Goal: Task Accomplishment & Management: Use online tool/utility

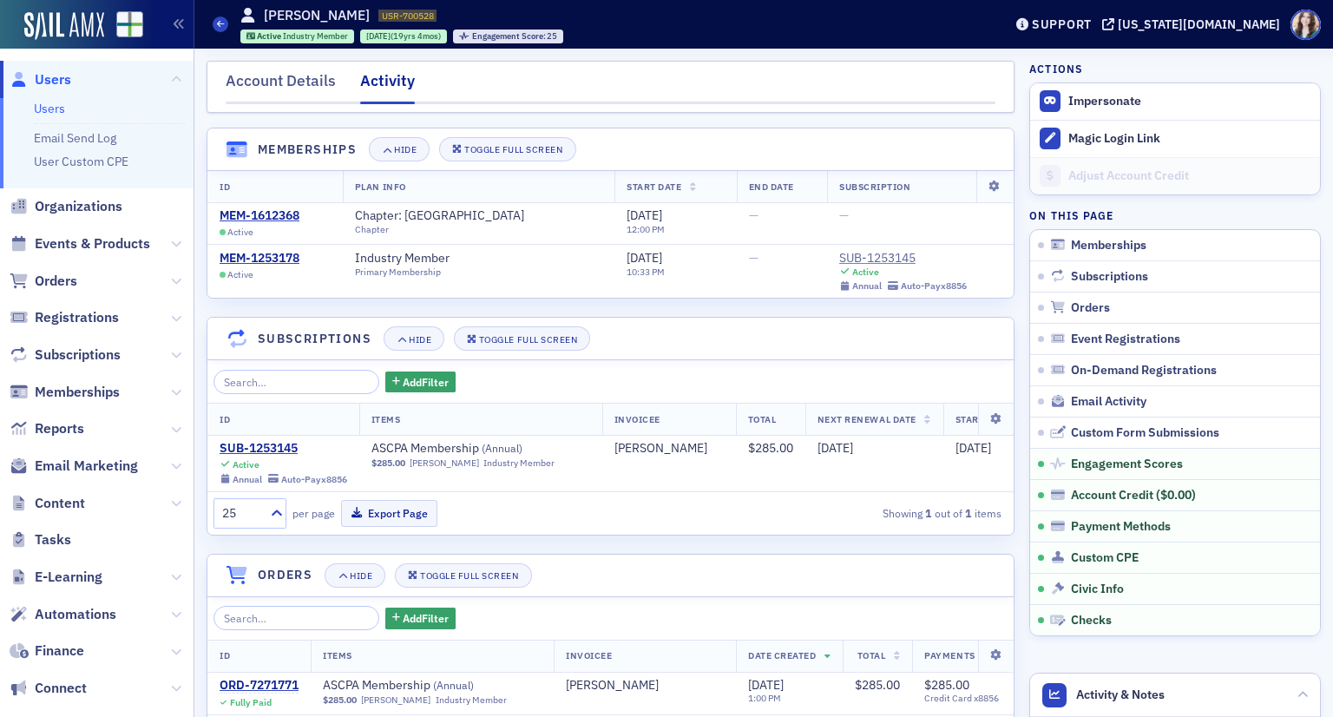
scroll to position [2584, 0]
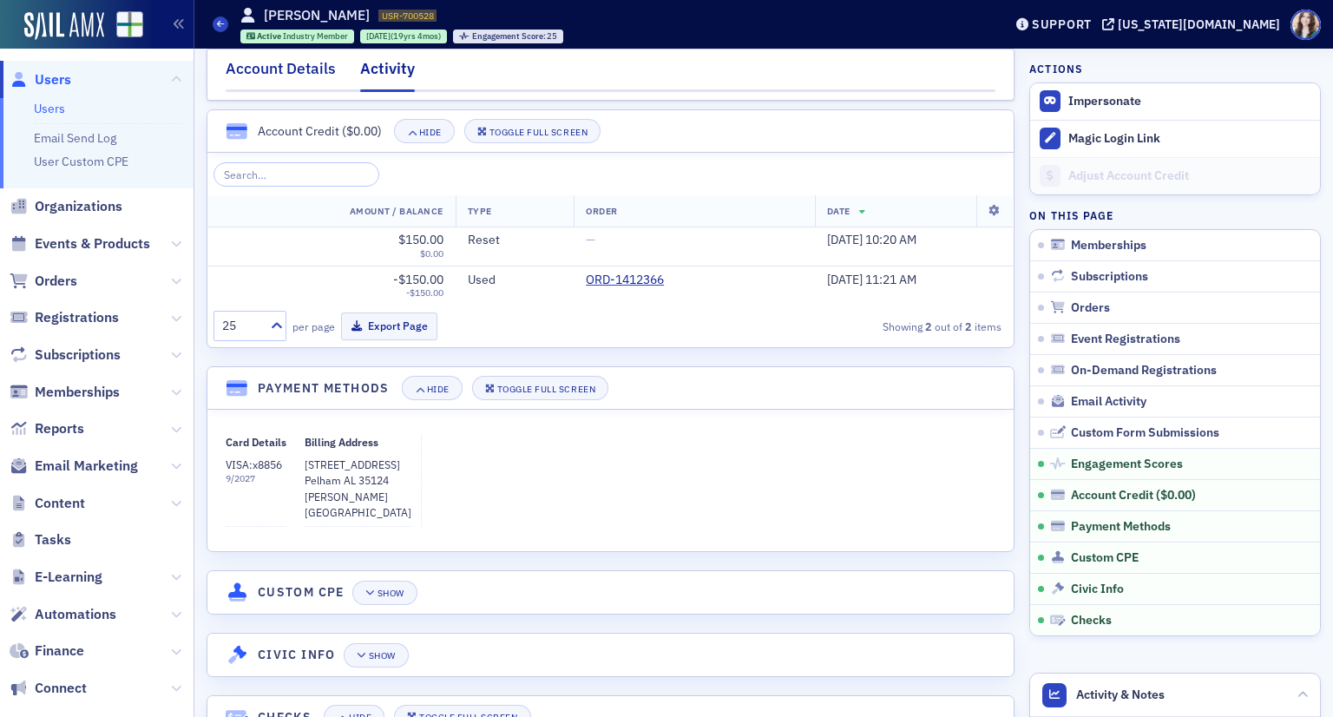
click at [265, 75] on div "Account Details" at bounding box center [281, 73] width 110 height 32
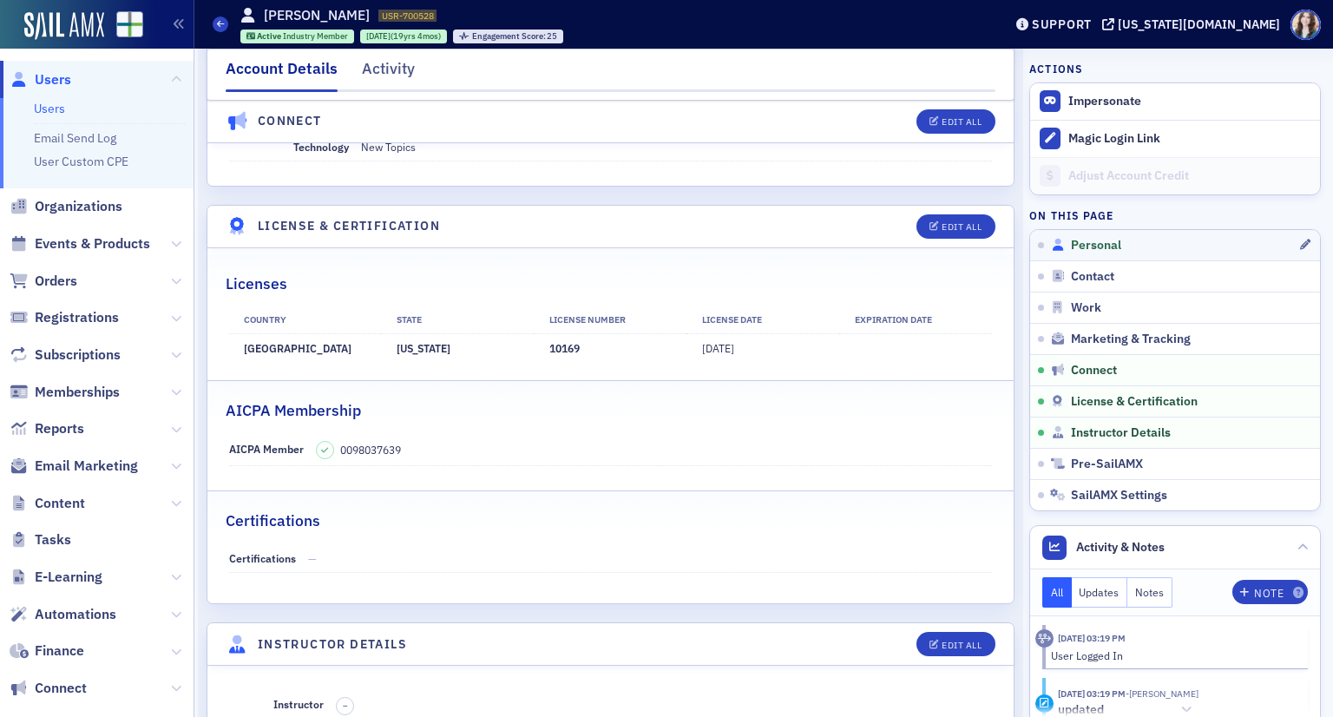
click at [1080, 243] on span "Personal" at bounding box center [1096, 246] width 50 height 16
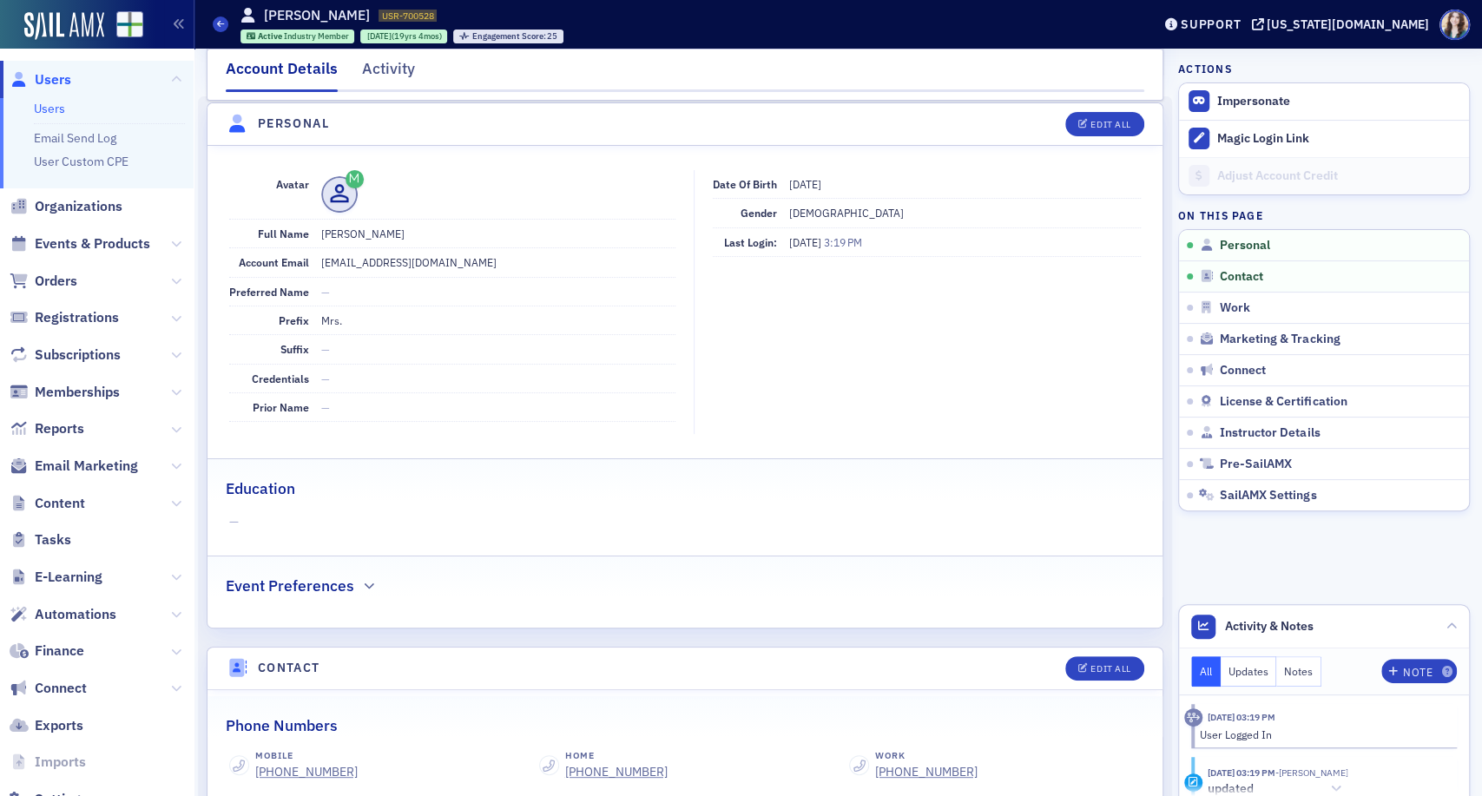
scroll to position [164, 0]
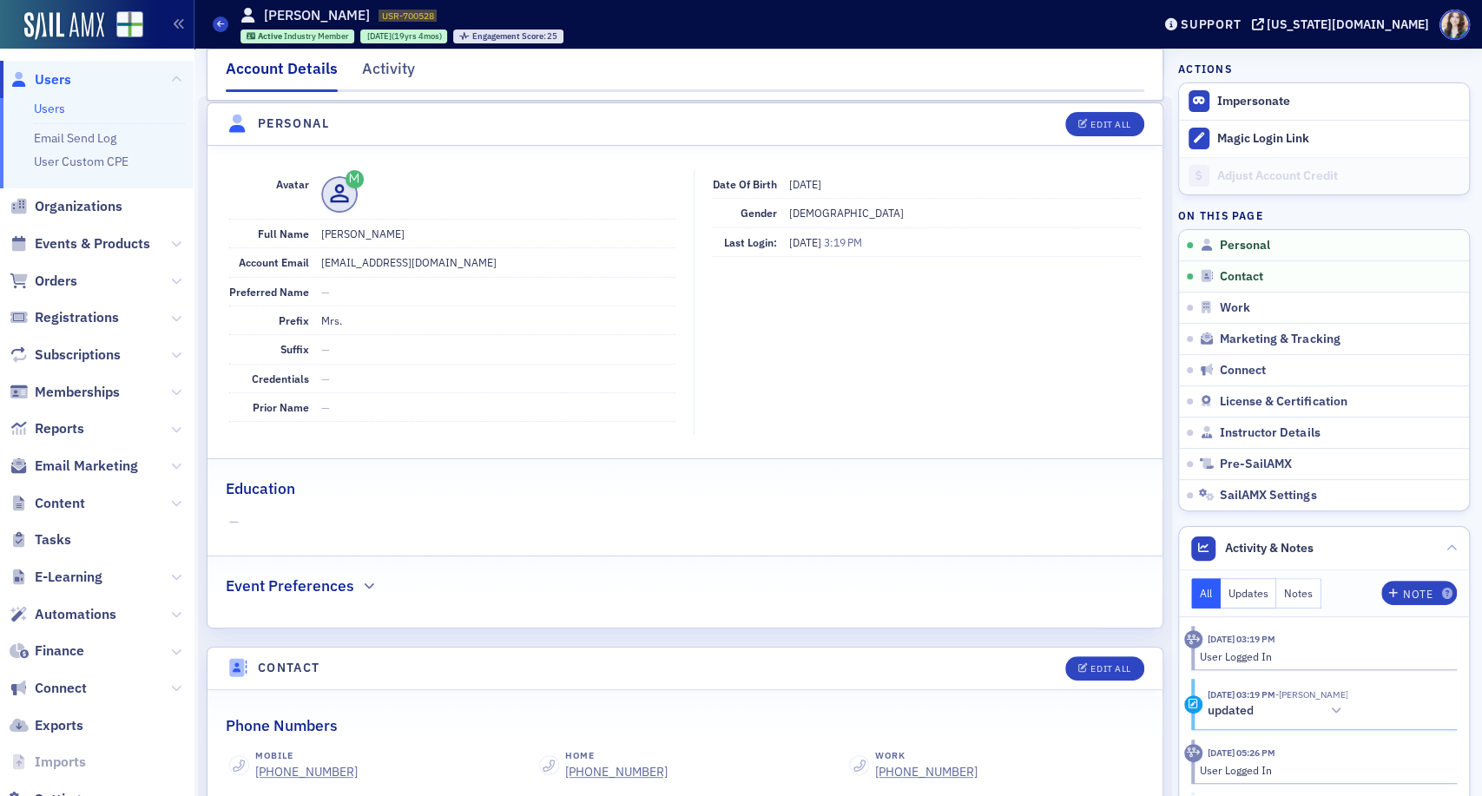
click at [56, 78] on span "Users" at bounding box center [53, 79] width 36 height 19
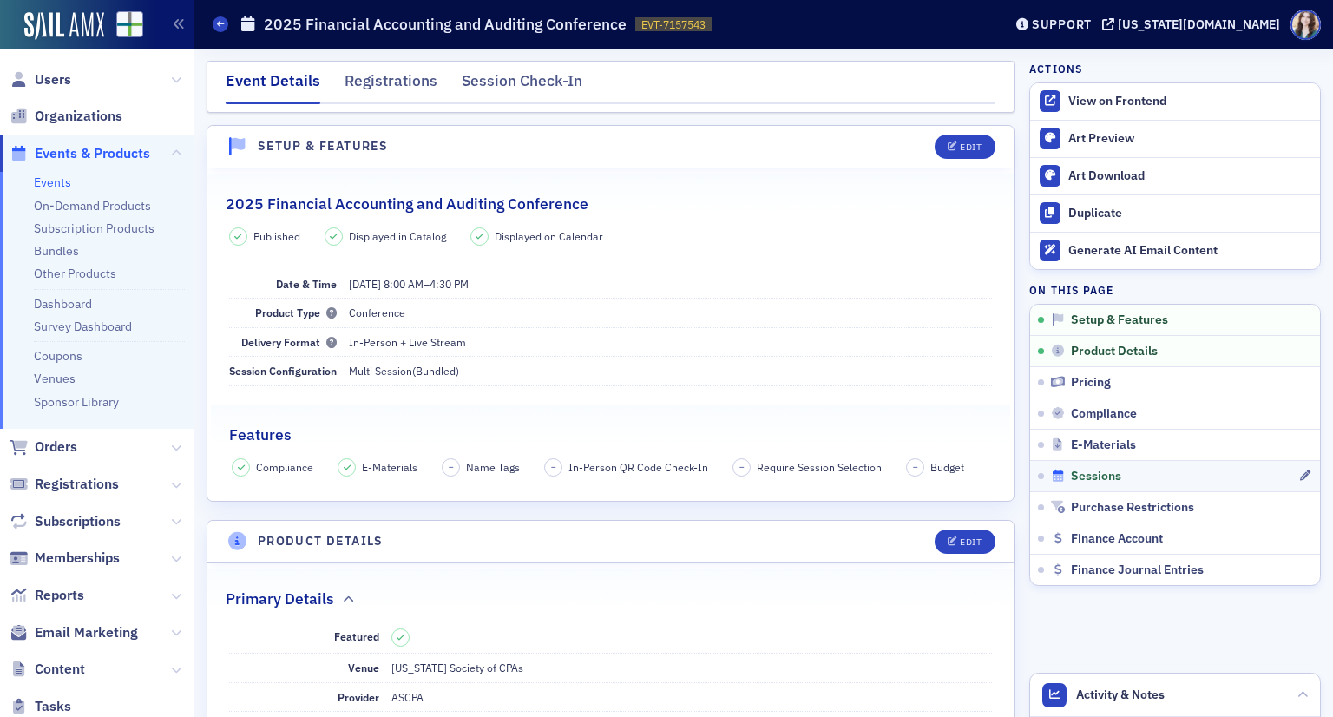
click at [1098, 473] on span "Sessions" at bounding box center [1096, 477] width 50 height 16
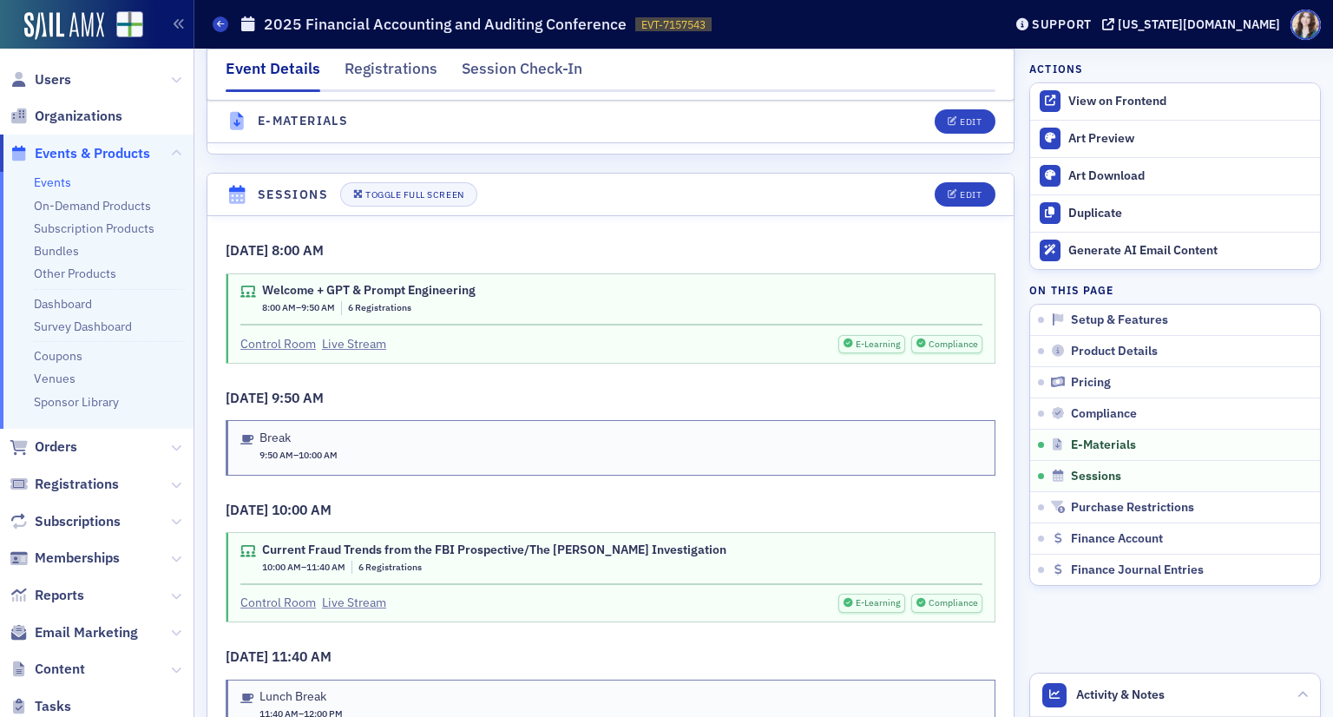
scroll to position [2666, 0]
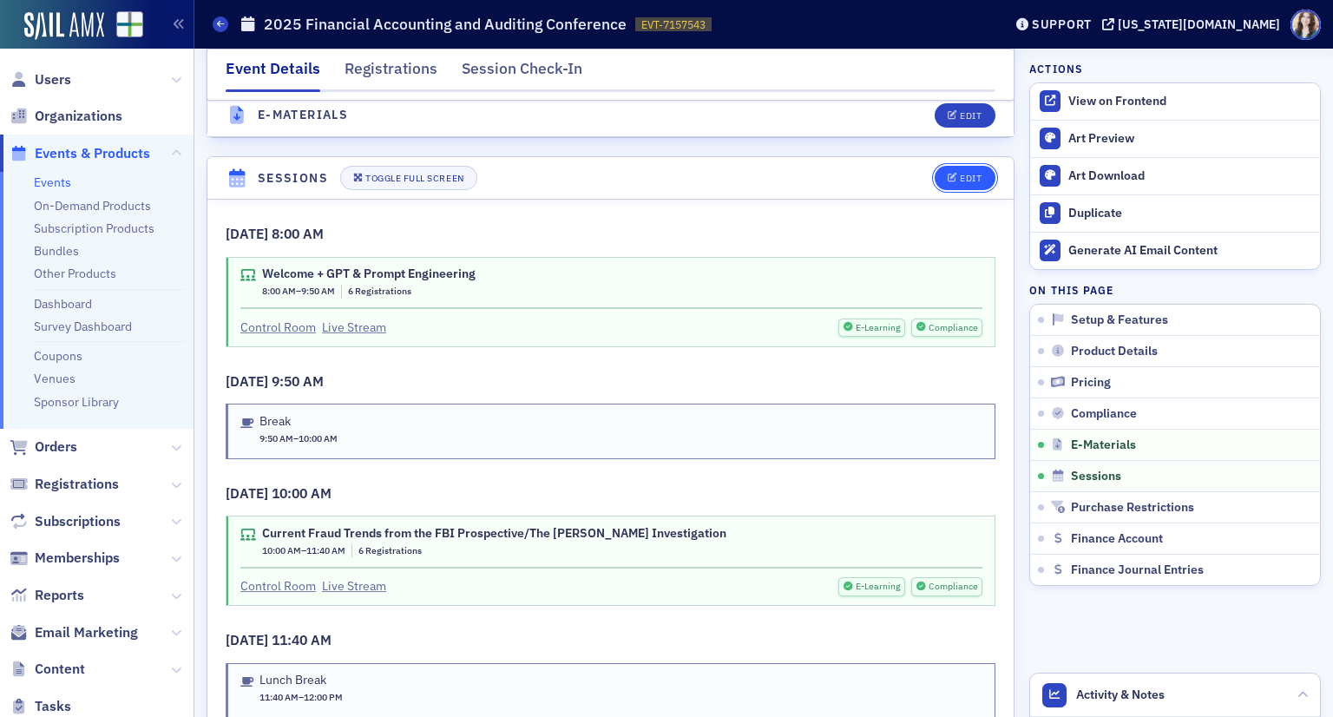
click at [971, 166] on button "Edit" at bounding box center [965, 178] width 60 height 24
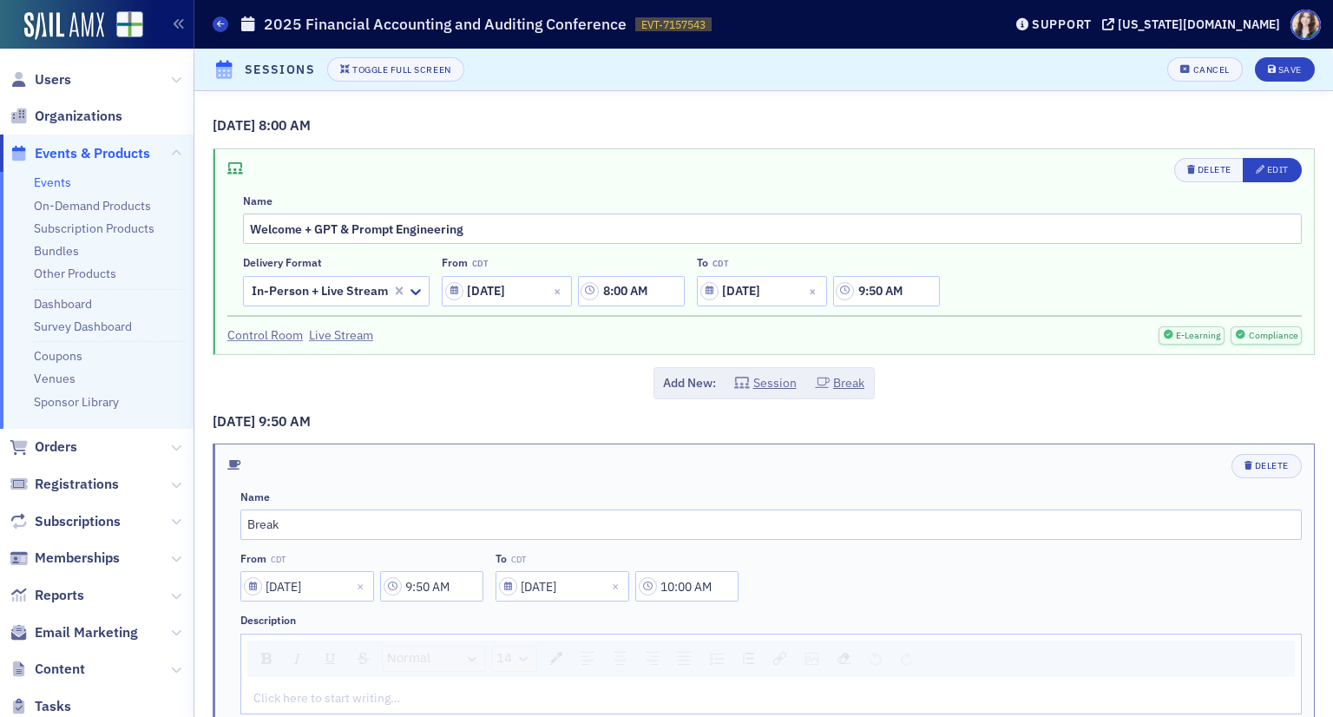
scroll to position [2648, 0]
click at [1256, 174] on icon "button" at bounding box center [1261, 170] width 10 height 10
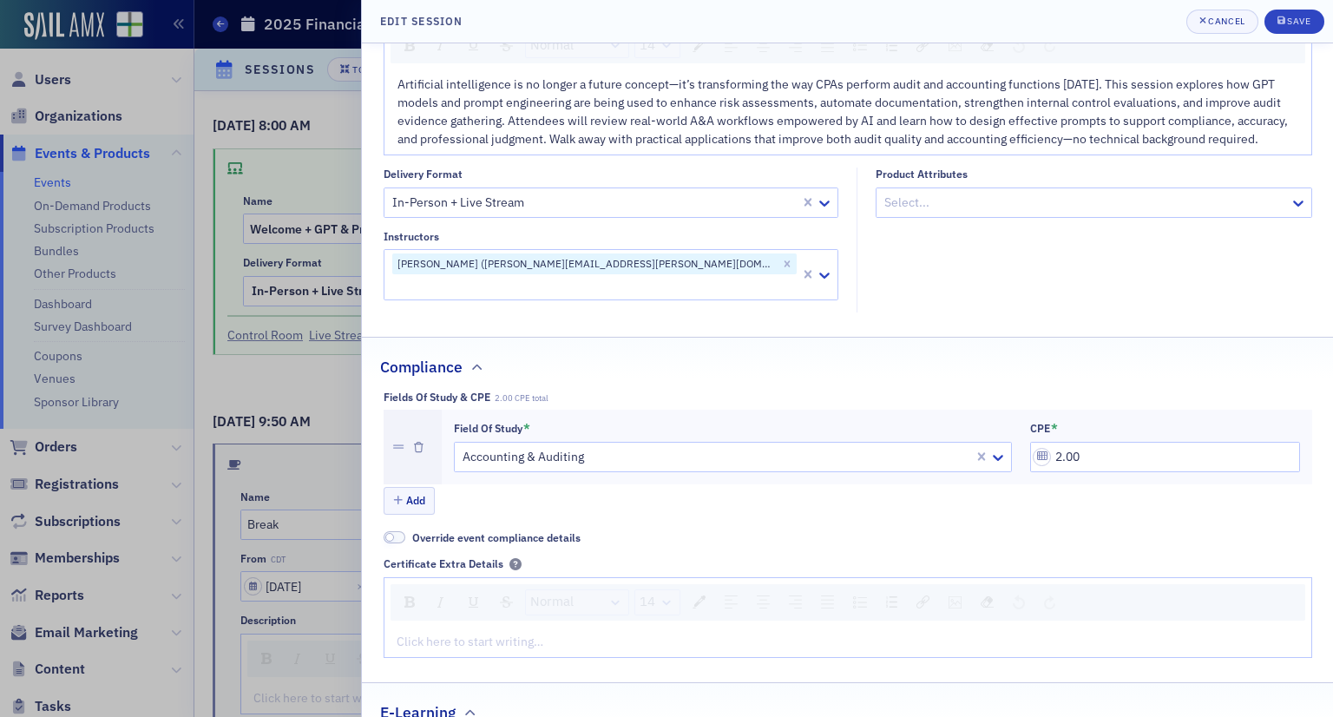
scroll to position [243, 0]
drag, startPoint x: 1306, startPoint y: 295, endPoint x: 1306, endPoint y: 330, distance: 34.7
click at [1306, 330] on div "Session Details Session Name Welcome + GPT & Prompt Engineering Start Date & Ti…" at bounding box center [847, 380] width 971 height 674
click at [1306, 335] on legend "Compliance" at bounding box center [847, 355] width 971 height 41
click at [1236, 17] on div "Cancel" at bounding box center [1226, 21] width 36 height 10
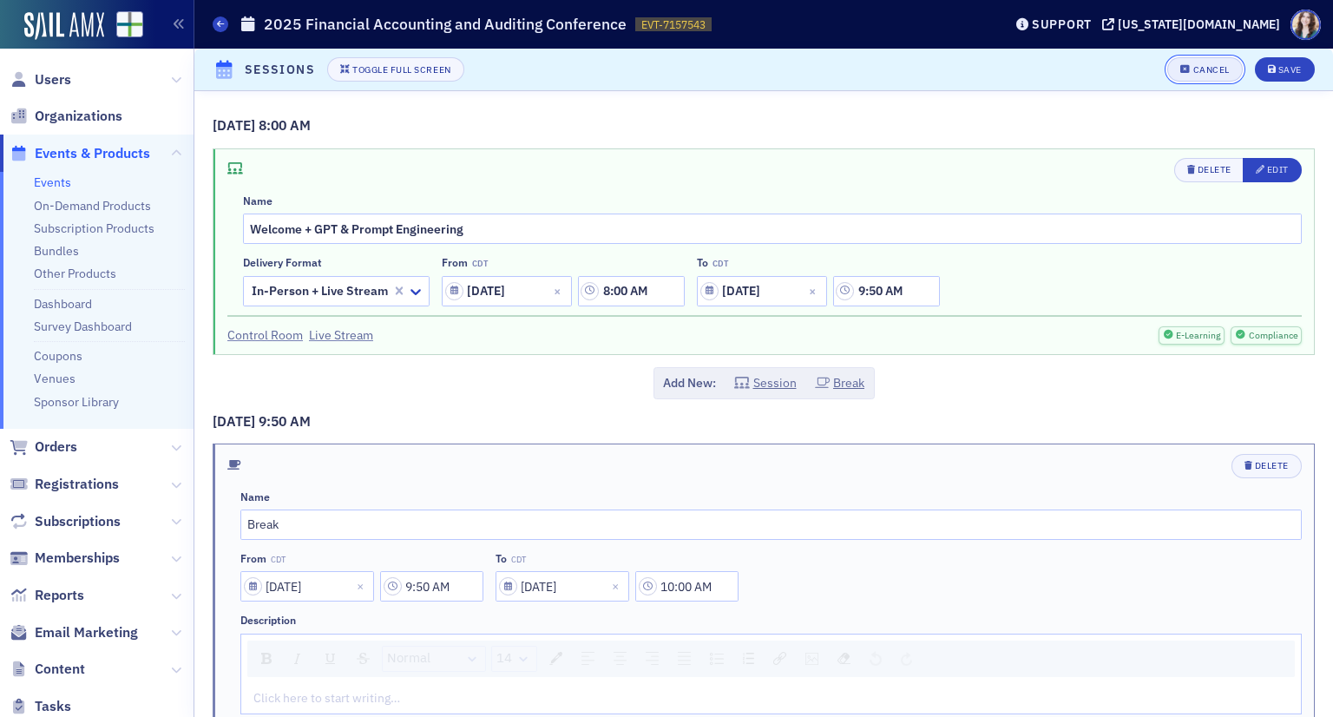
click at [1194, 71] on div "Cancel" at bounding box center [1212, 70] width 36 height 10
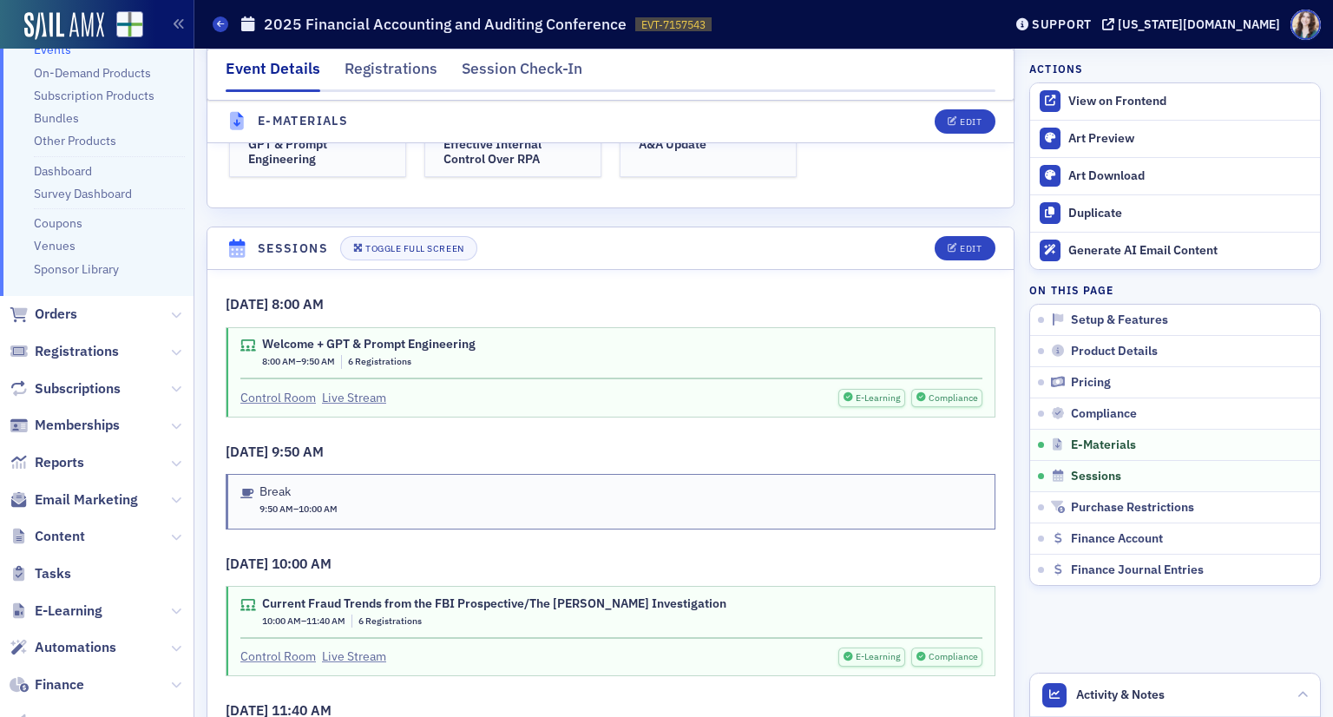
scroll to position [146, 0]
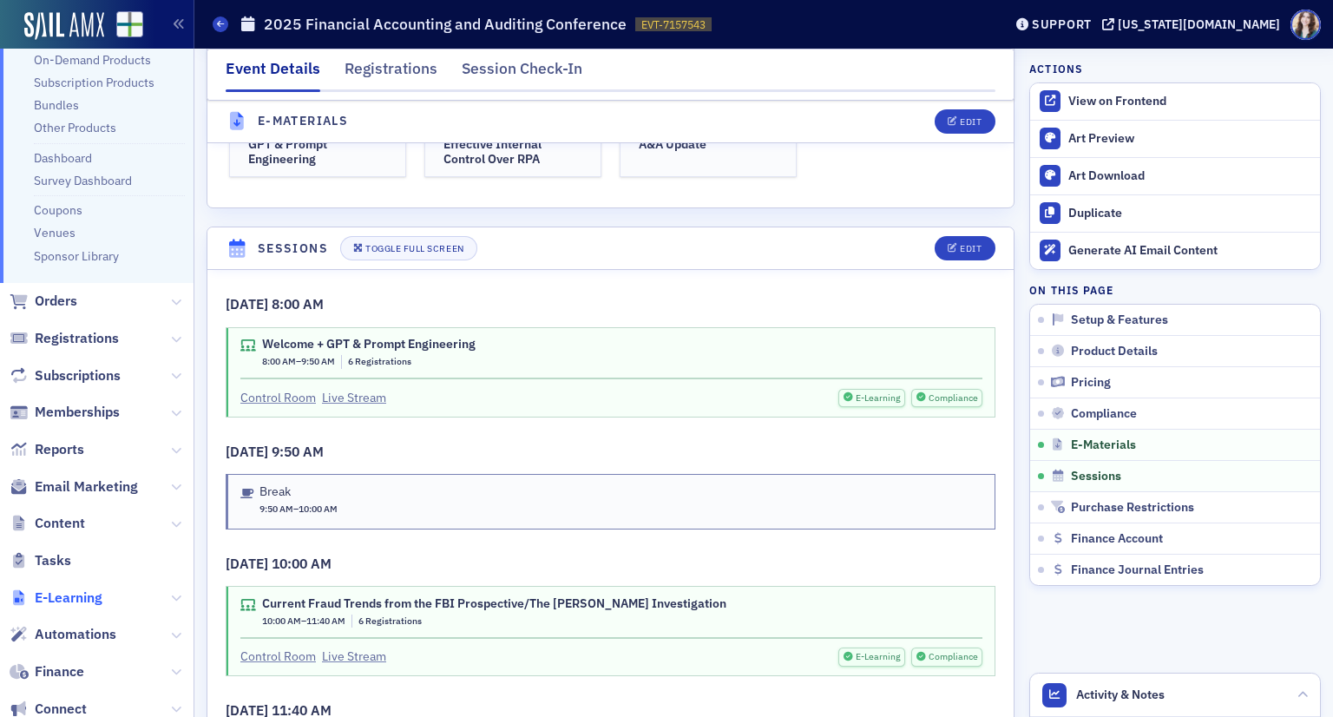
click at [77, 604] on span "E-Learning" at bounding box center [69, 598] width 68 height 19
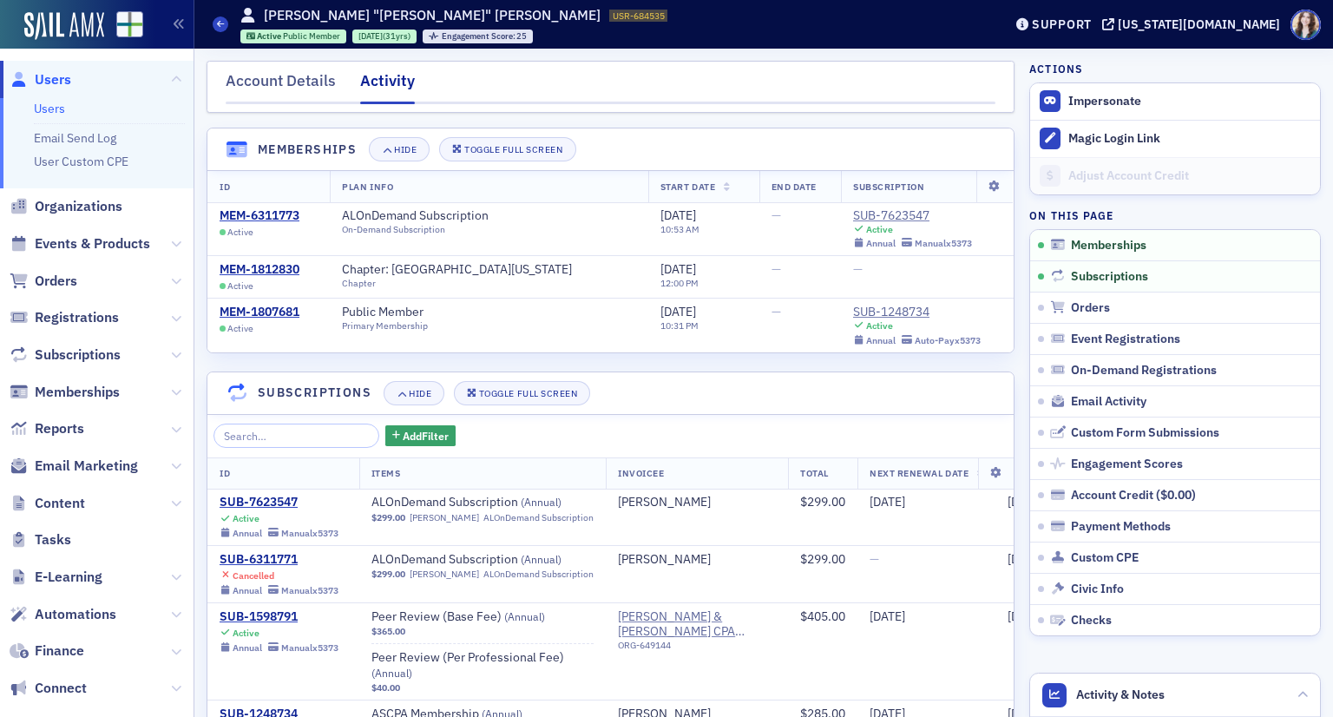
click at [55, 84] on span "Users" at bounding box center [53, 79] width 36 height 19
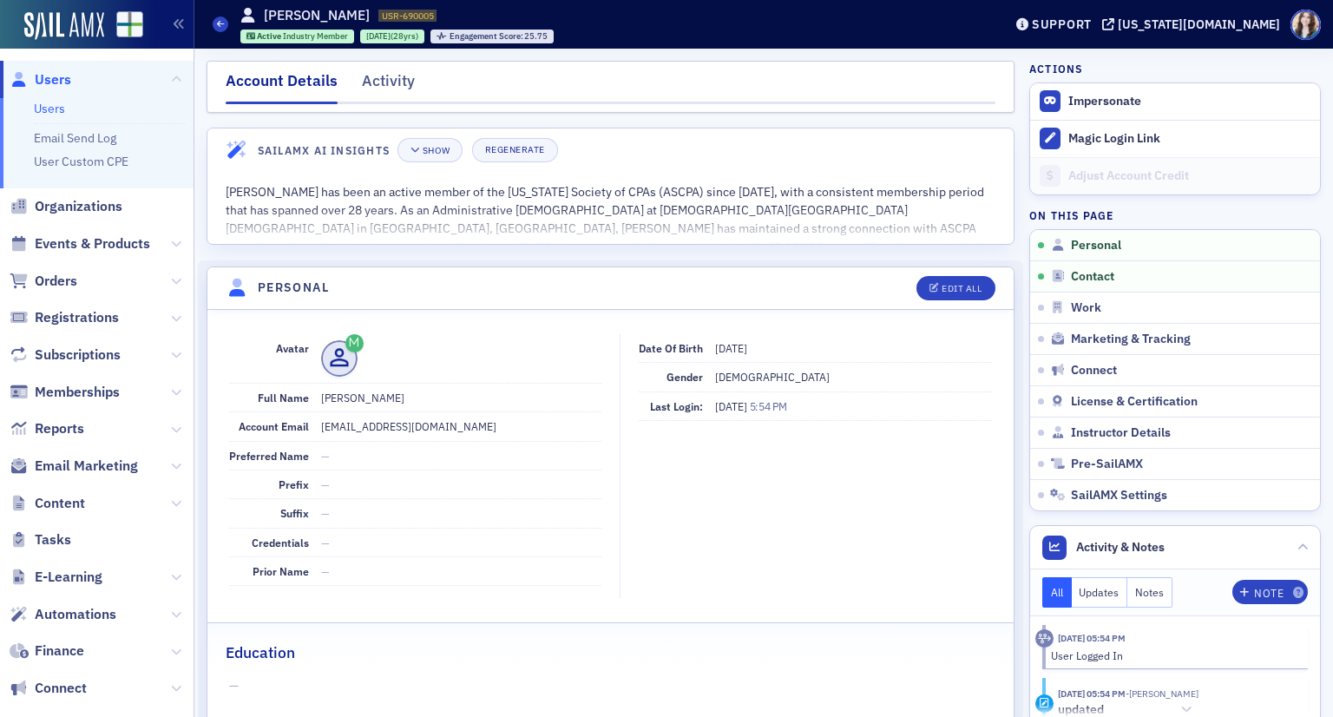
scroll to position [260, 0]
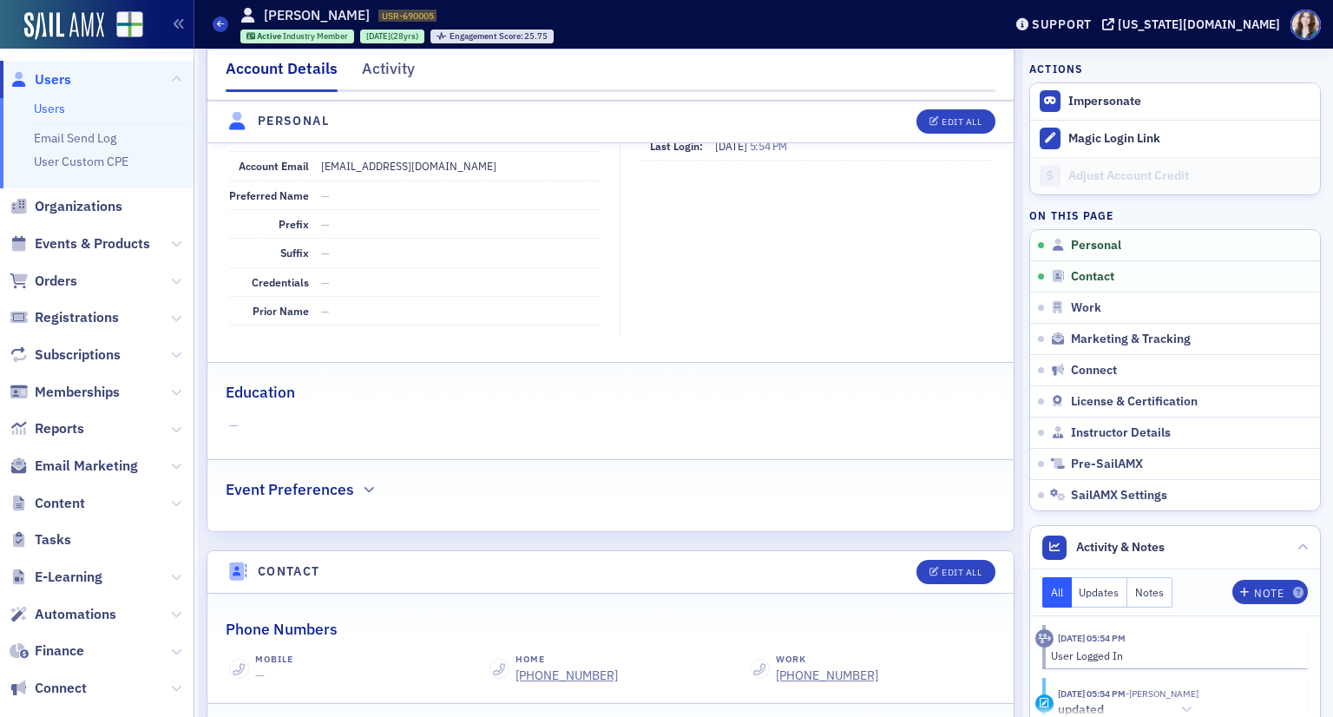
click at [59, 77] on span "Users" at bounding box center [53, 79] width 36 height 19
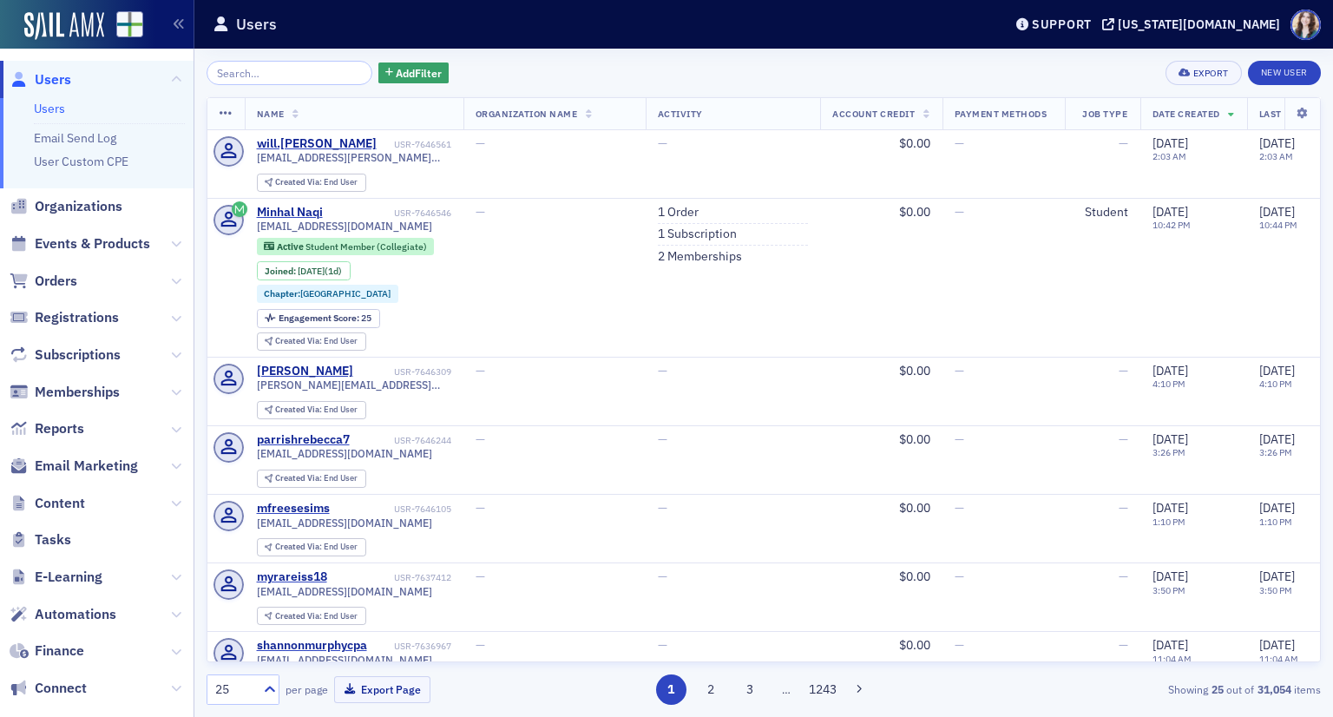
click at [266, 82] on input "search" at bounding box center [290, 73] width 166 height 24
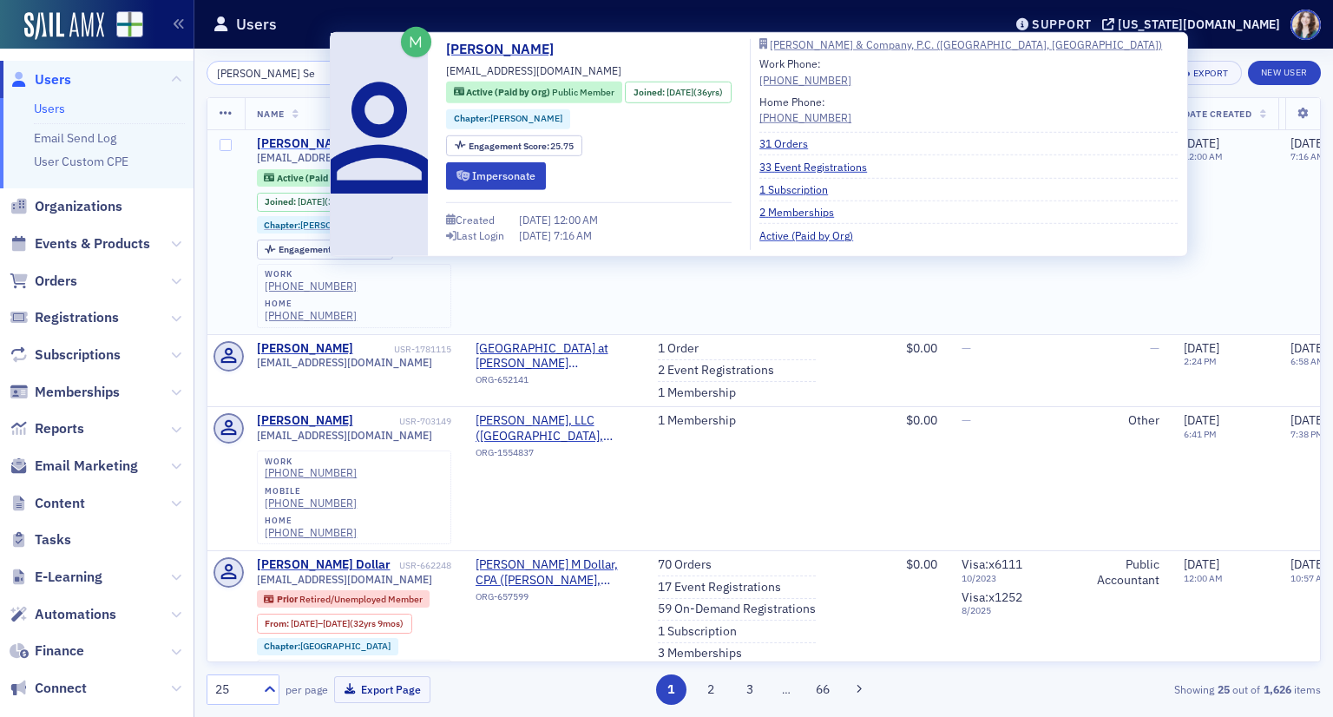
type input "Rhonda Se"
click at [283, 140] on div "Rhonda Seay" at bounding box center [305, 144] width 96 height 16
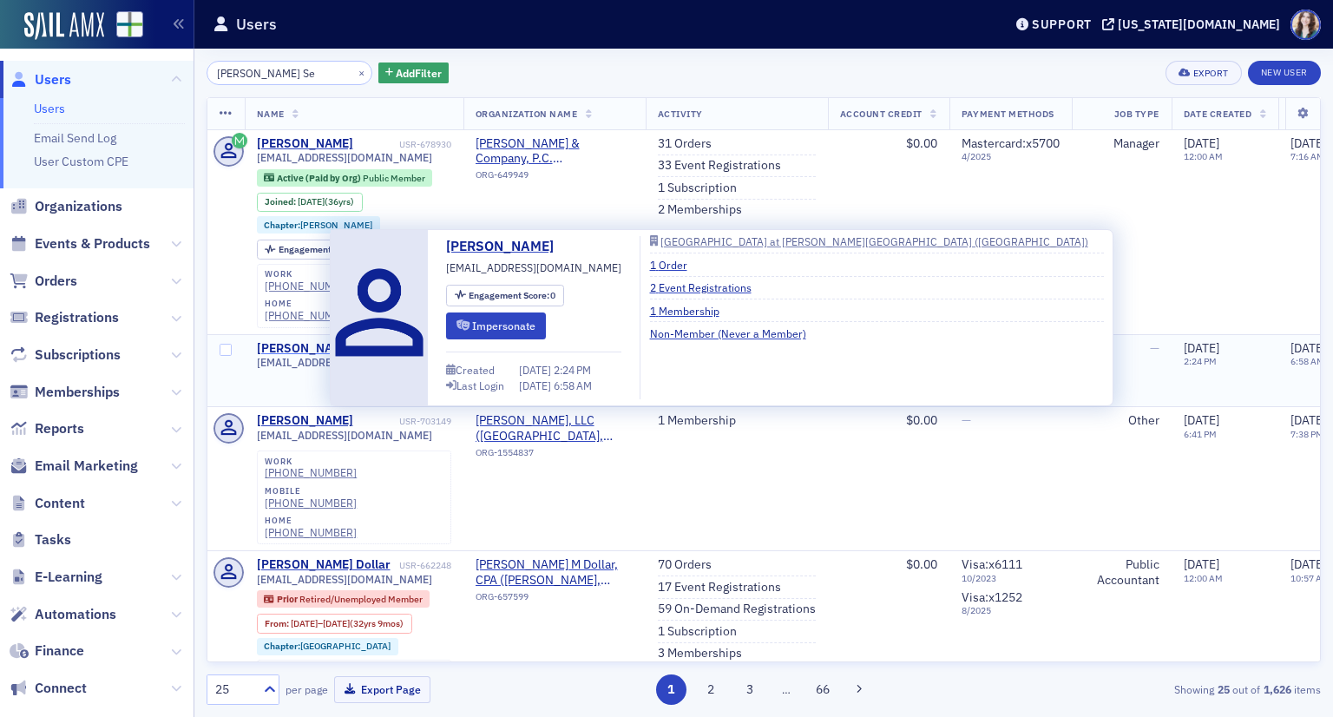
click at [292, 341] on div "Rhonda Seay" at bounding box center [305, 349] width 96 height 16
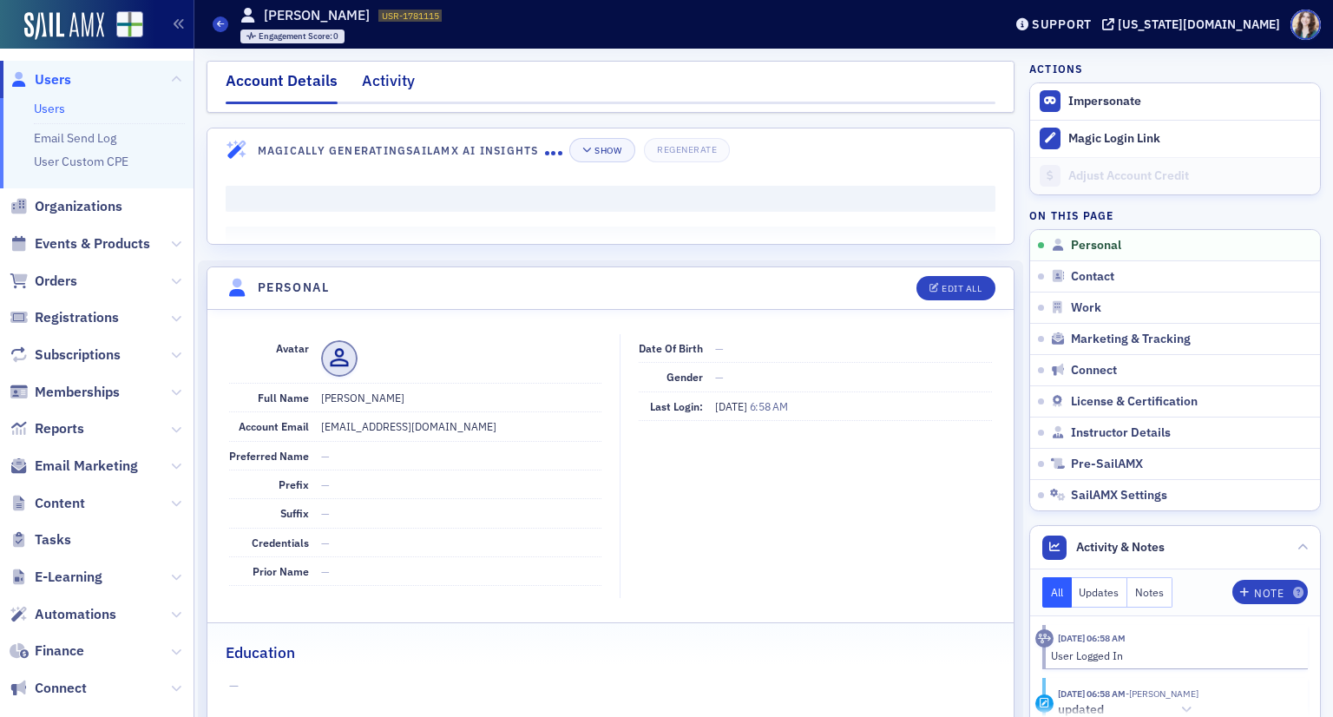
click at [398, 82] on div "Activity" at bounding box center [388, 85] width 53 height 32
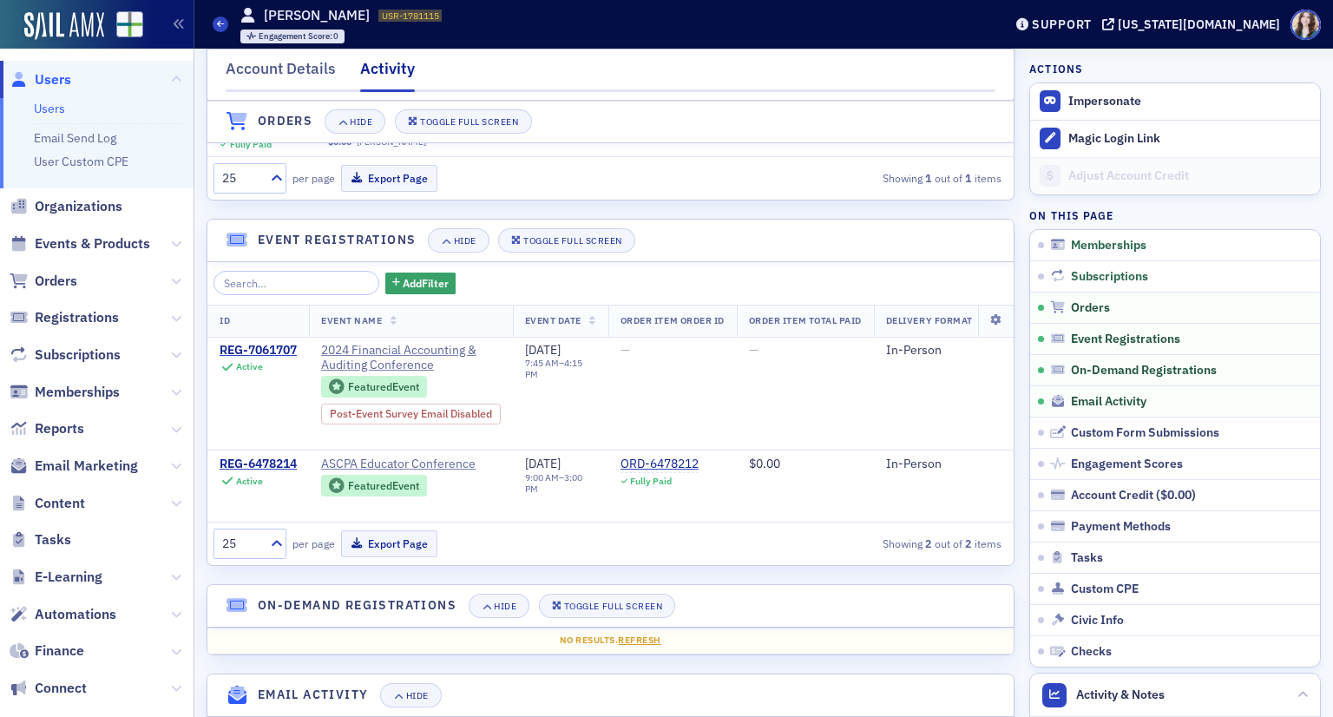
scroll to position [361, 0]
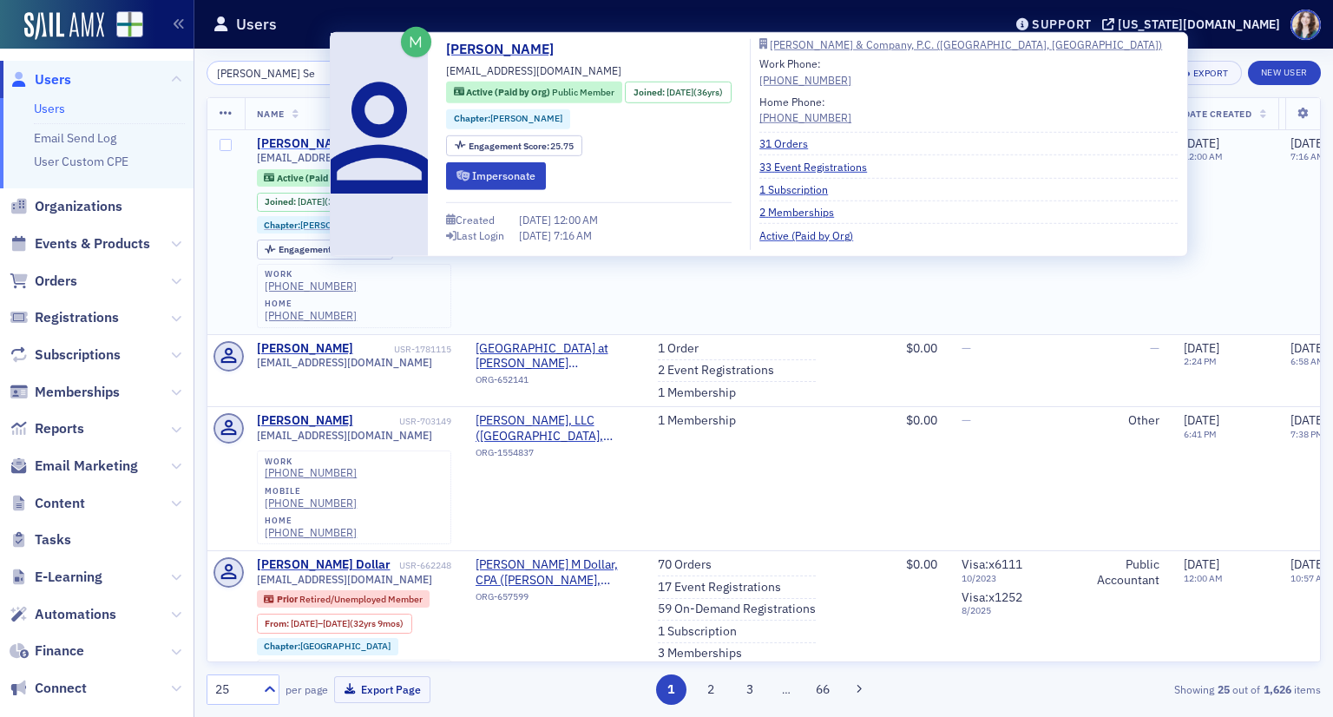
click at [290, 144] on div "Rhonda Seay" at bounding box center [305, 144] width 96 height 16
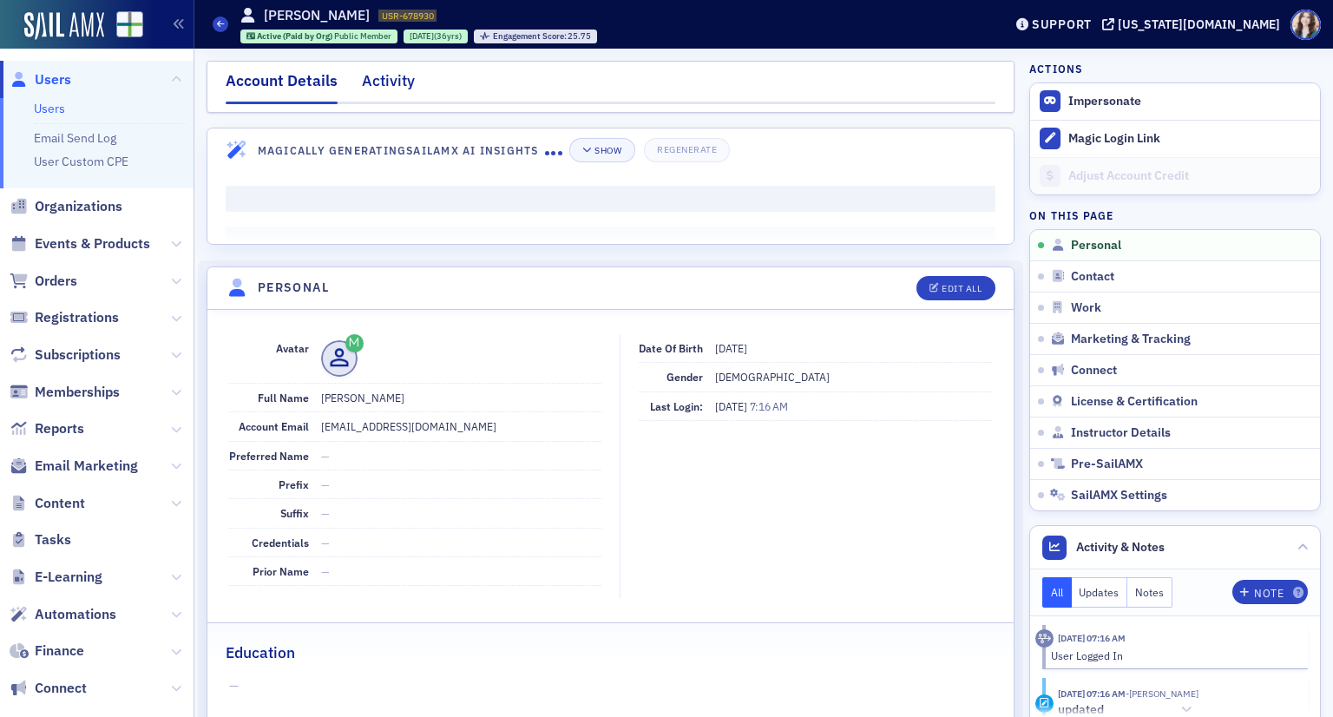
click at [406, 76] on div "Activity" at bounding box center [388, 85] width 53 height 32
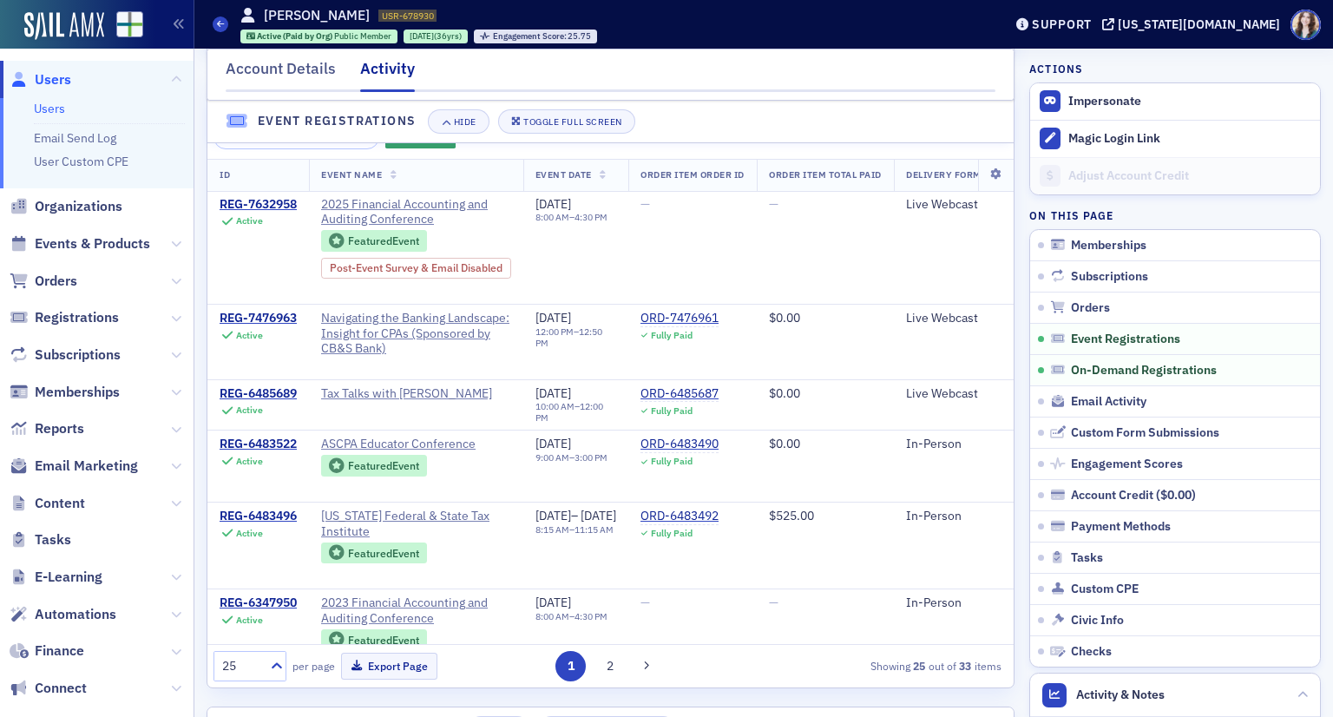
scroll to position [1099, 0]
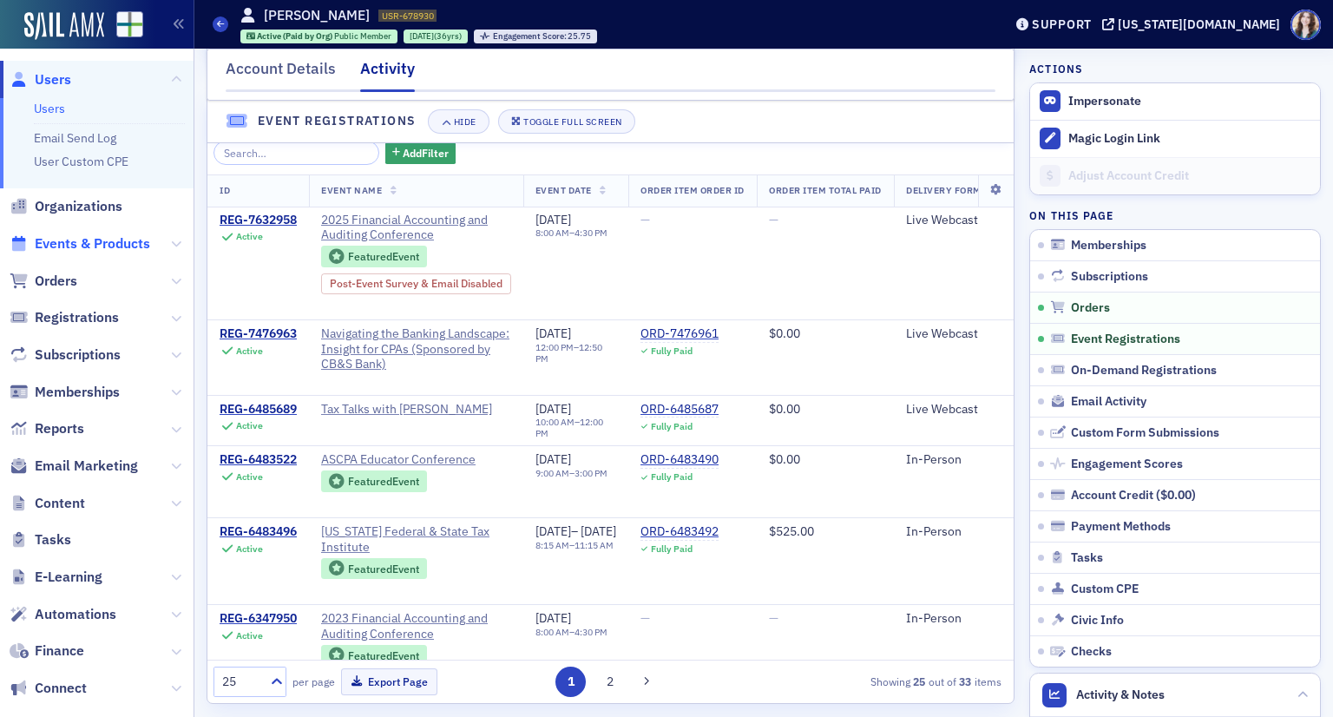
click at [55, 252] on span "Events & Products" at bounding box center [92, 243] width 115 height 19
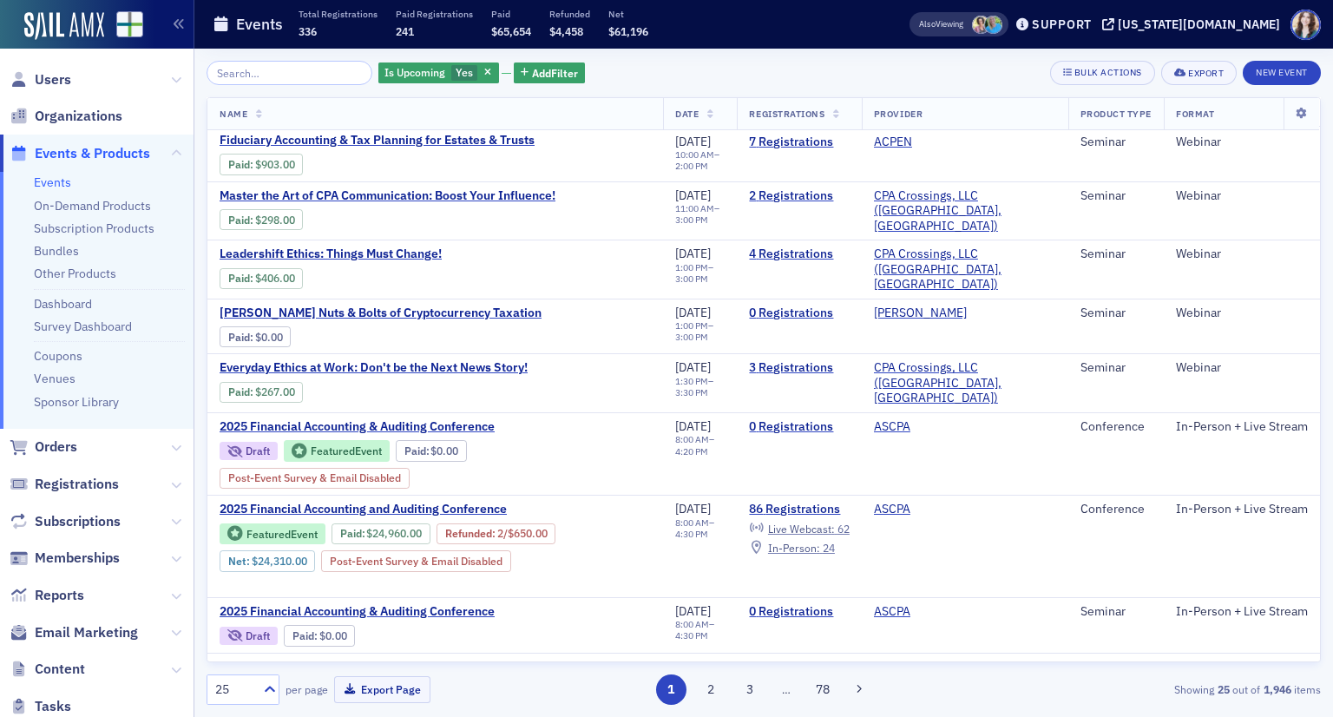
scroll to position [536, 0]
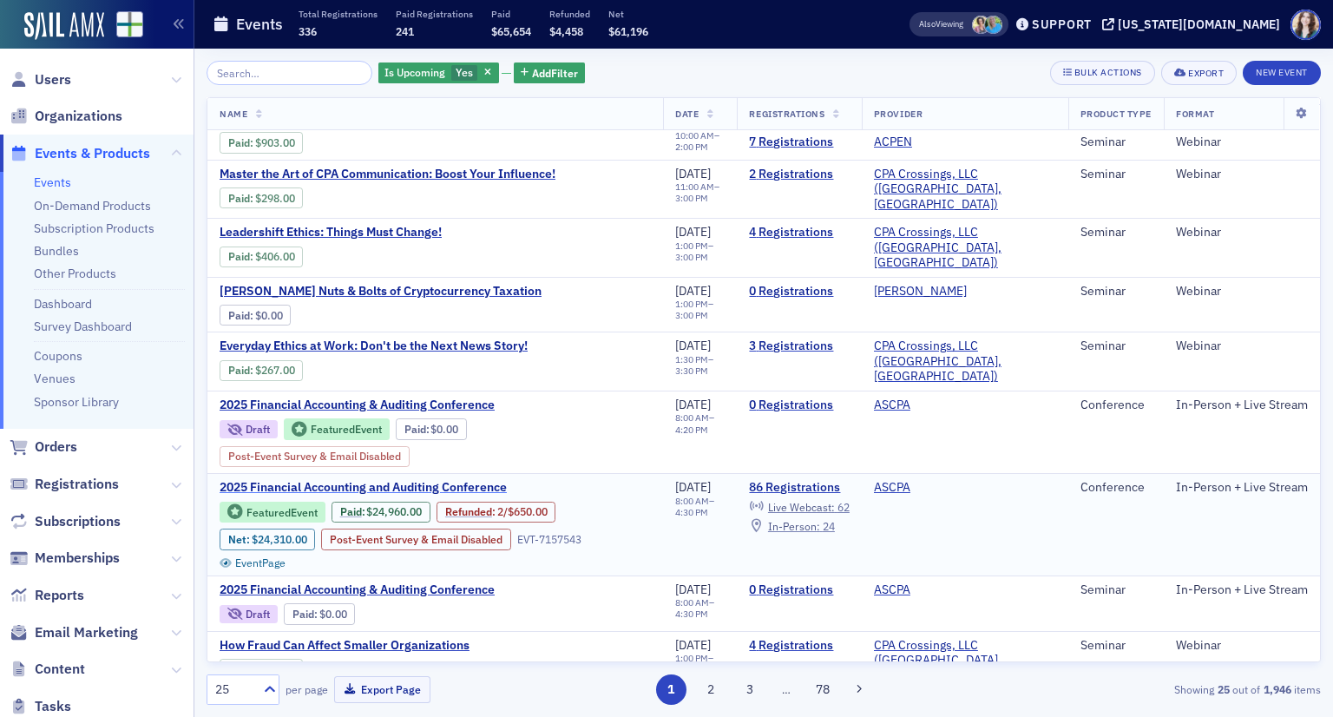
click at [390, 480] on span "2025 Financial Accounting and Auditing Conference" at bounding box center [366, 488] width 292 height 16
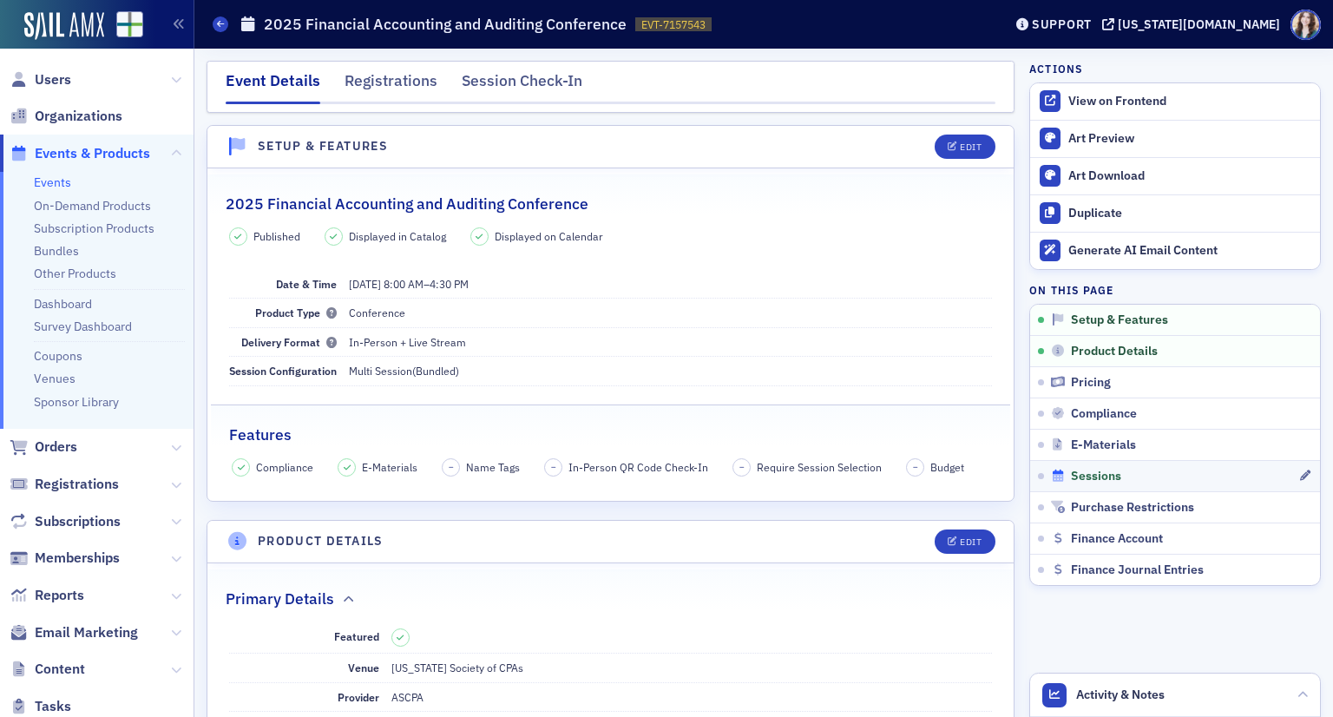
click at [1094, 473] on span "Sessions" at bounding box center [1096, 477] width 50 height 16
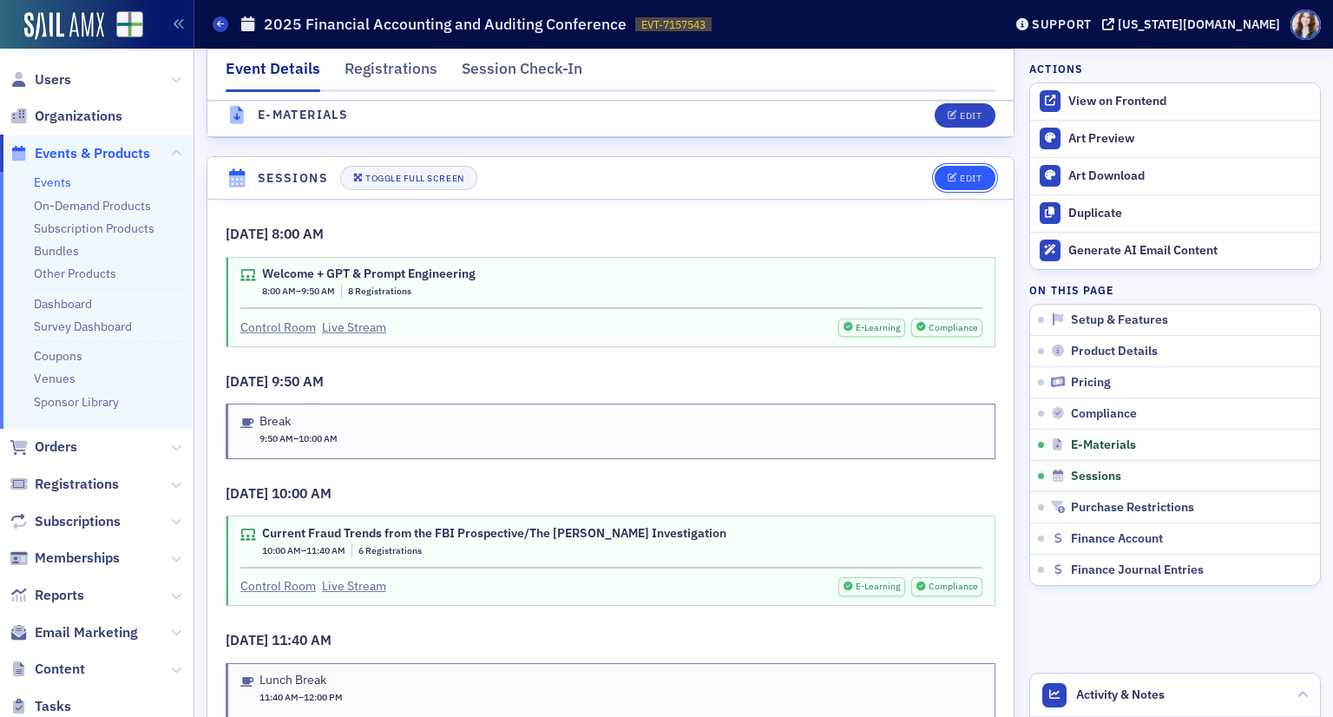
click at [960, 174] on div "Edit" at bounding box center [971, 179] width 22 height 10
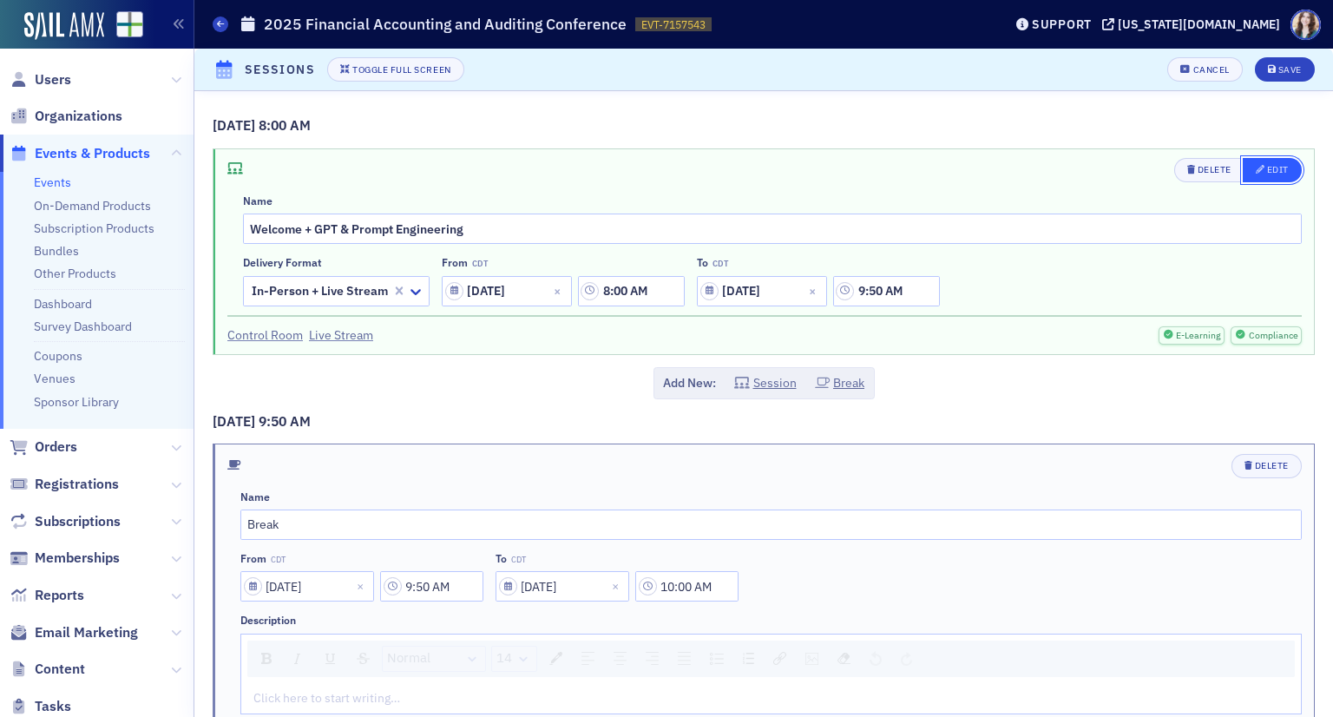
click at [1257, 178] on button "Edit" at bounding box center [1272, 170] width 59 height 24
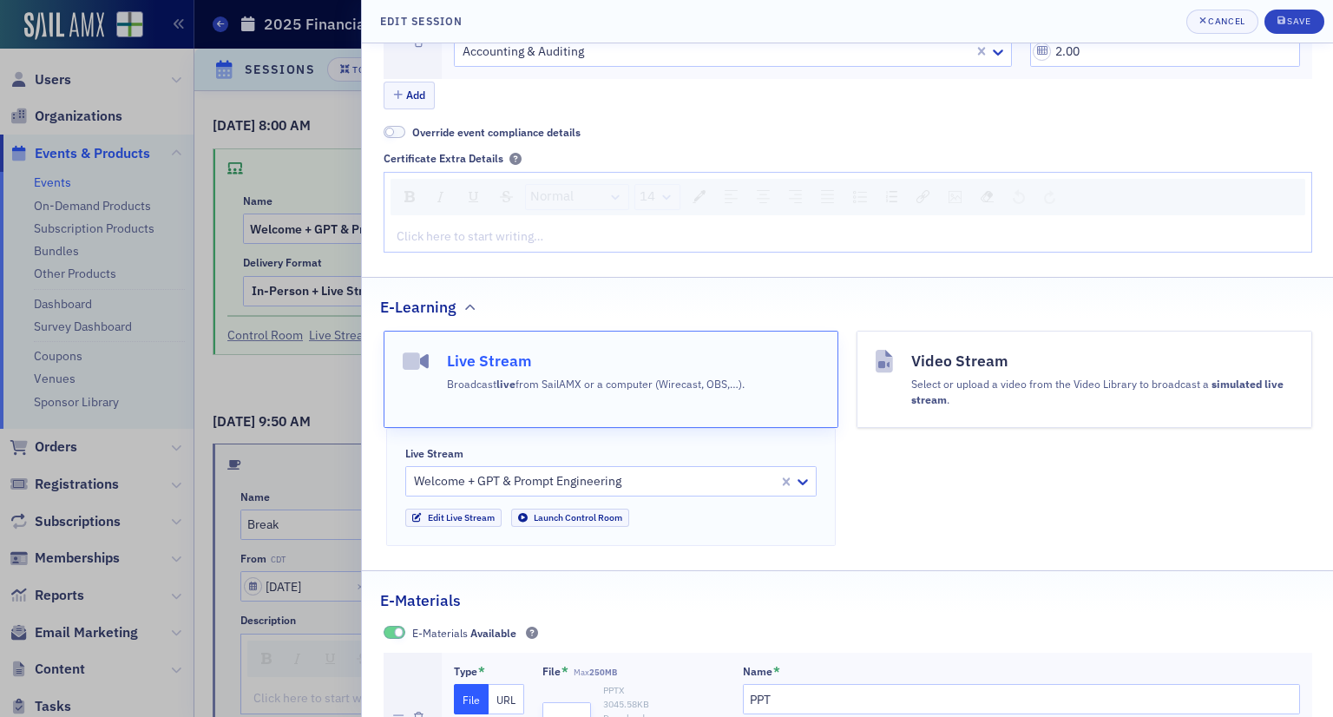
scroll to position [633, 0]
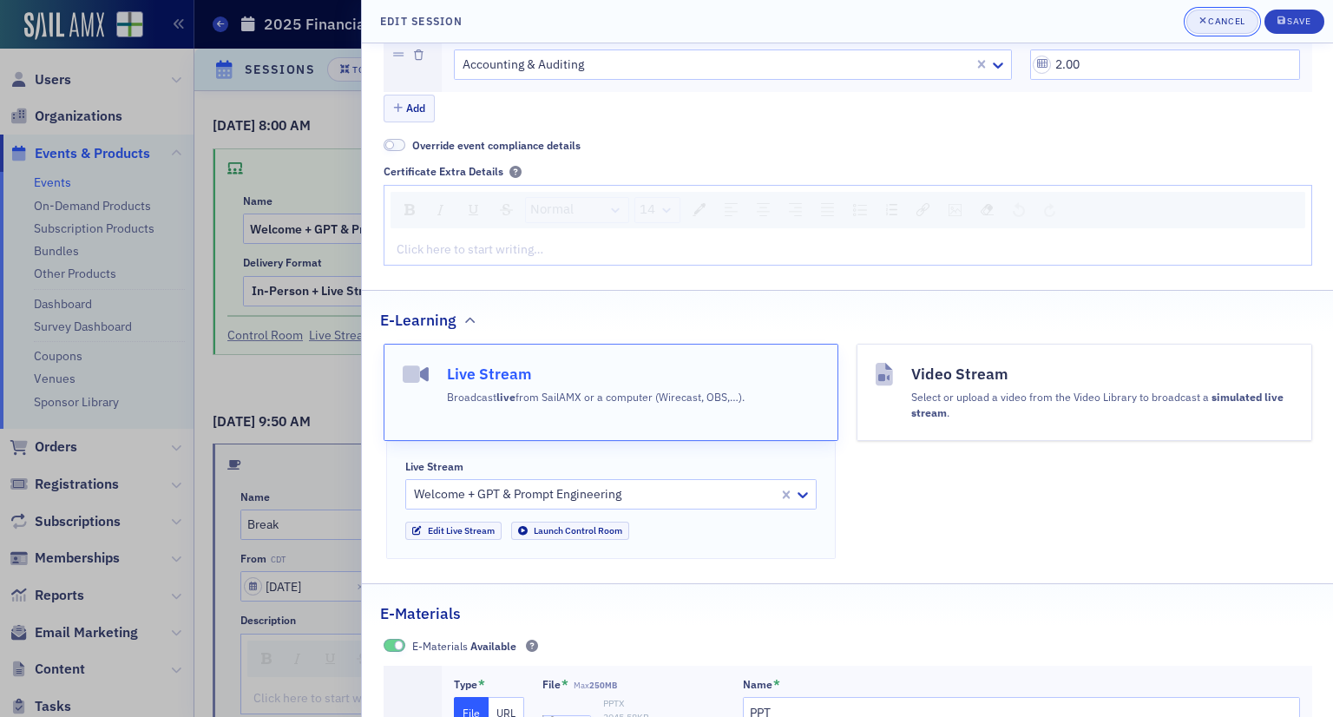
click at [1237, 21] on div "Cancel" at bounding box center [1226, 21] width 36 height 10
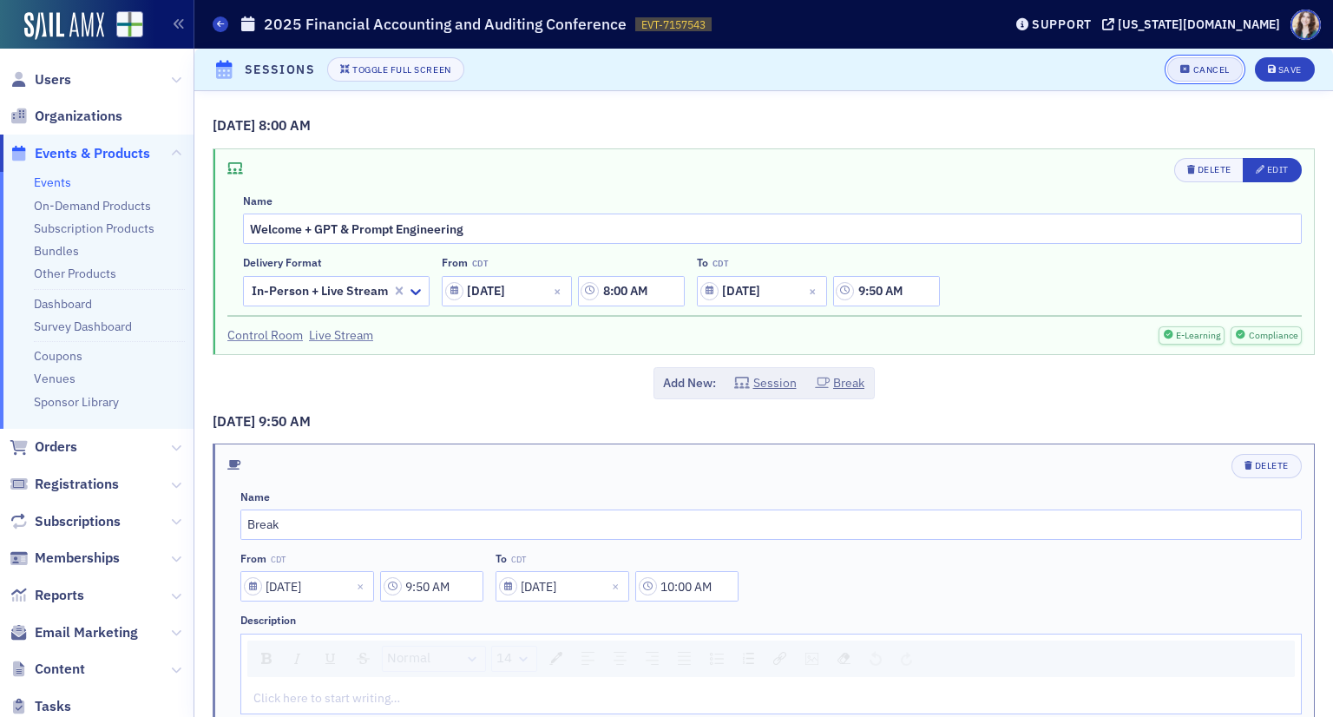
click at [1212, 67] on div "Cancel" at bounding box center [1212, 70] width 36 height 10
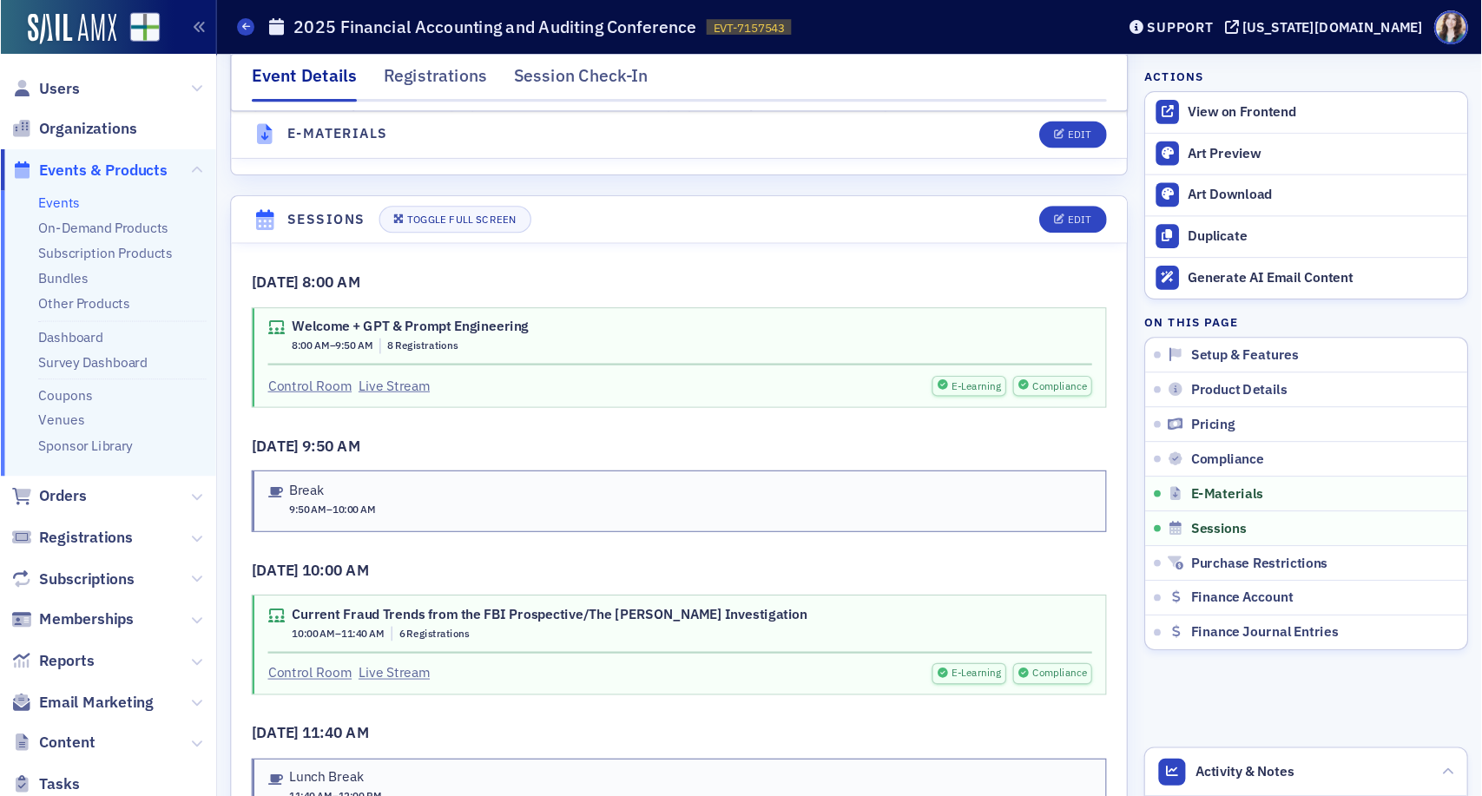
scroll to position [2651, 0]
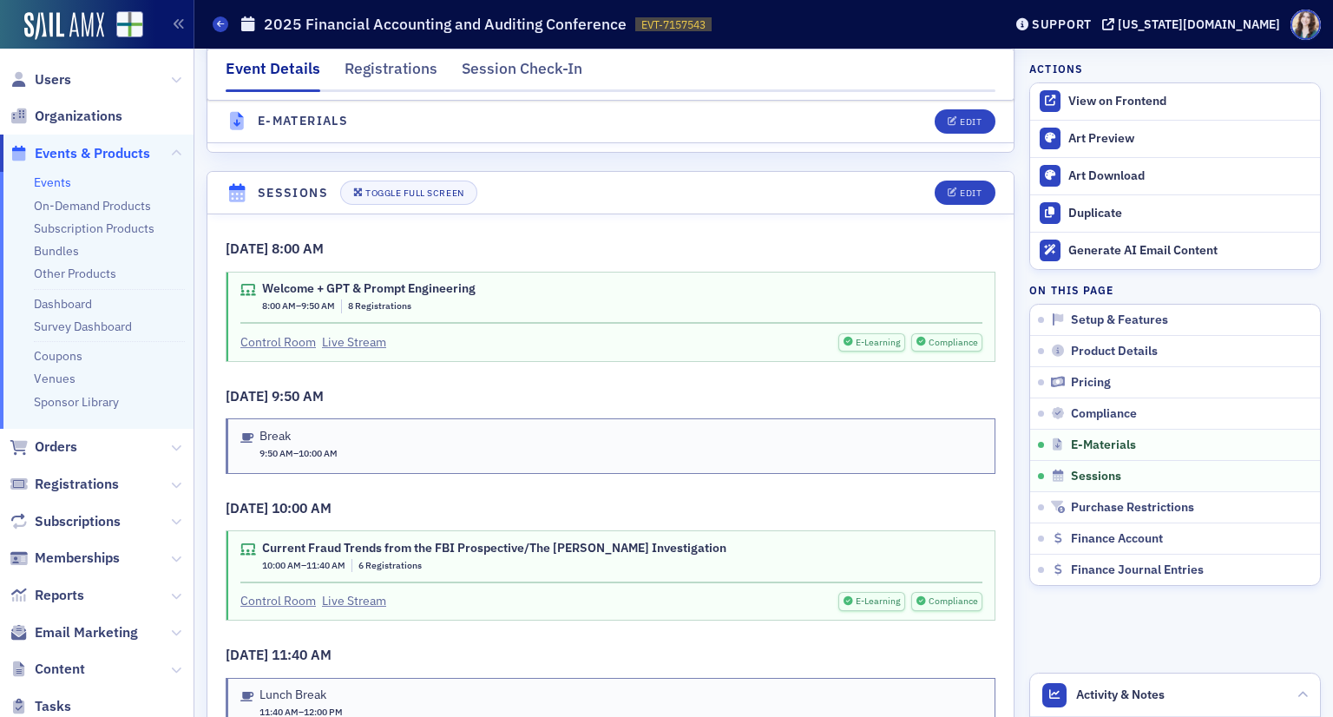
click at [891, 88] on nav "Event Details Registrations Session Check-In" at bounding box center [611, 74] width 770 height 35
click at [266, 333] on link "Control Room" at bounding box center [278, 342] width 76 height 18
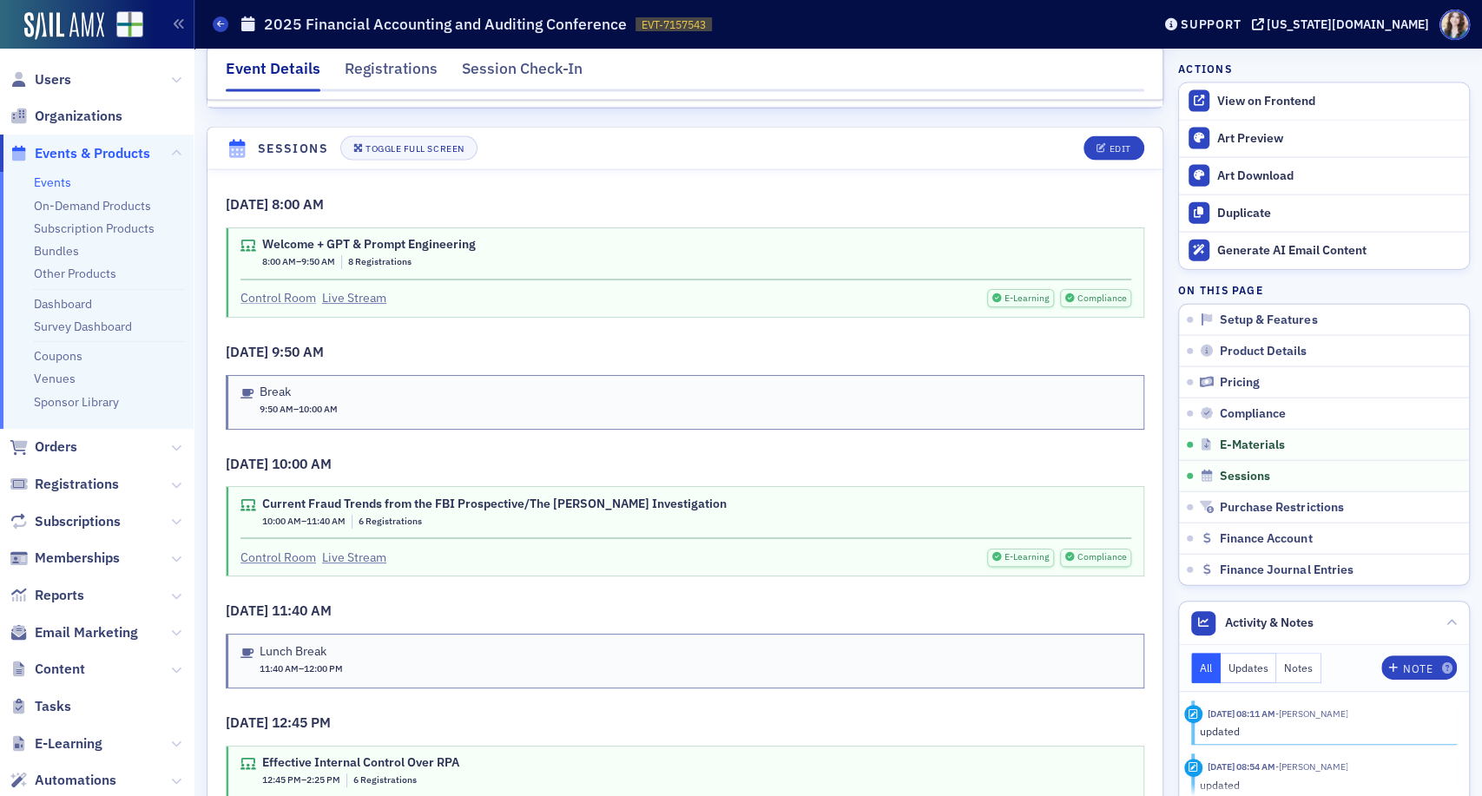
click at [290, 292] on link "Control Room" at bounding box center [278, 298] width 76 height 18
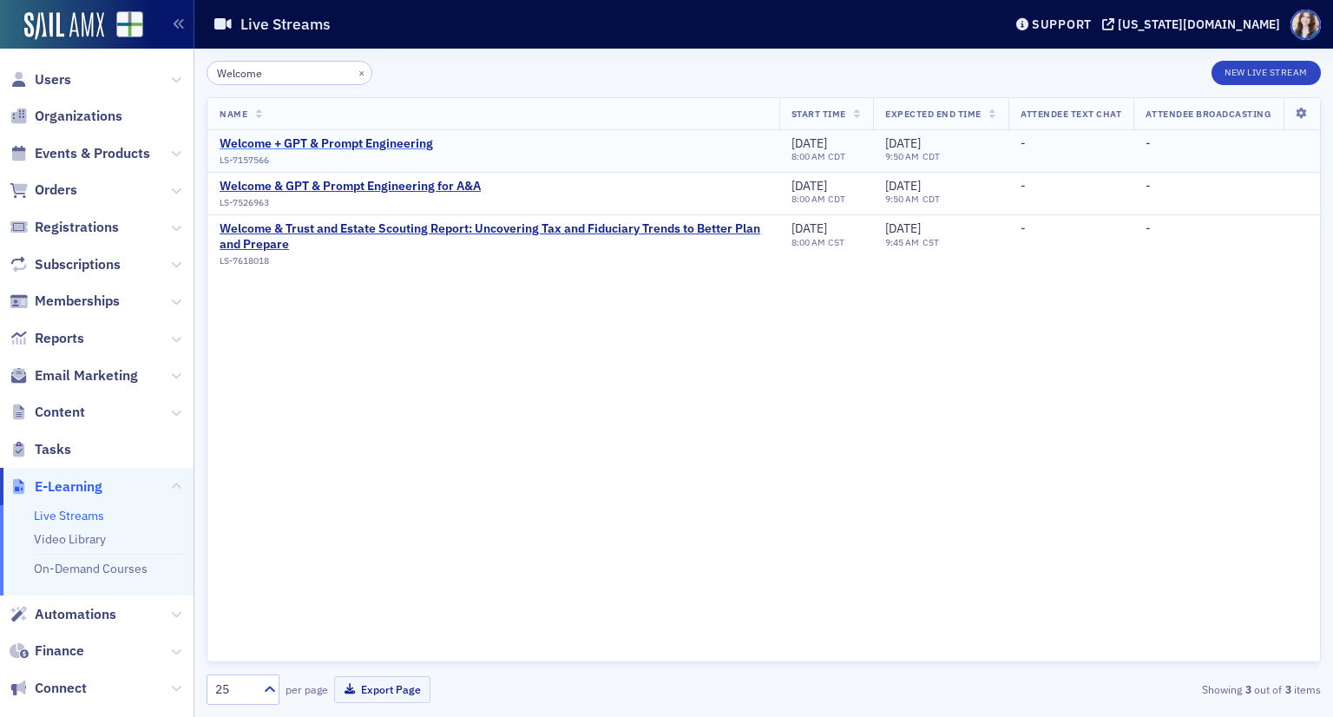
type input "Welcome"
click at [392, 143] on div "Welcome + GPT & Prompt Engineering" at bounding box center [327, 144] width 214 height 16
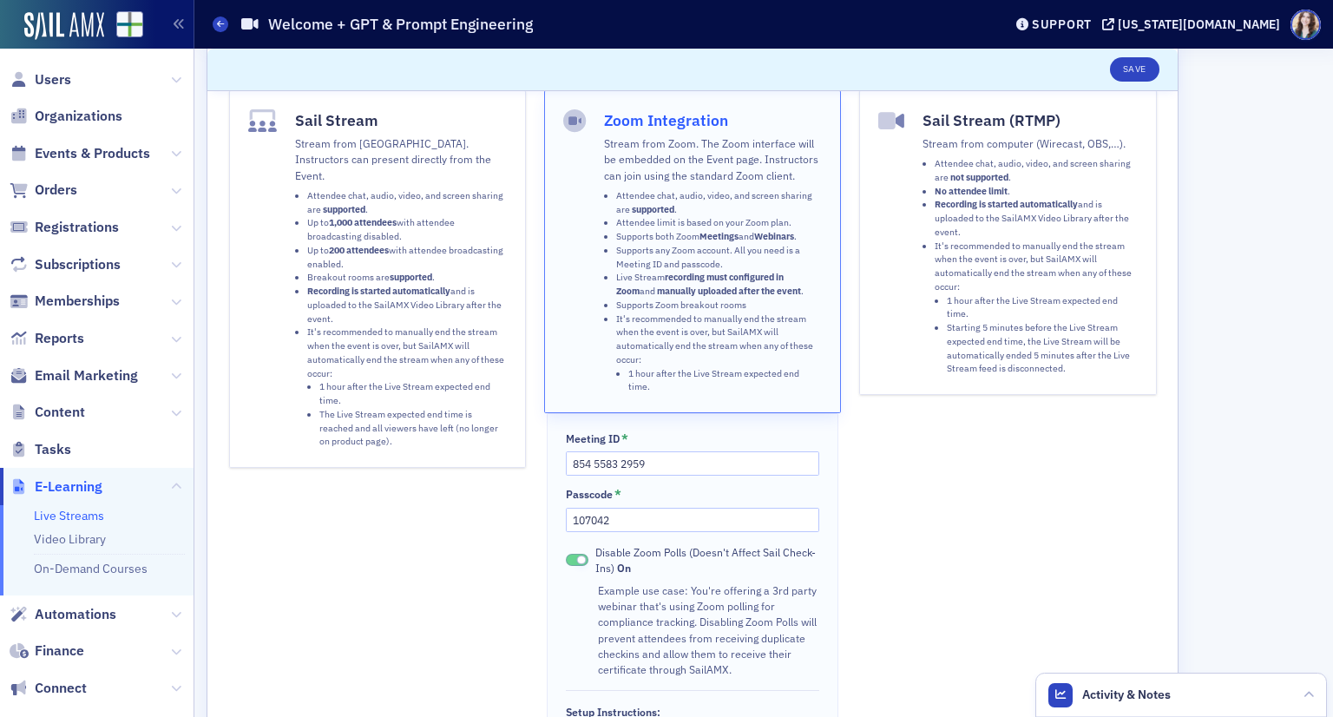
scroll to position [93, 0]
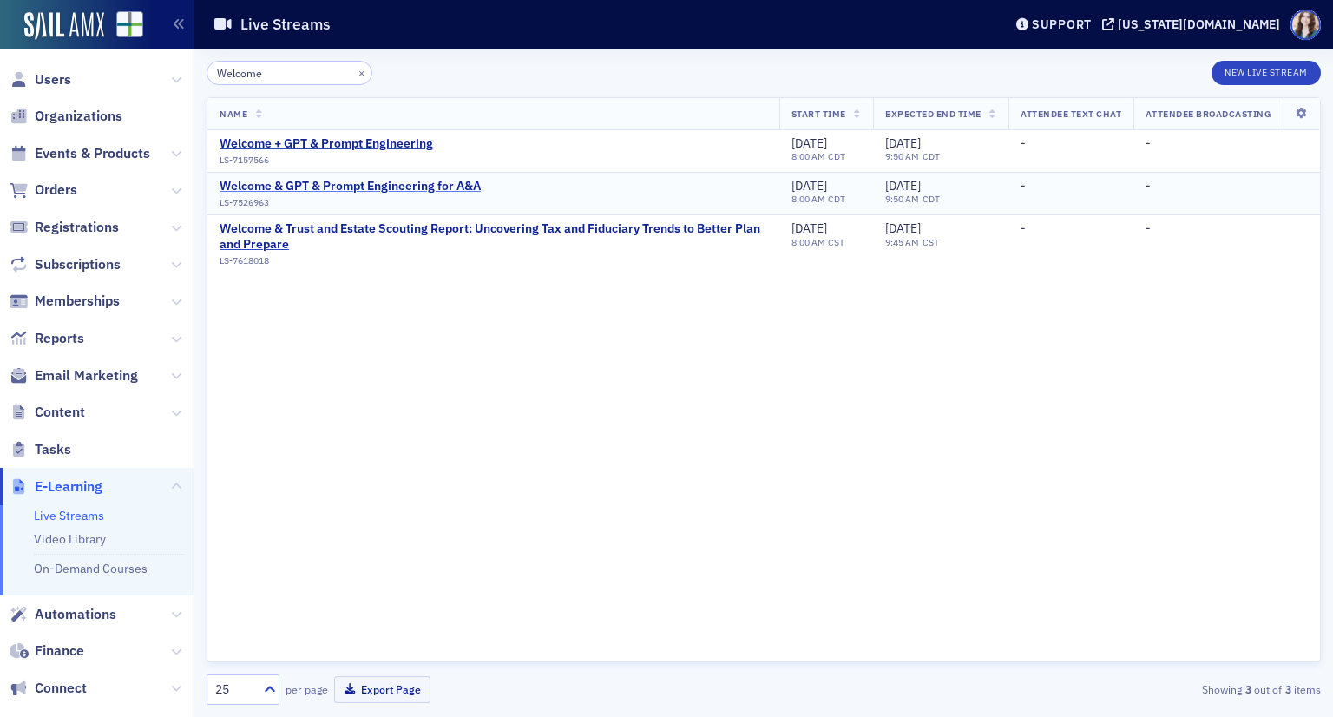
click at [331, 187] on div "Welcome & GPT & Prompt Engineering for A&A" at bounding box center [350, 187] width 261 height 16
click at [350, 136] on div "Welcome + GPT & Prompt Engineering" at bounding box center [327, 144] width 214 height 16
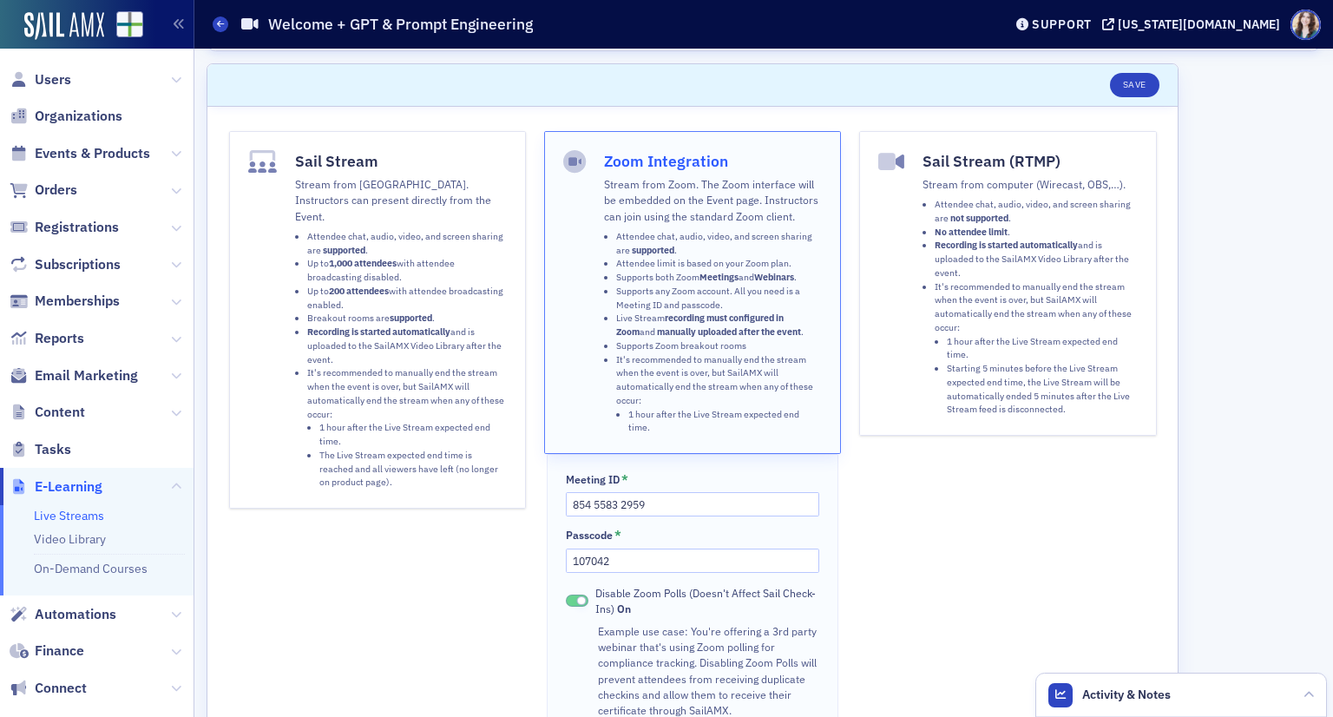
scroll to position [50, 0]
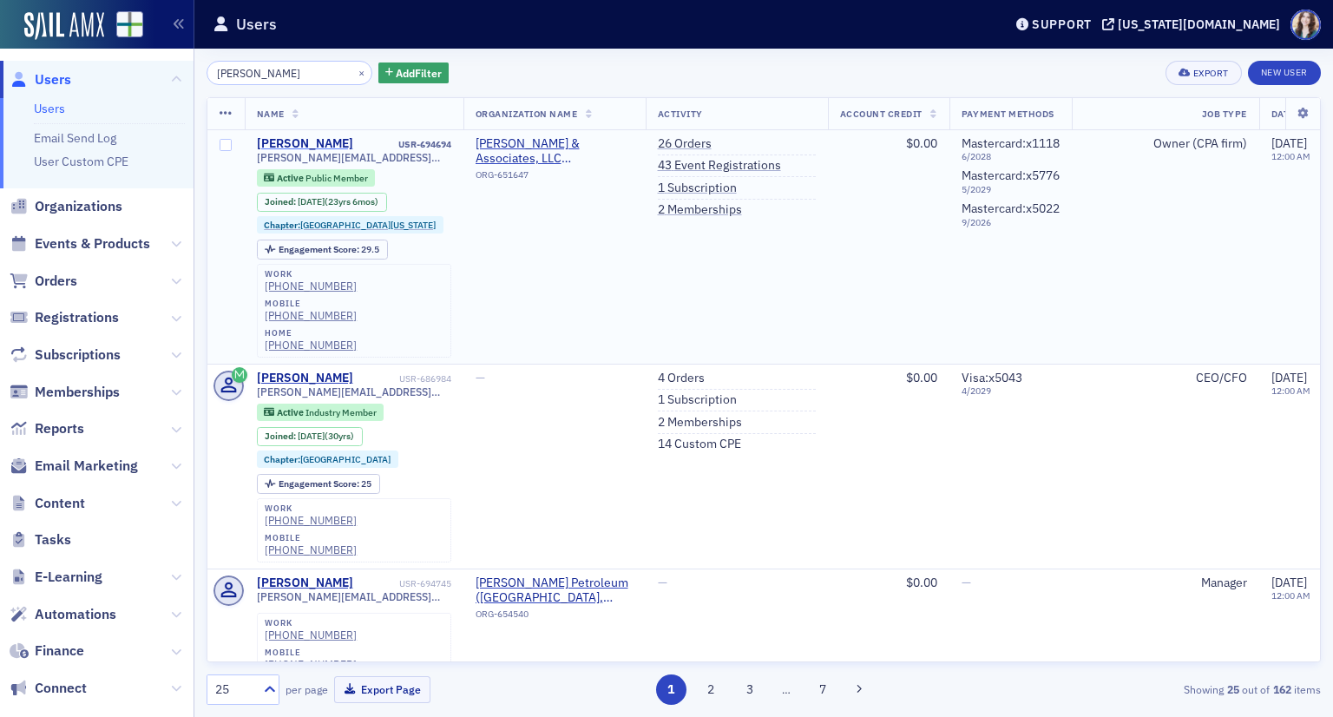
type input "[PERSON_NAME]"
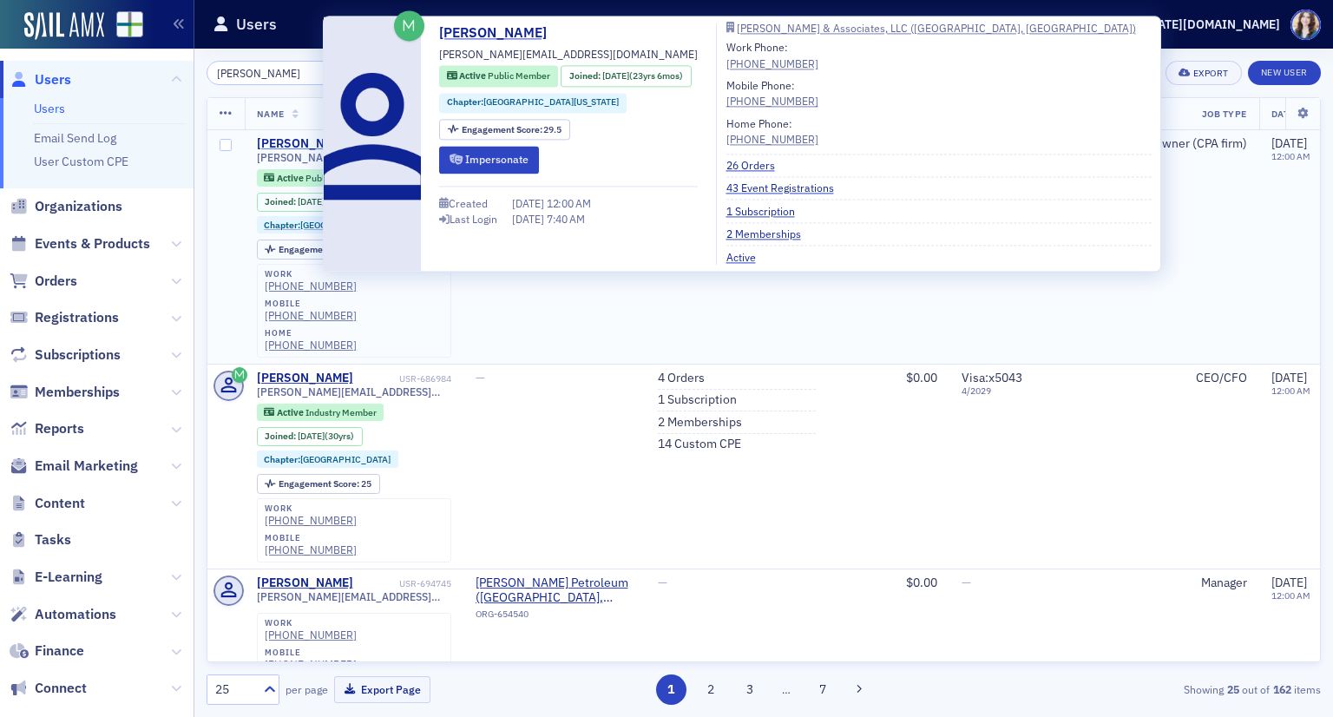
click at [299, 145] on div "[PERSON_NAME]" at bounding box center [305, 144] width 96 height 16
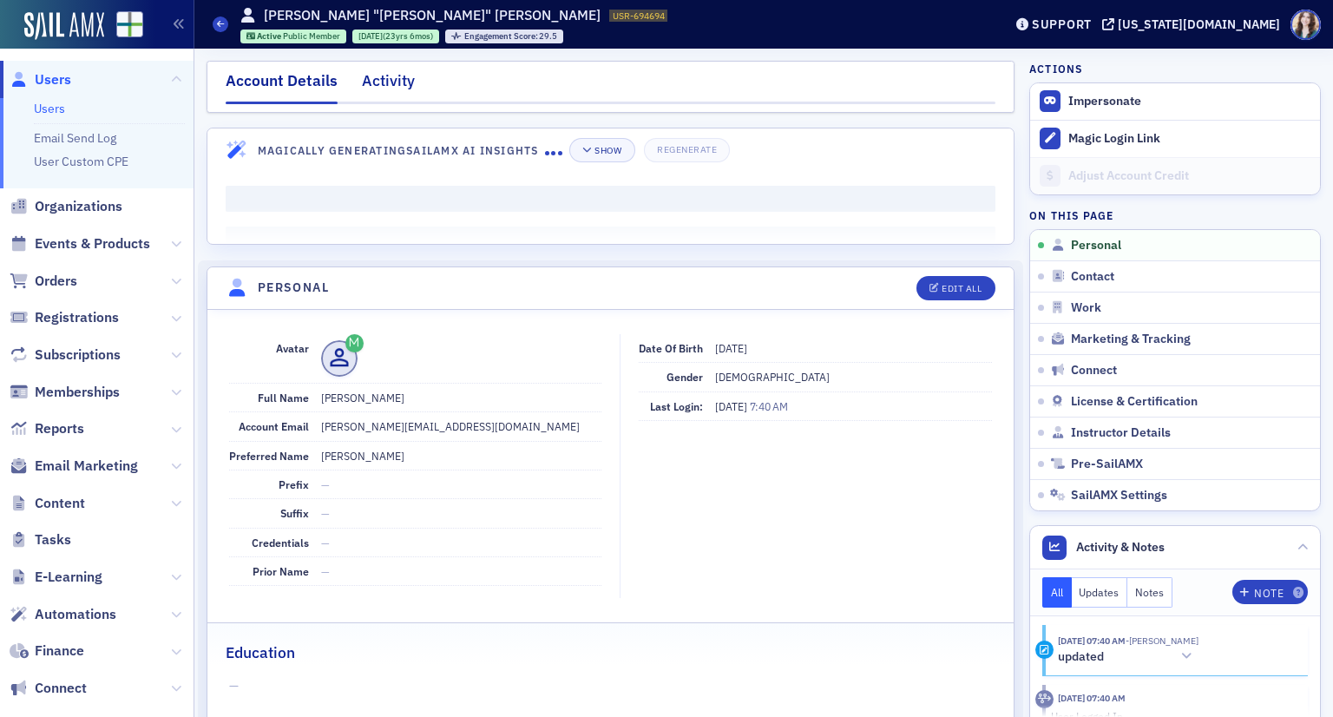
click at [370, 83] on div "Activity" at bounding box center [388, 85] width 53 height 32
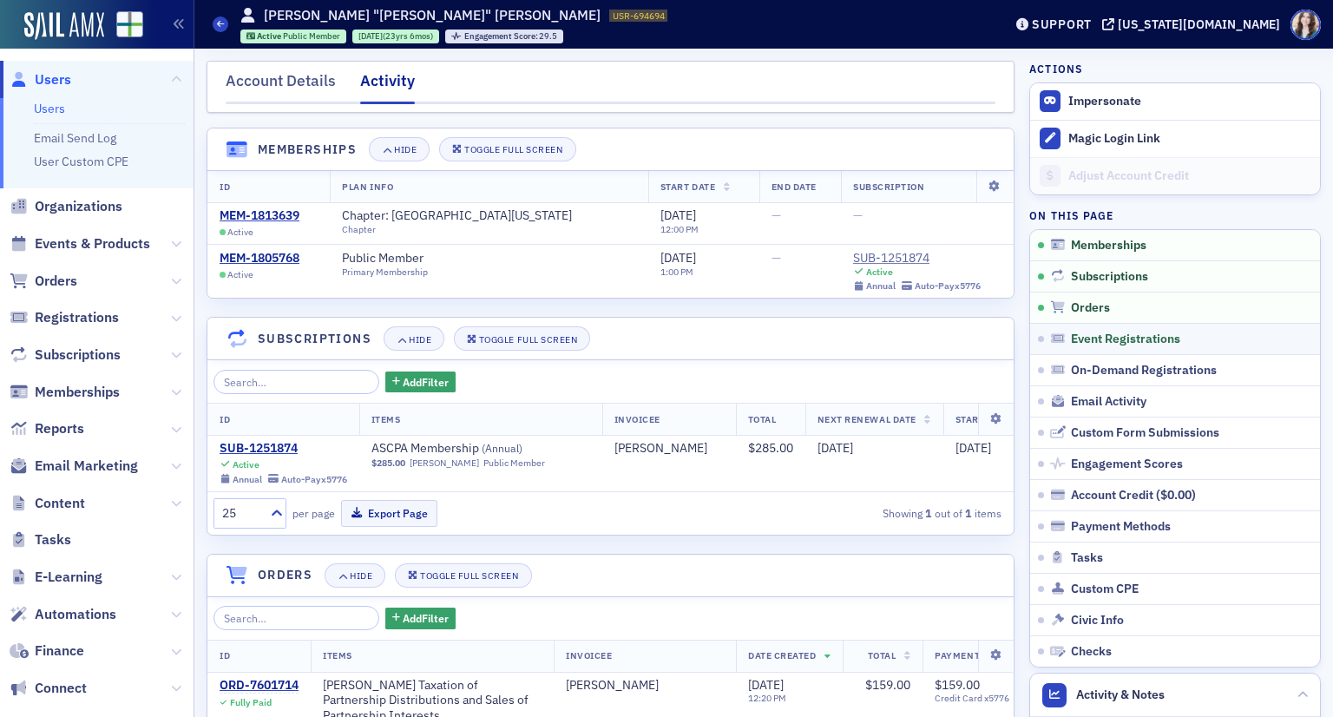
click at [1094, 350] on link "Event Registrations" at bounding box center [1175, 338] width 290 height 31
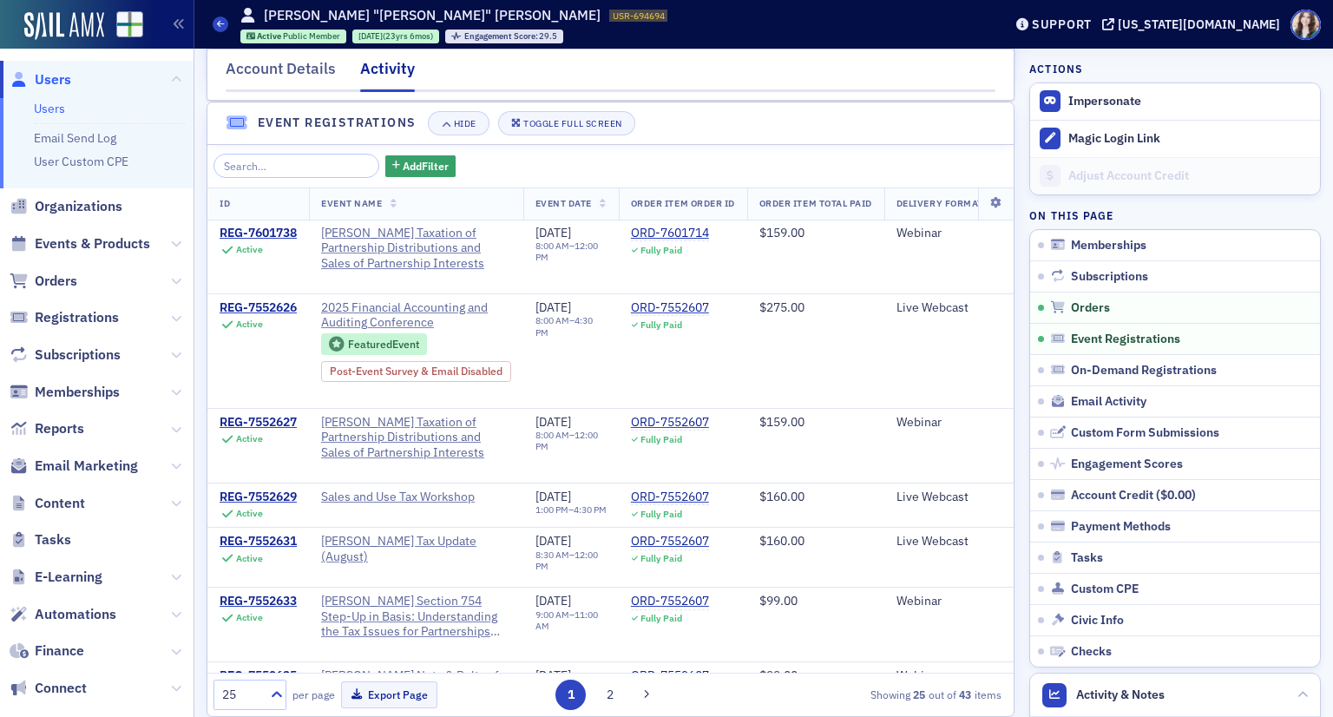
scroll to position [1097, 0]
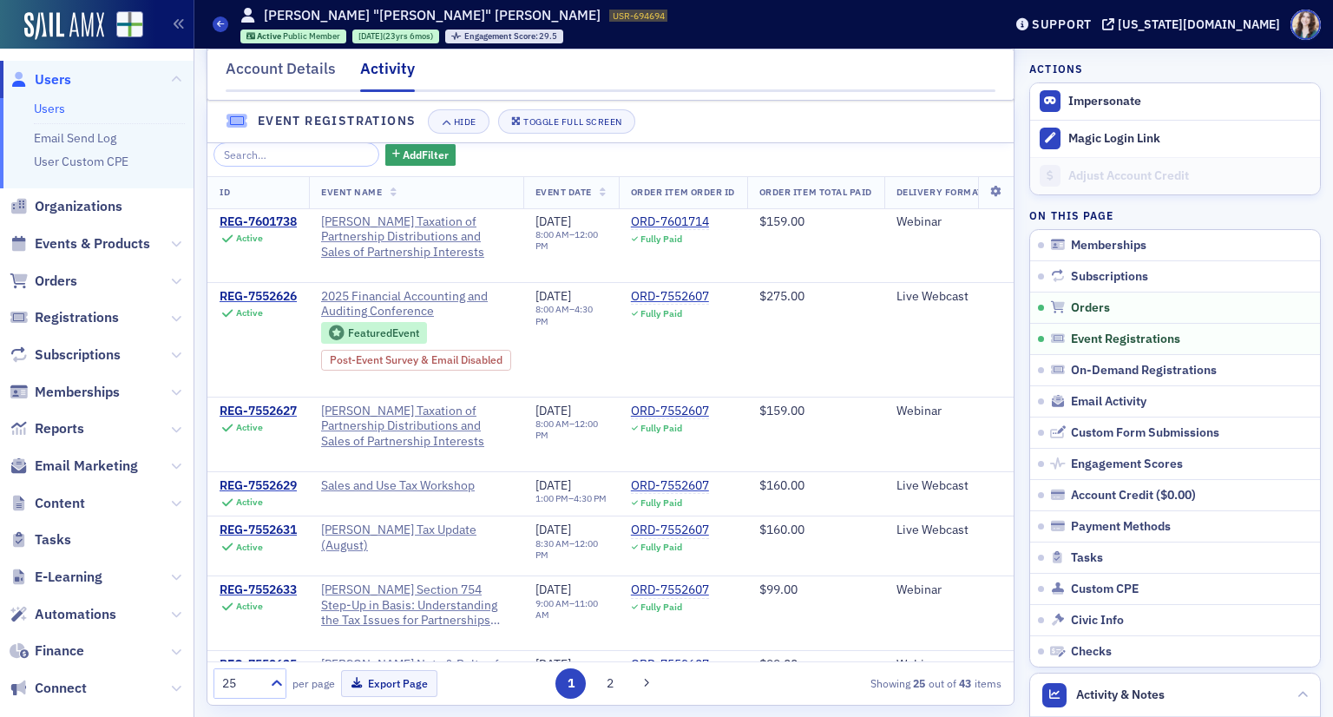
click at [284, 47] on div "Users [PERSON_NAME] "[PERSON_NAME]" [PERSON_NAME] USR-694694 694694 Active Publ…" at bounding box center [595, 24] width 764 height 50
click at [284, 47] on div "Users Eric "Eric" Bremer USR-694694 694694 Active Public Member 3/20/2002 (23yr…" at bounding box center [595, 24] width 764 height 50
click at [285, 63] on div "Account Details" at bounding box center [281, 73] width 110 height 32
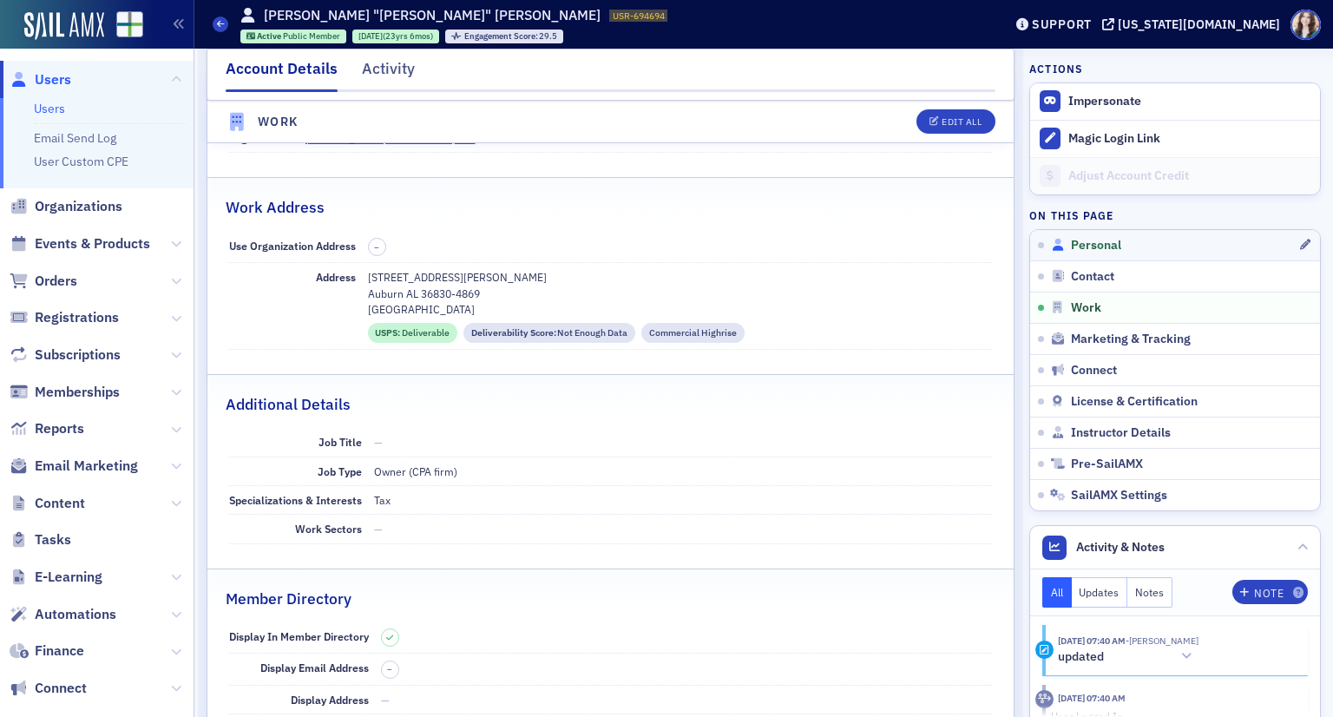
click at [1093, 251] on span "Personal" at bounding box center [1096, 246] width 50 height 16
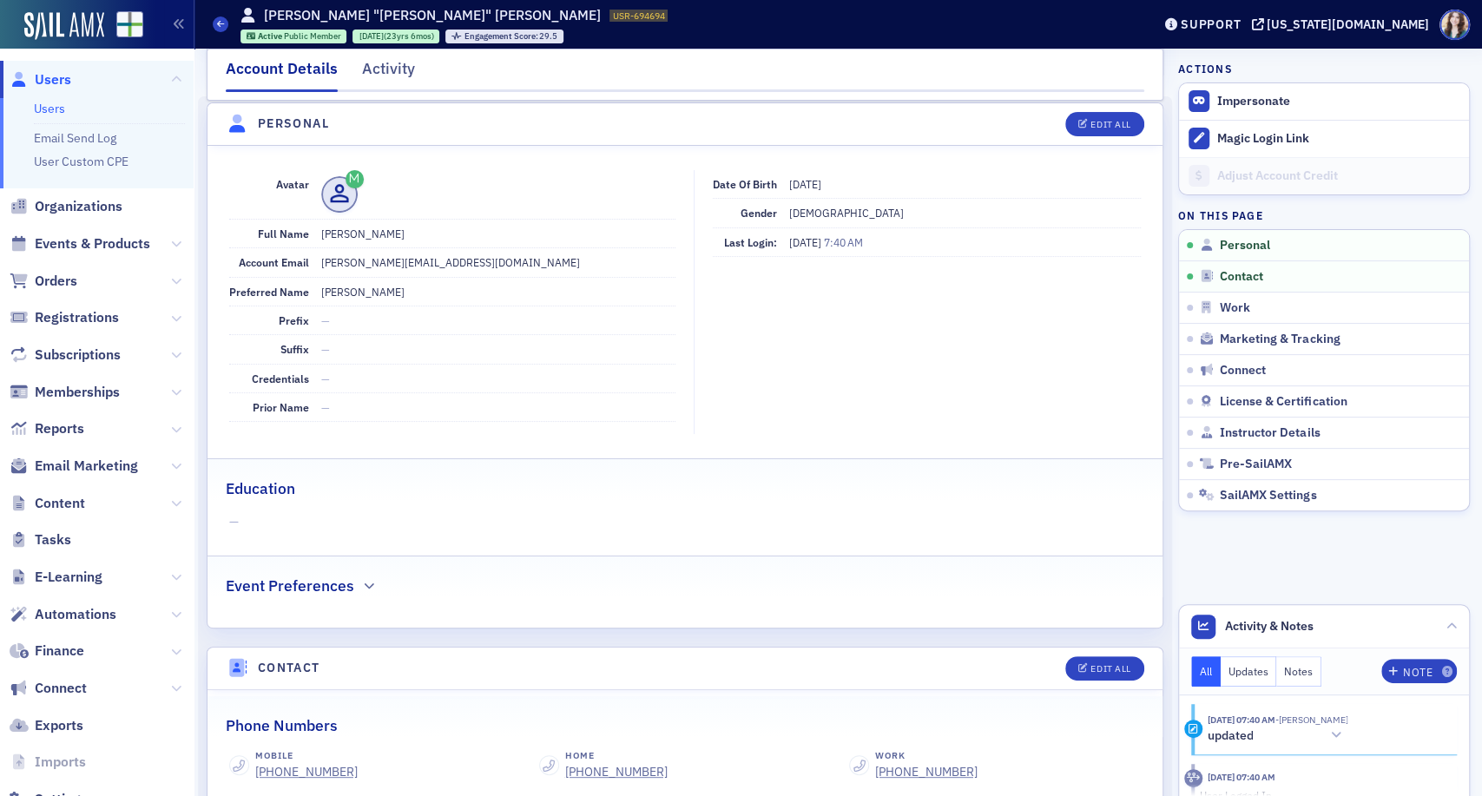
scroll to position [164, 0]
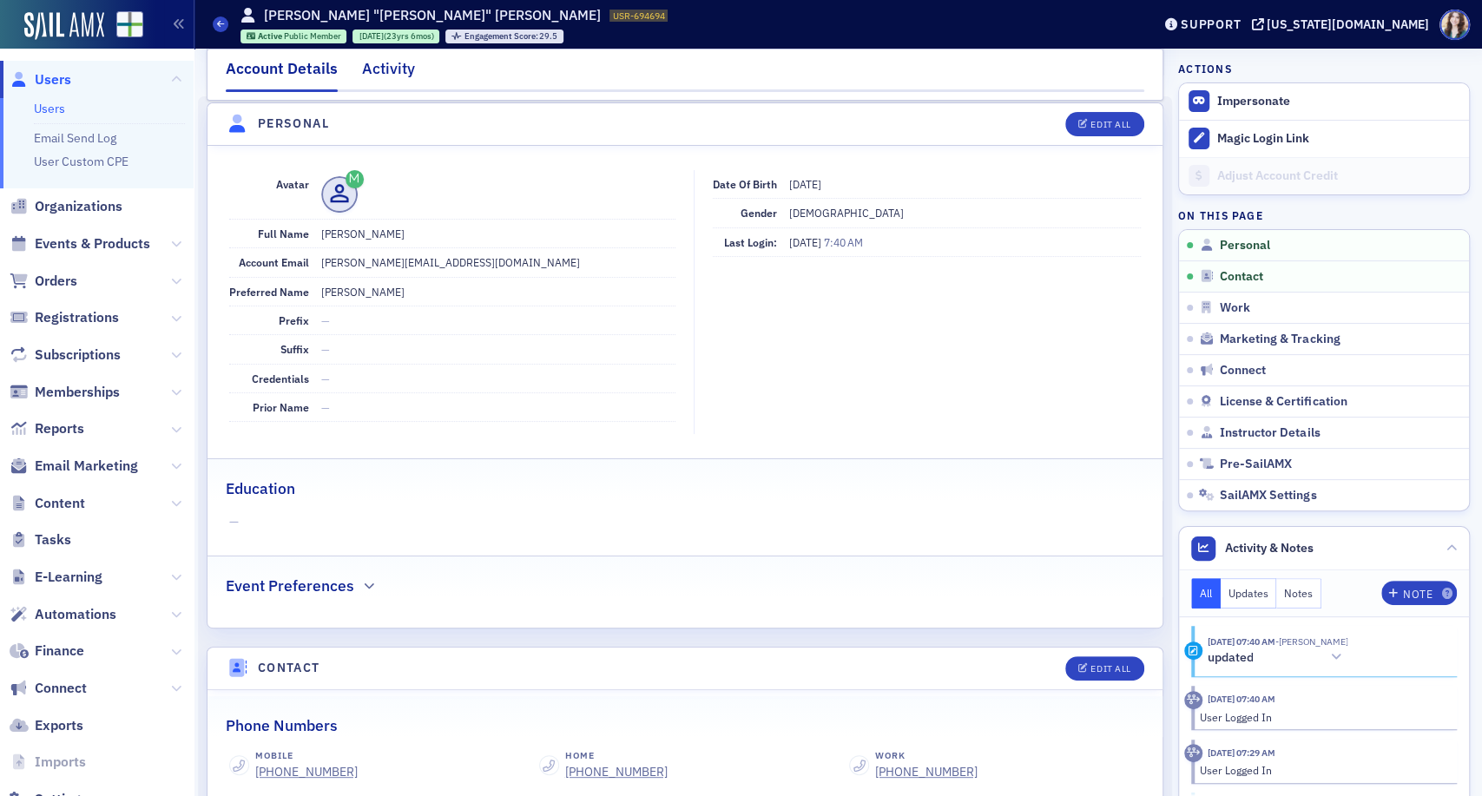
click at [382, 63] on div "Activity" at bounding box center [388, 73] width 53 height 32
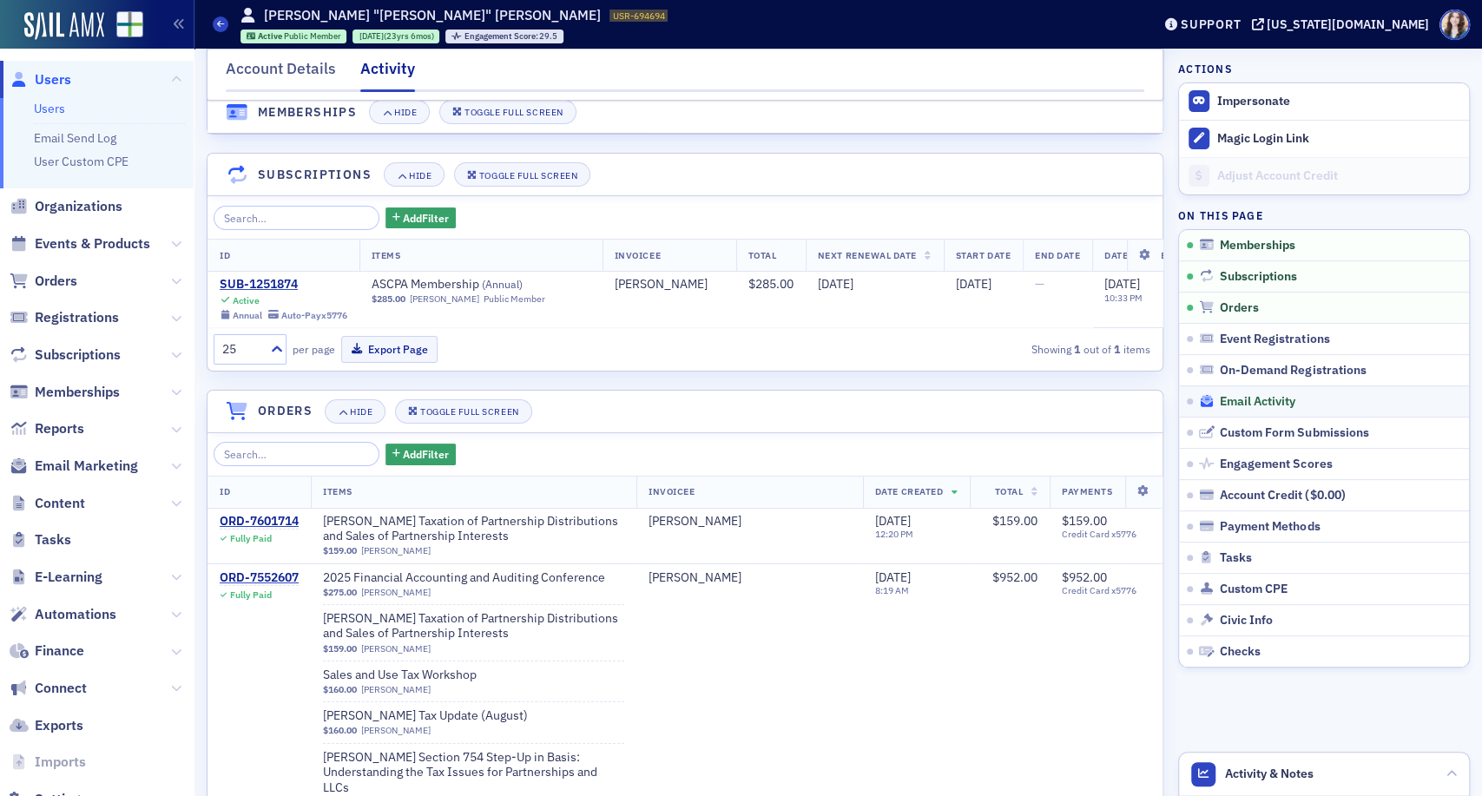
click at [1234, 406] on span "Email Activity" at bounding box center [1258, 402] width 76 height 16
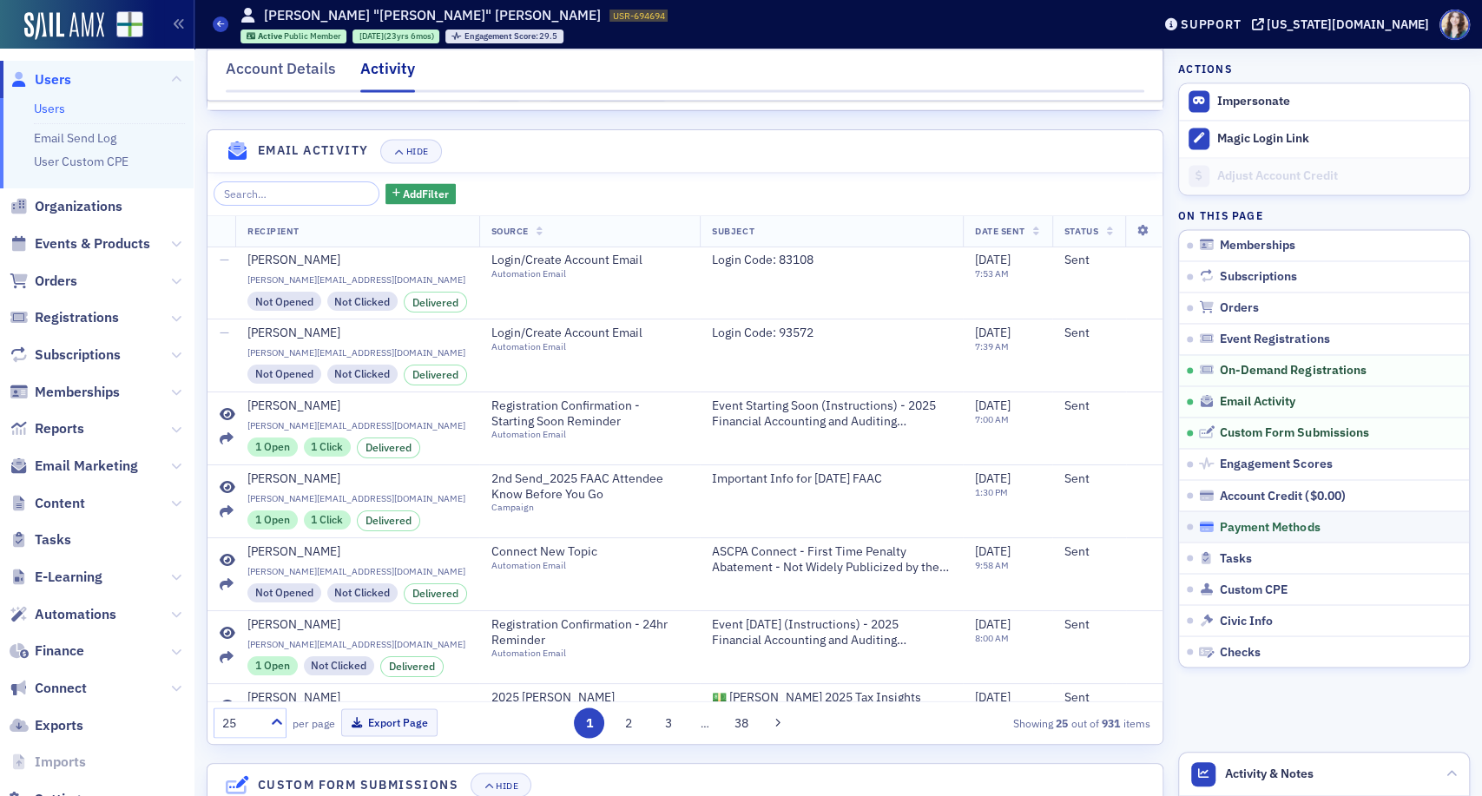
scroll to position [1822, 0]
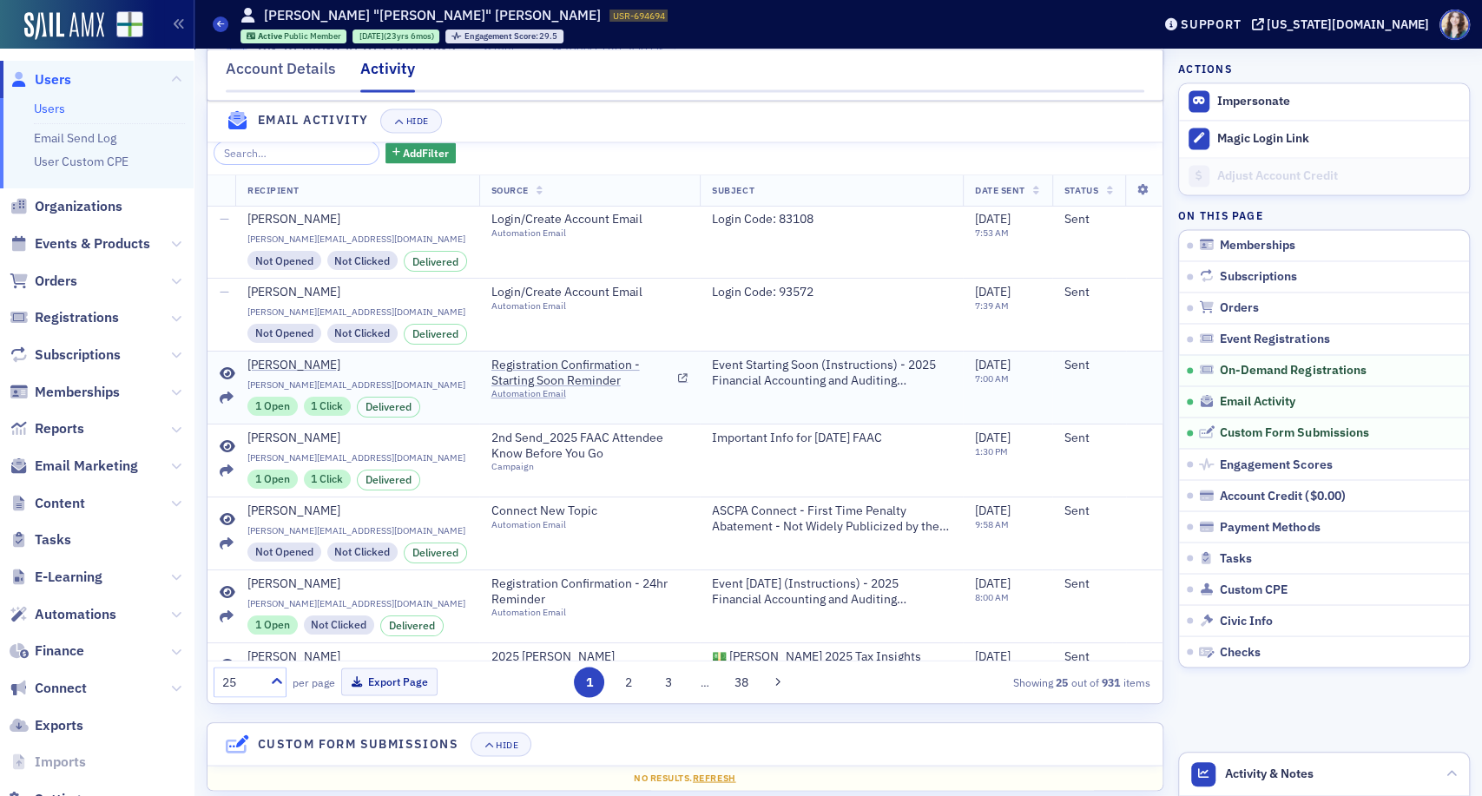
click at [222, 381] on icon at bounding box center [228, 374] width 16 height 14
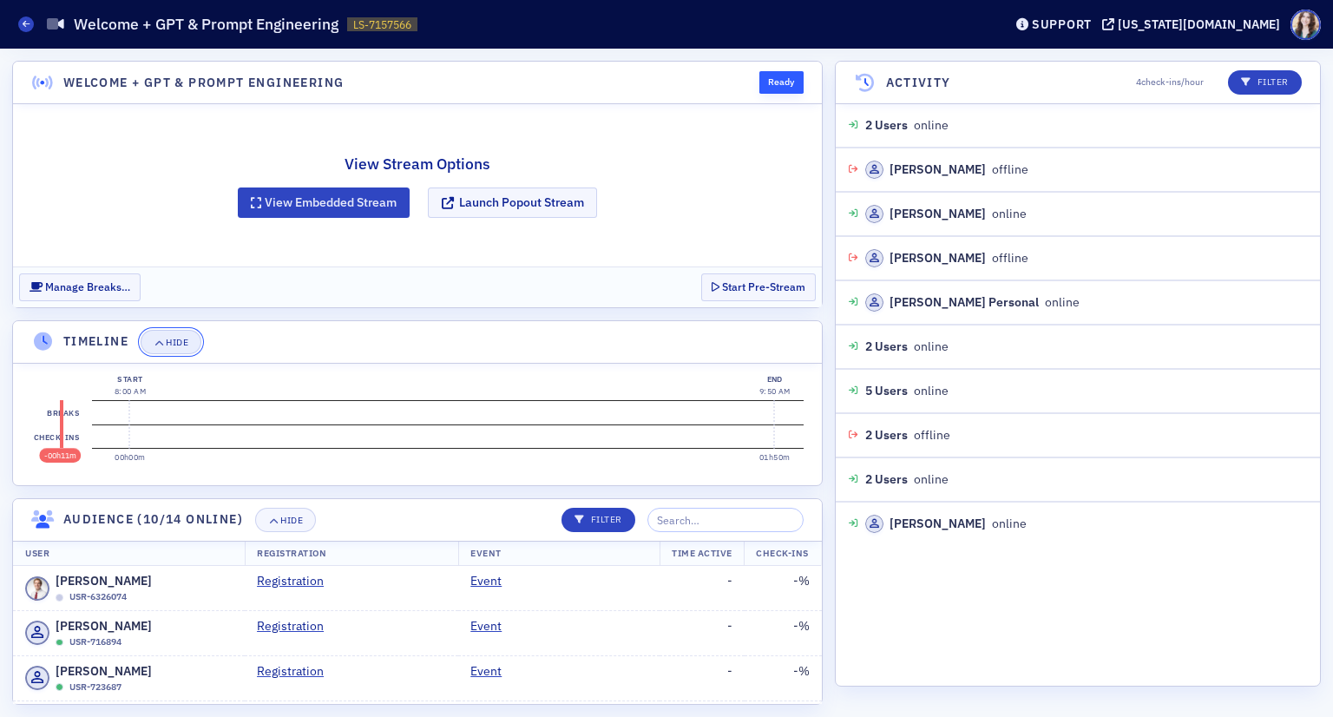
click at [180, 345] on div "Hide" at bounding box center [177, 343] width 23 height 10
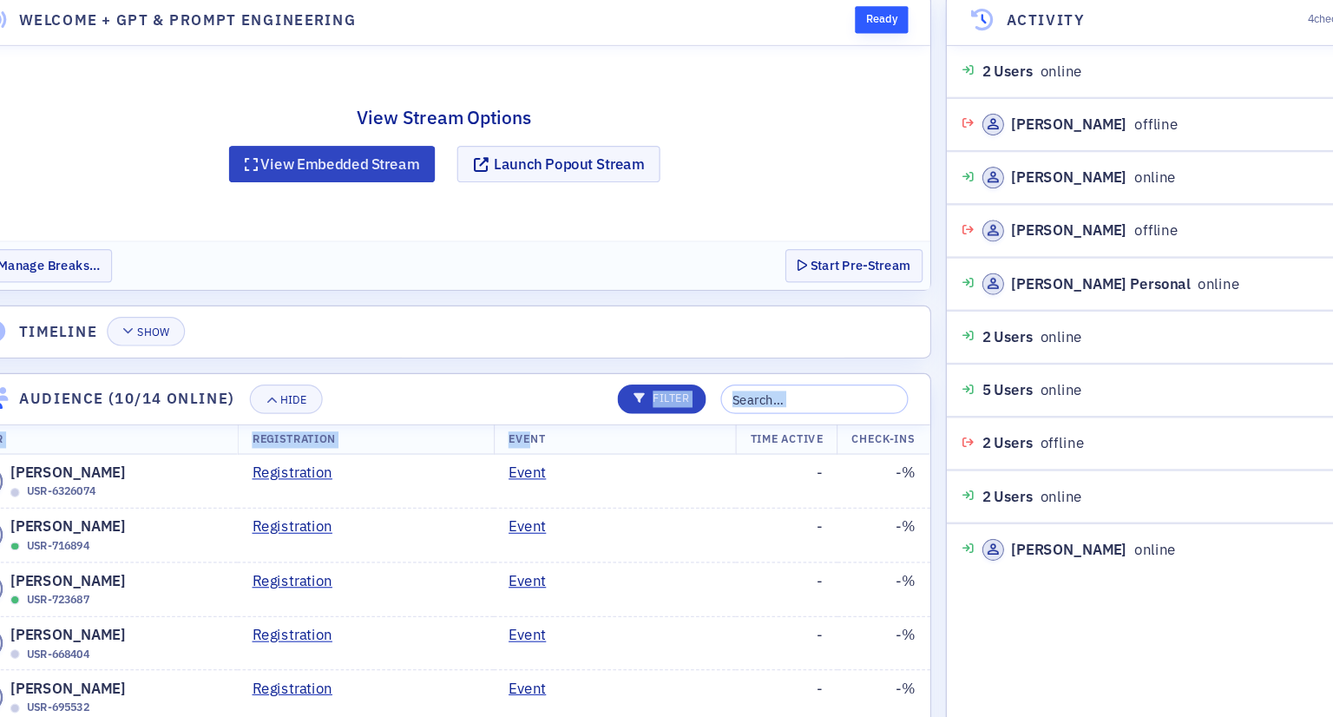
drag, startPoint x: 473, startPoint y: 380, endPoint x: 479, endPoint y: 419, distance: 39.5
click at [479, 419] on section "Audience (10/14 online) Hide Filter User Registration Event Time Active Check-I…" at bounding box center [417, 541] width 811 height 328
click at [479, 391] on header "Audience (10/14 online) Hide Filter" at bounding box center [417, 399] width 809 height 43
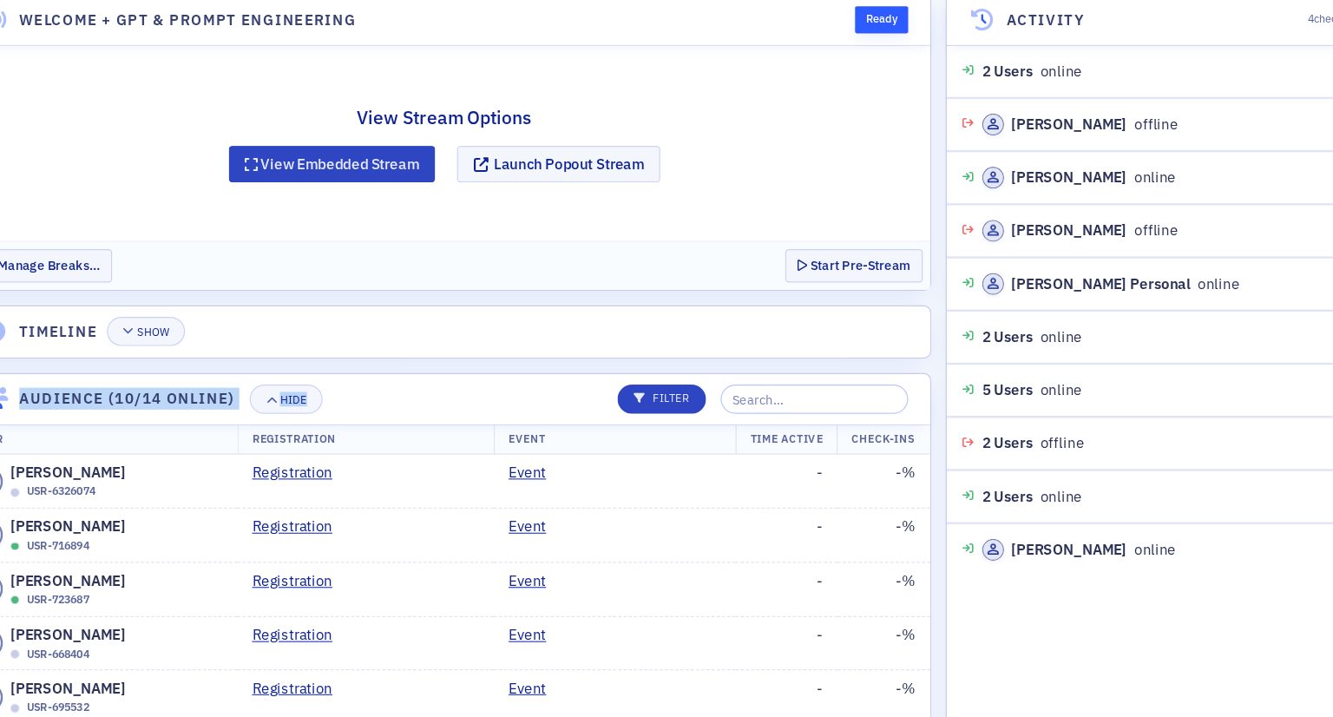
drag, startPoint x: 523, startPoint y: 381, endPoint x: 517, endPoint y: 360, distance: 21.7
click at [517, 360] on section "Welcome + GPT & Prompt Engineering Ready View Stream Options View Embedded Stre…" at bounding box center [417, 383] width 811 height 644
click at [519, 414] on header "Audience (10/14 online) Hide Filter" at bounding box center [417, 399] width 809 height 43
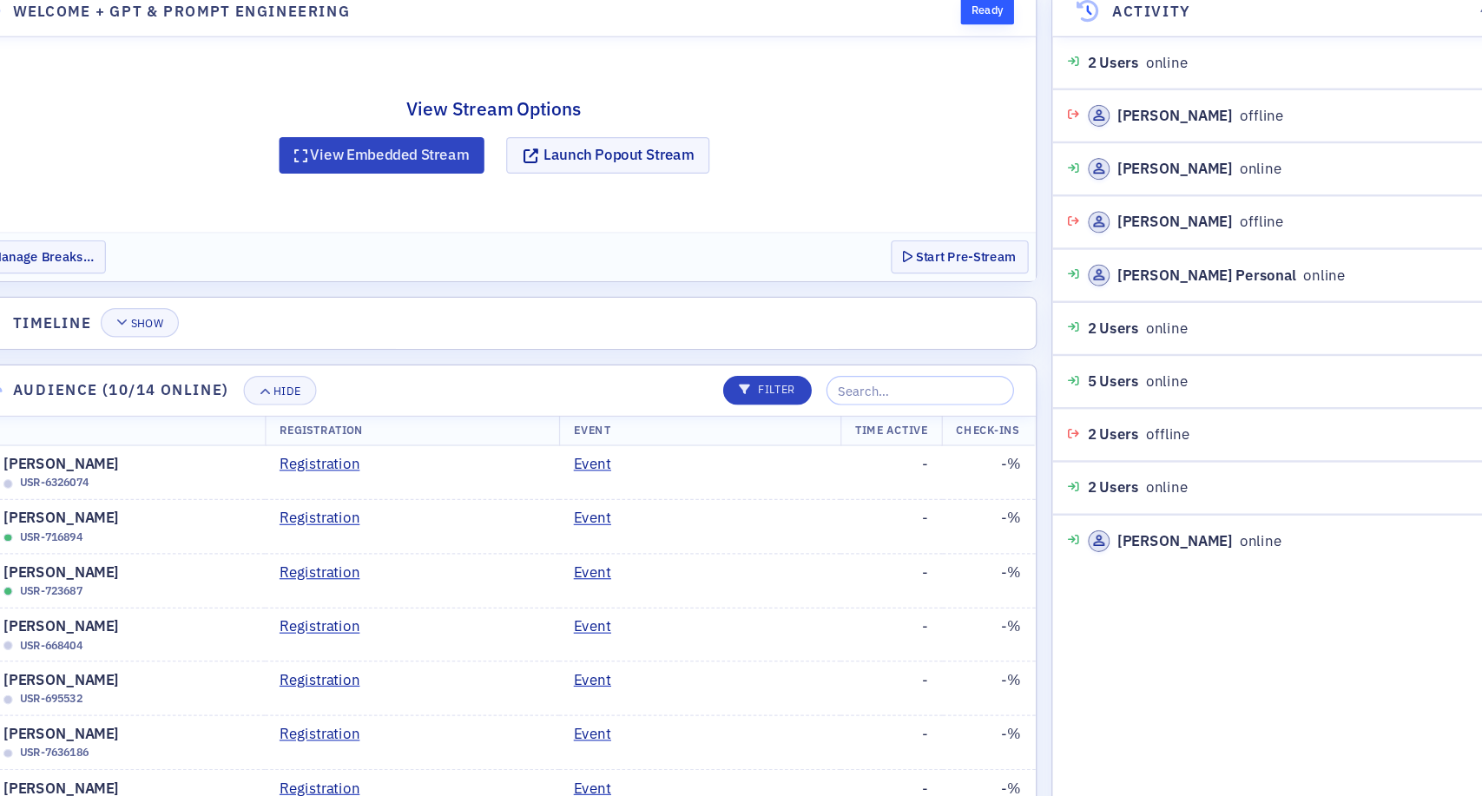
drag, startPoint x: 953, startPoint y: 66, endPoint x: 713, endPoint y: 339, distance: 364.1
click at [713, 339] on header "Timeline Show" at bounding box center [464, 342] width 902 height 43
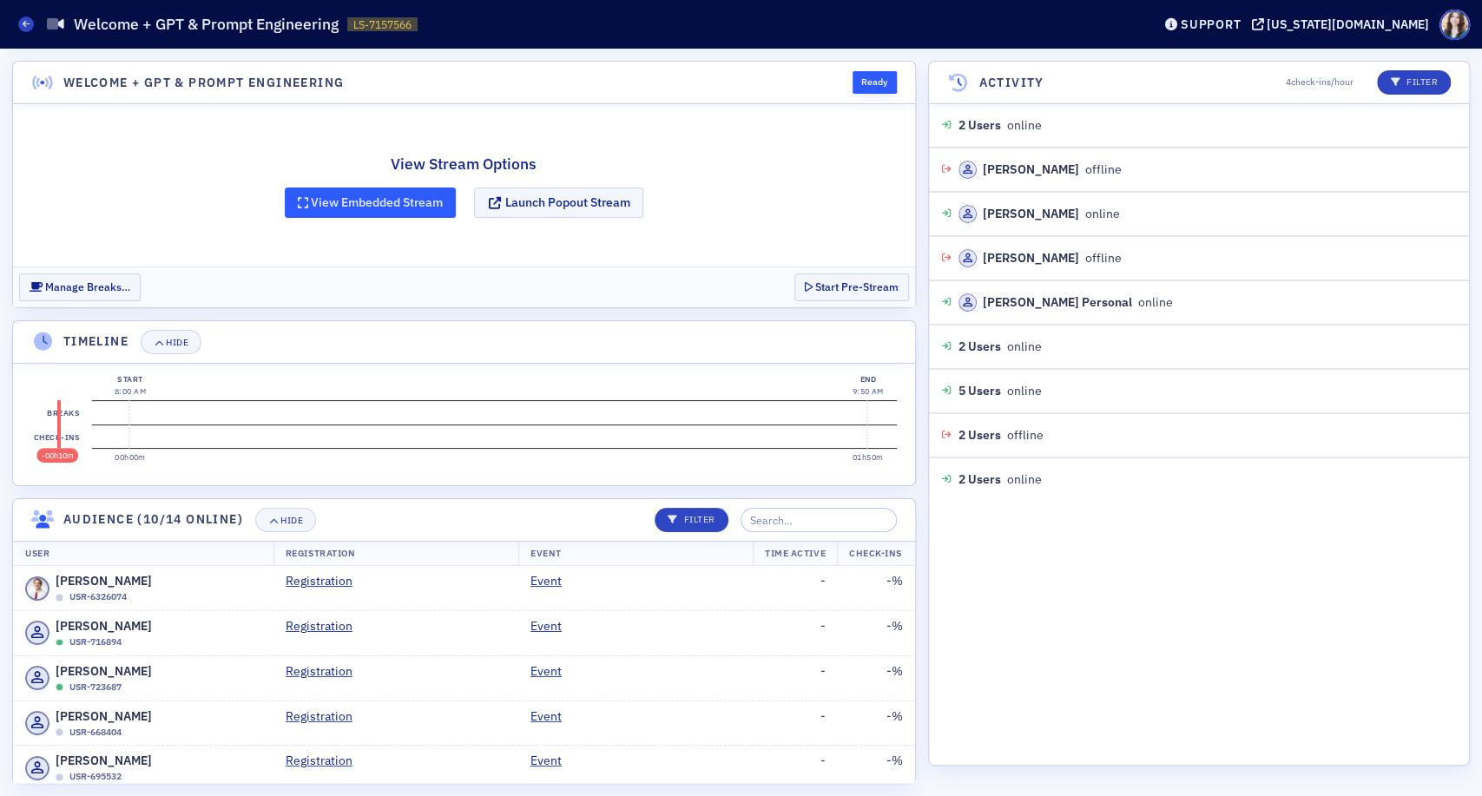
click at [399, 199] on button "View Embedded Stream" at bounding box center [371, 203] width 172 height 30
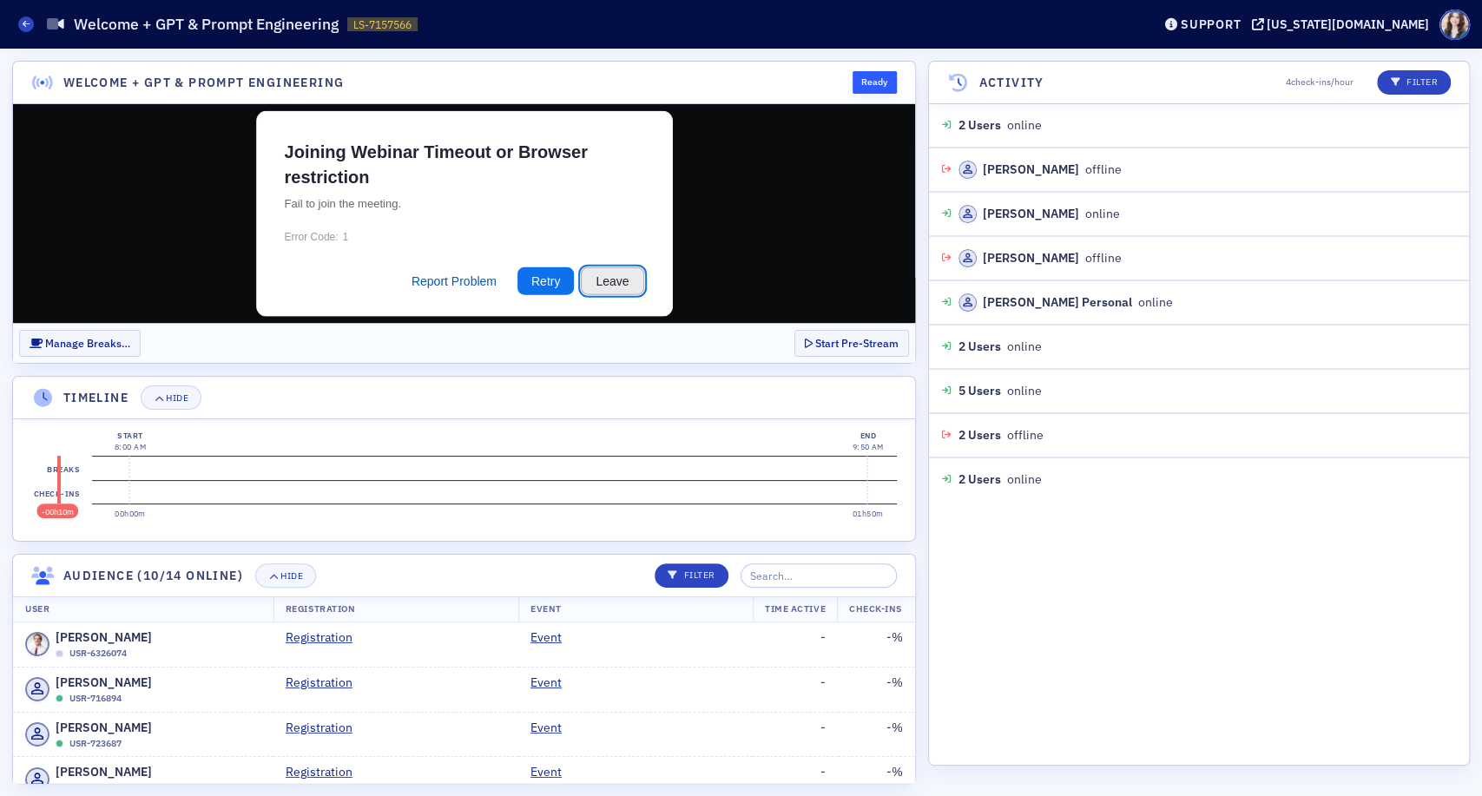
click at [618, 280] on button "Leave" at bounding box center [612, 280] width 63 height 28
click at [313, 576] on button "Hide" at bounding box center [285, 575] width 61 height 24
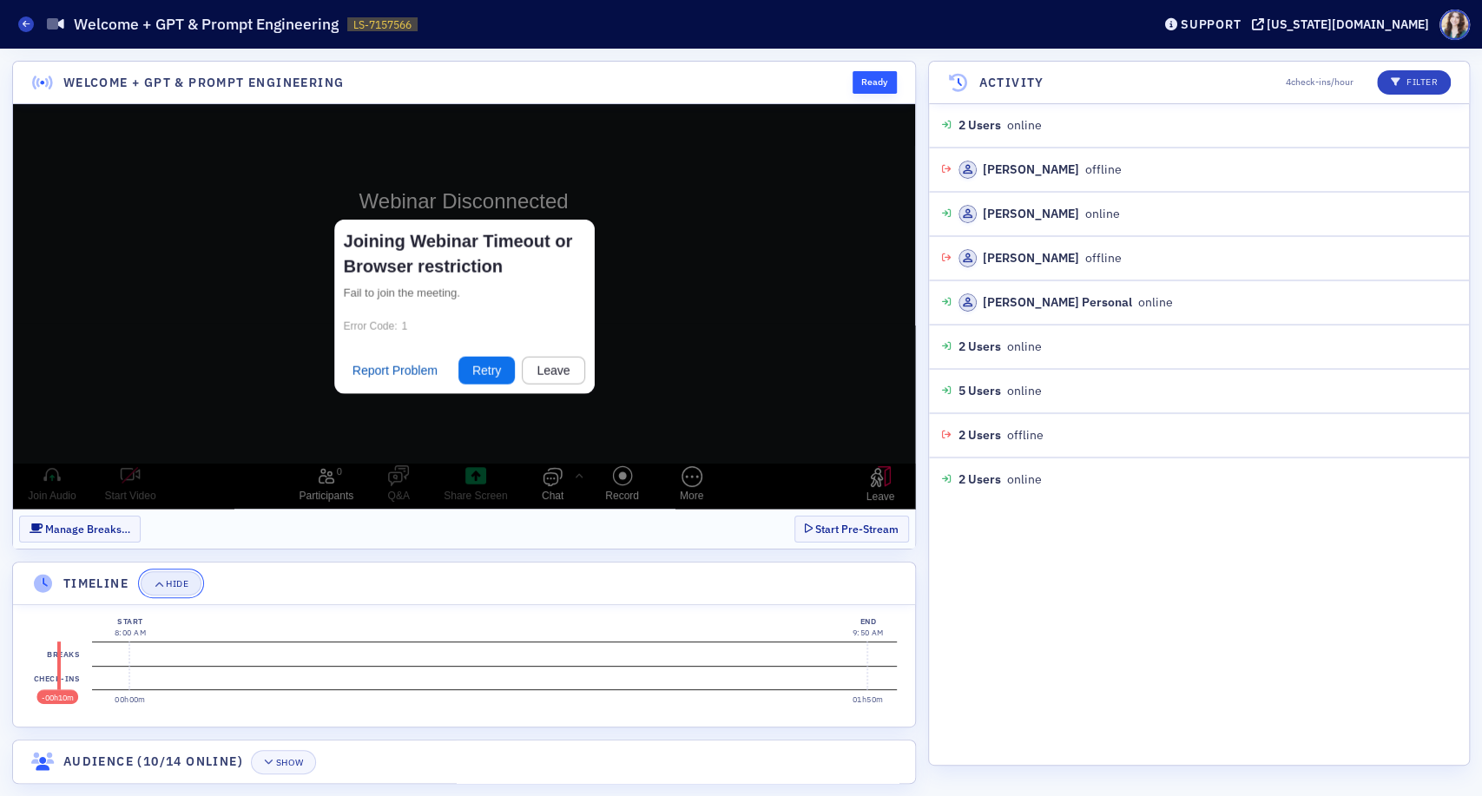
click at [188, 590] on button "Hide" at bounding box center [171, 583] width 61 height 24
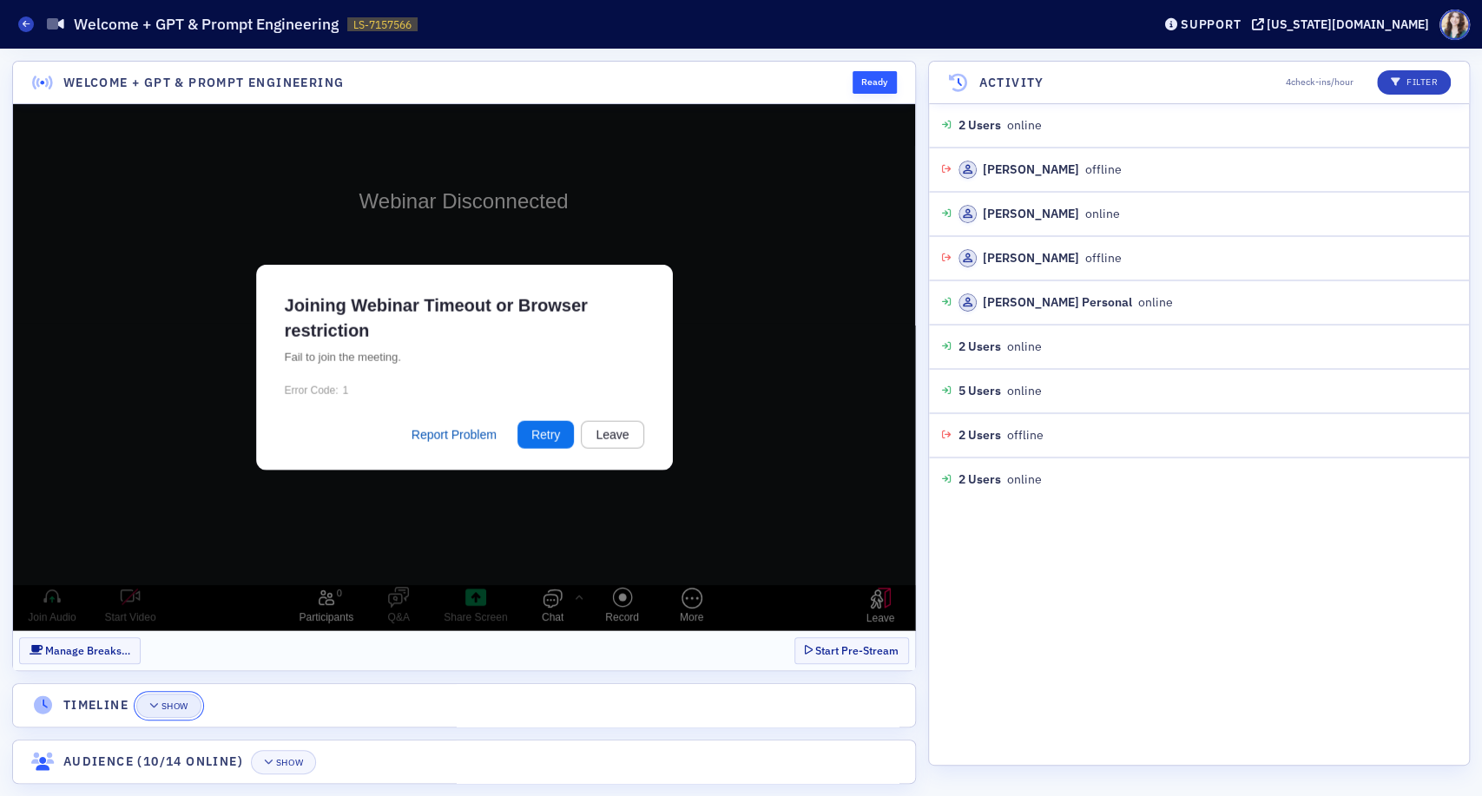
click at [184, 703] on div "Show" at bounding box center [174, 706] width 27 height 10
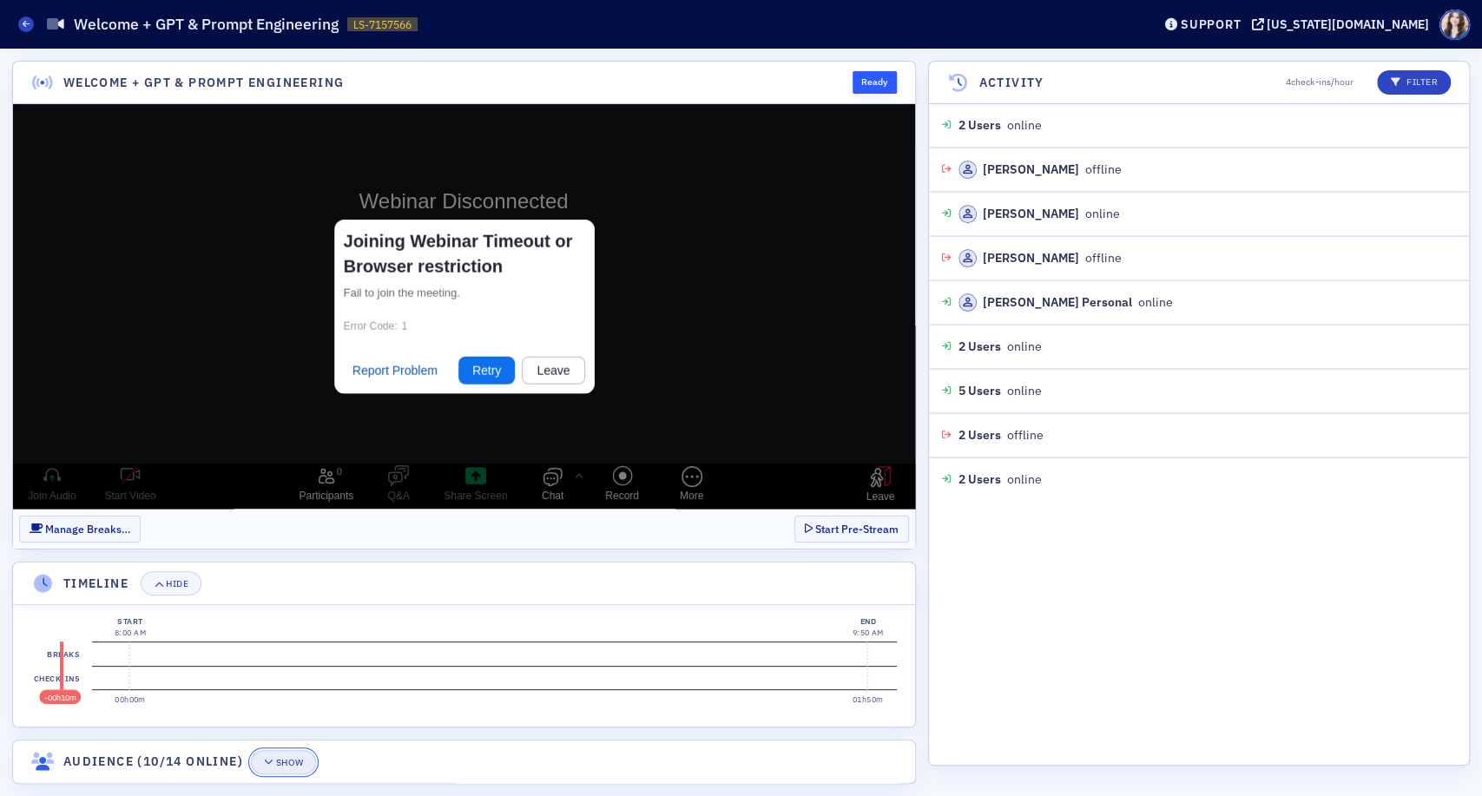
click at [289, 762] on div "Show" at bounding box center [289, 763] width 27 height 10
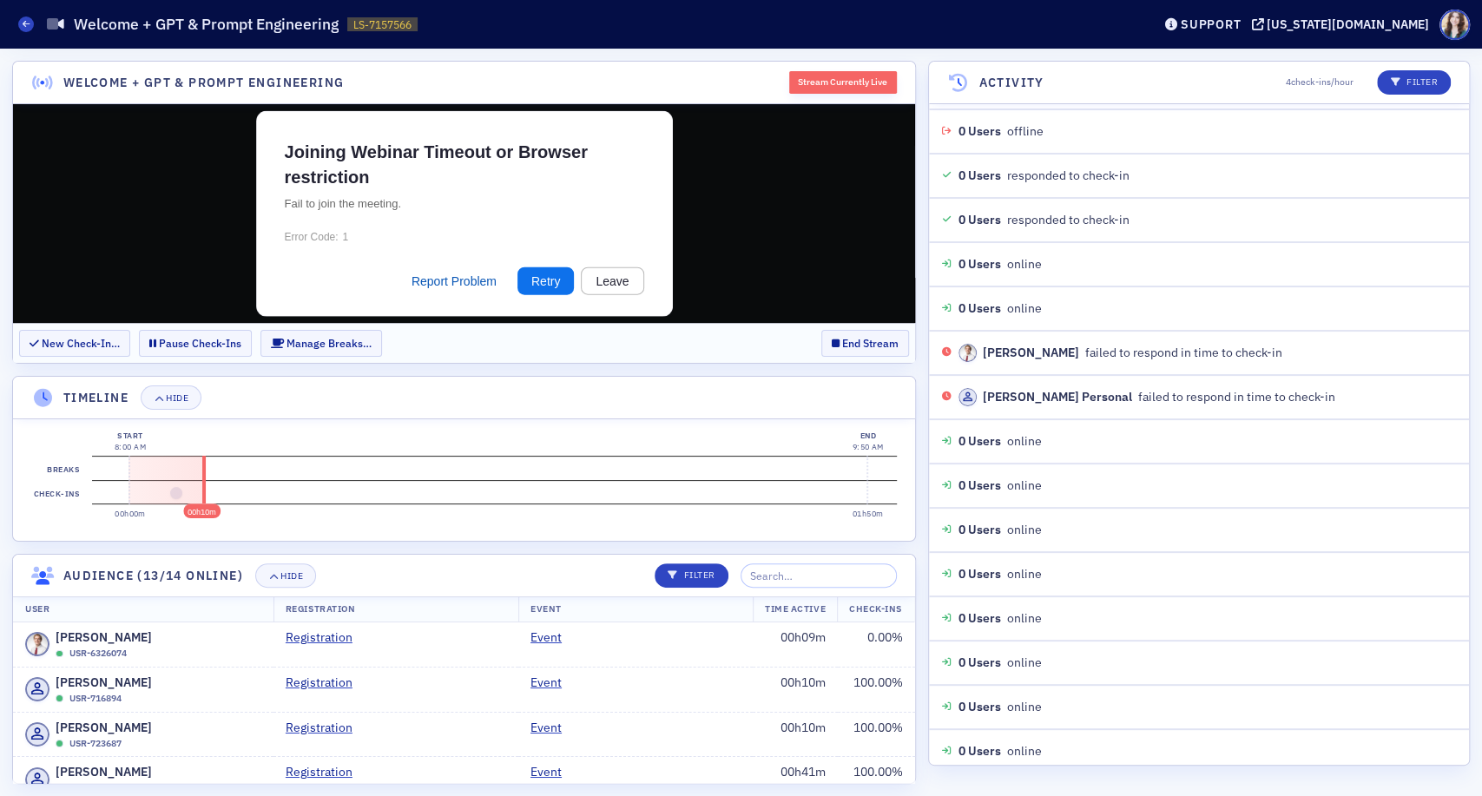
click at [823, 390] on header "Timeline Hide" at bounding box center [464, 398] width 902 height 43
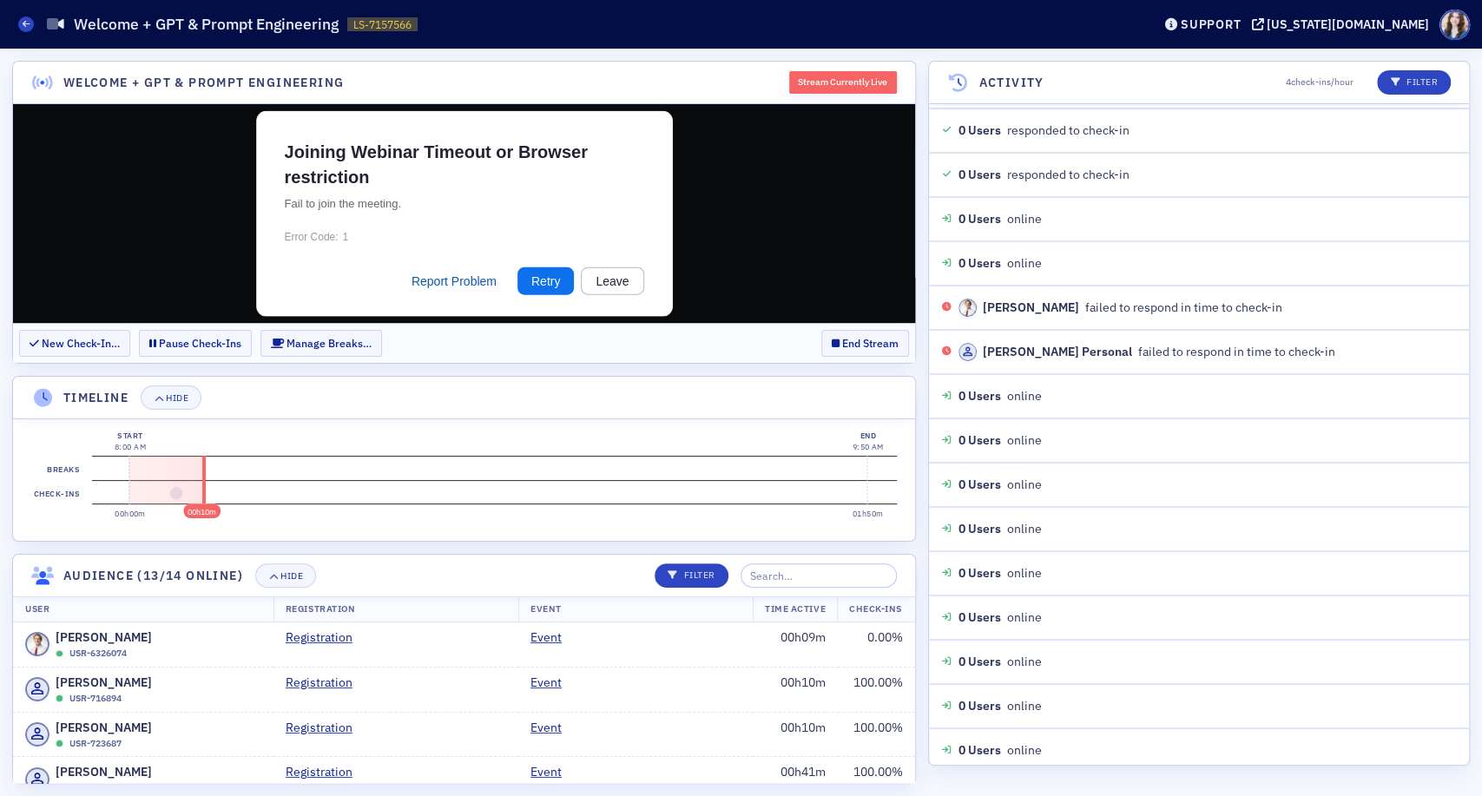
click at [385, 576] on header "Audience (13/14 online) Hide Filter" at bounding box center [464, 576] width 902 height 43
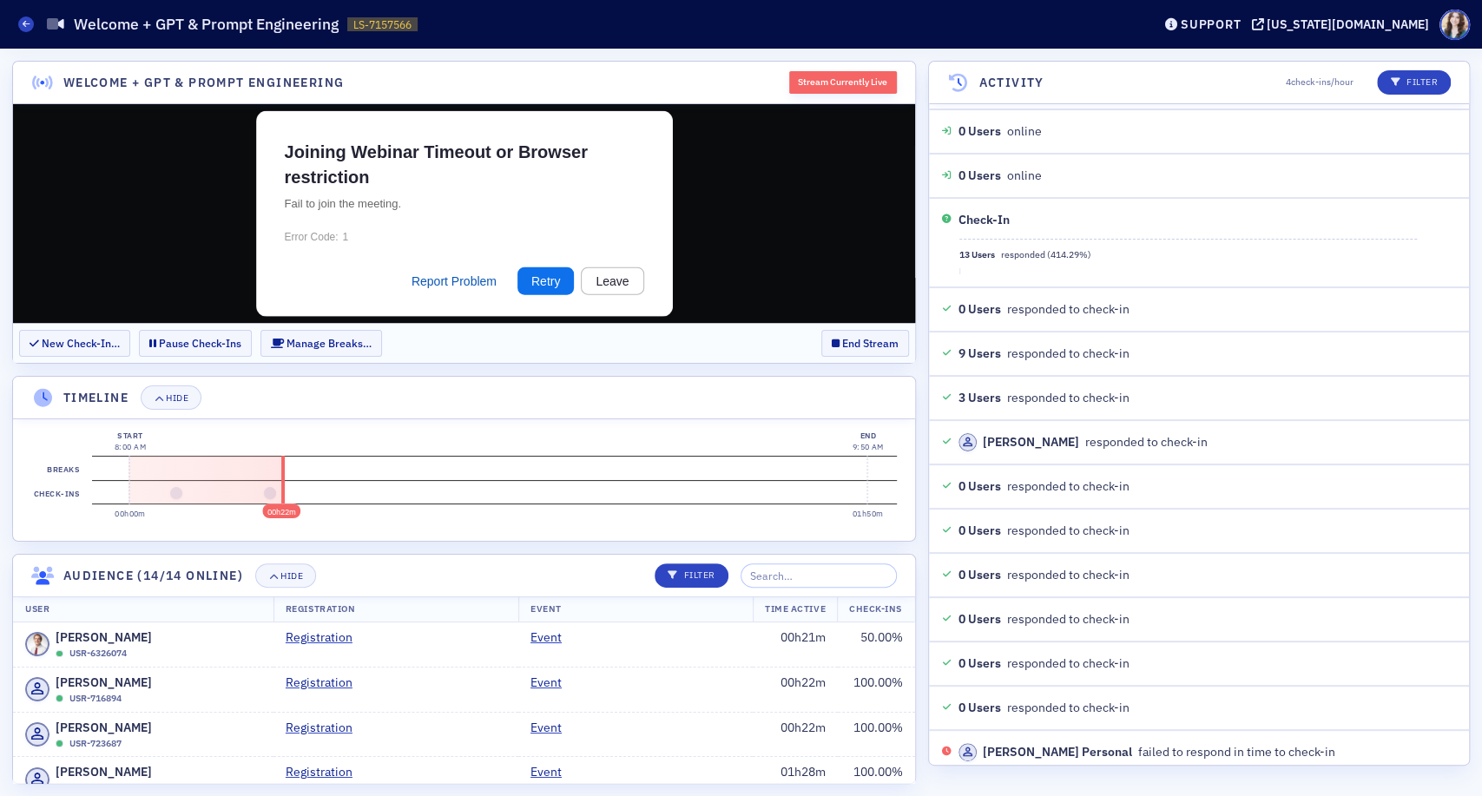
scroll to position [7653, 0]
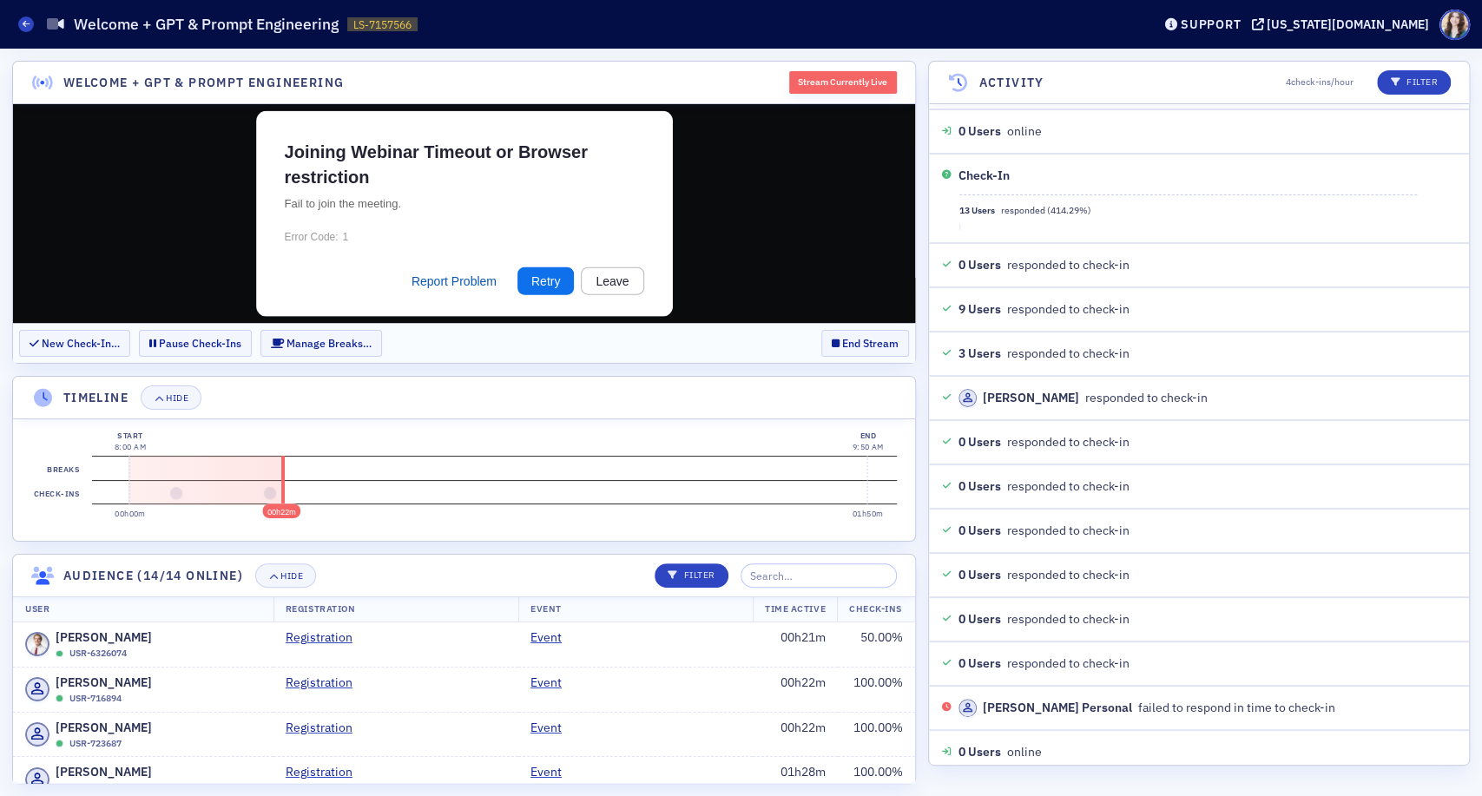
click at [626, 397] on header "Timeline Hide" at bounding box center [464, 398] width 902 height 43
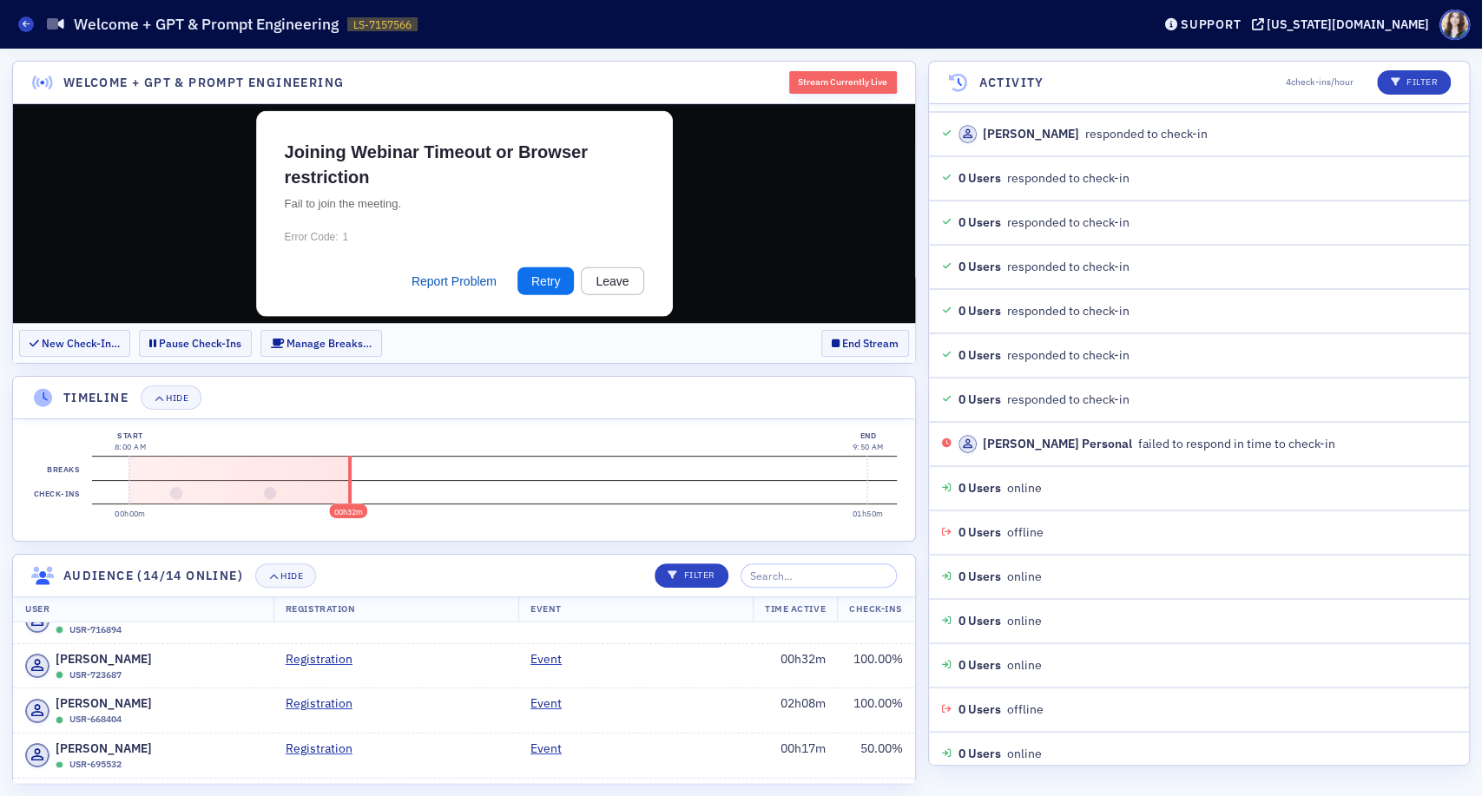
scroll to position [0, 0]
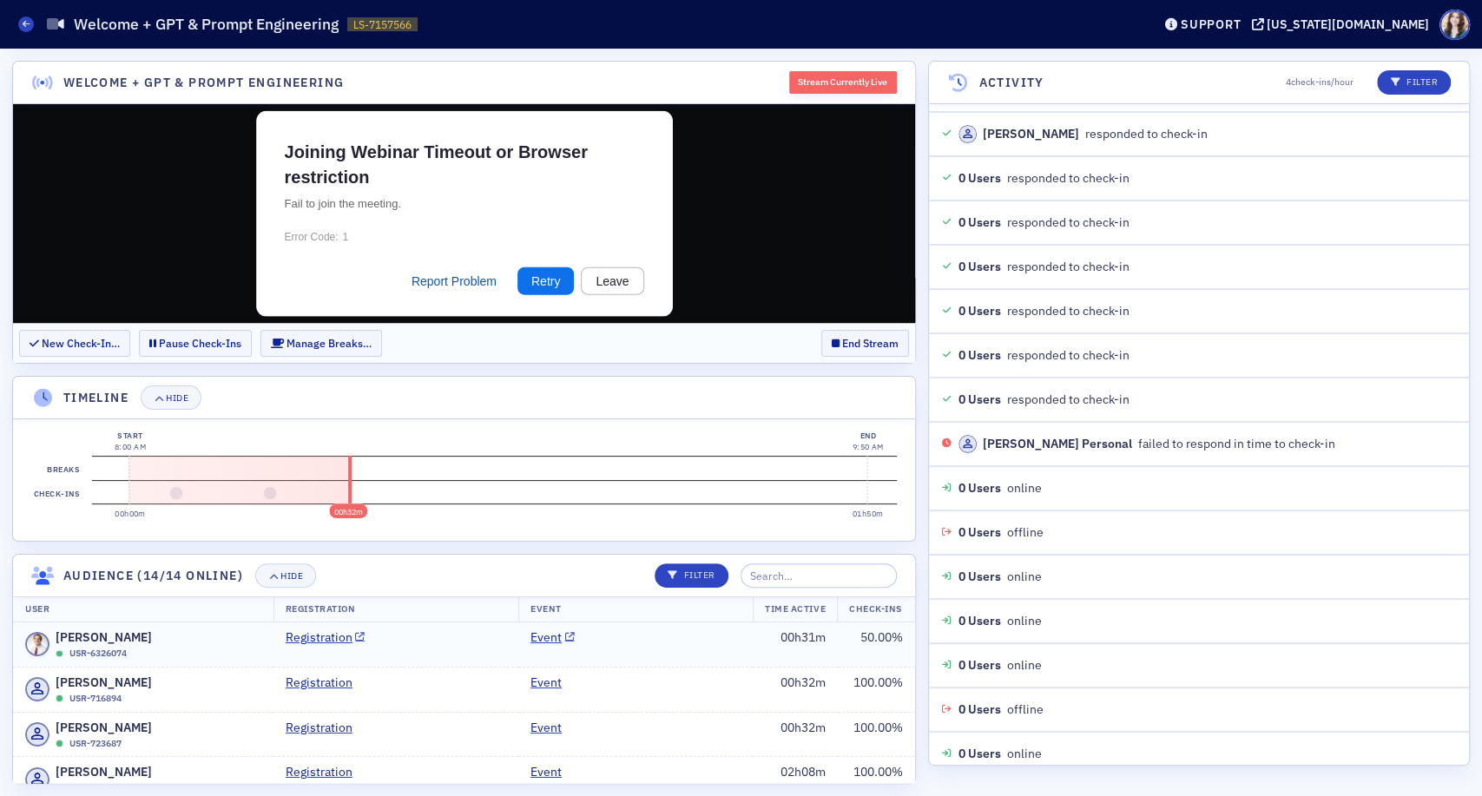
click at [859, 637] on td "50.00 %" at bounding box center [876, 644] width 77 height 44
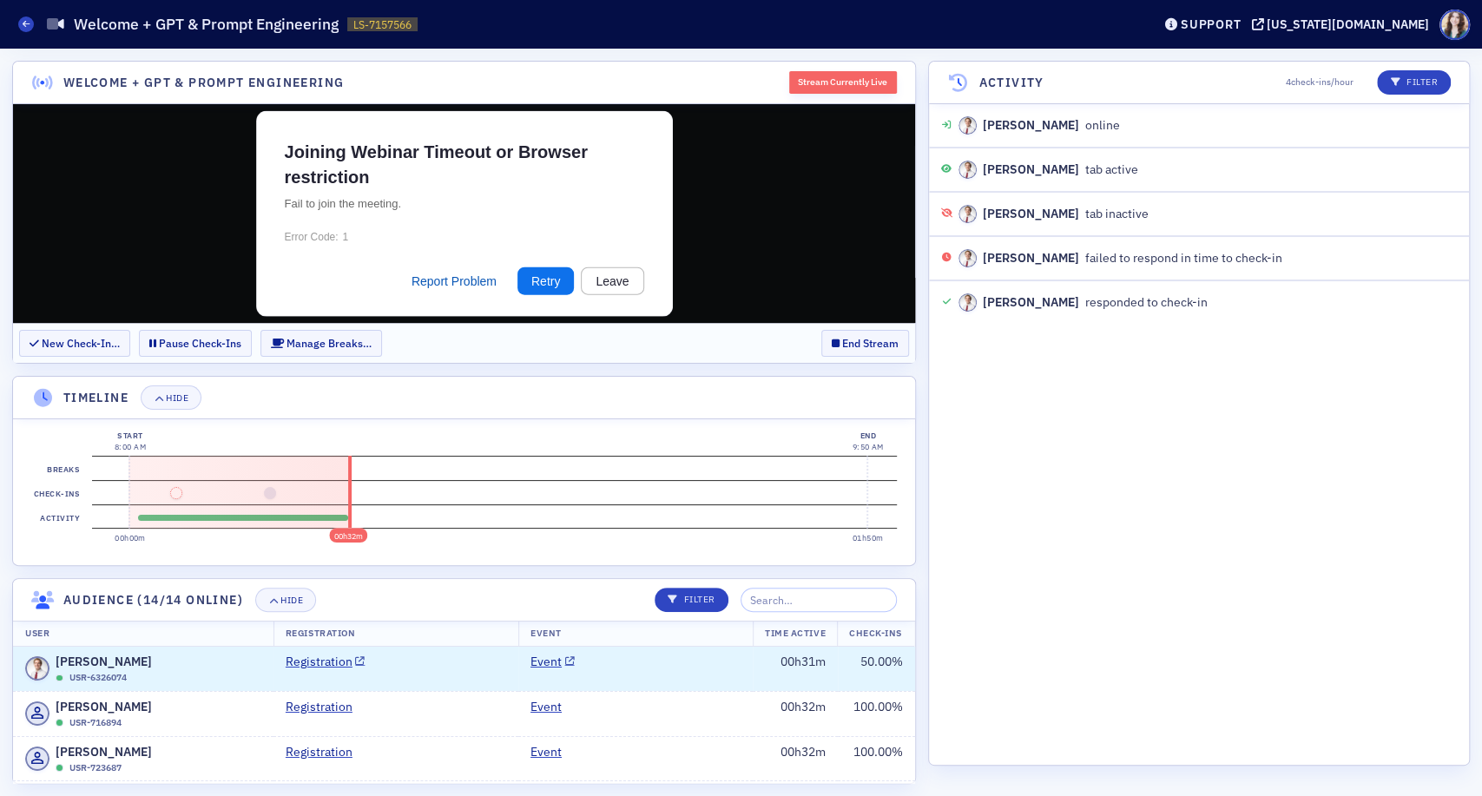
click at [813, 676] on td "00h31m" at bounding box center [795, 669] width 85 height 44
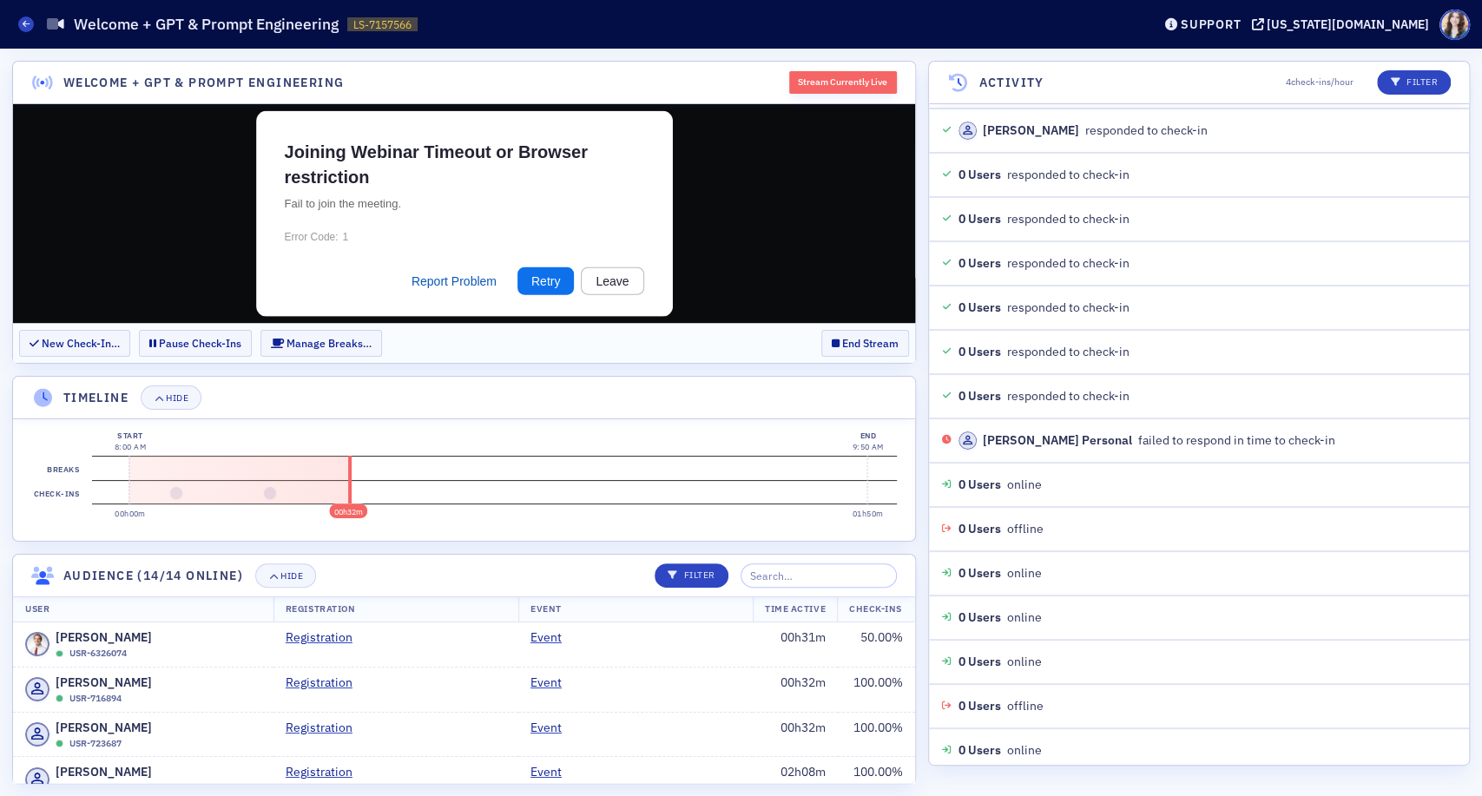
click at [832, 385] on header "Timeline Hide" at bounding box center [464, 398] width 902 height 43
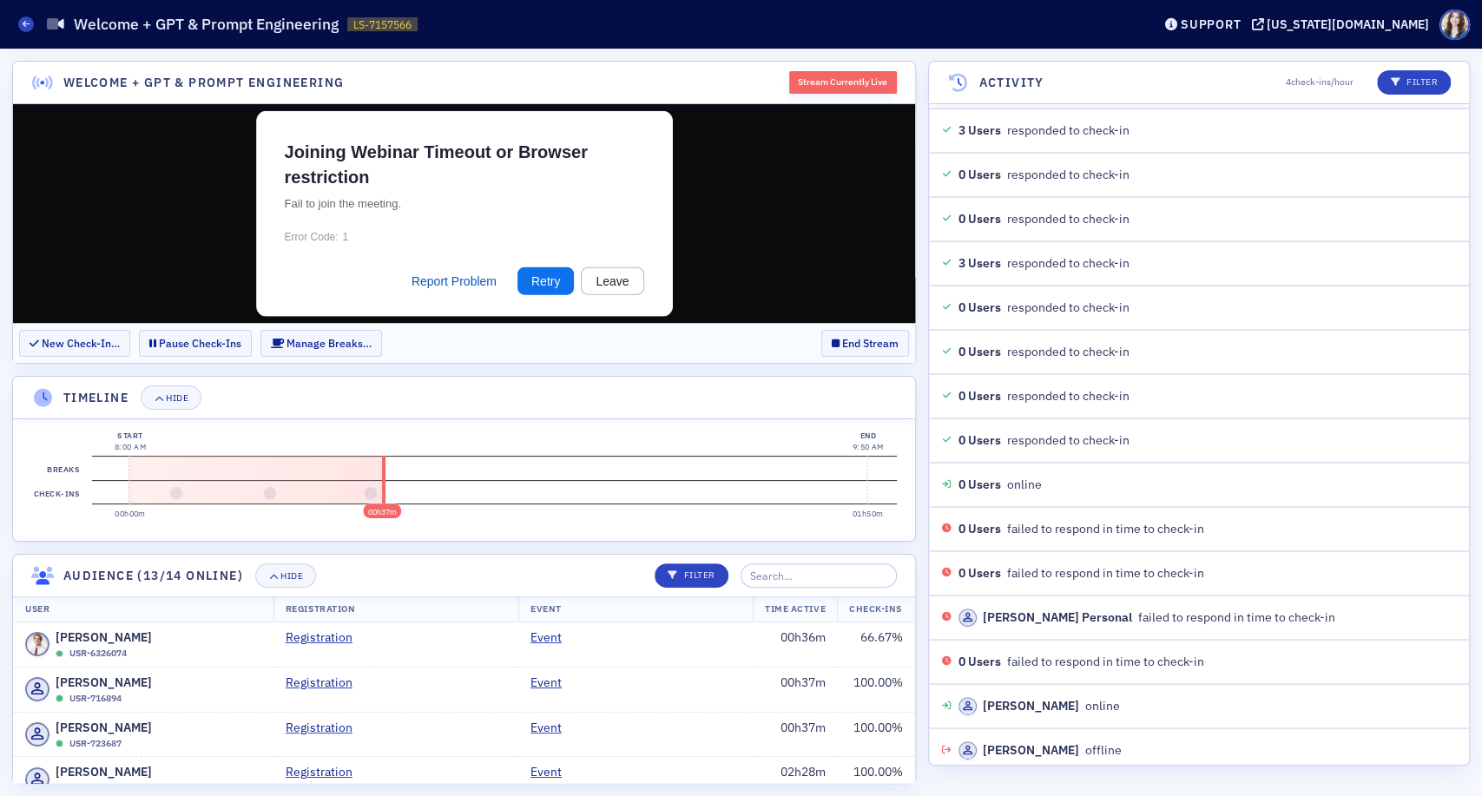
click at [813, 386] on header "Timeline Hide" at bounding box center [464, 398] width 902 height 43
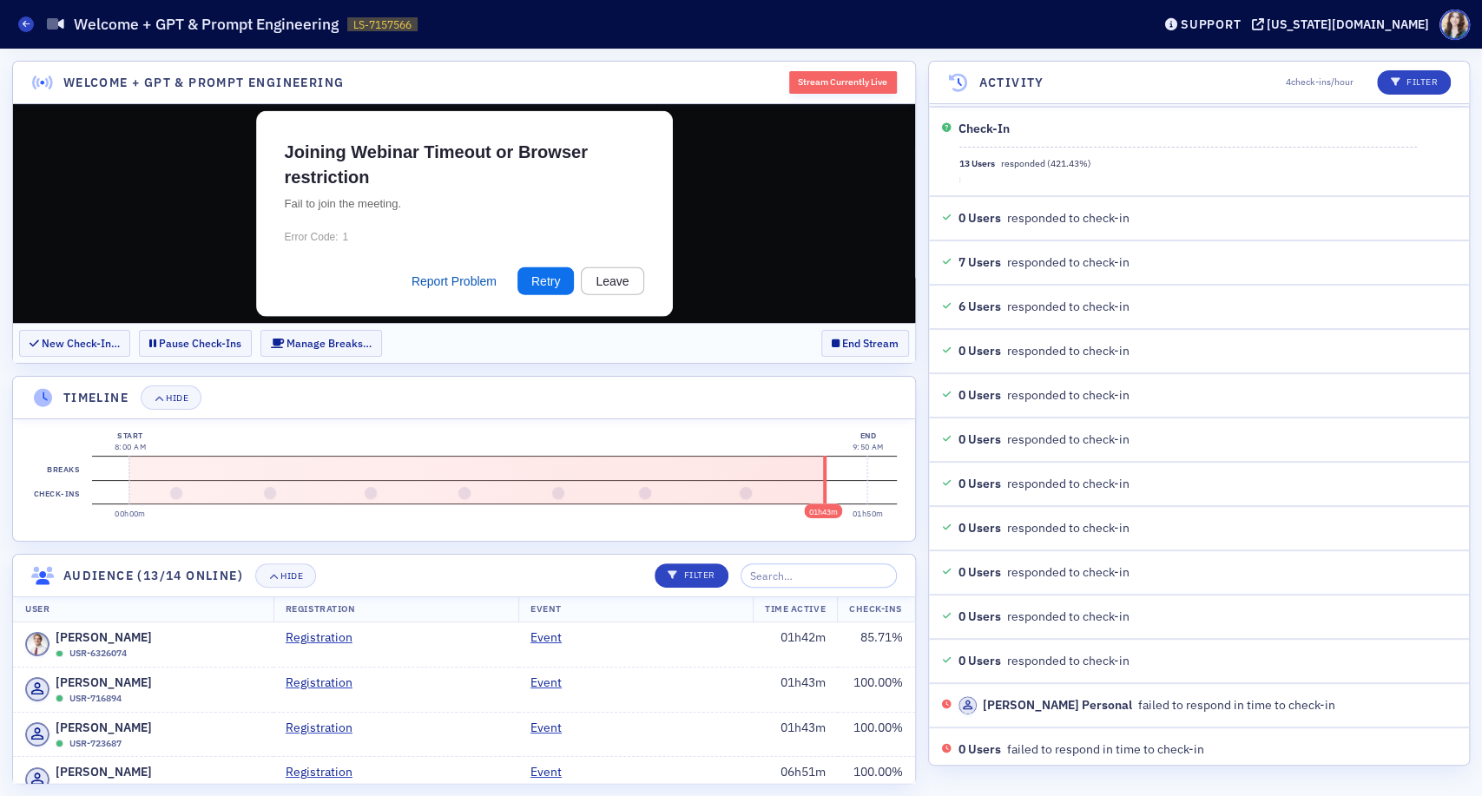
click at [775, 418] on header "Timeline Hide" at bounding box center [464, 398] width 902 height 43
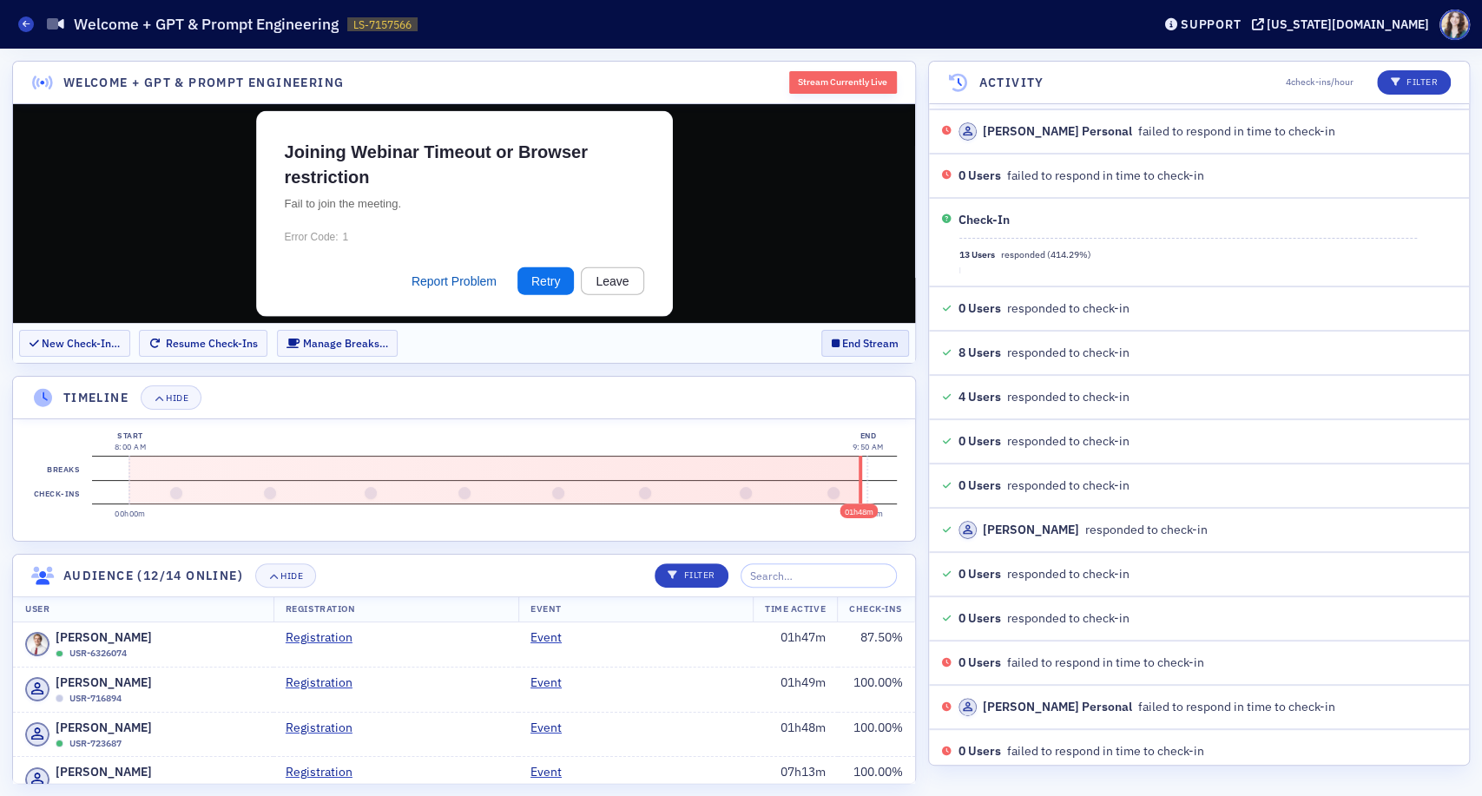
scroll to position [12701, 0]
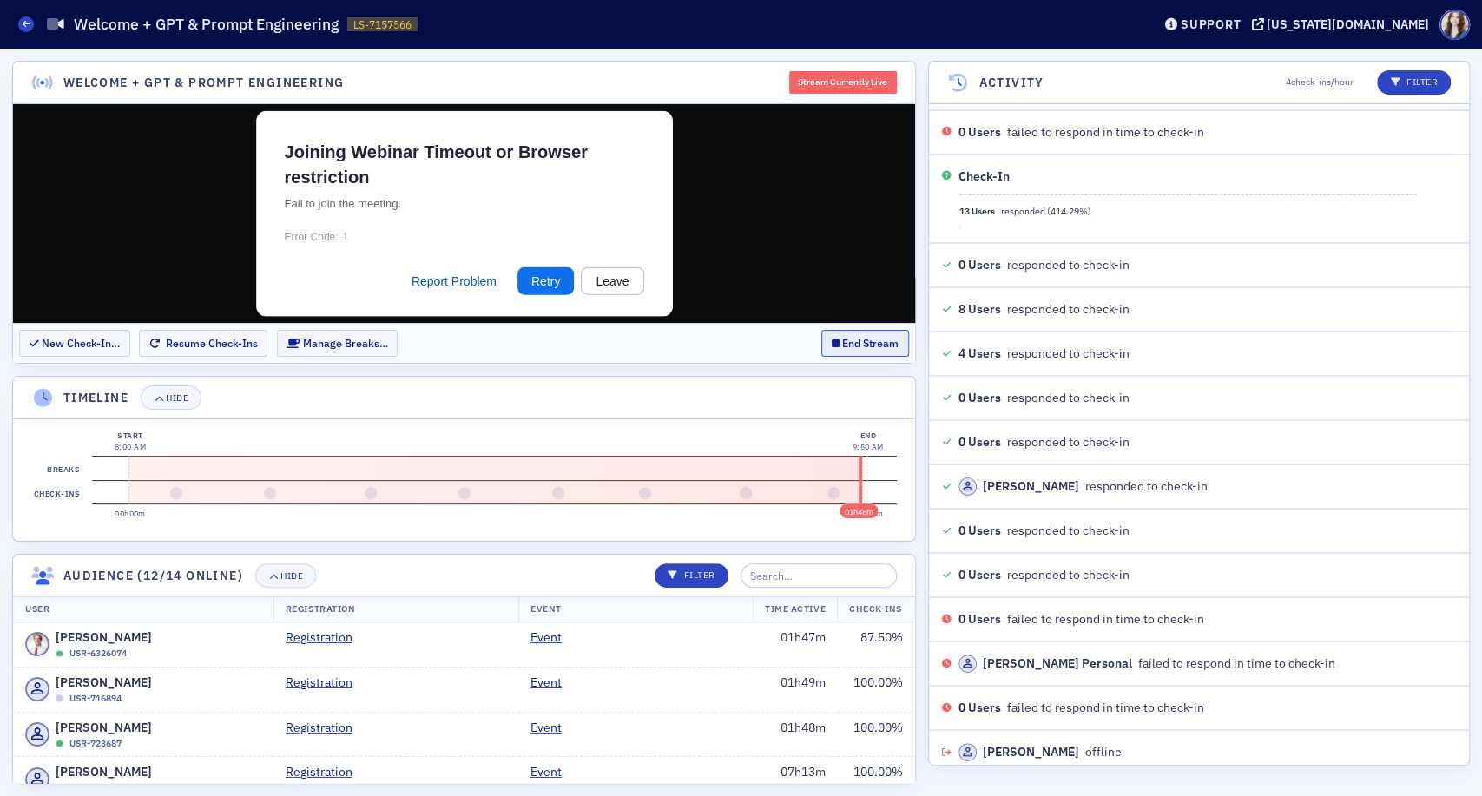
click at [864, 339] on button "End Stream" at bounding box center [865, 343] width 88 height 27
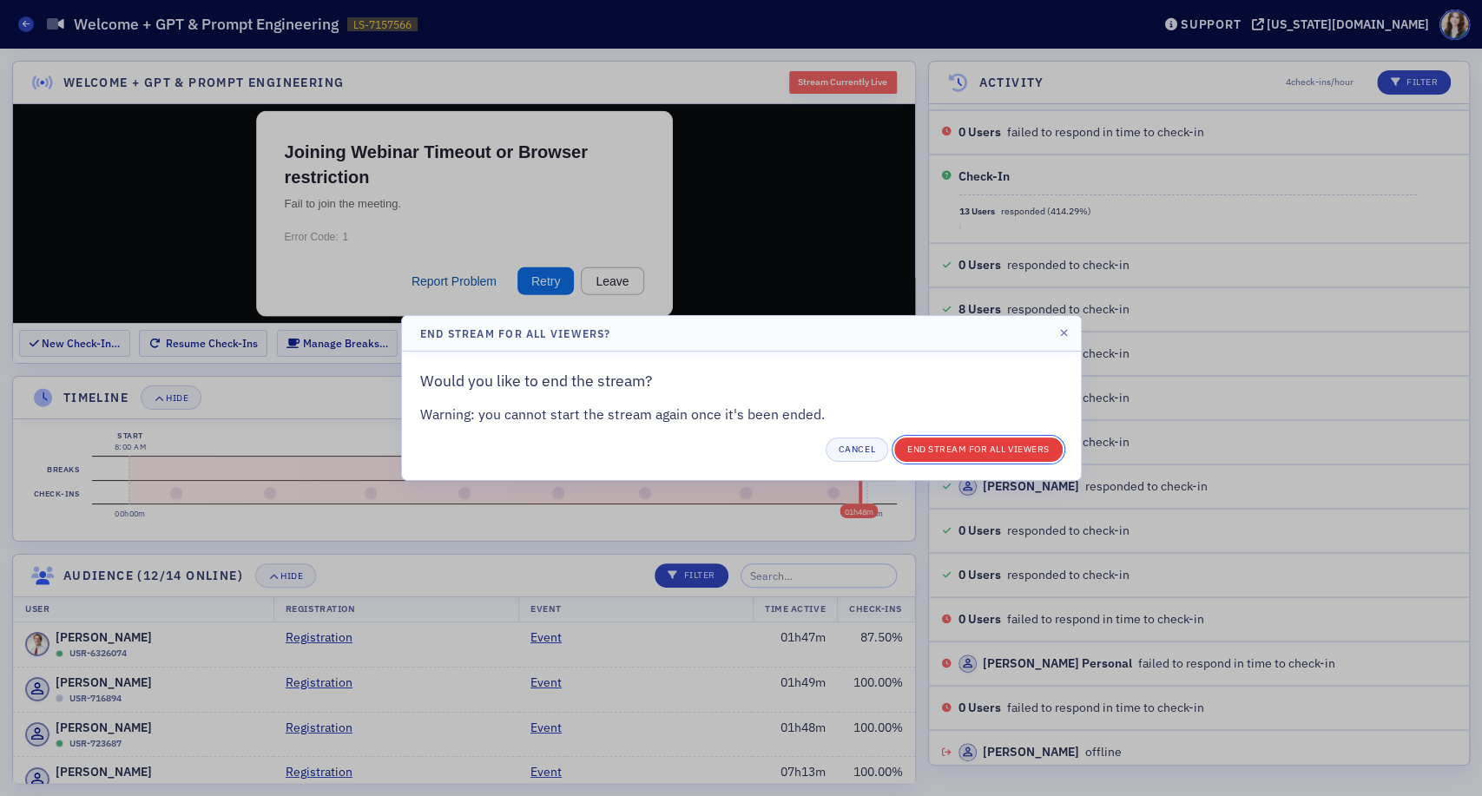
click at [936, 449] on button "End Stream for all Viewers" at bounding box center [978, 450] width 168 height 24
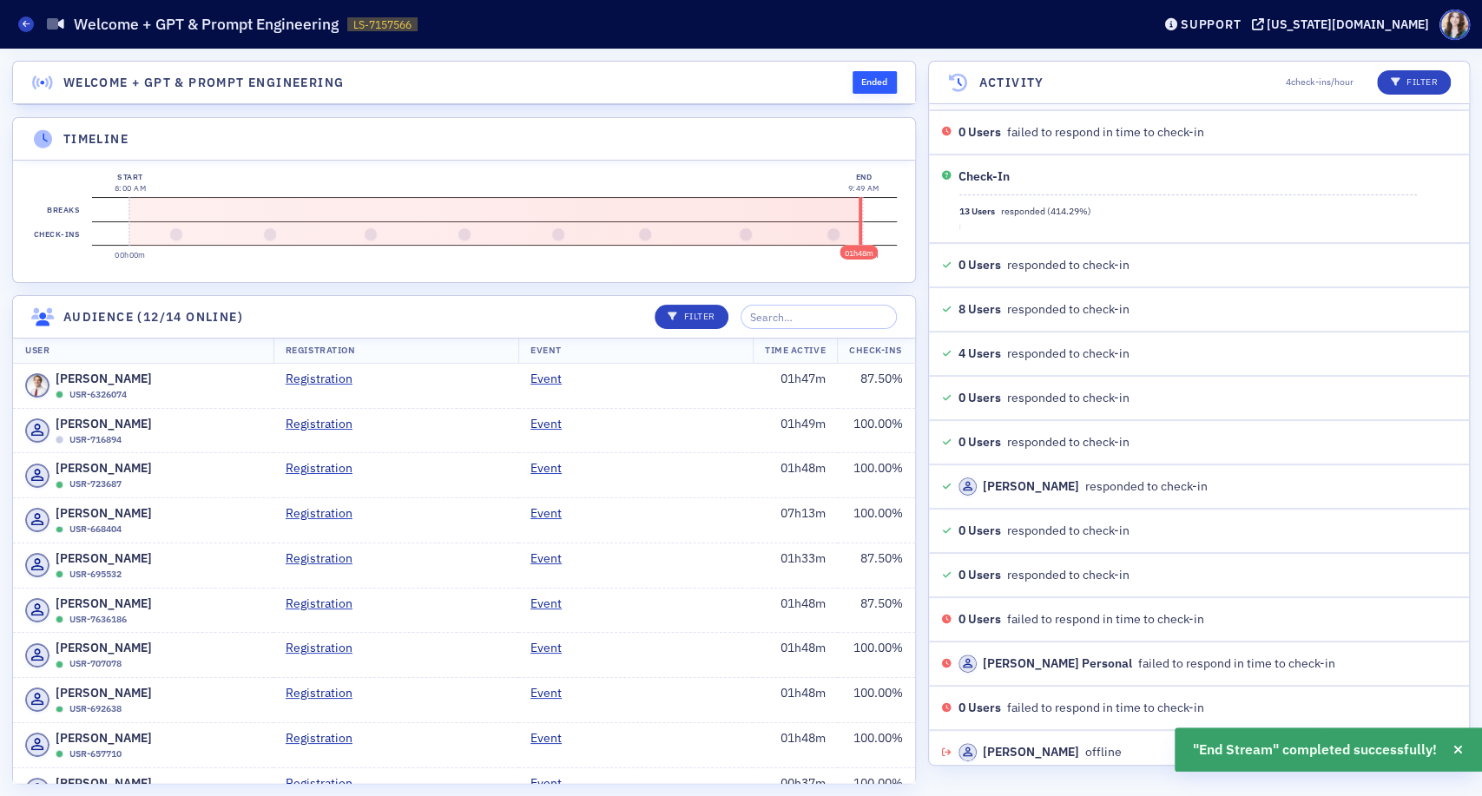
click at [780, 134] on header "Timeline" at bounding box center [464, 139] width 902 height 43
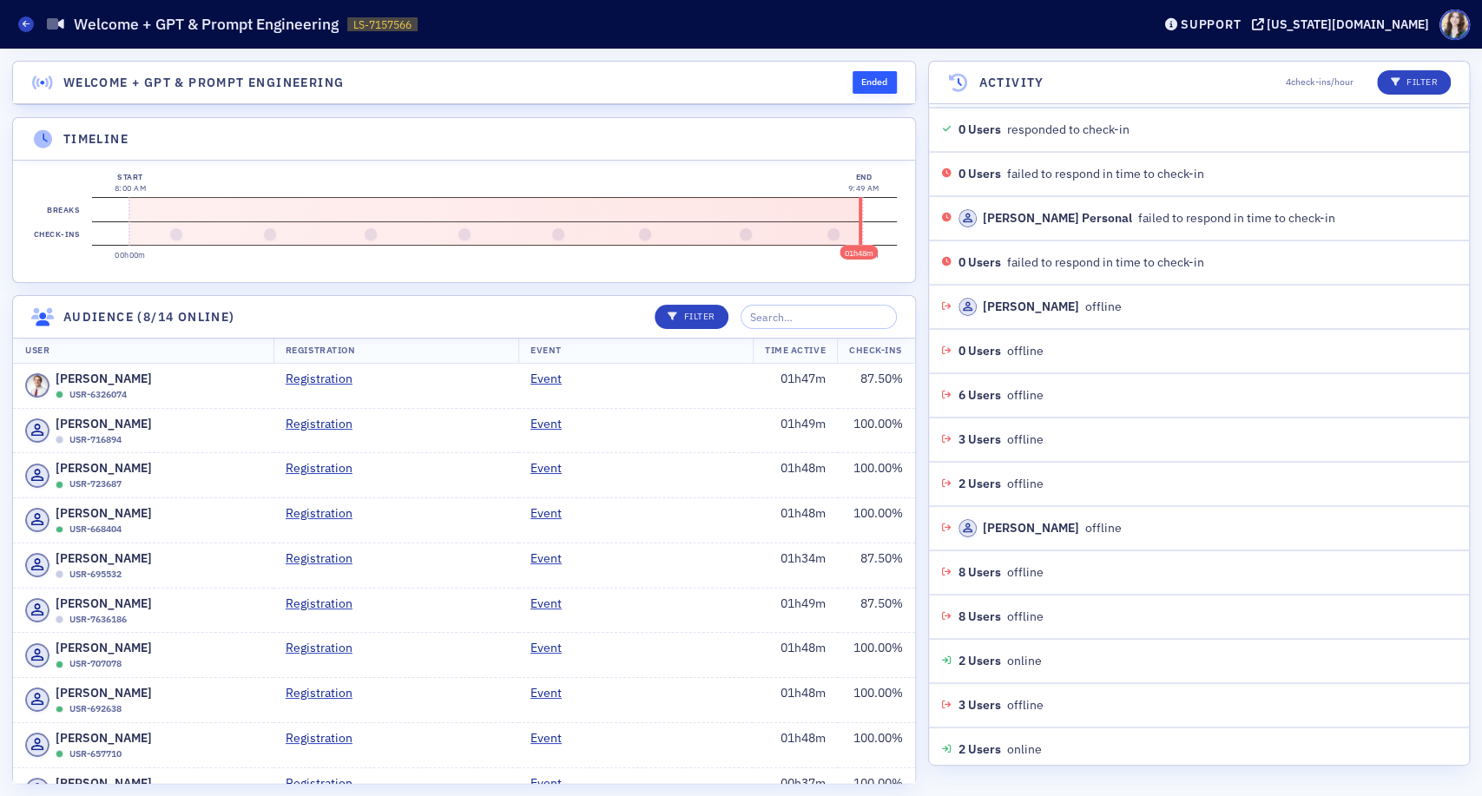
scroll to position [13233, 0]
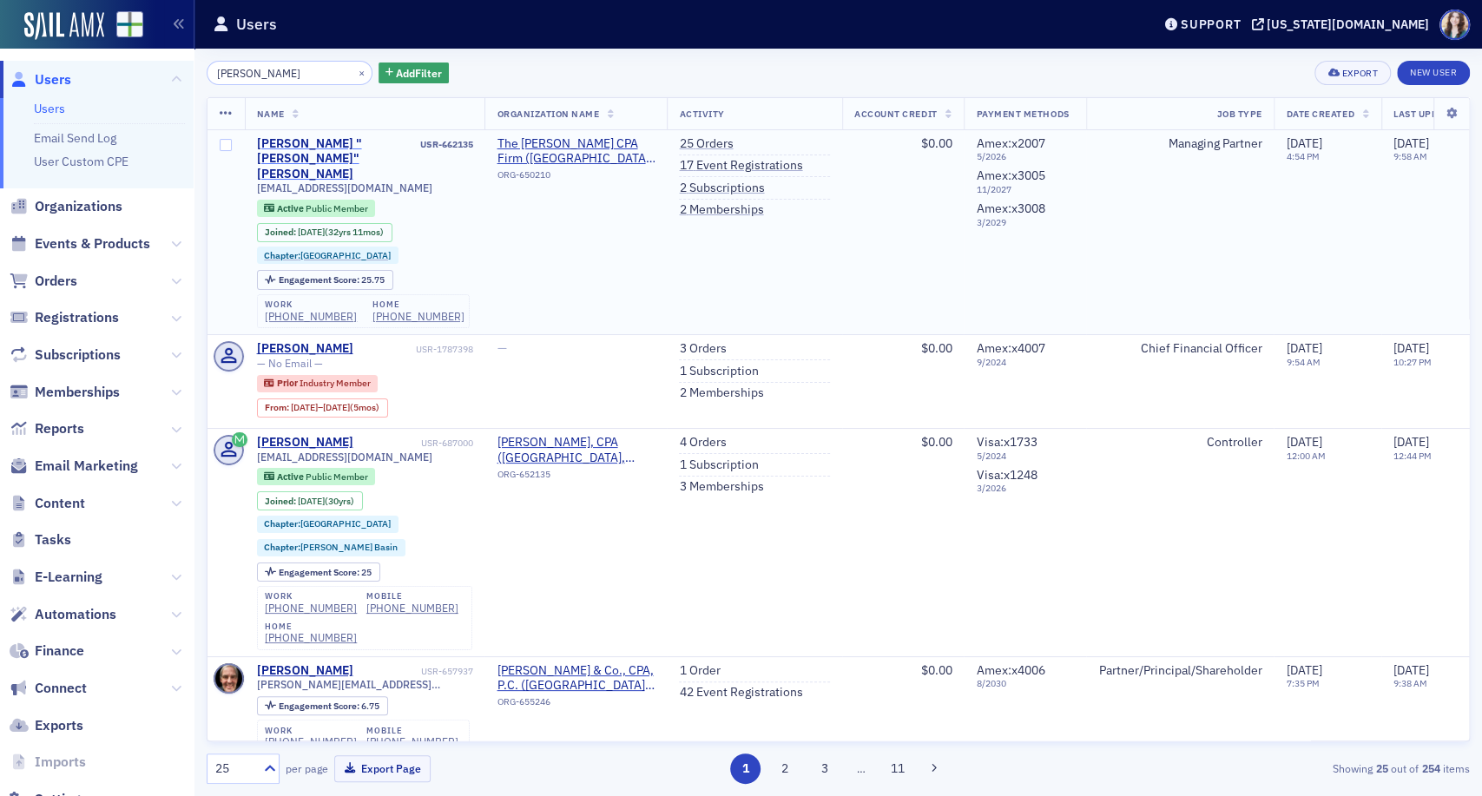
type input "[PERSON_NAME]"
click at [312, 137] on div "[PERSON_NAME] "[PERSON_NAME]" [PERSON_NAME]" at bounding box center [337, 159] width 160 height 46
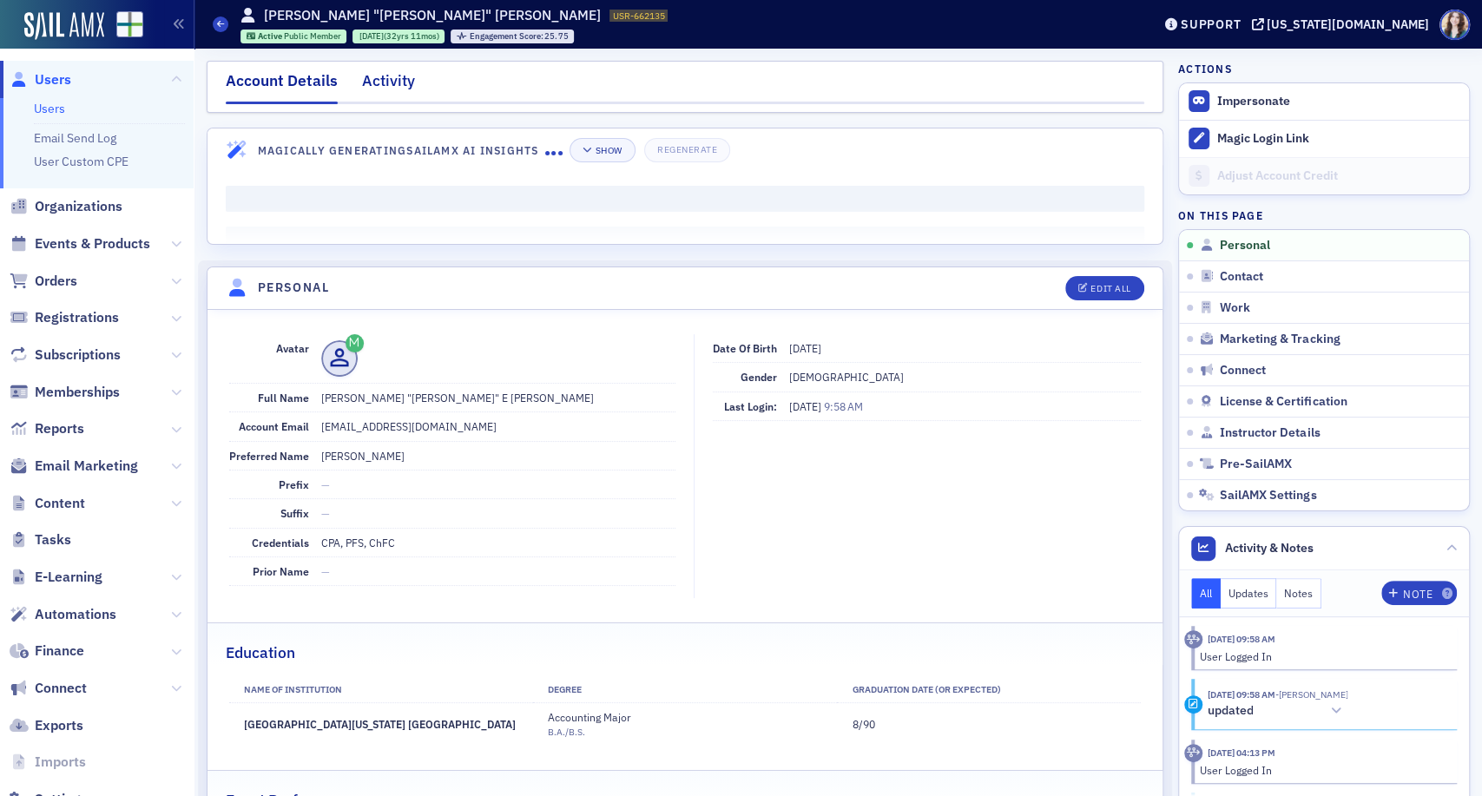
click at [385, 87] on div "Activity" at bounding box center [388, 85] width 53 height 32
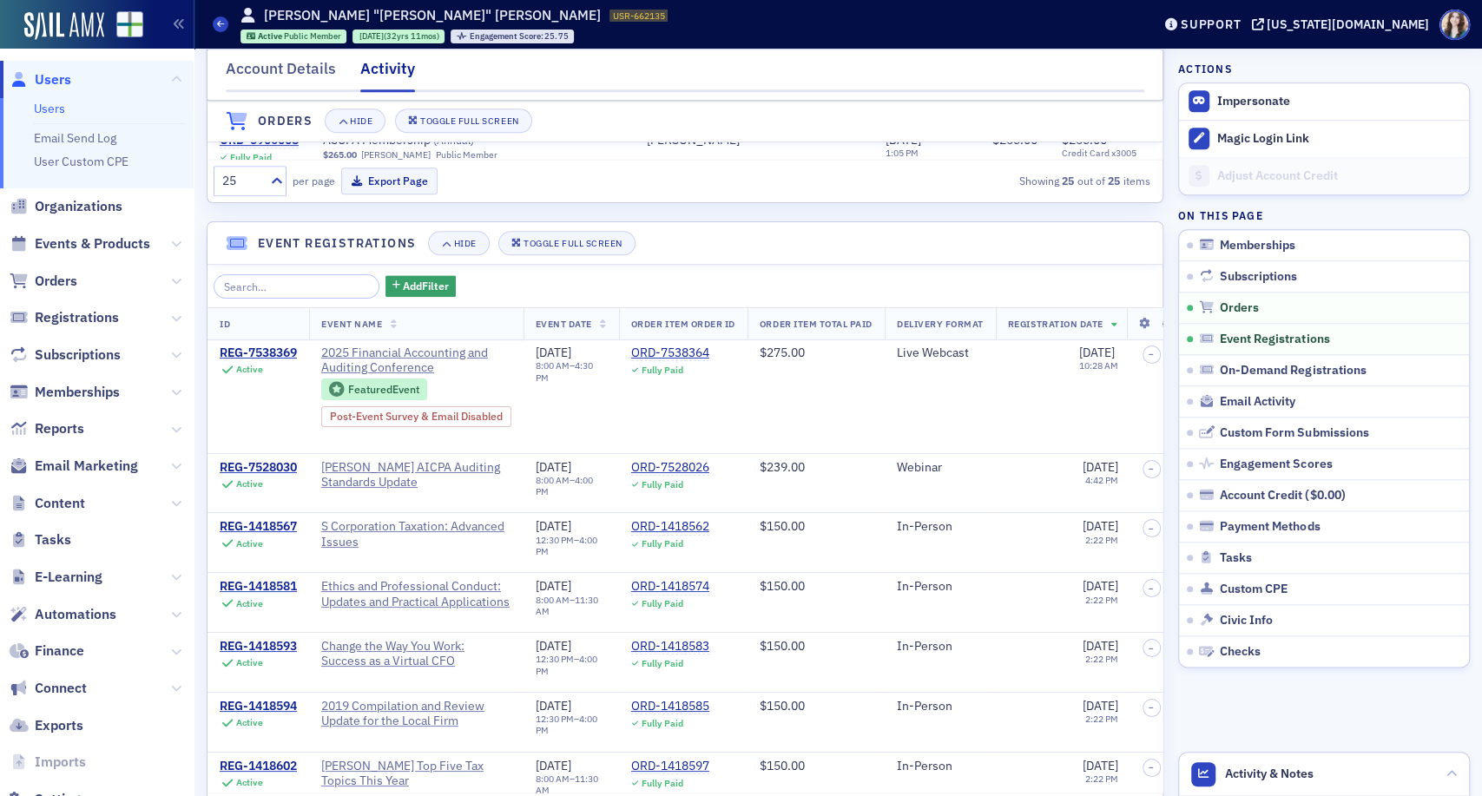
scroll to position [1070, 0]
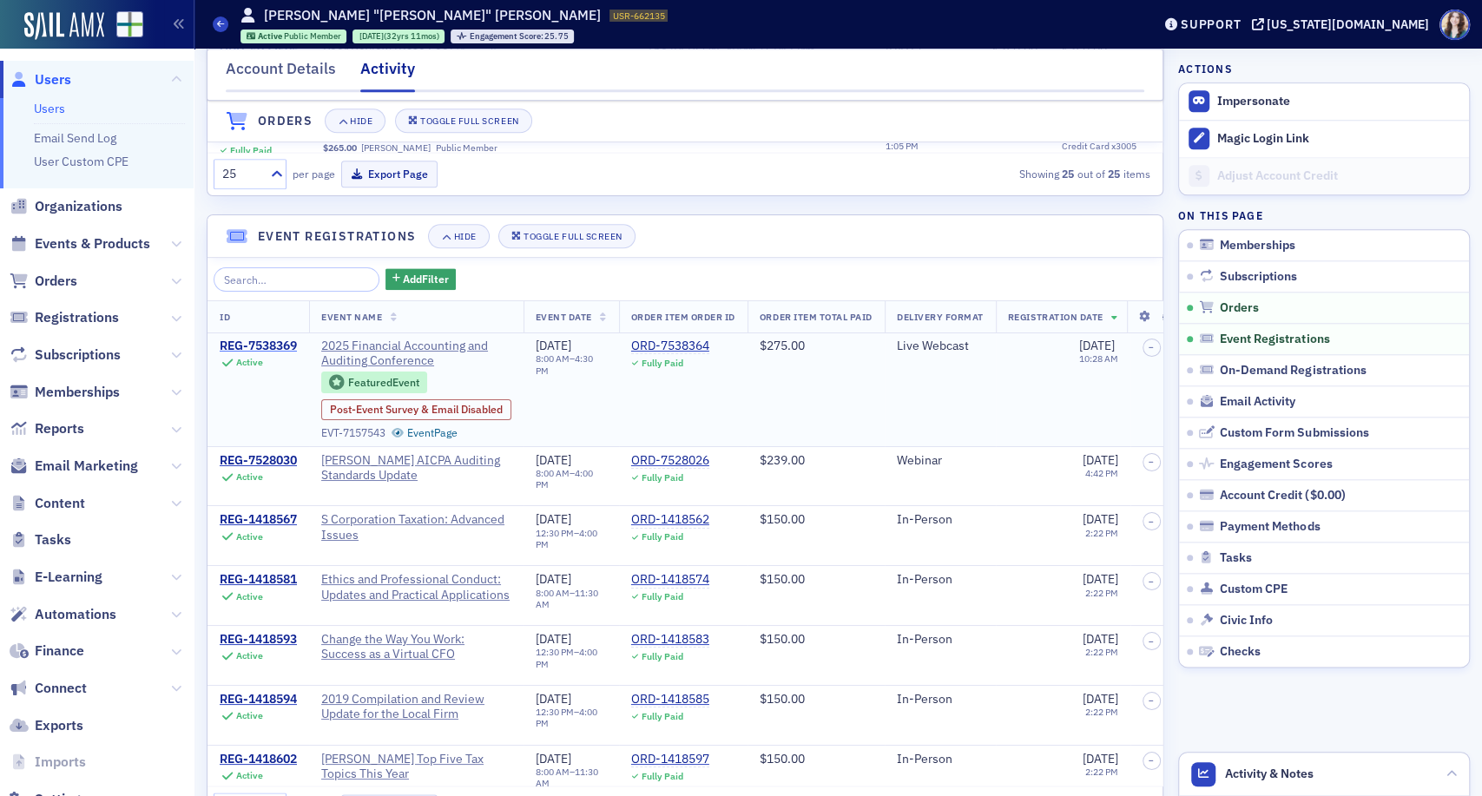
click at [277, 354] on div "REG-7538369" at bounding box center [258, 347] width 77 height 16
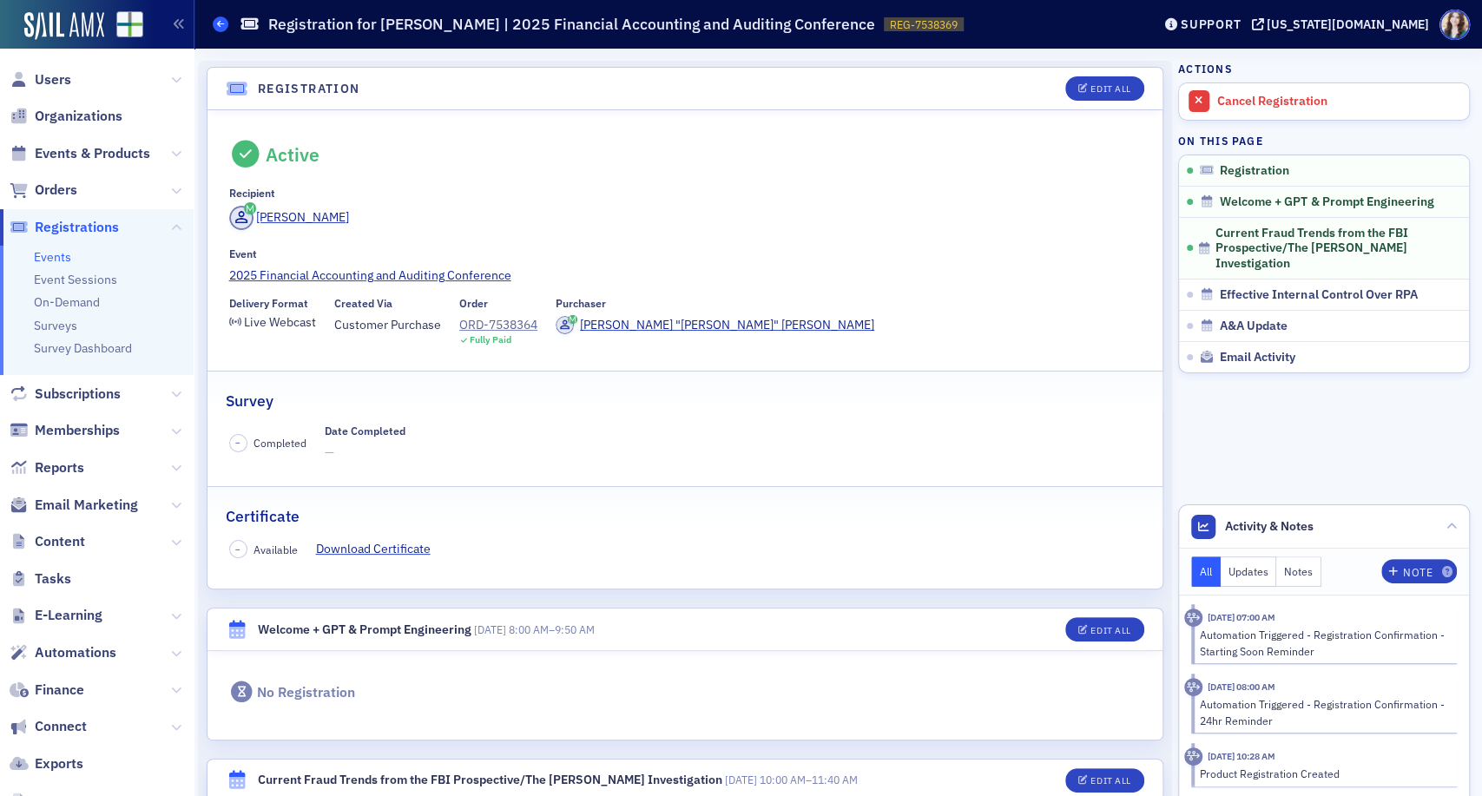
click at [214, 24] on span at bounding box center [221, 24] width 16 height 16
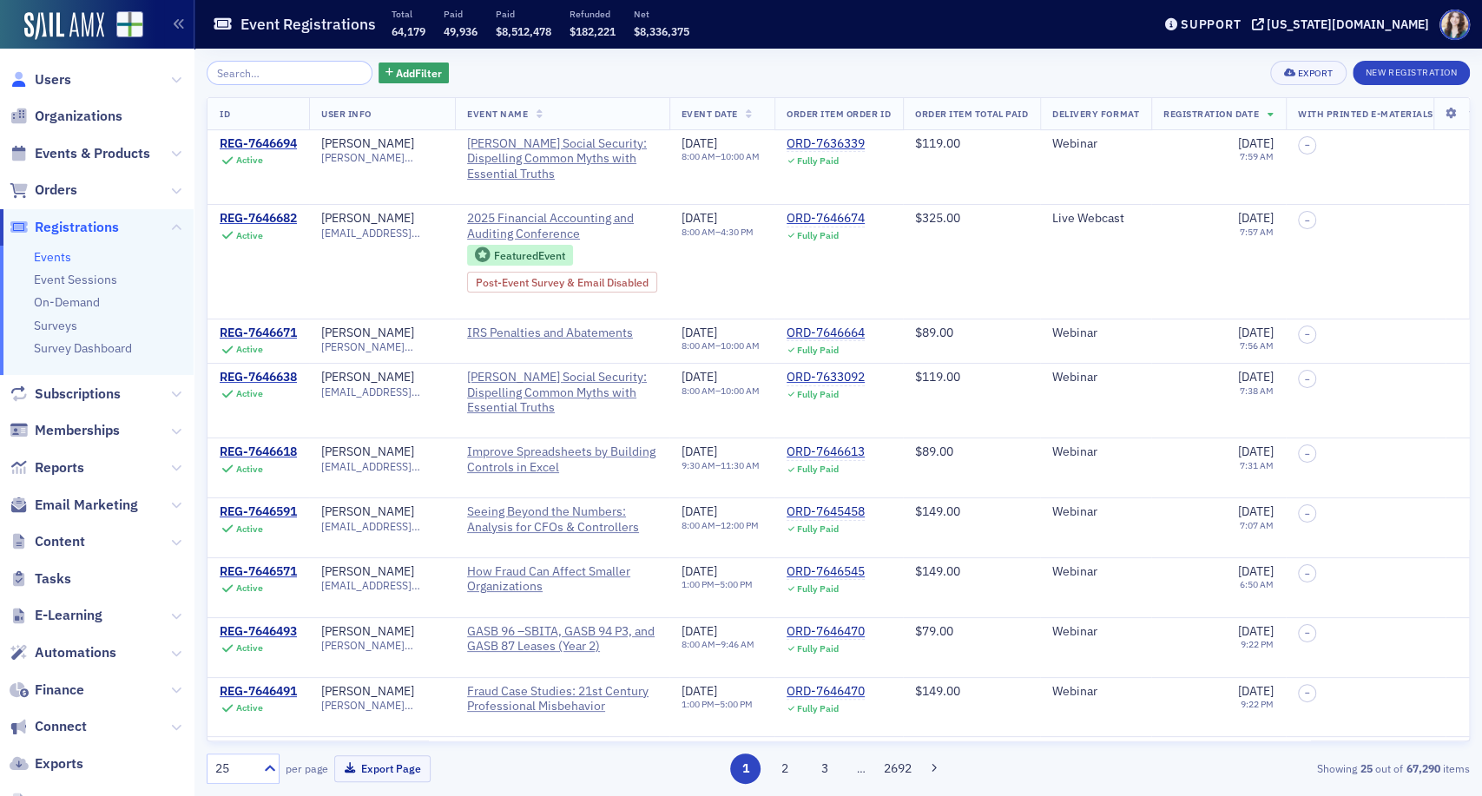
click at [32, 80] on link "Users" at bounding box center [41, 79] width 62 height 19
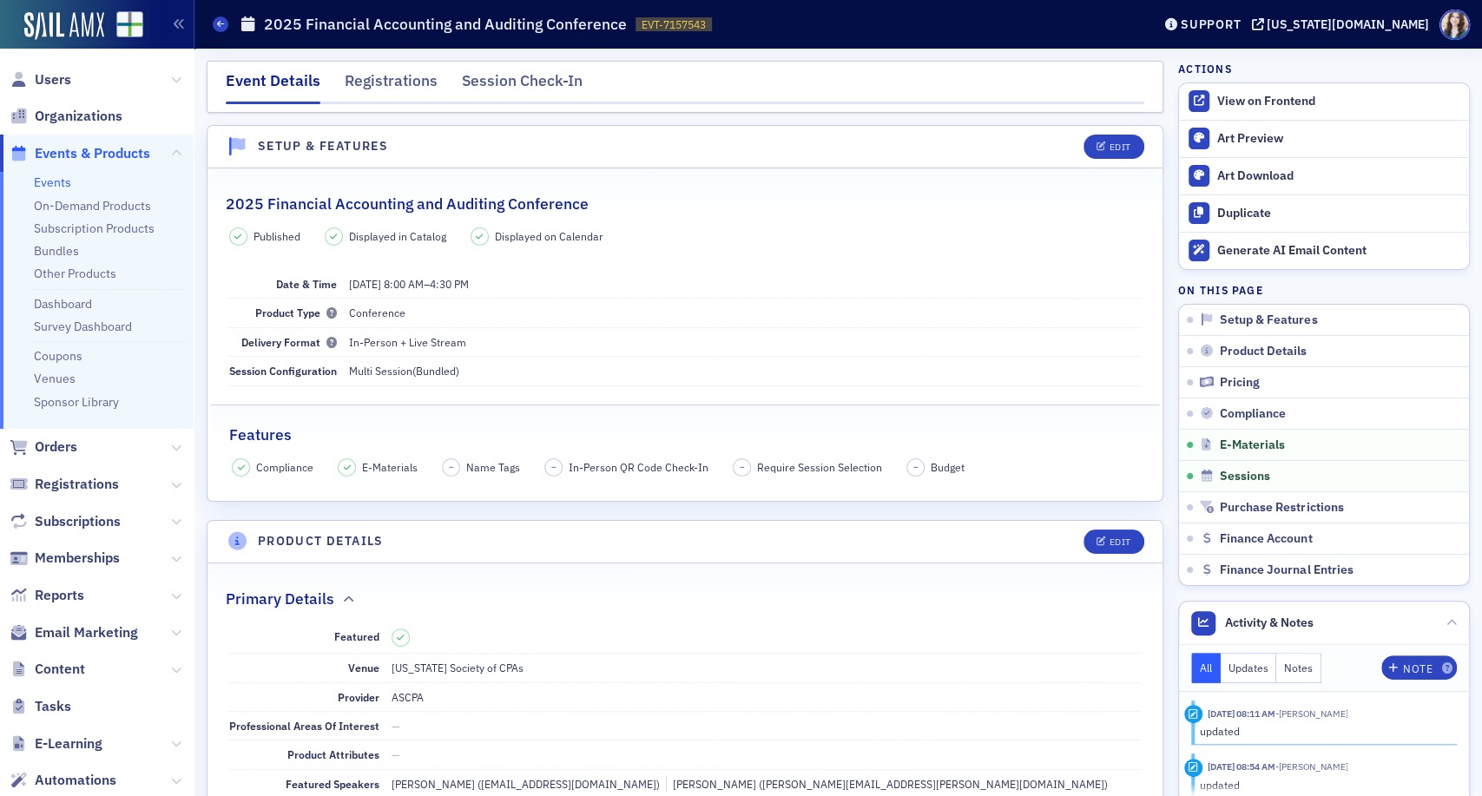
scroll to position [2651, 0]
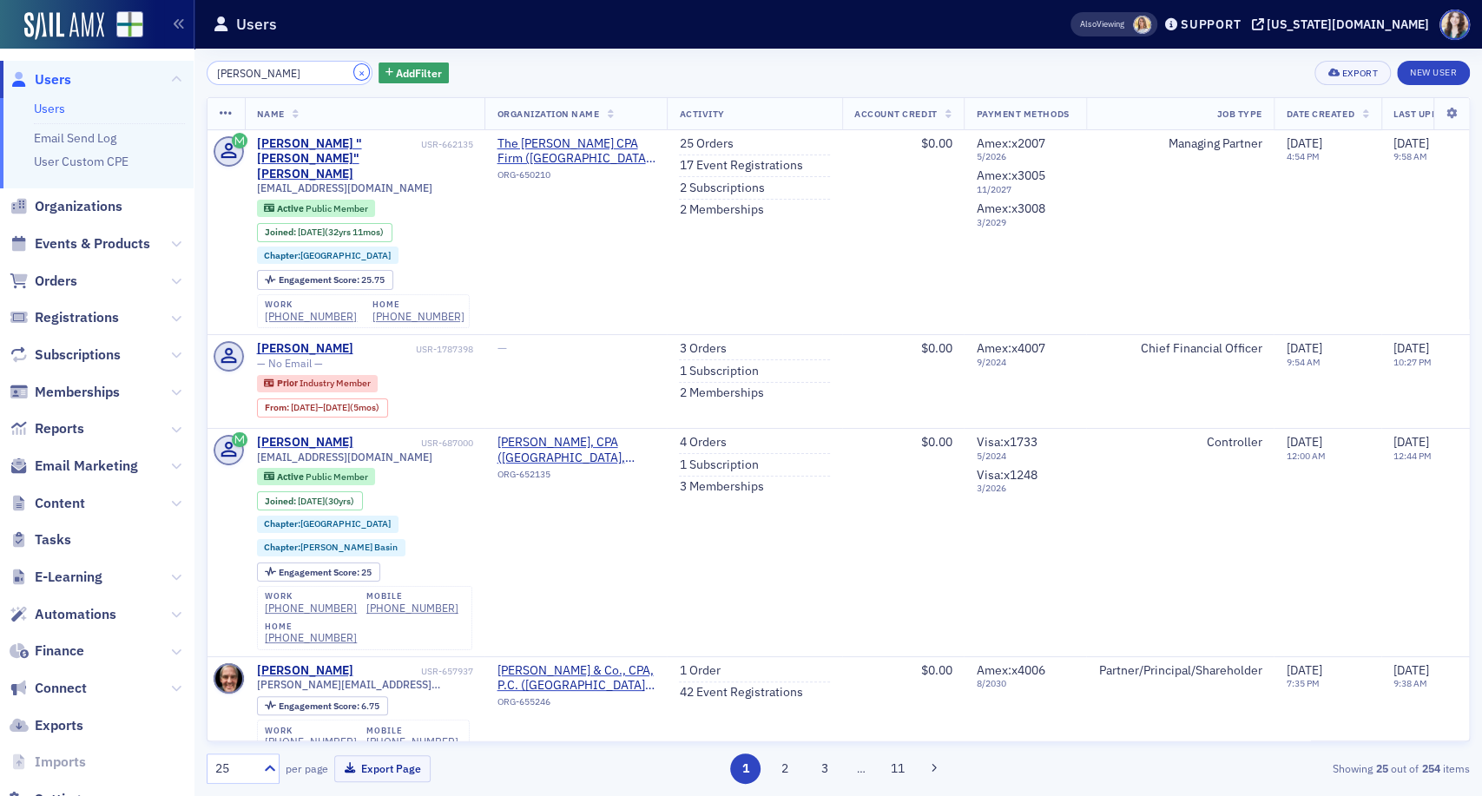
click at [354, 73] on button "×" at bounding box center [362, 72] width 16 height 16
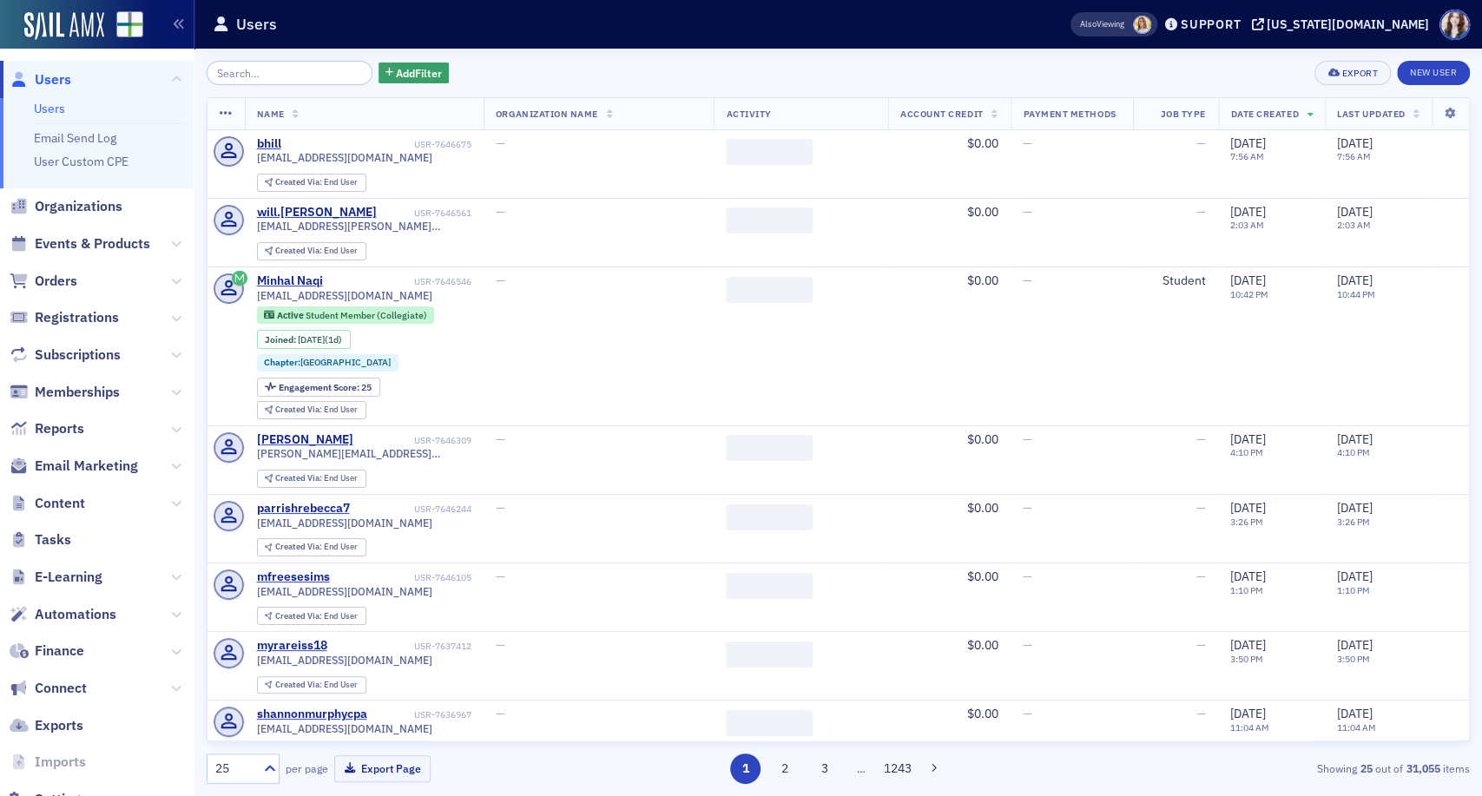
click at [478, 59] on div "Add Filter Export New User Name Organization Name Activity Account Credit Payme…" at bounding box center [838, 422] width 1263 height 747
click at [277, 71] on input "search" at bounding box center [290, 73] width 166 height 24
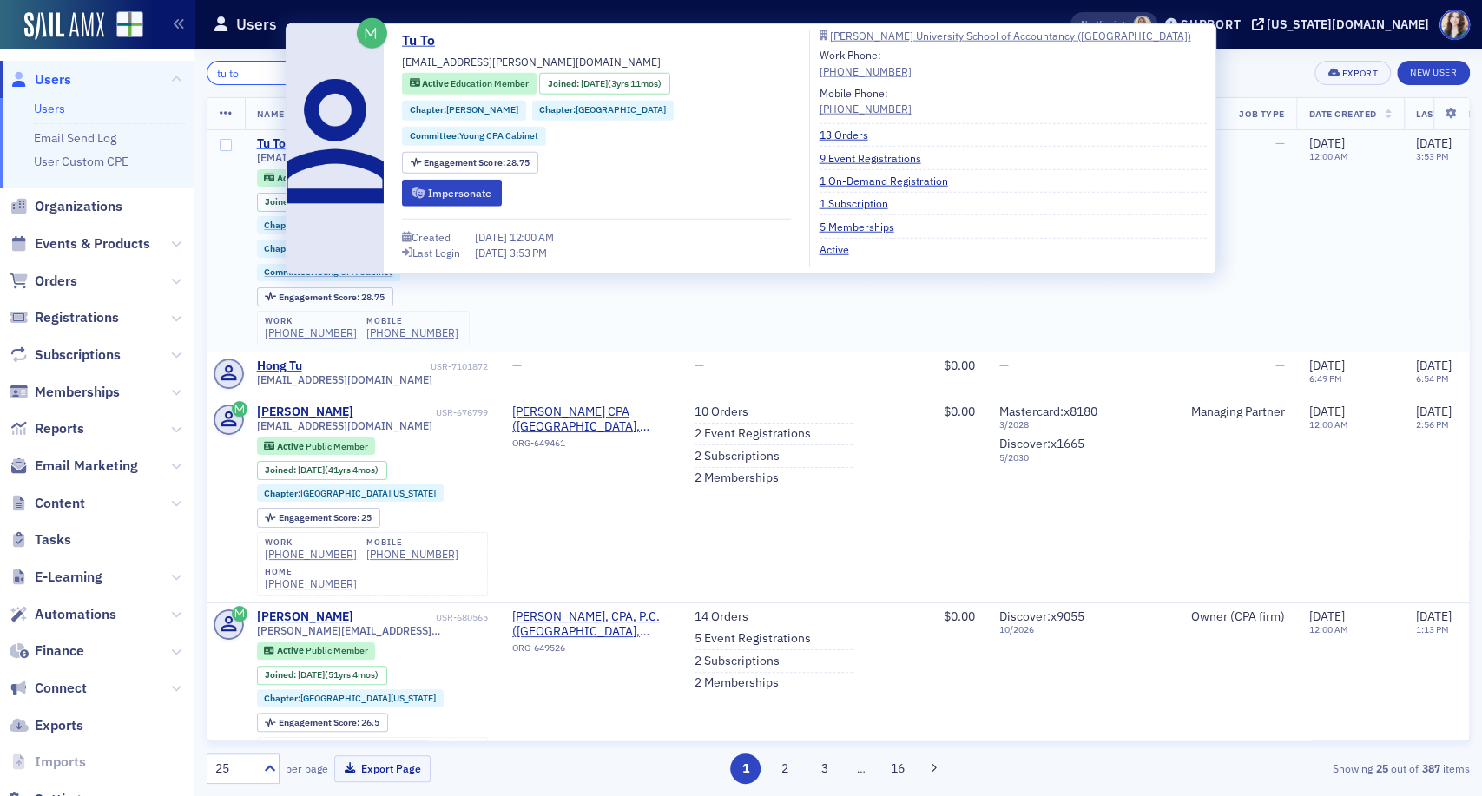
type input "tu to"
click at [271, 140] on div "Tu To" at bounding box center [271, 144] width 29 height 16
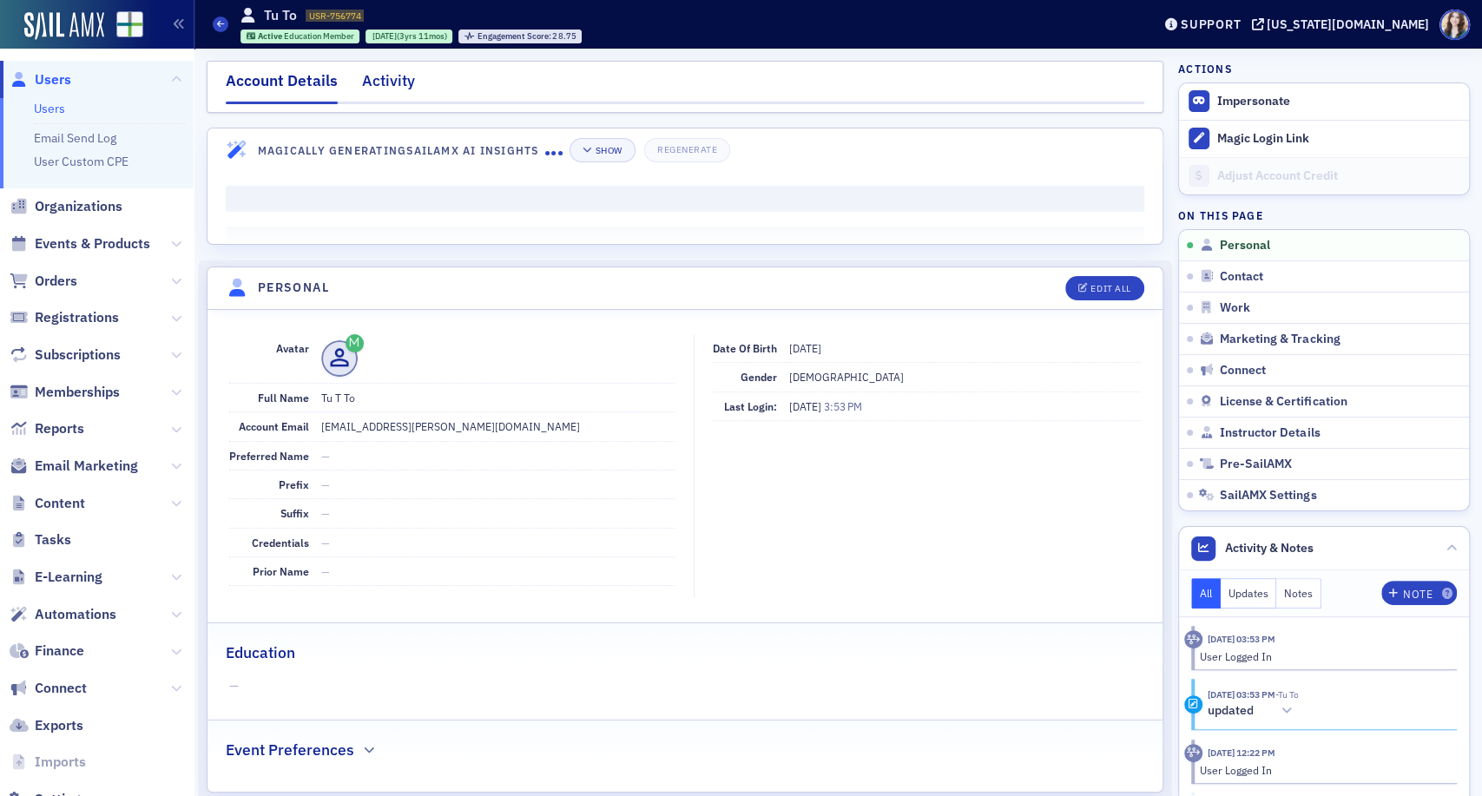
click at [388, 76] on div "Activity" at bounding box center [388, 85] width 53 height 32
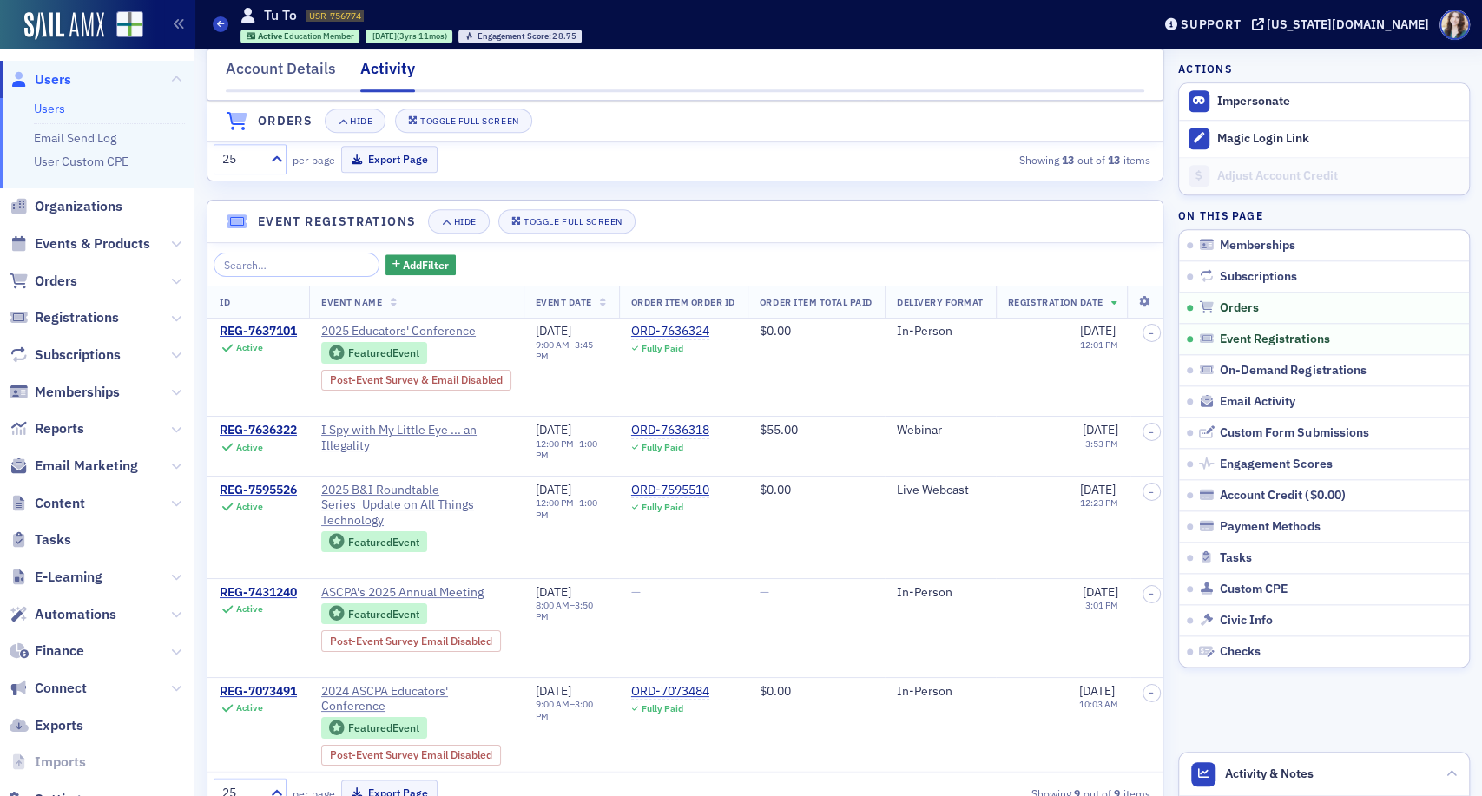
scroll to position [1123, 0]
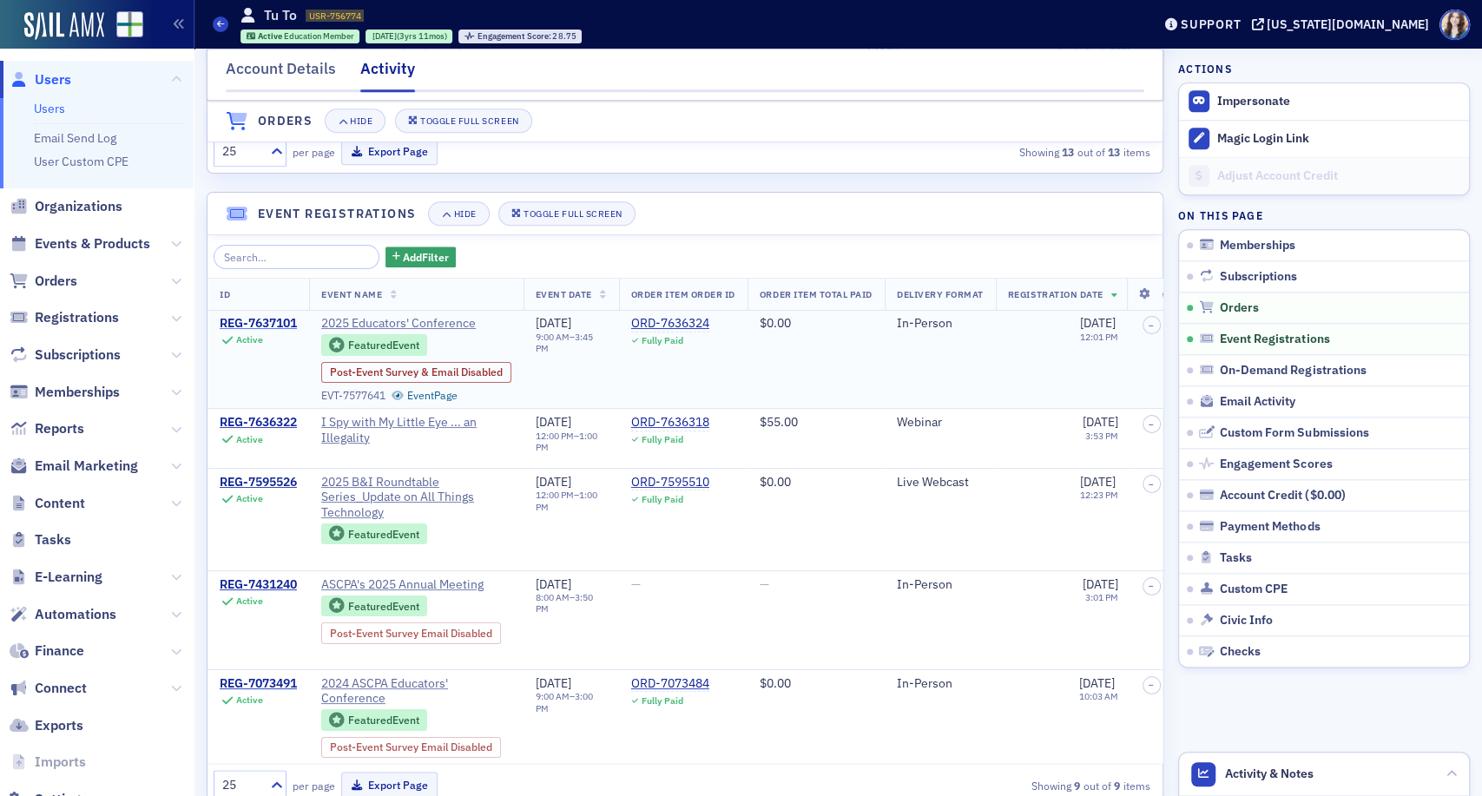
click at [251, 332] on div "REG-7637101" at bounding box center [258, 324] width 77 height 16
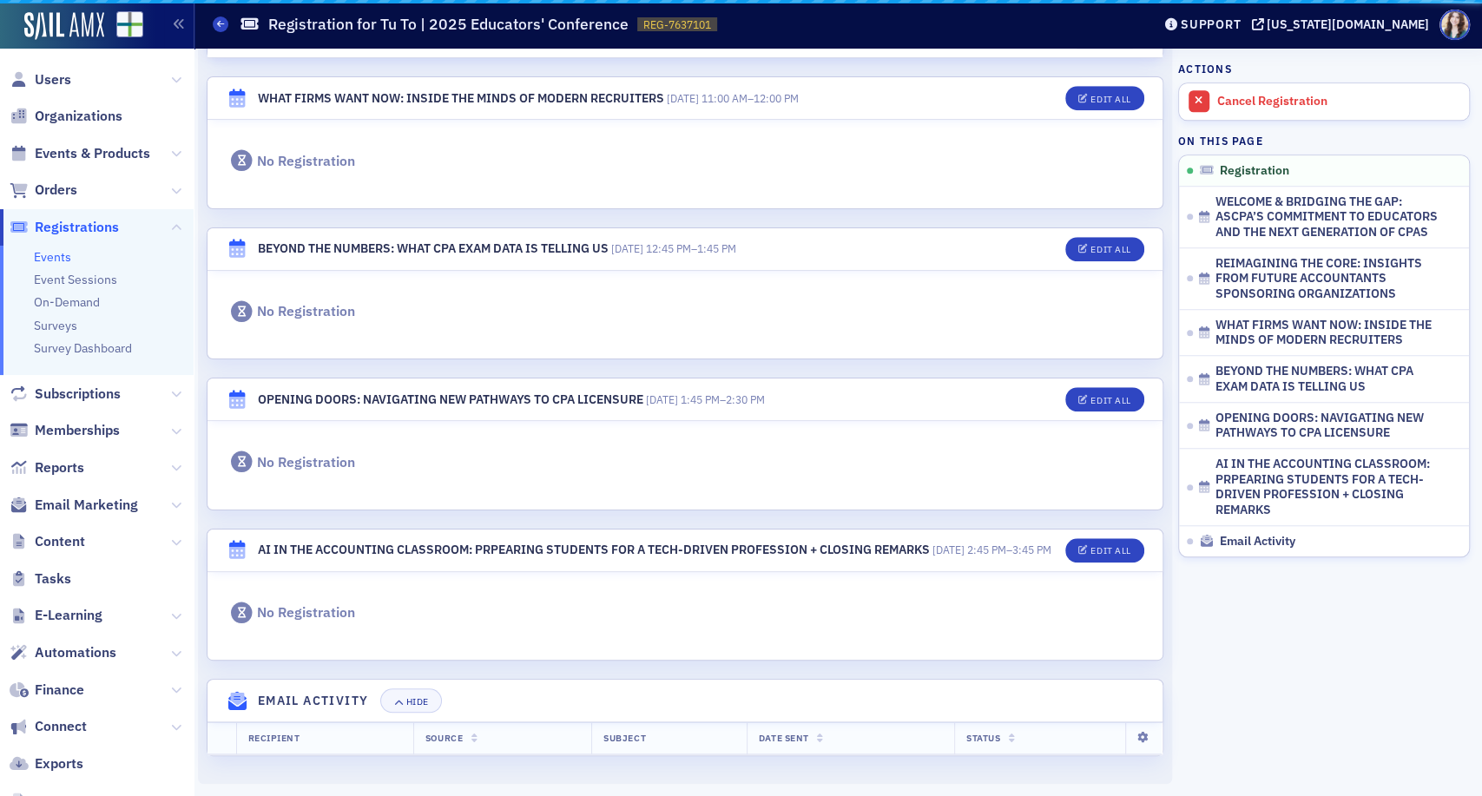
scroll to position [986, 0]
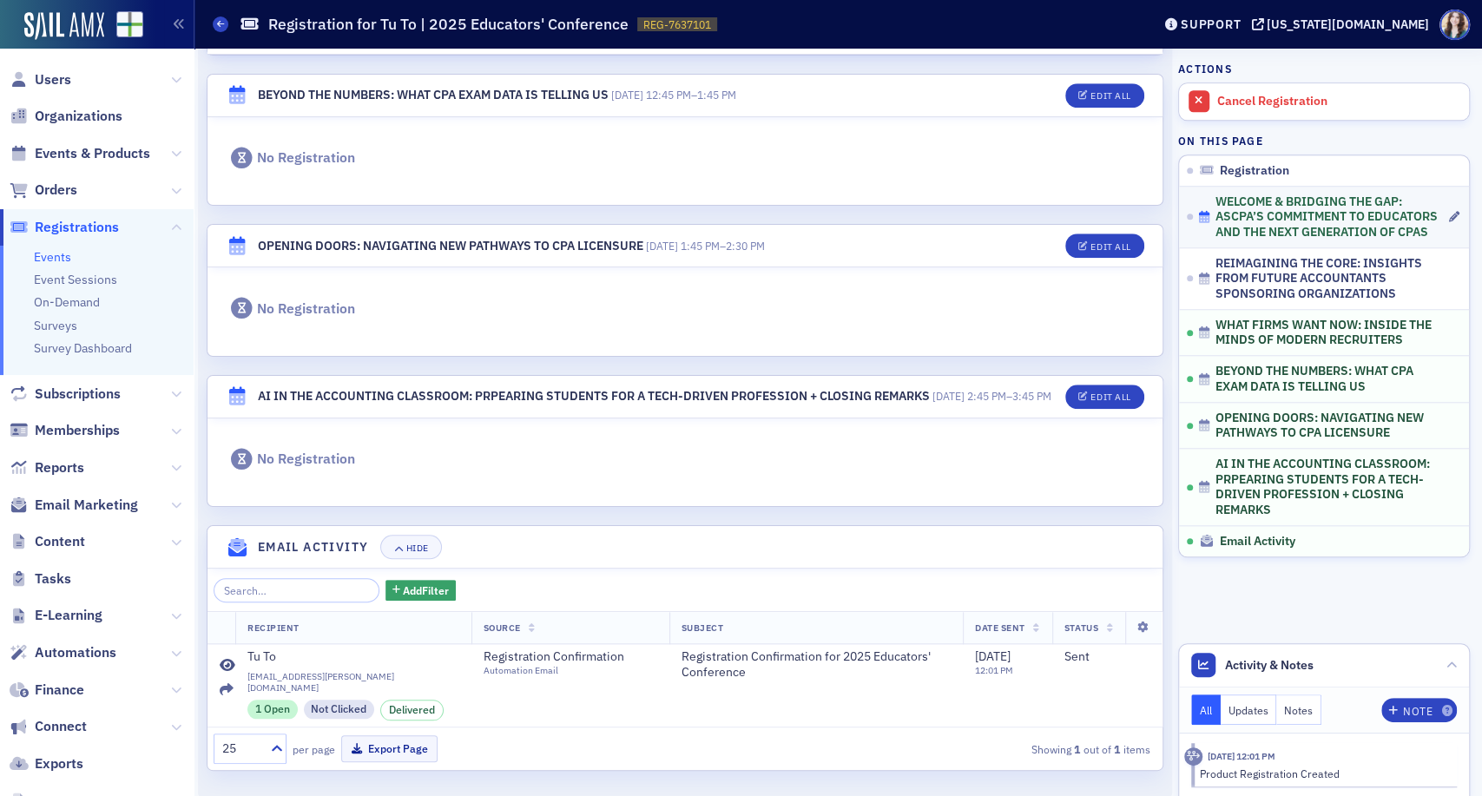
click at [1375, 212] on span "WELCOME & BRIDGING THE GAP: ASCPA’S COMMITMENT TO EDUCATORS AND THE NEXT GENERA…" at bounding box center [1330, 217] width 231 height 46
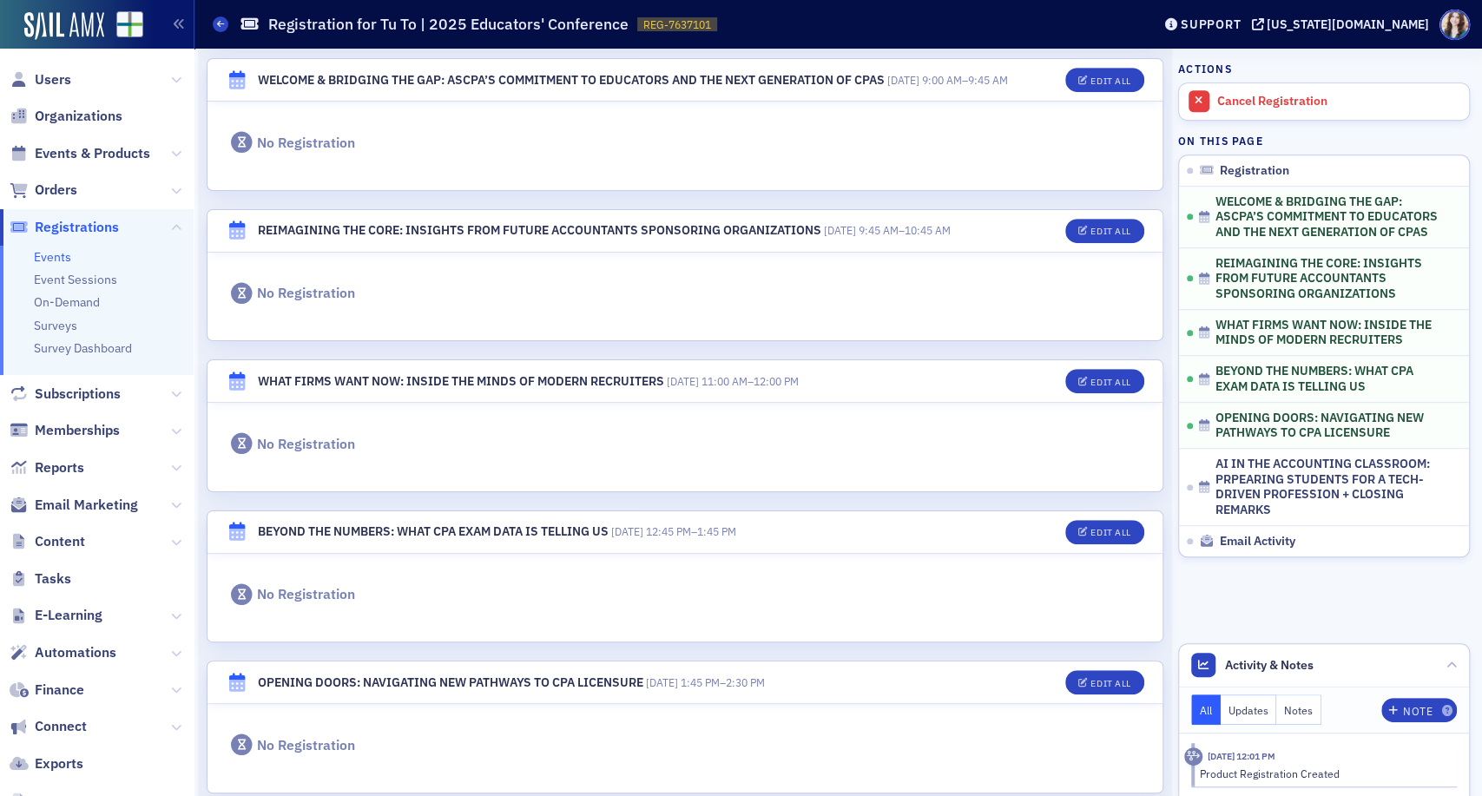
scroll to position [0, 0]
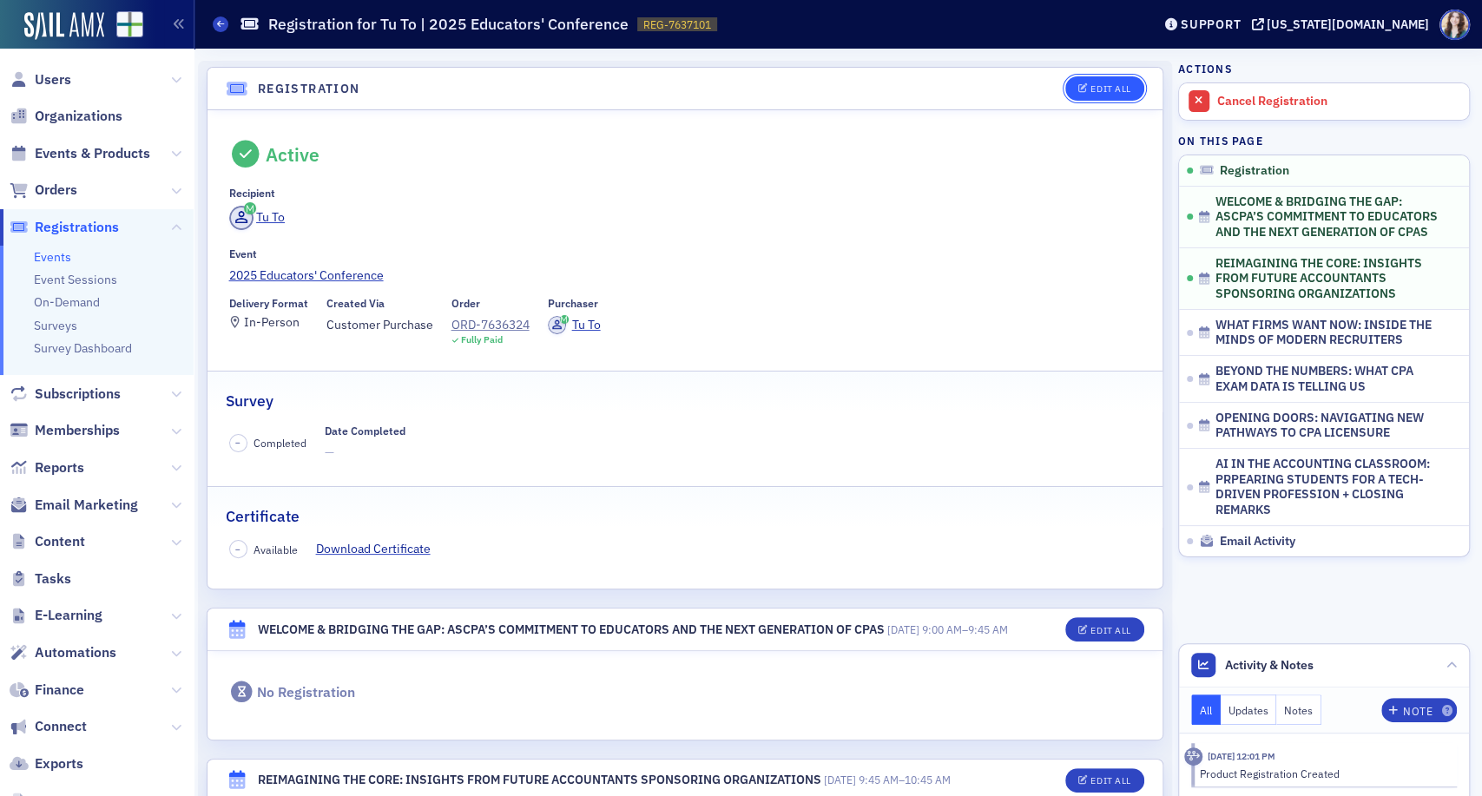
click at [1090, 88] on div "Edit All" at bounding box center [1110, 89] width 40 height 10
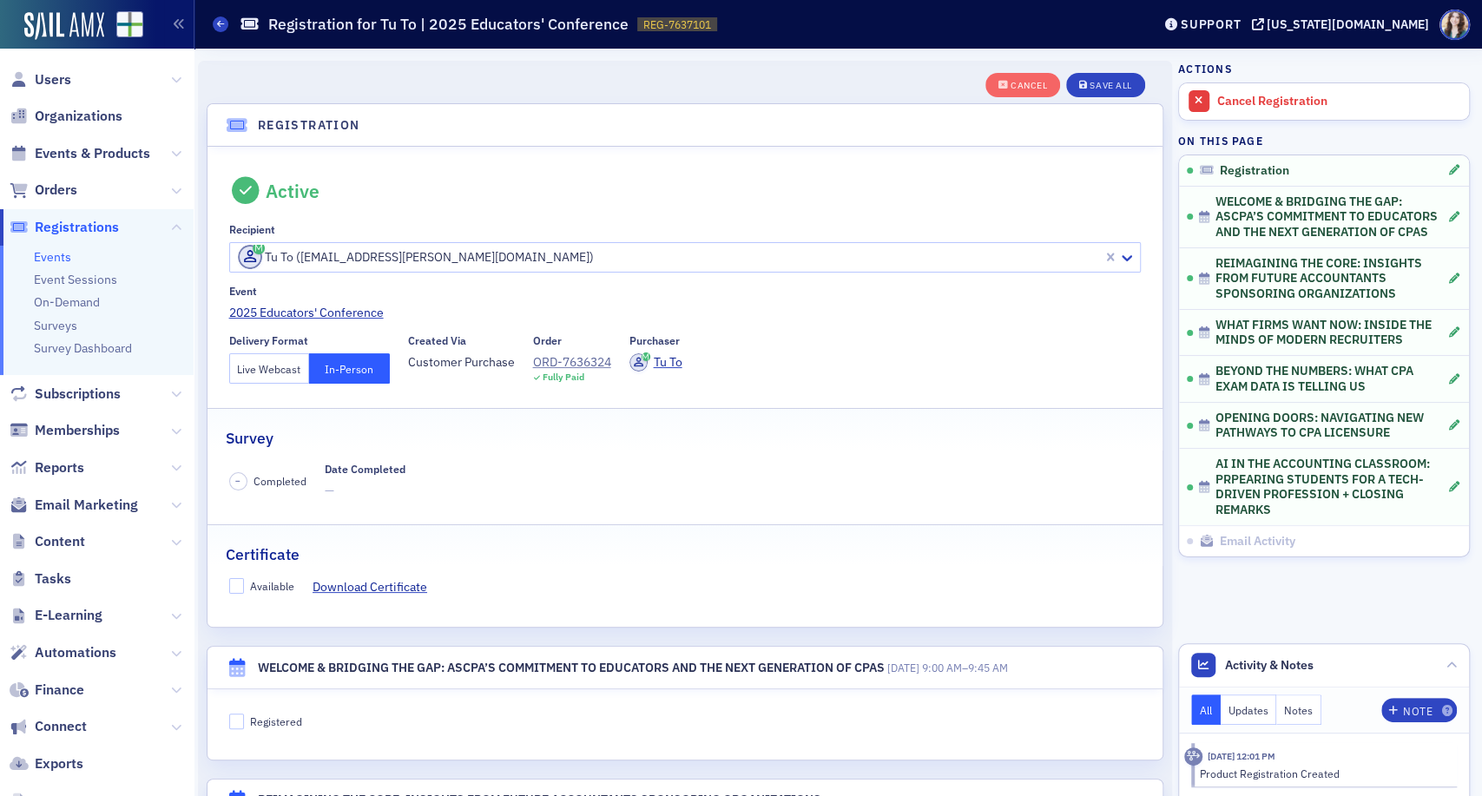
scroll to position [46, 0]
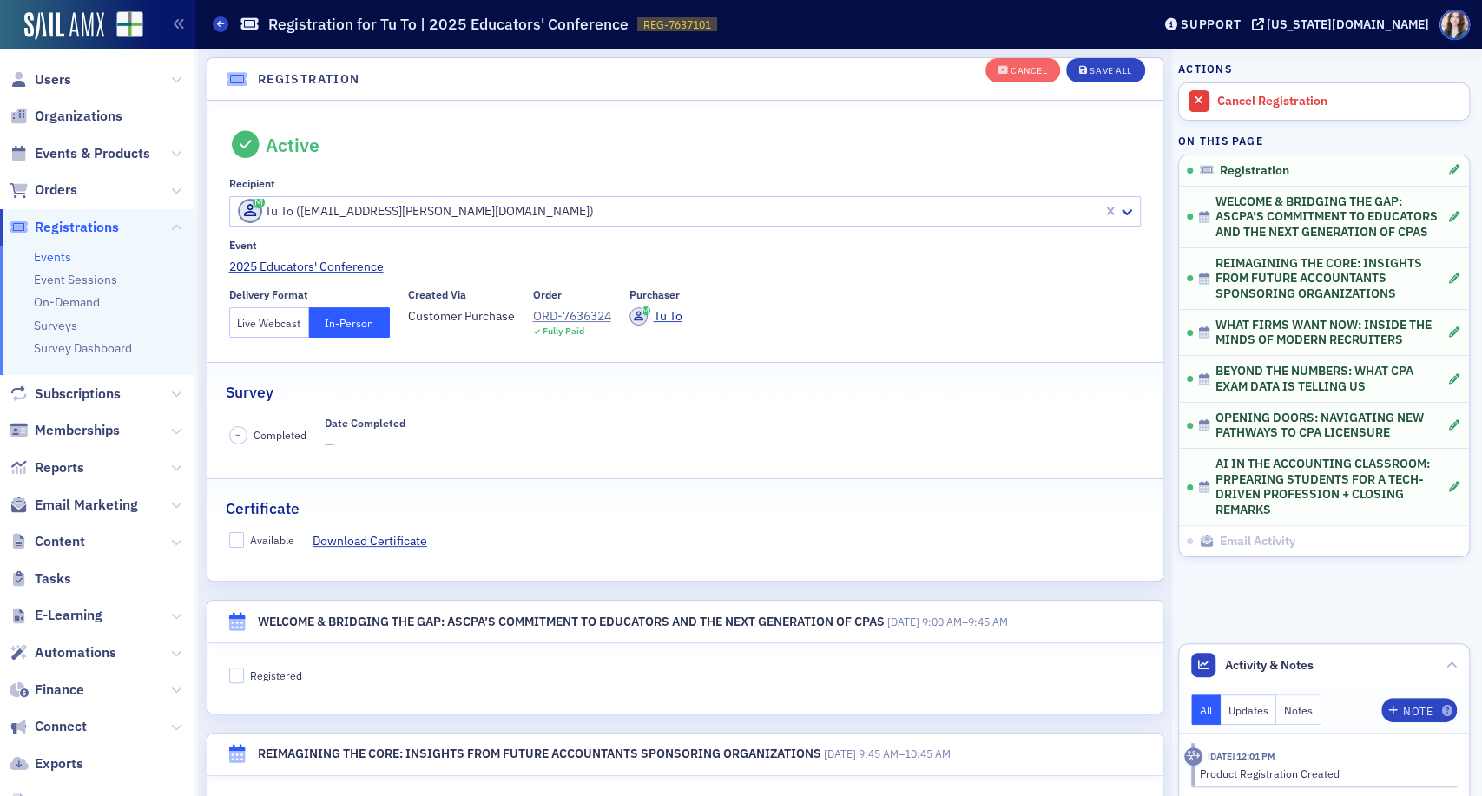
click at [253, 332] on button "Live Webcast" at bounding box center [269, 322] width 81 height 30
click at [1124, 67] on button "Save All" at bounding box center [1105, 70] width 78 height 24
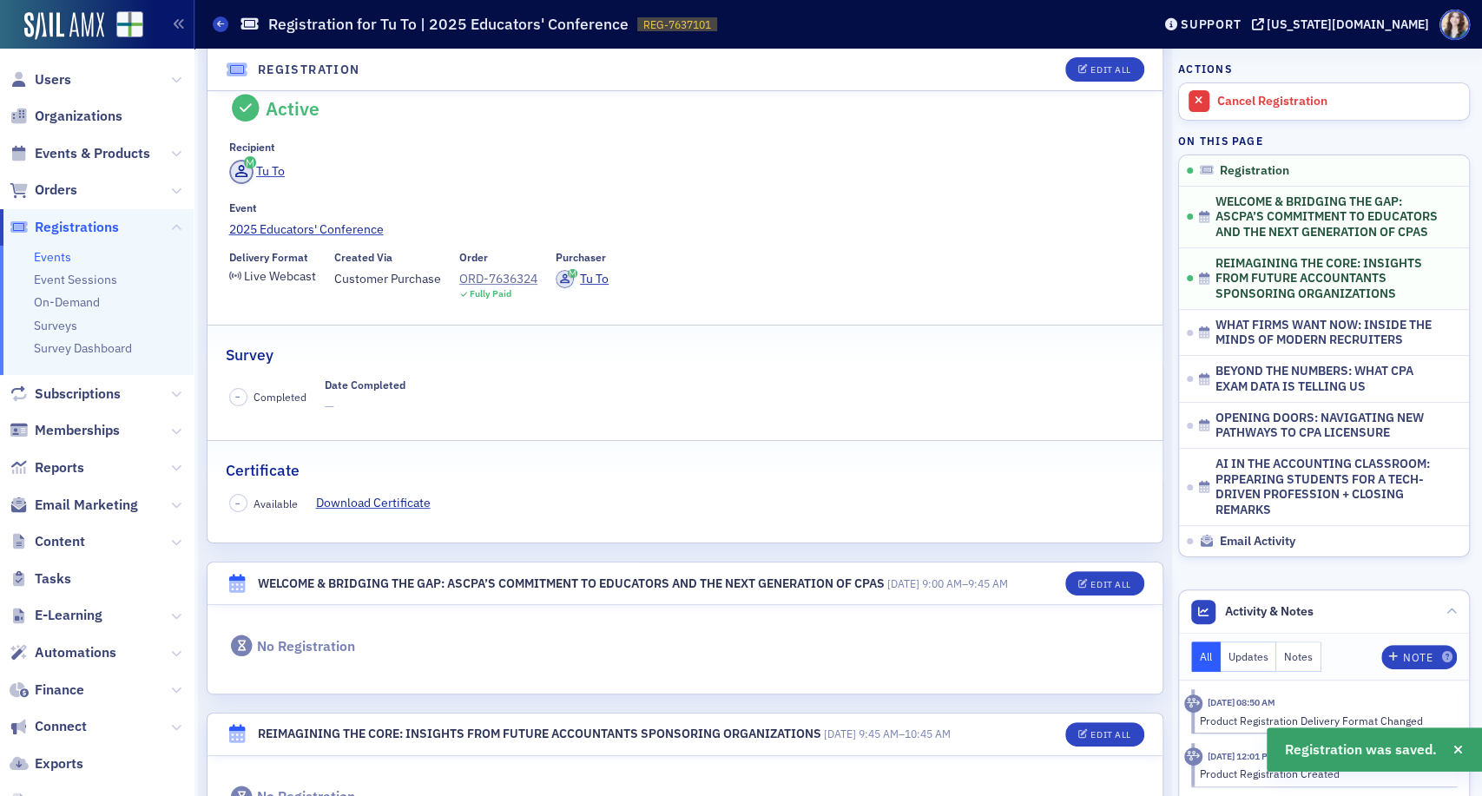
scroll to position [0, 0]
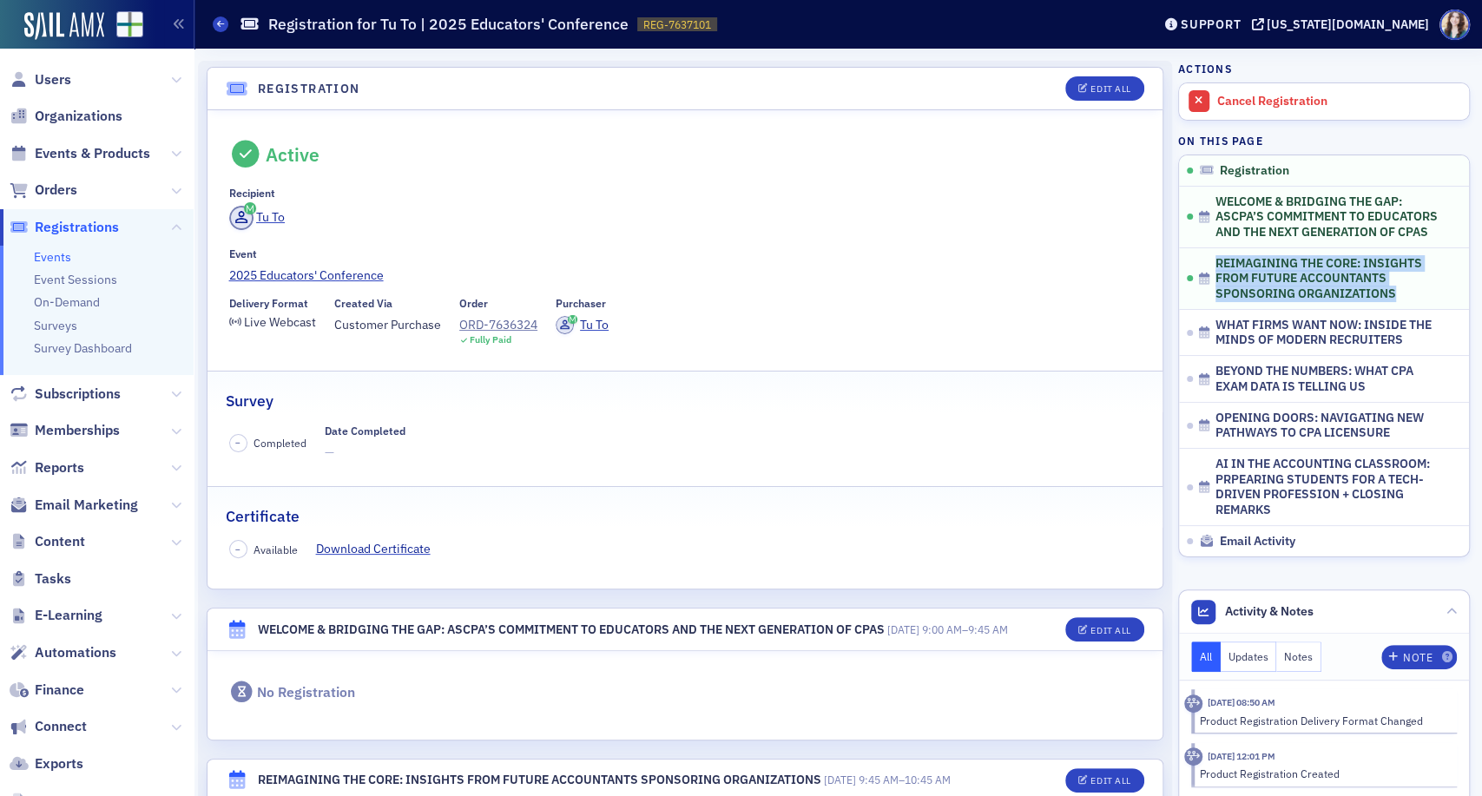
drag, startPoint x: 1464, startPoint y: 209, endPoint x: 1470, endPoint y: 250, distance: 41.1
click at [1470, 250] on div "Registration Edit All Active Recipient Tu To Event 2025 Educators' Conference D…" at bounding box center [837, 422] width 1287 height 747
click at [1017, 85] on header "Registration Edit All" at bounding box center [684, 89] width 955 height 43
click at [61, 80] on span "Users" at bounding box center [53, 79] width 36 height 19
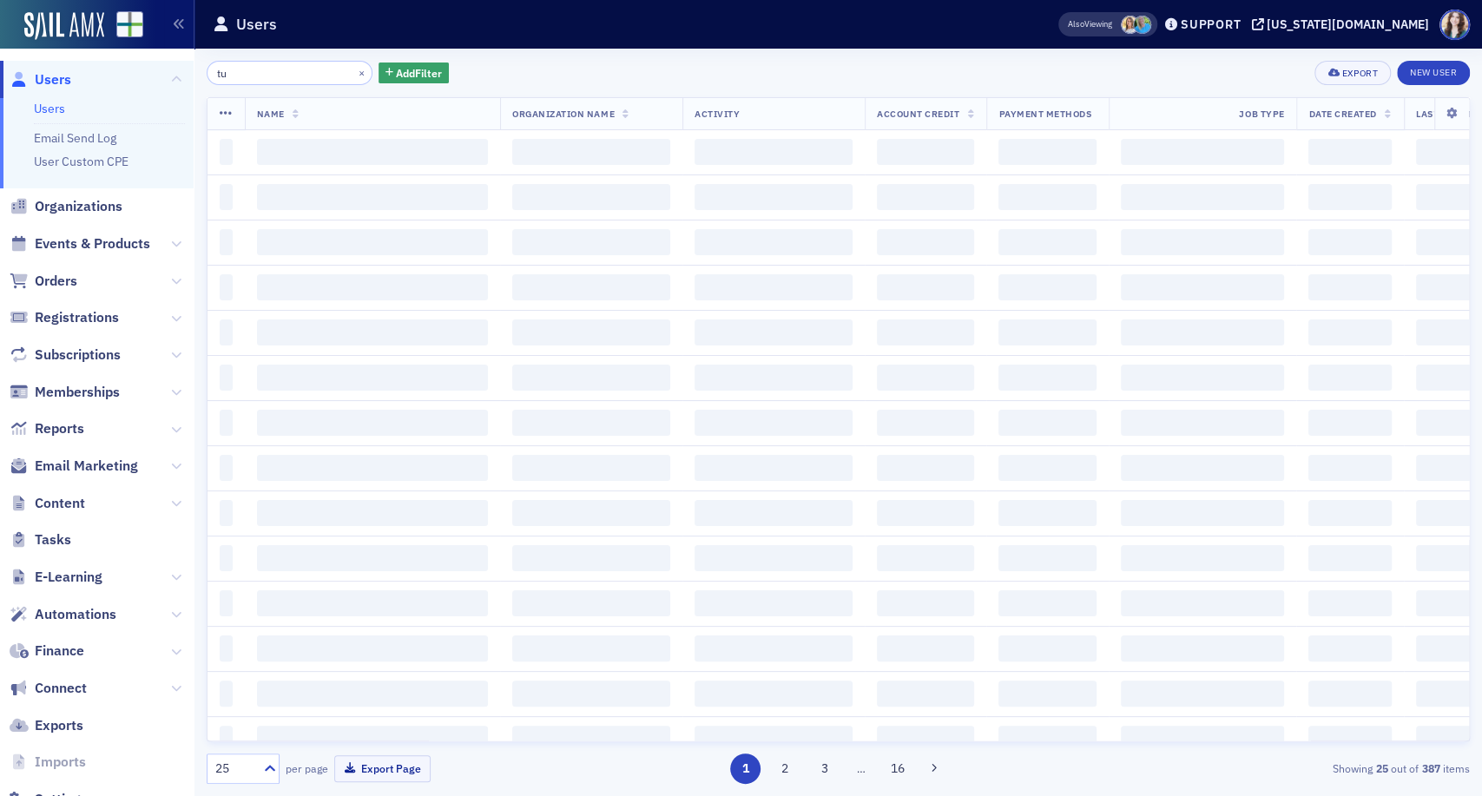
type input "t"
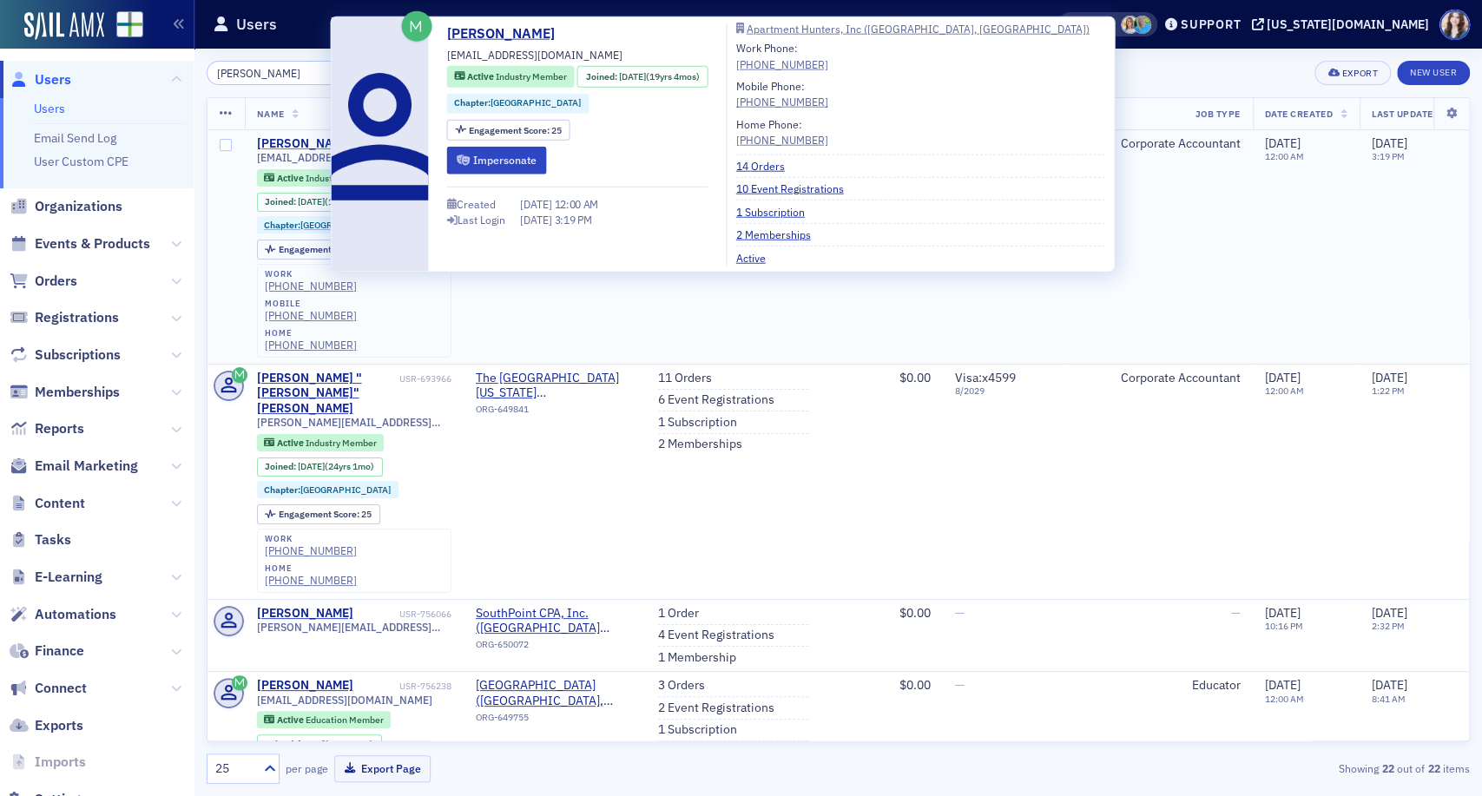
type input "Brandi Sharit"
click at [290, 143] on div "Brandi Sharit" at bounding box center [305, 144] width 96 height 16
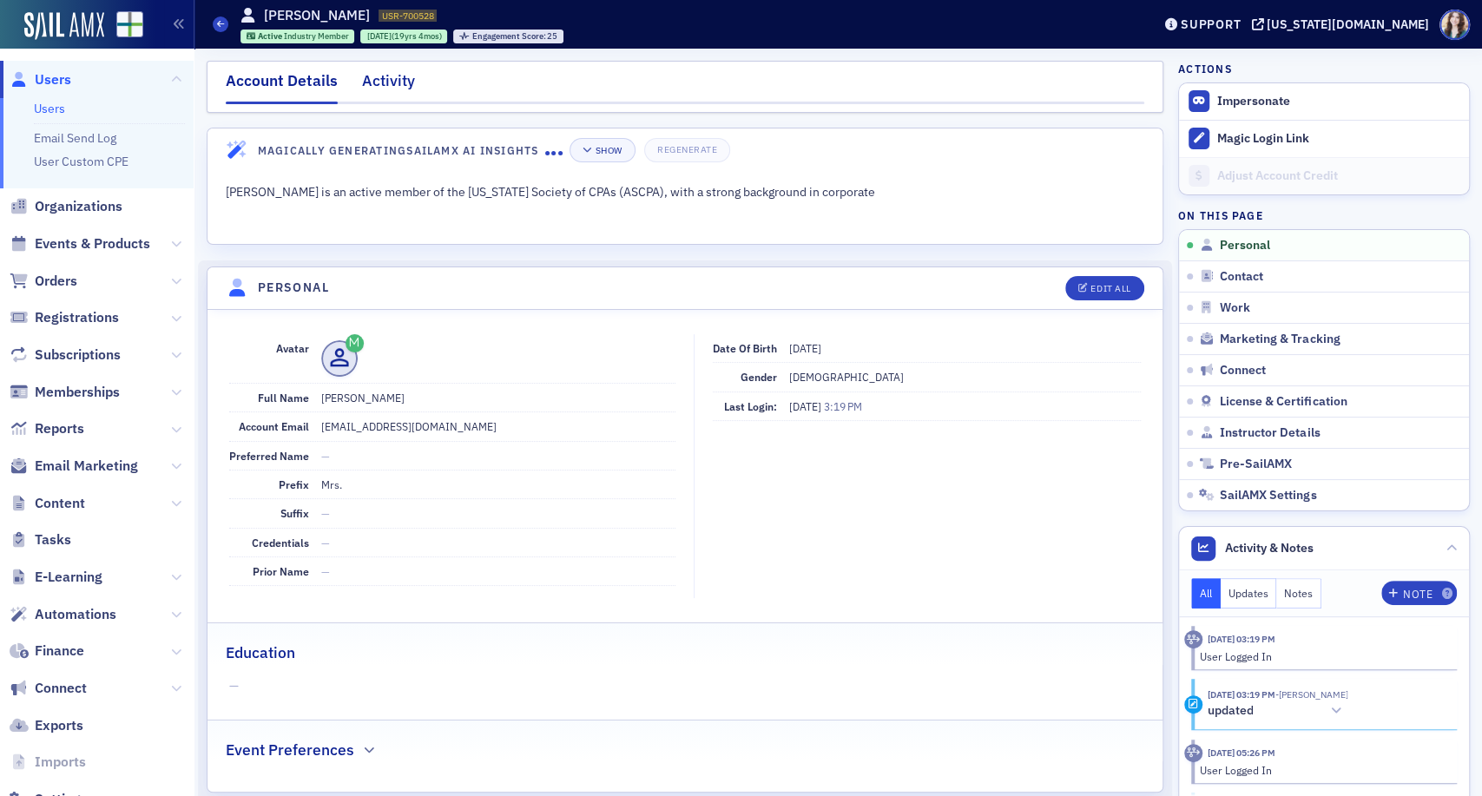
click at [394, 89] on div "Activity" at bounding box center [388, 85] width 53 height 32
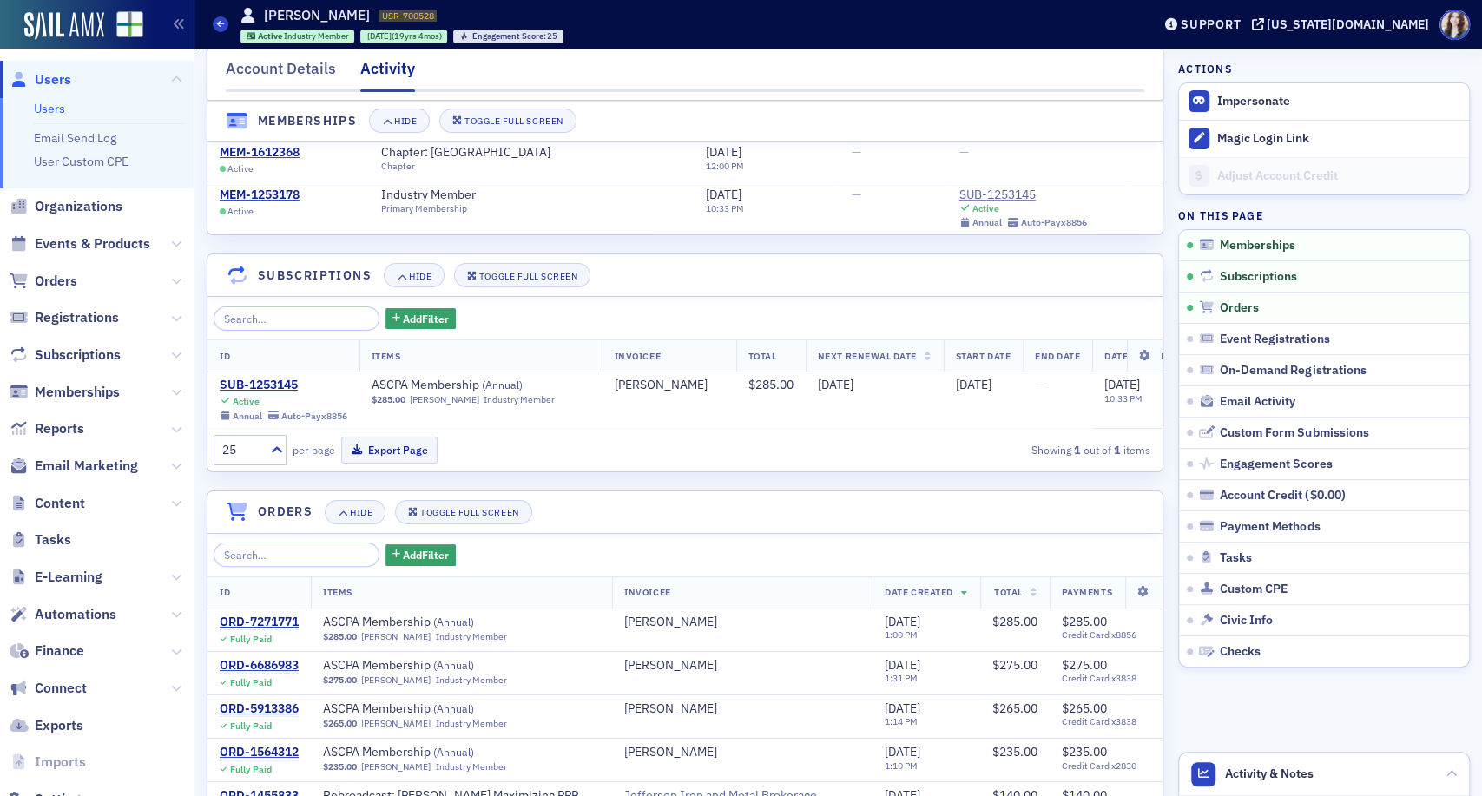
scroll to position [96, 0]
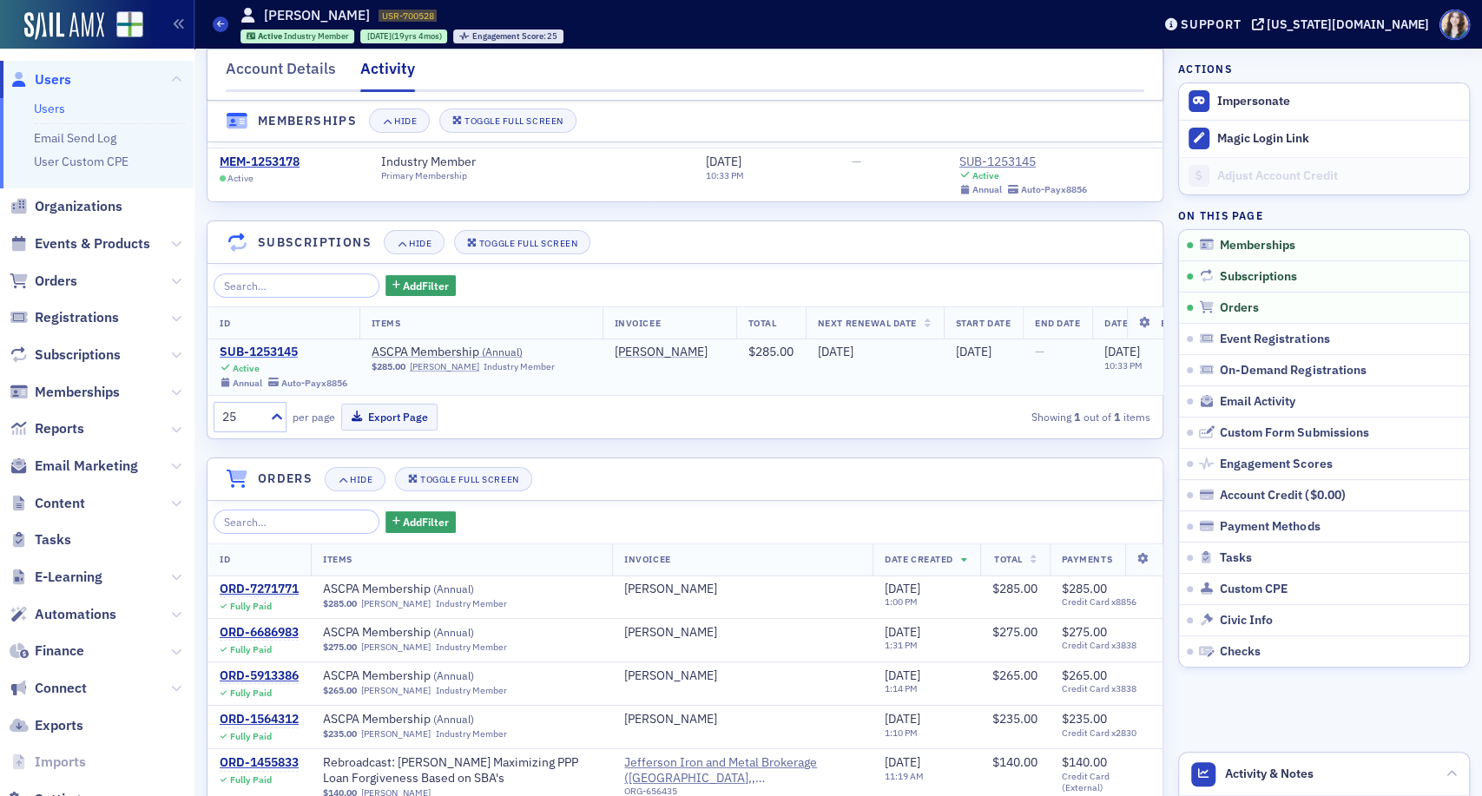
click at [252, 349] on div "SUB-1253145" at bounding box center [284, 353] width 128 height 16
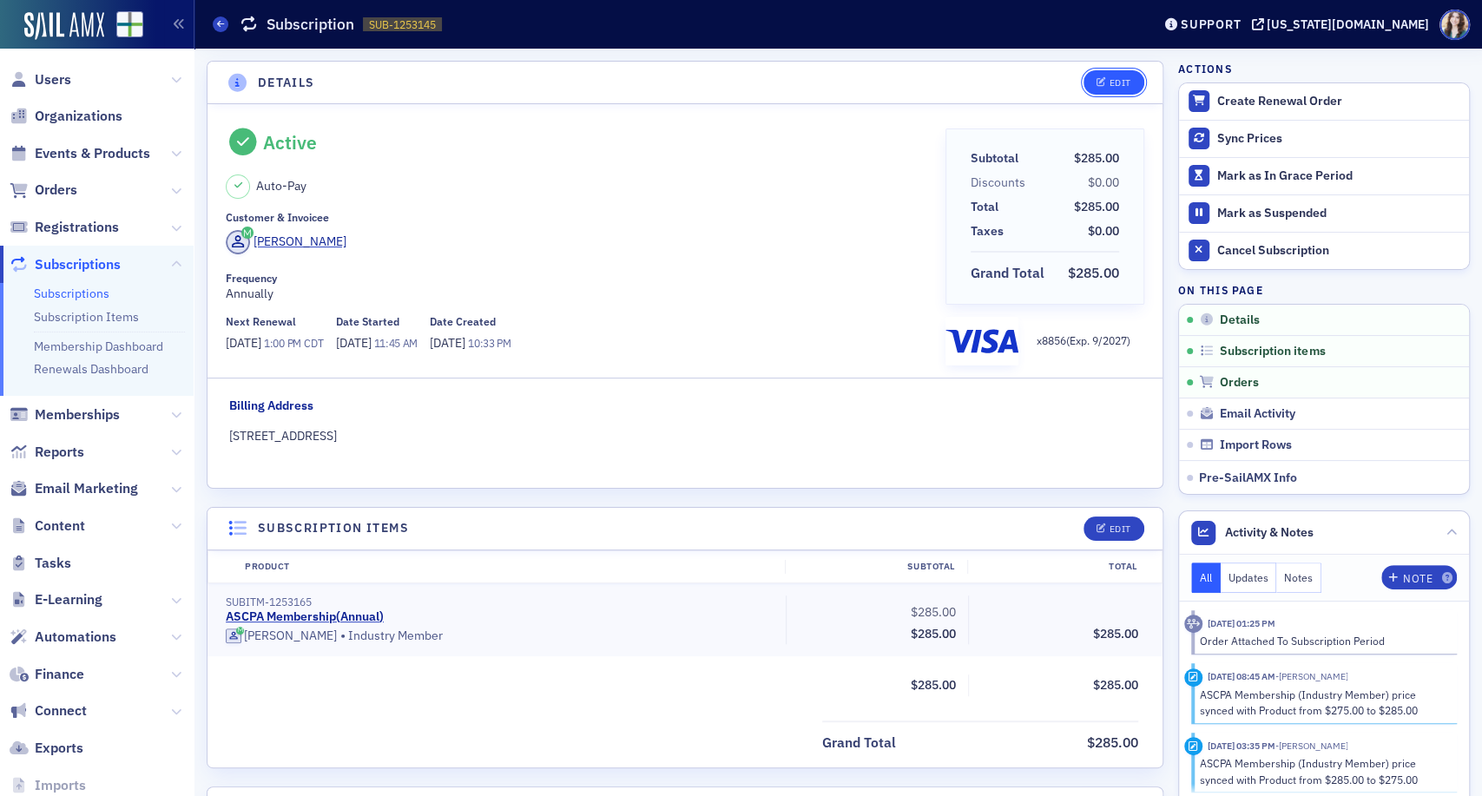
click at [1109, 87] on div "Edit" at bounding box center [1120, 83] width 22 height 10
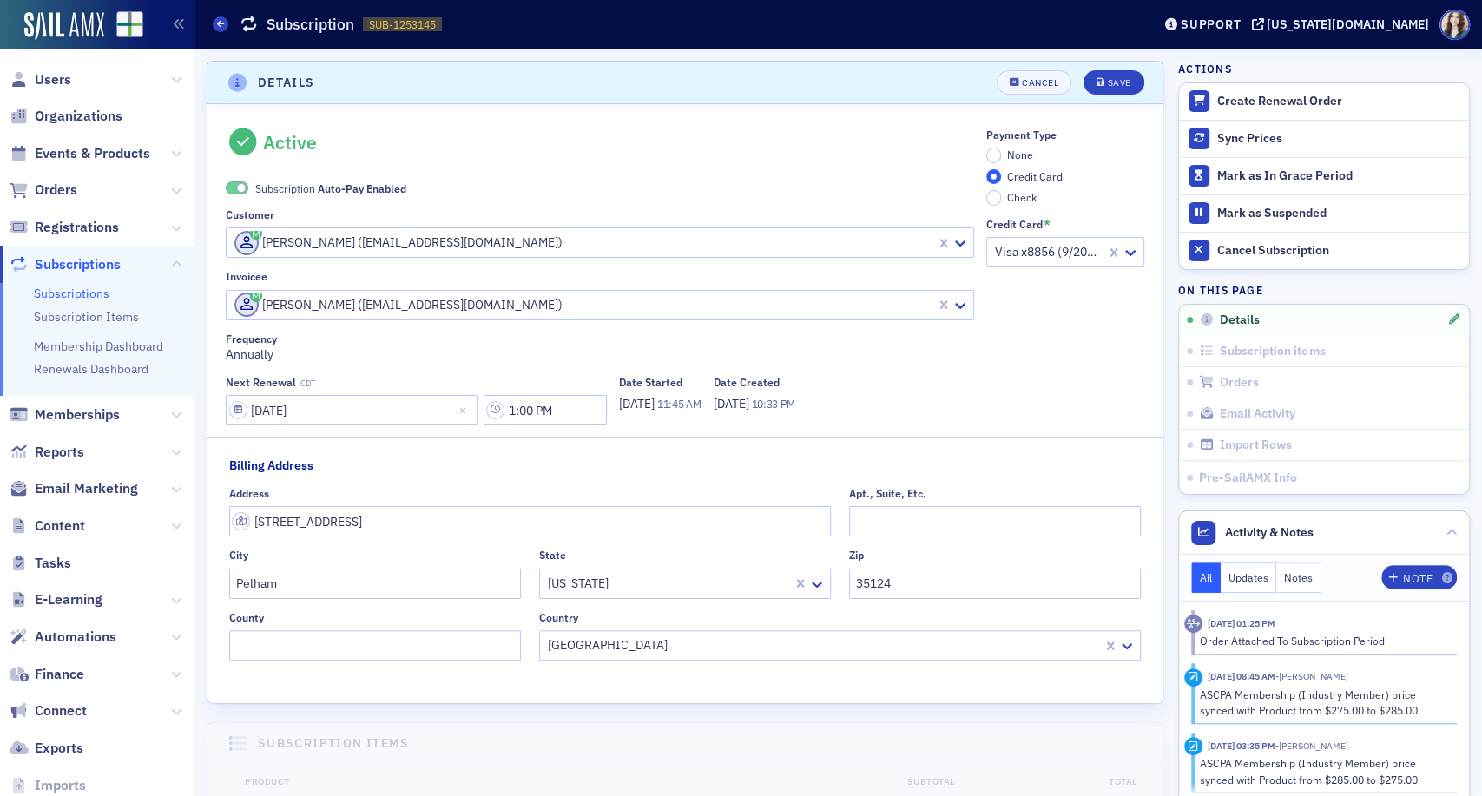
scroll to position [3, 0]
click at [227, 183] on span at bounding box center [237, 184] width 23 height 13
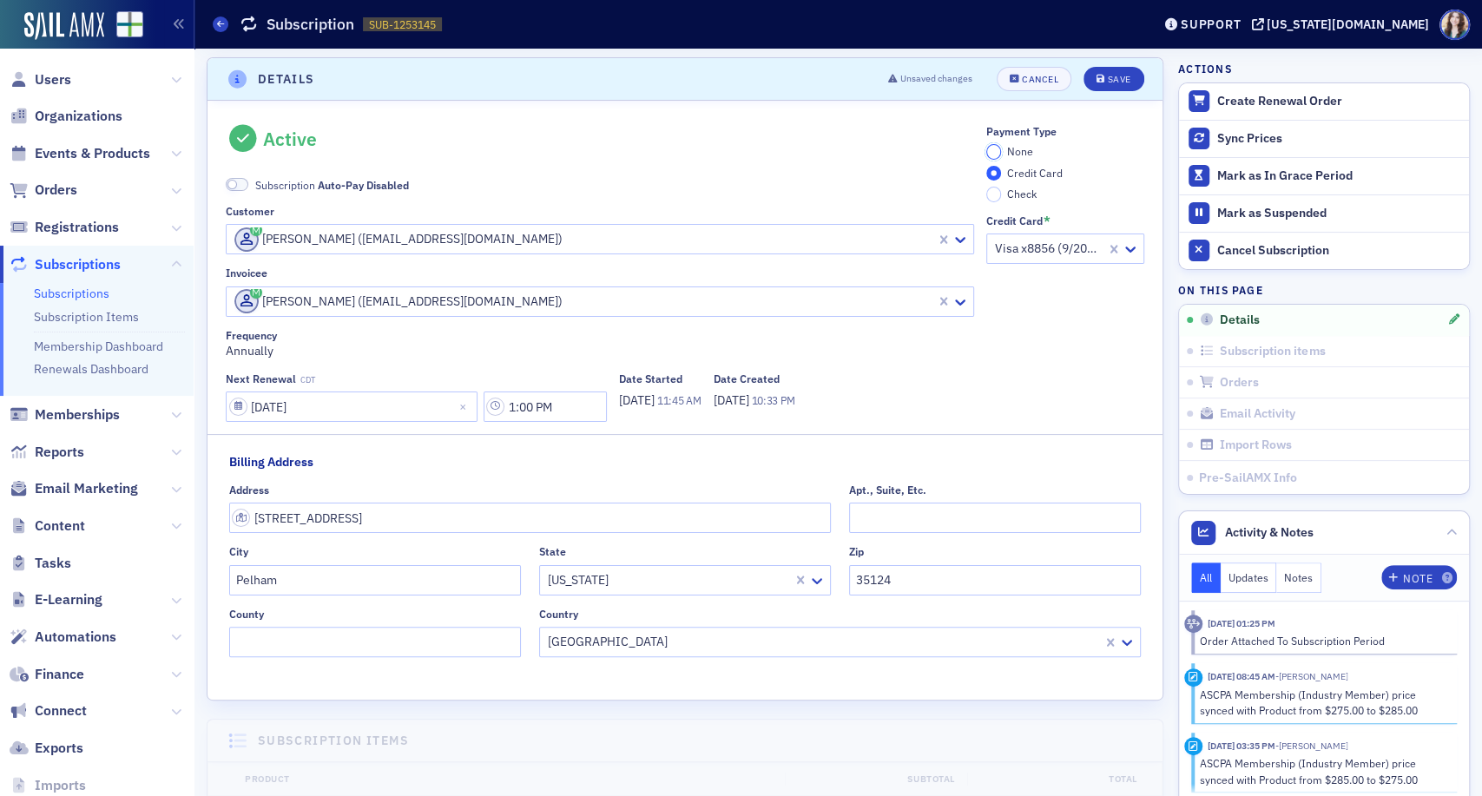
click at [986, 151] on input "None" at bounding box center [994, 152] width 16 height 16
click at [1107, 77] on div "Save" at bounding box center [1118, 80] width 23 height 10
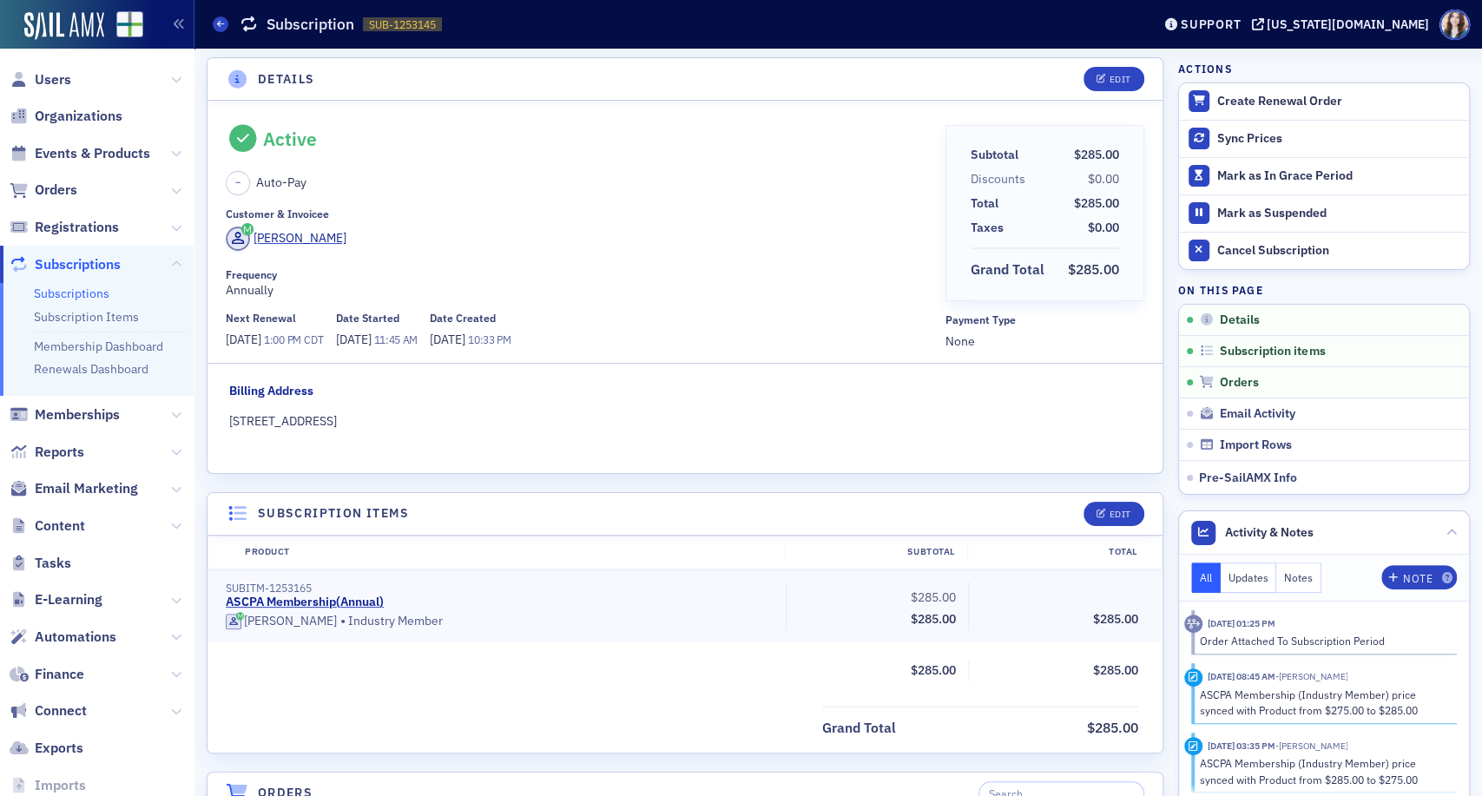
scroll to position [0, 0]
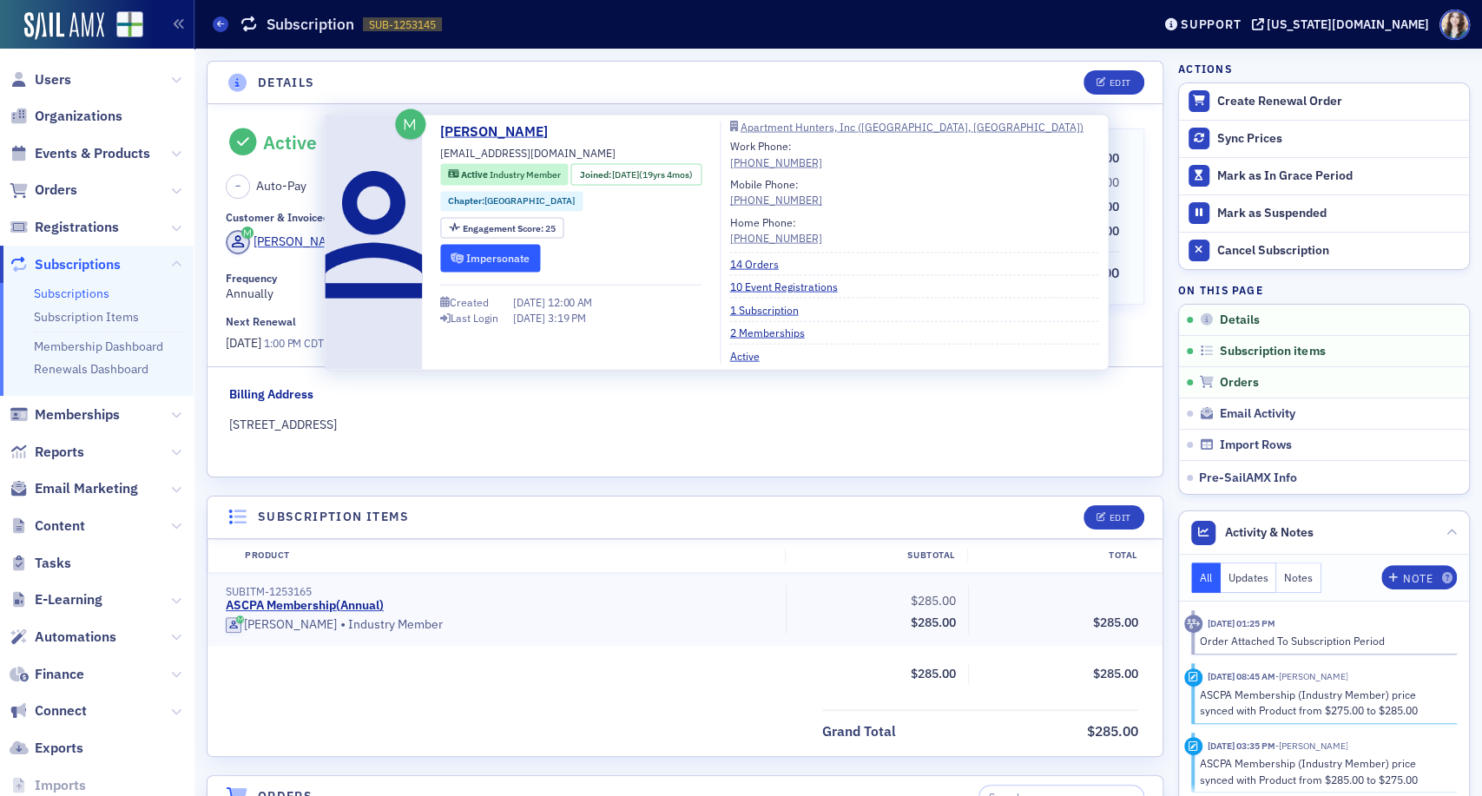
click at [489, 253] on button "Impersonate" at bounding box center [490, 258] width 100 height 27
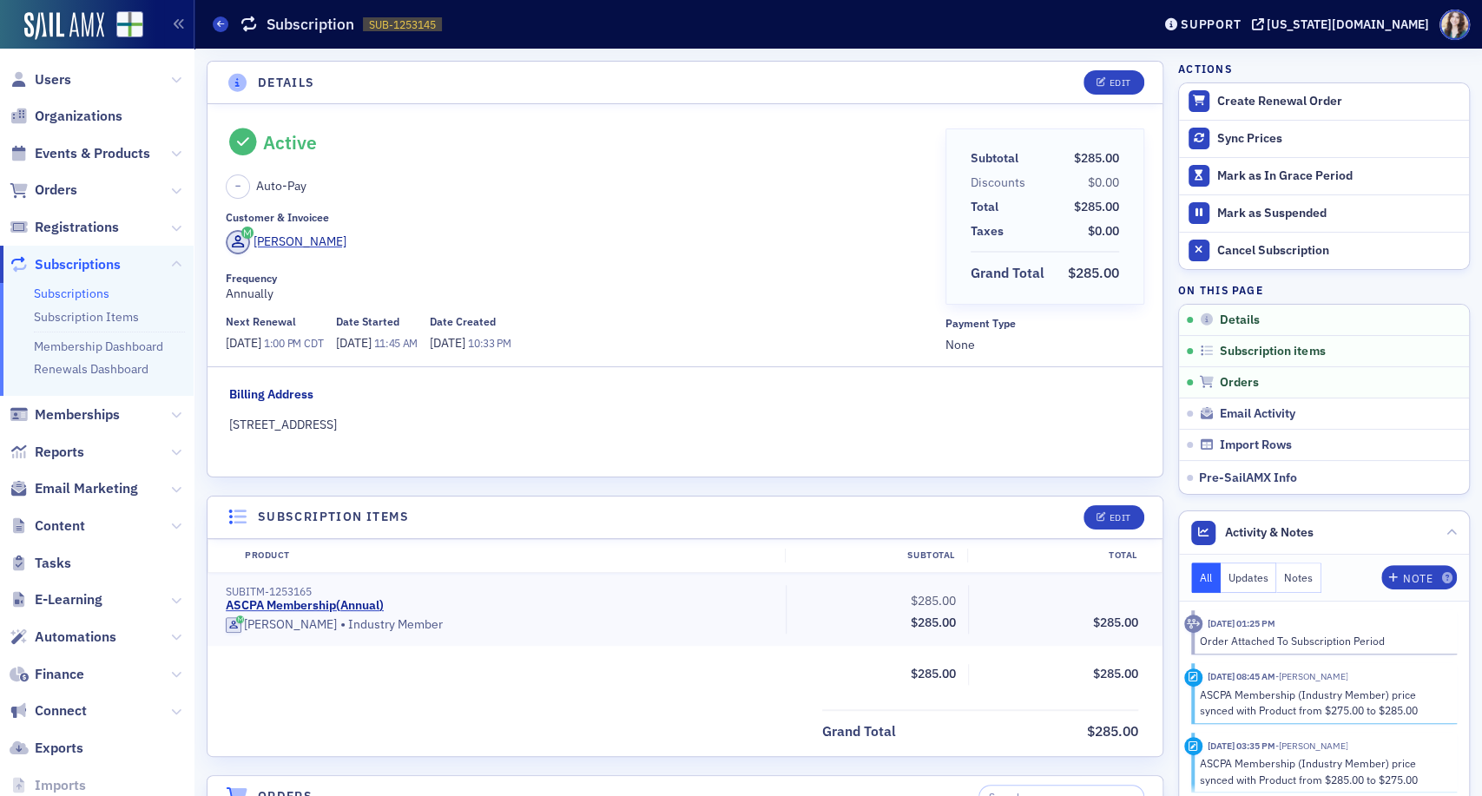
click at [328, 72] on header "Details Edit" at bounding box center [684, 83] width 955 height 43
click at [62, 82] on span "Users" at bounding box center [53, 79] width 36 height 19
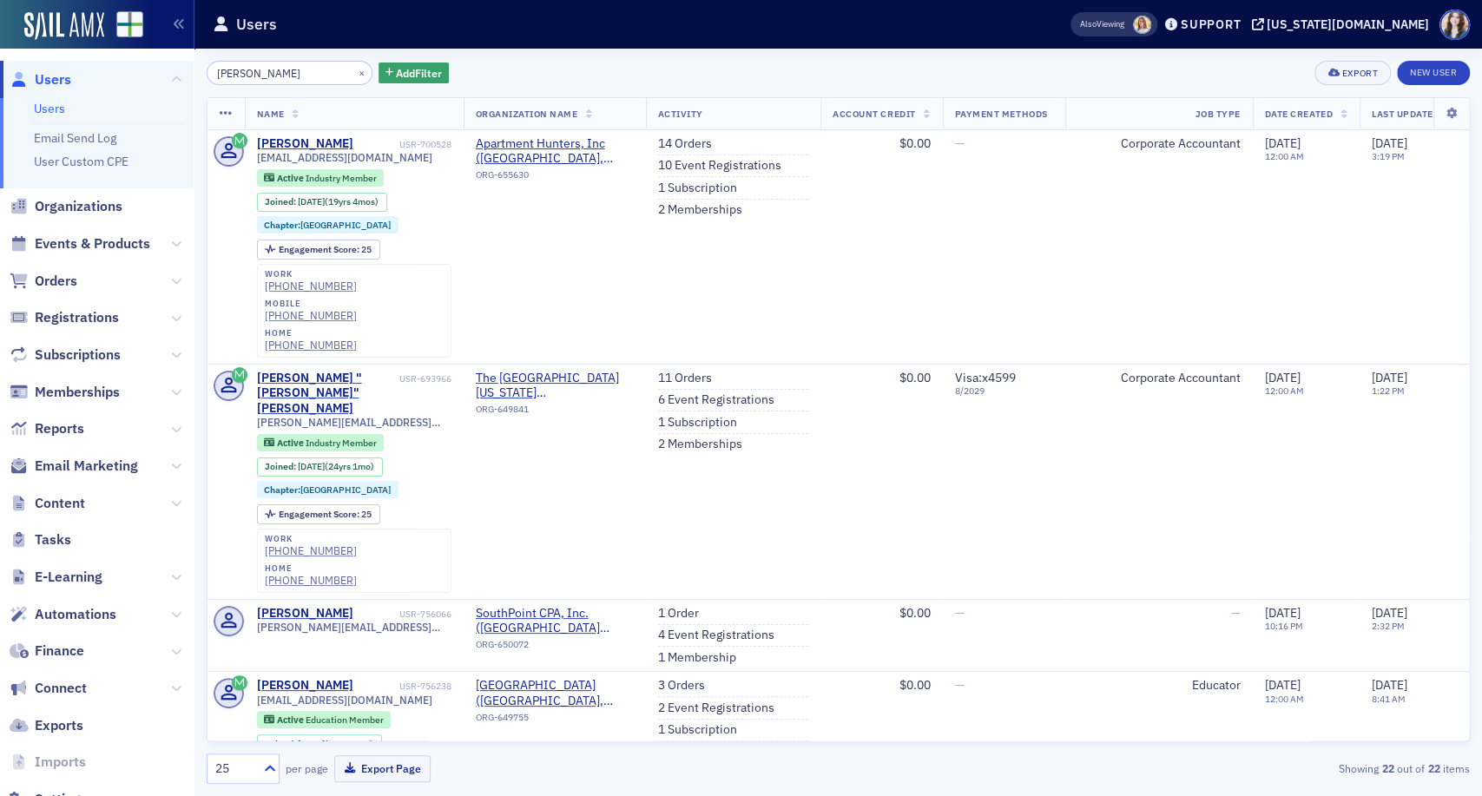
click at [510, 63] on div "Brandi Sharit × Add Filter Export New User" at bounding box center [838, 73] width 1263 height 24
click at [457, 69] on div "Brandi Sharit × Add Filter Export New User" at bounding box center [838, 73] width 1263 height 24
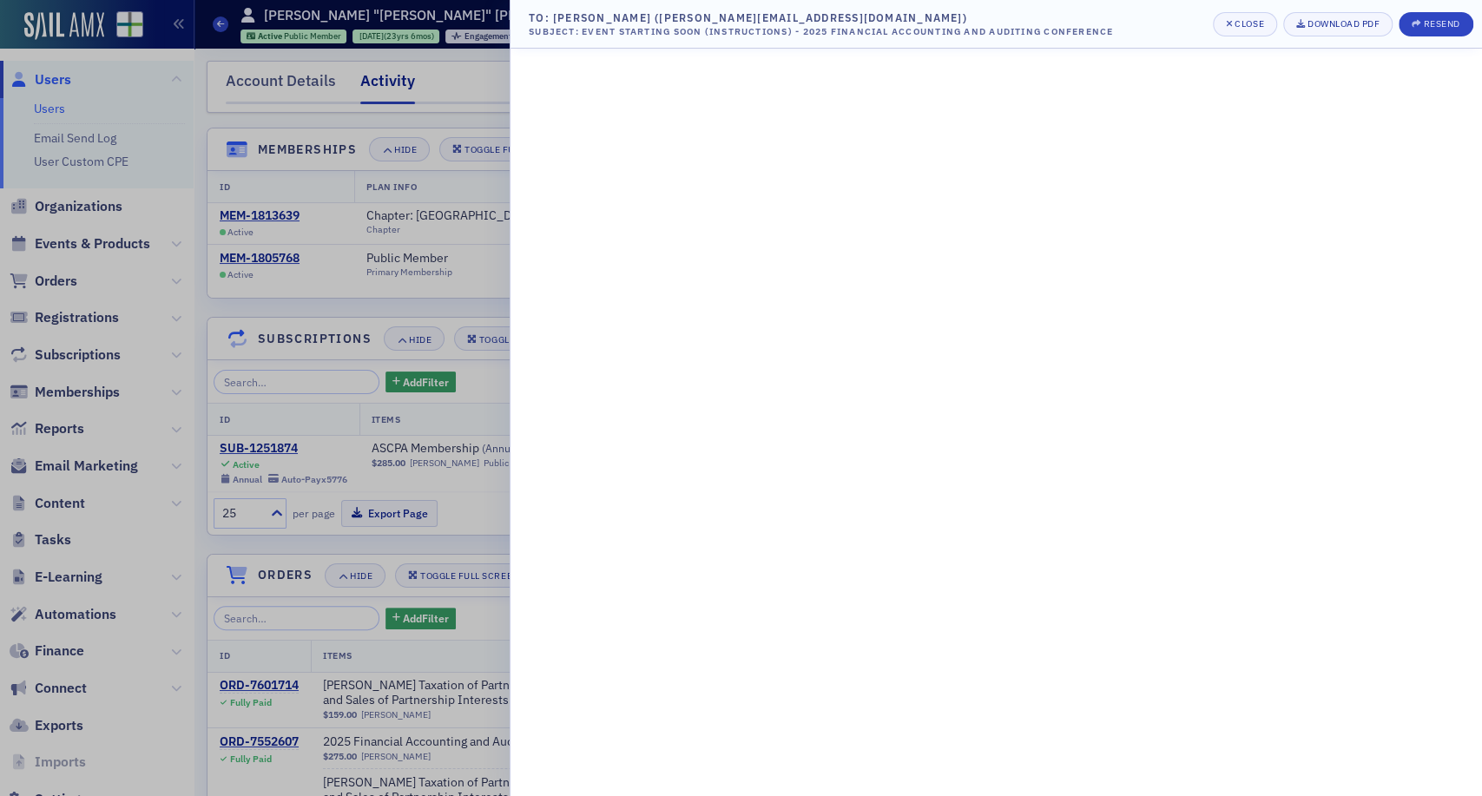
scroll to position [1822, 0]
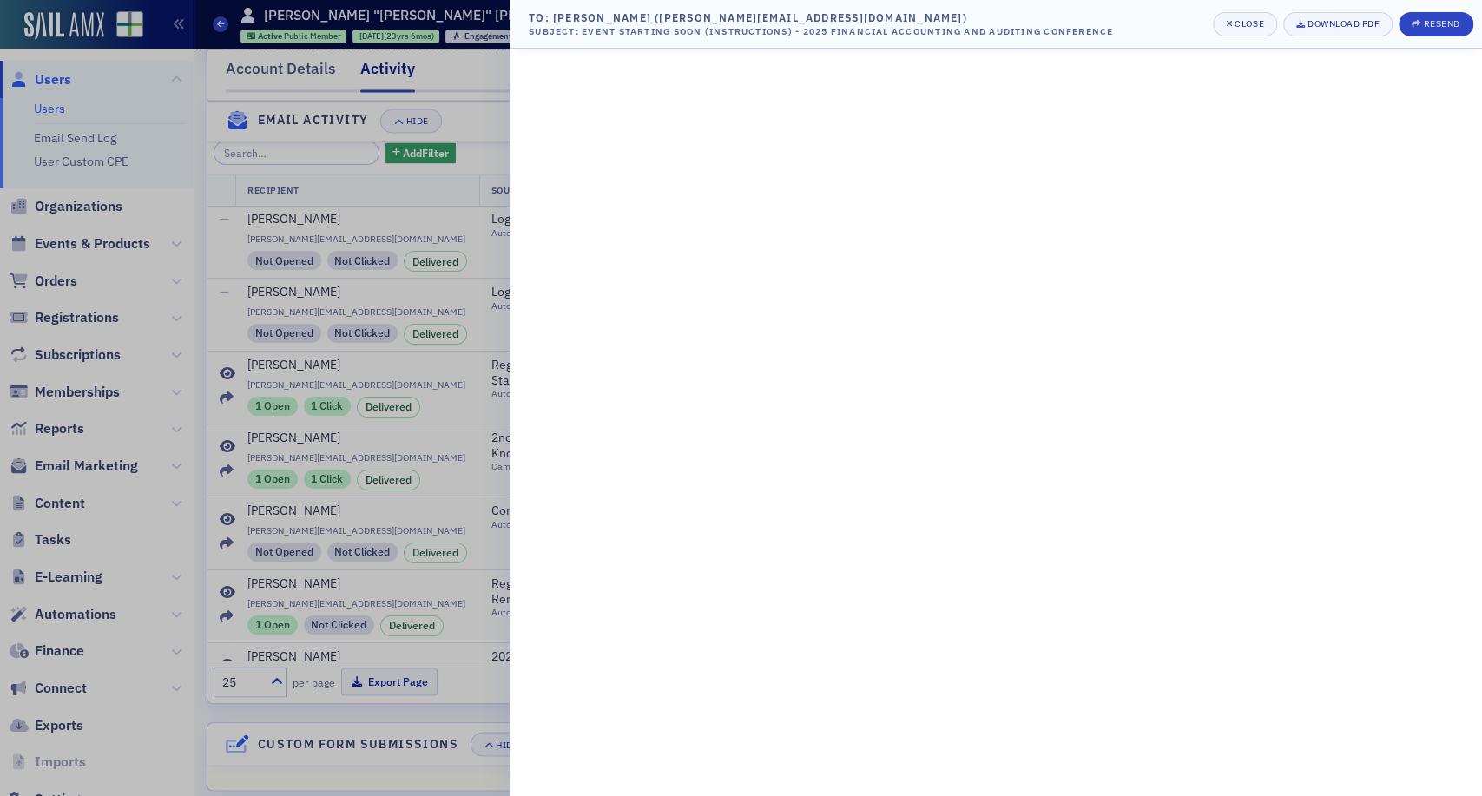
click at [322, 111] on div at bounding box center [741, 398] width 1482 height 796
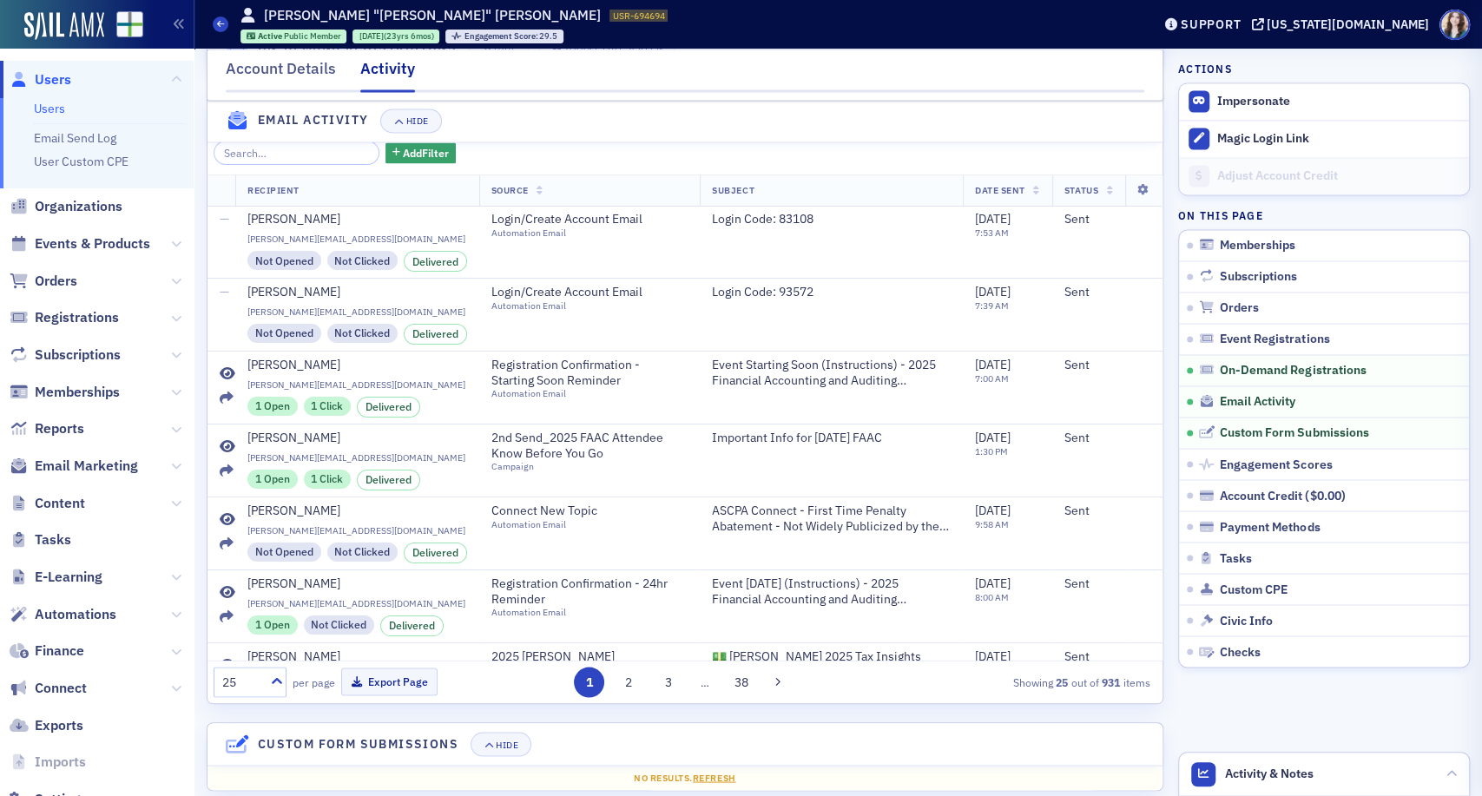
click at [322, 111] on div at bounding box center [741, 398] width 1482 height 796
click at [37, 86] on span "Users" at bounding box center [53, 79] width 36 height 19
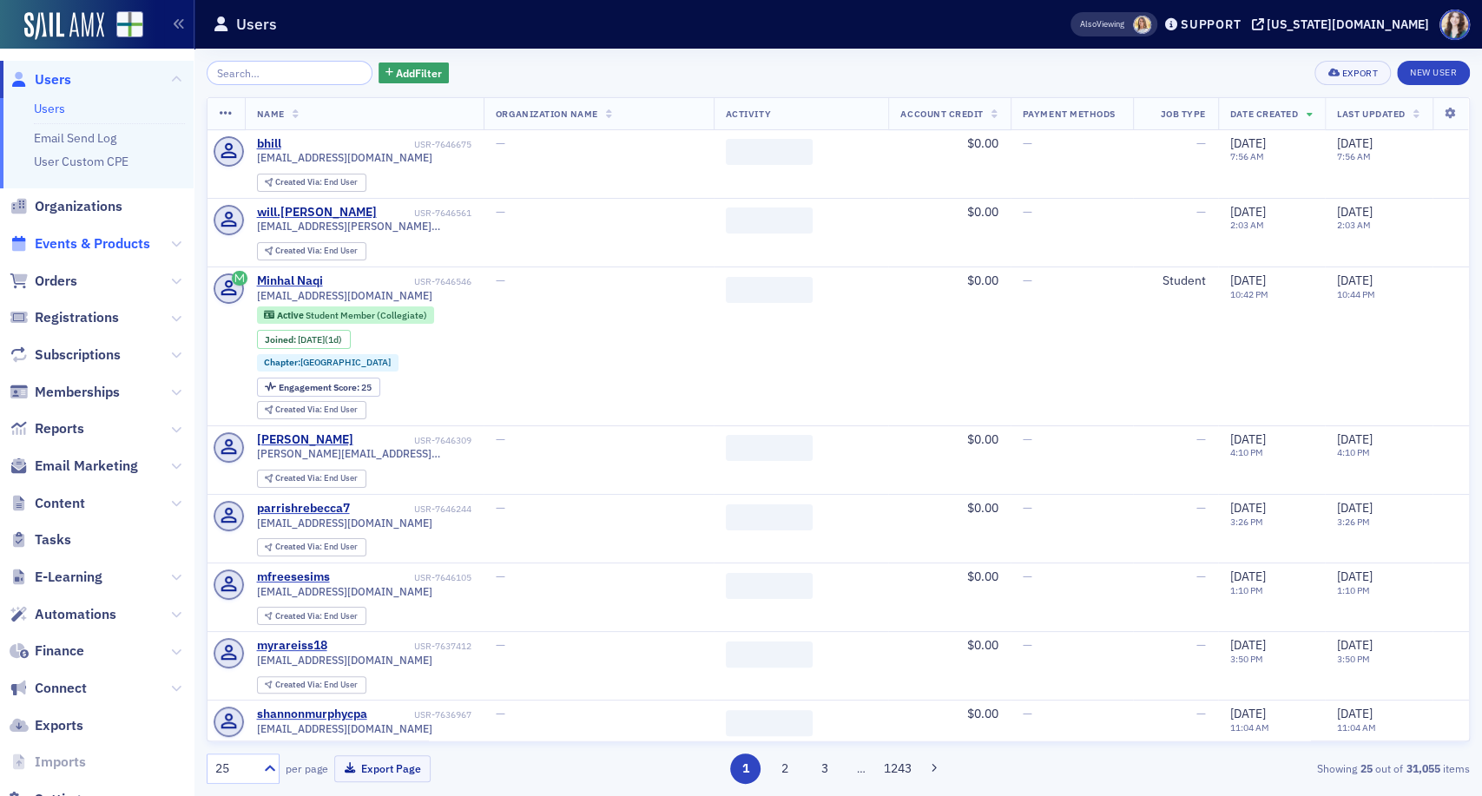
click at [113, 247] on span "Events & Products" at bounding box center [92, 243] width 115 height 19
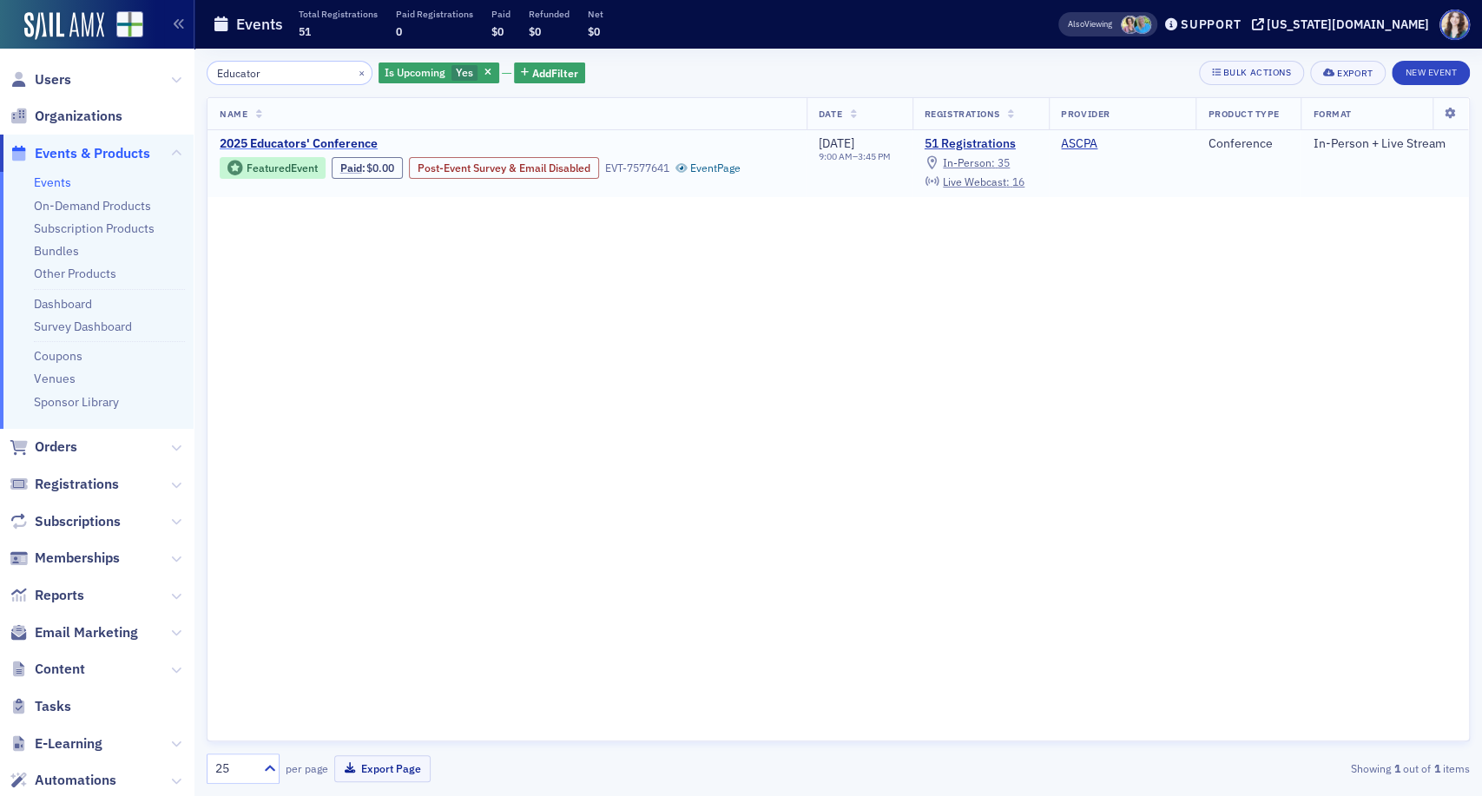
type input "Educator"
click at [332, 145] on span "2025 Educators' Conference" at bounding box center [366, 144] width 292 height 16
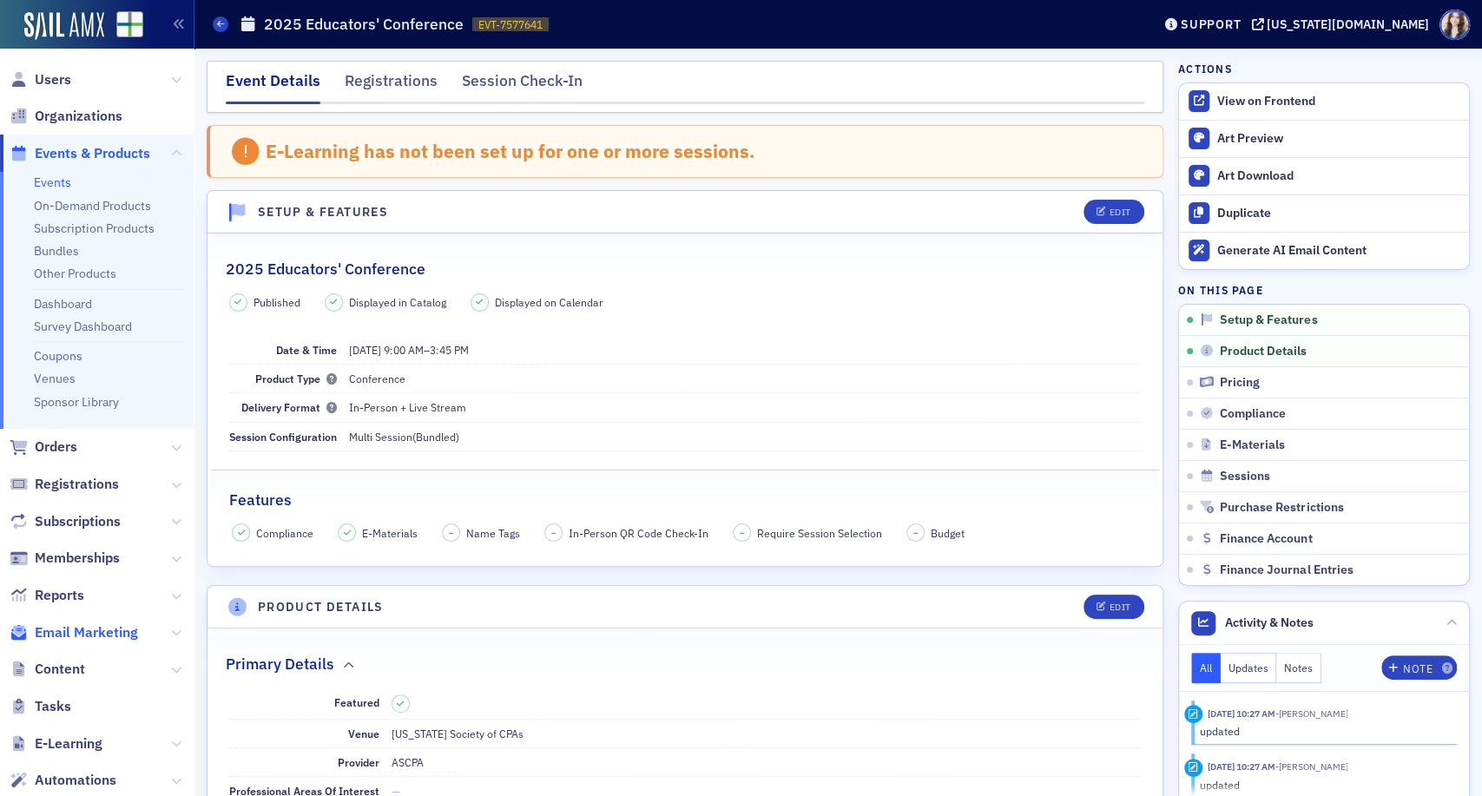
click at [106, 632] on span "Email Marketing" at bounding box center [86, 632] width 103 height 19
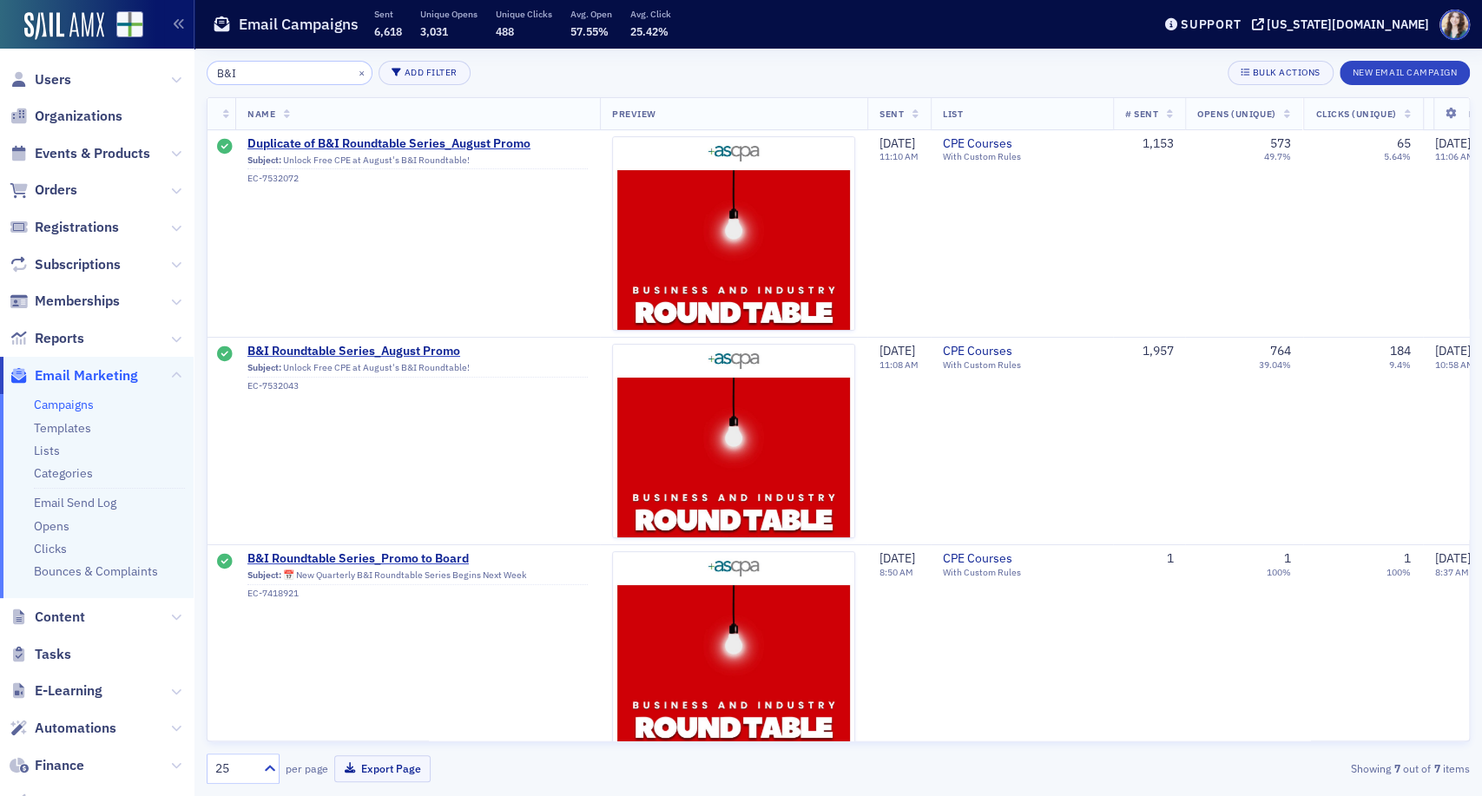
type input "B&I"
click at [604, 77] on div "B&I × Add Filter Bulk Actions New Email Campaign" at bounding box center [838, 73] width 1263 height 24
click at [757, 260] on img at bounding box center [733, 464] width 241 height 655
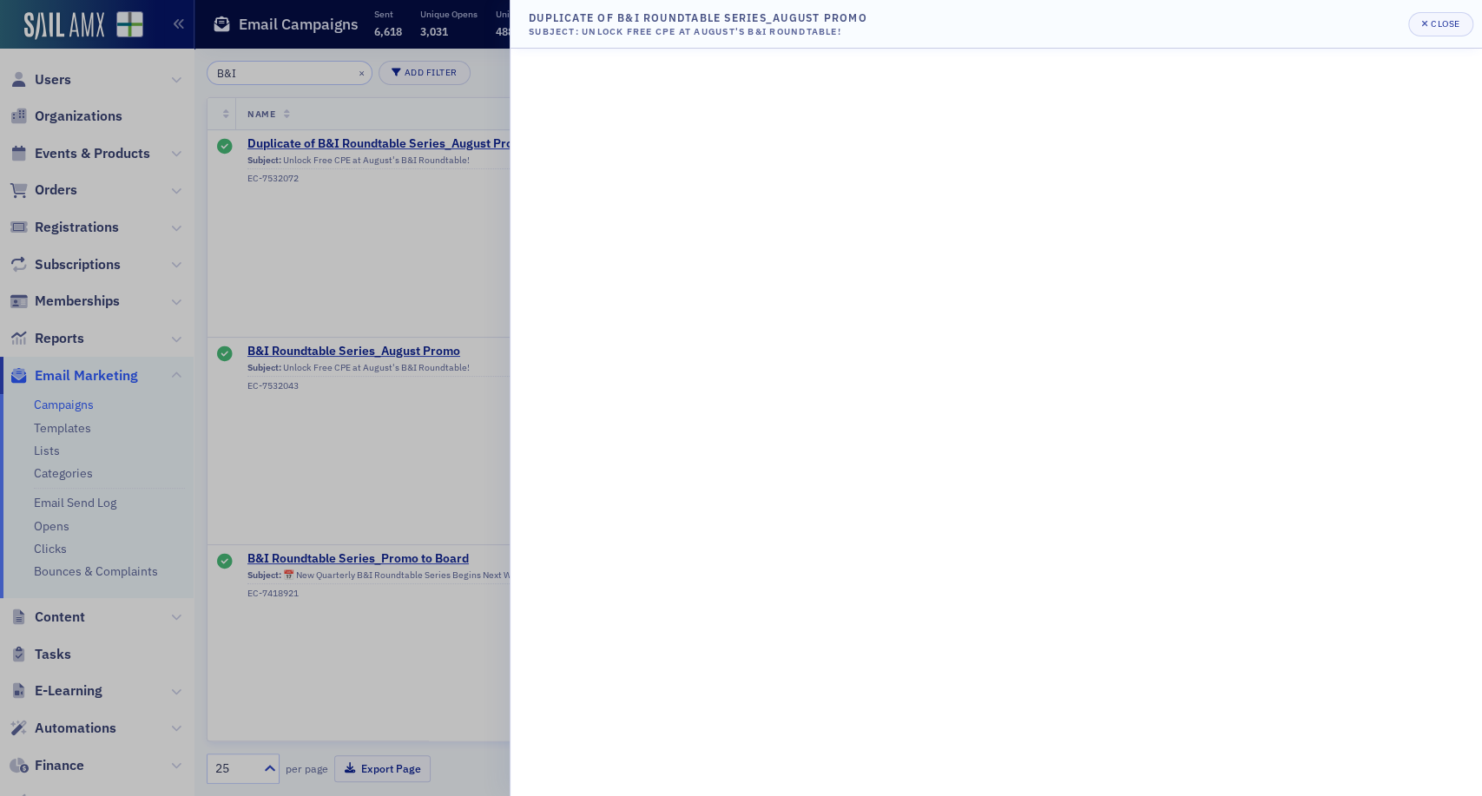
click at [368, 415] on div at bounding box center [741, 398] width 1482 height 796
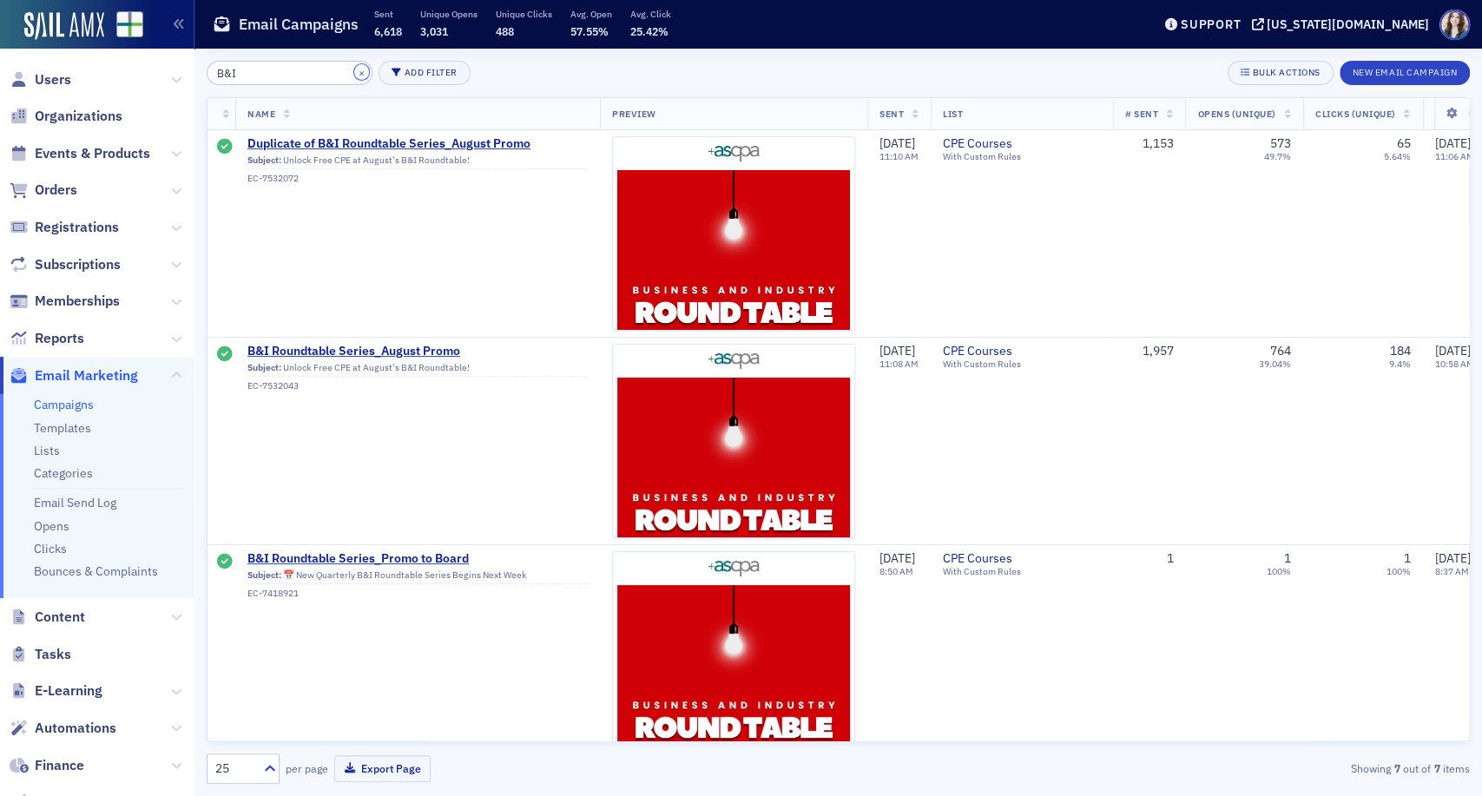
click at [354, 74] on button "×" at bounding box center [362, 72] width 16 height 16
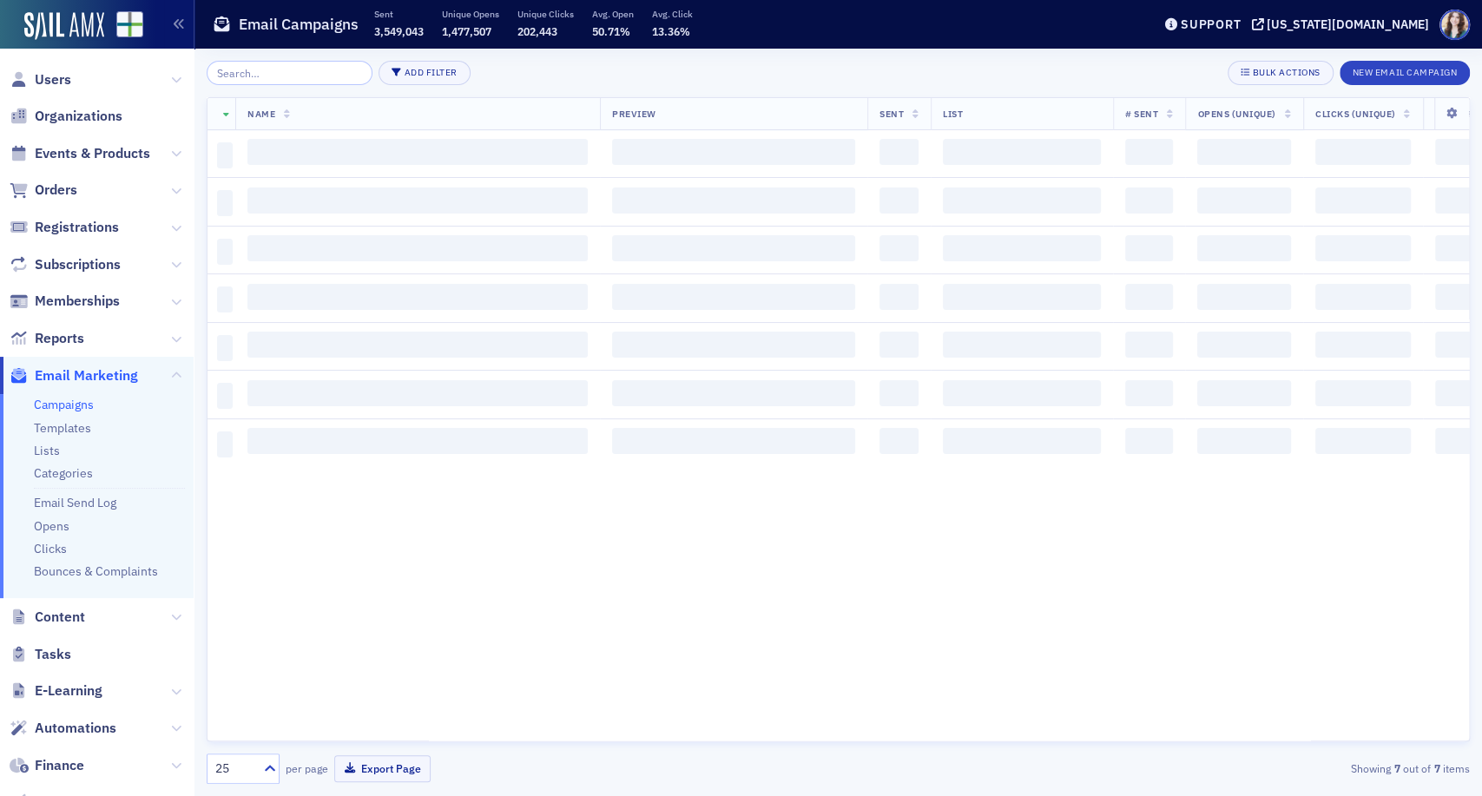
click at [548, 65] on div "Add Filter Bulk Actions New Email Campaign" at bounding box center [838, 73] width 1263 height 24
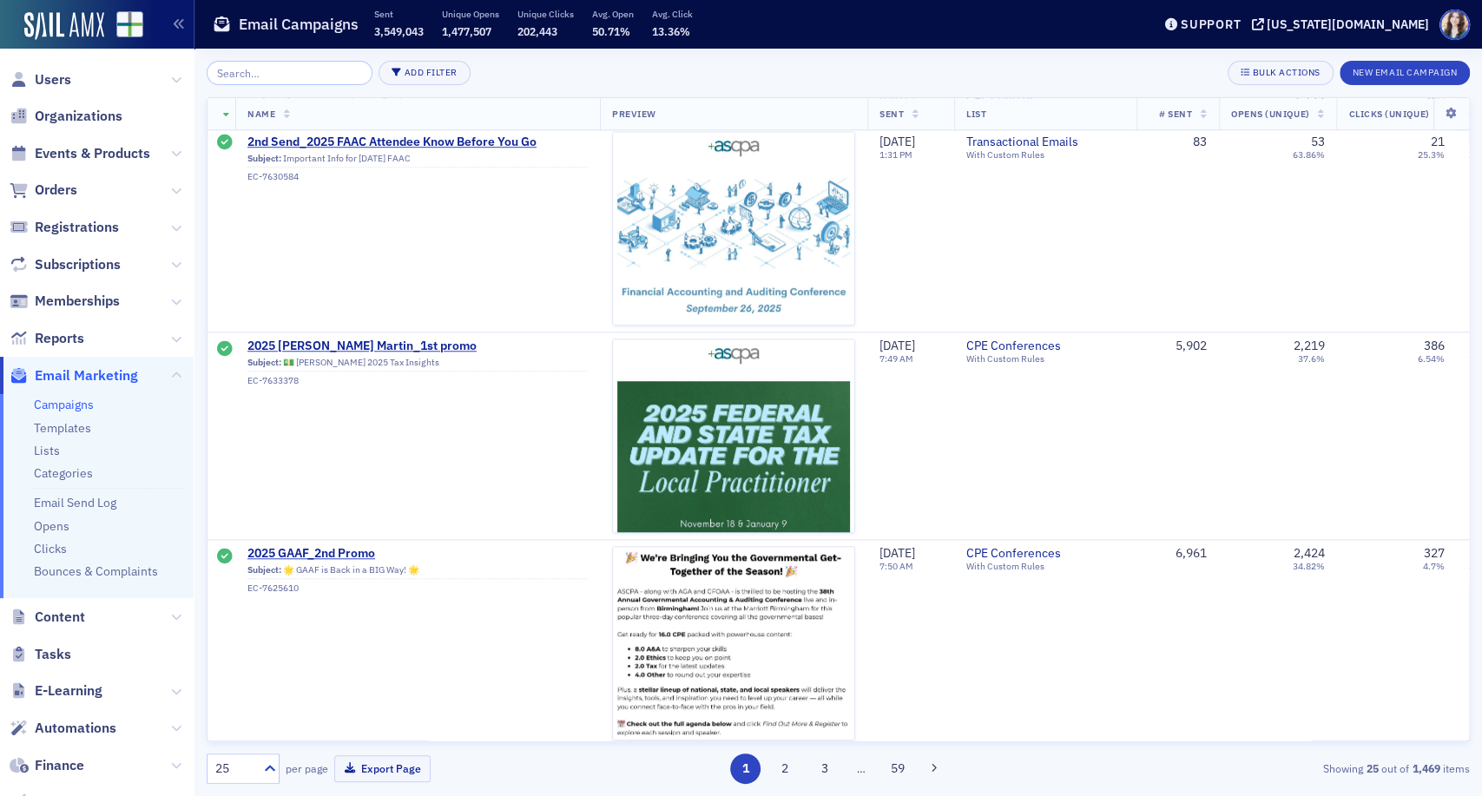
scroll to position [868, 0]
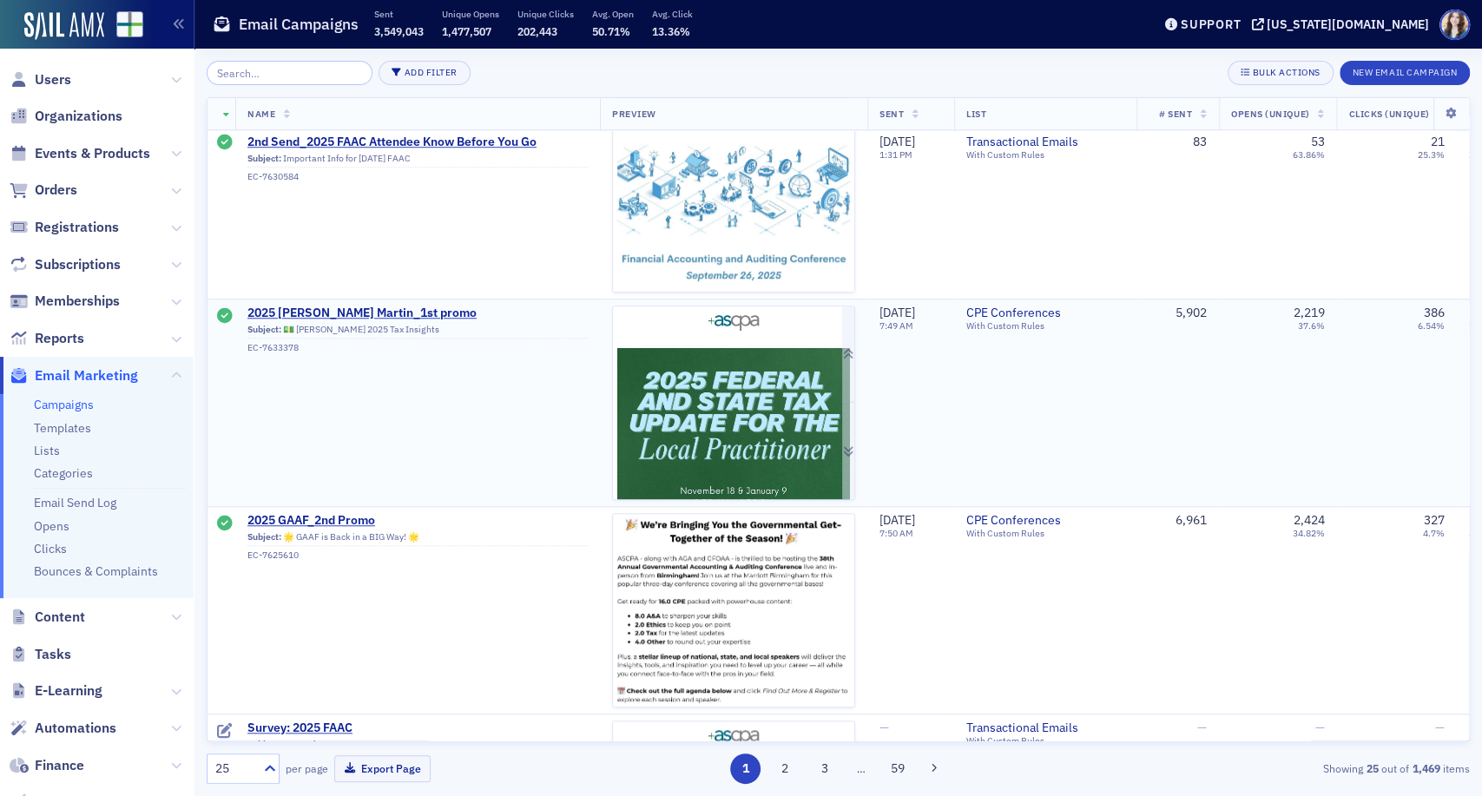
click at [739, 444] on img at bounding box center [733, 569] width 241 height 527
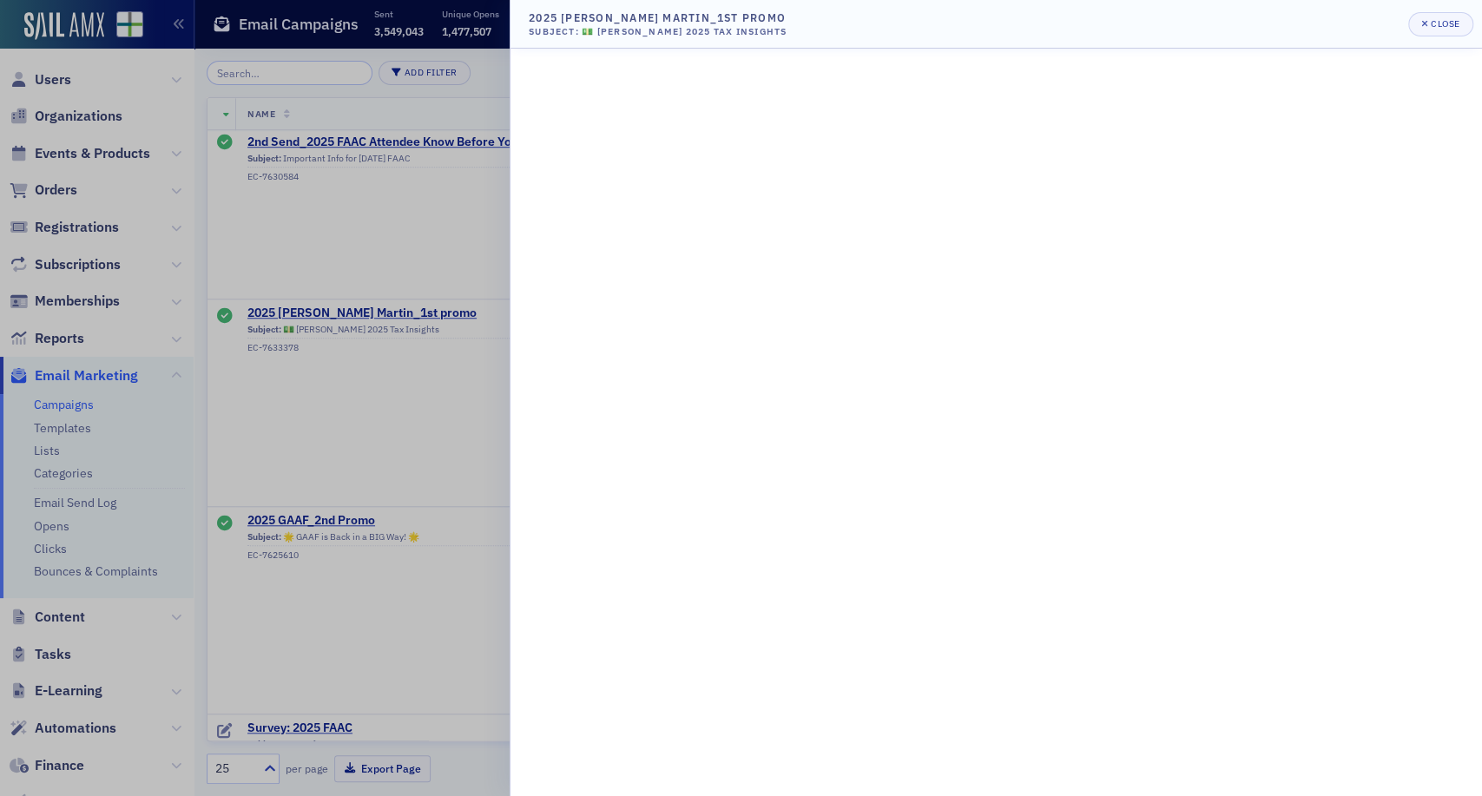
click at [456, 238] on div at bounding box center [741, 398] width 1482 height 796
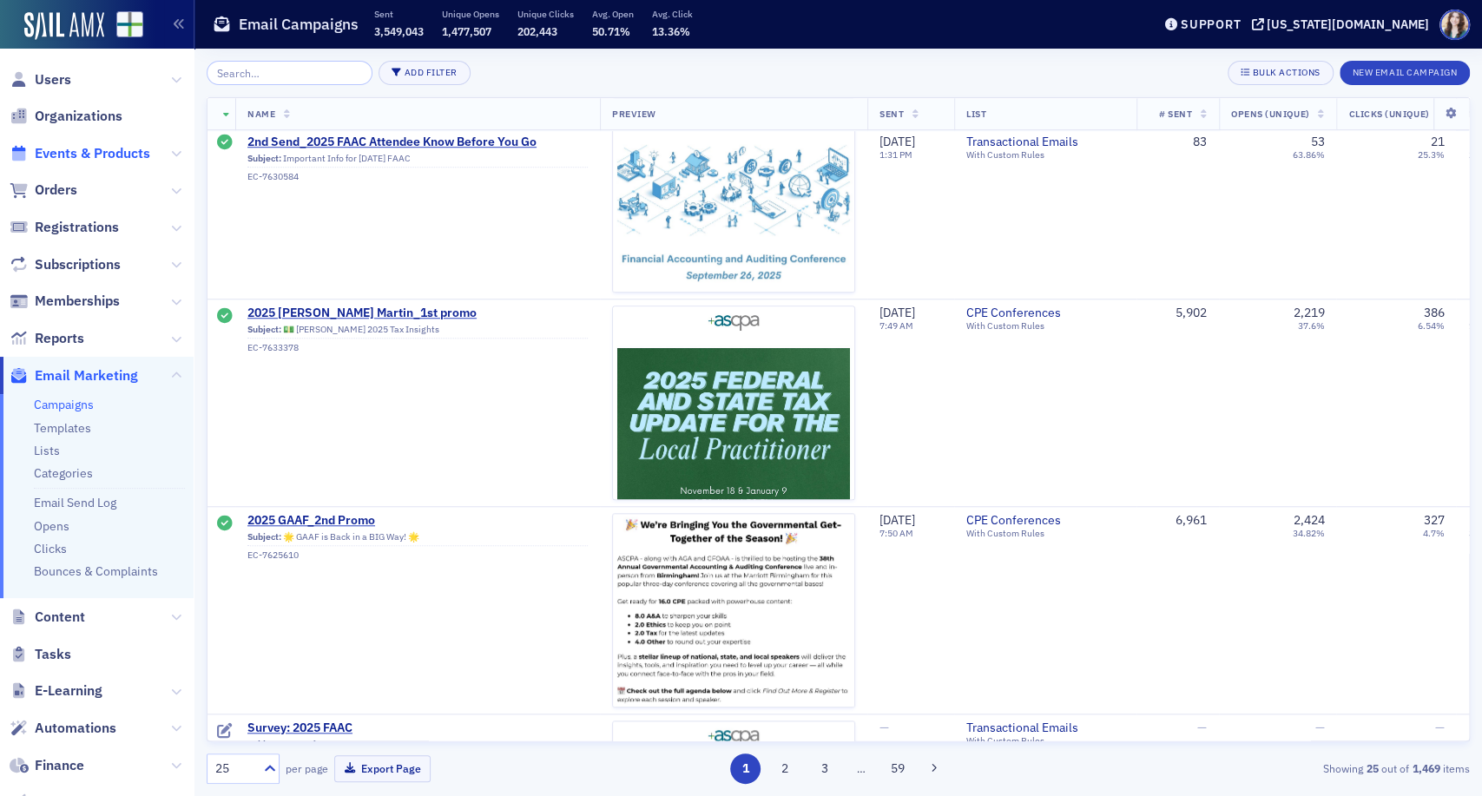
click at [106, 148] on span "Events & Products" at bounding box center [92, 153] width 115 height 19
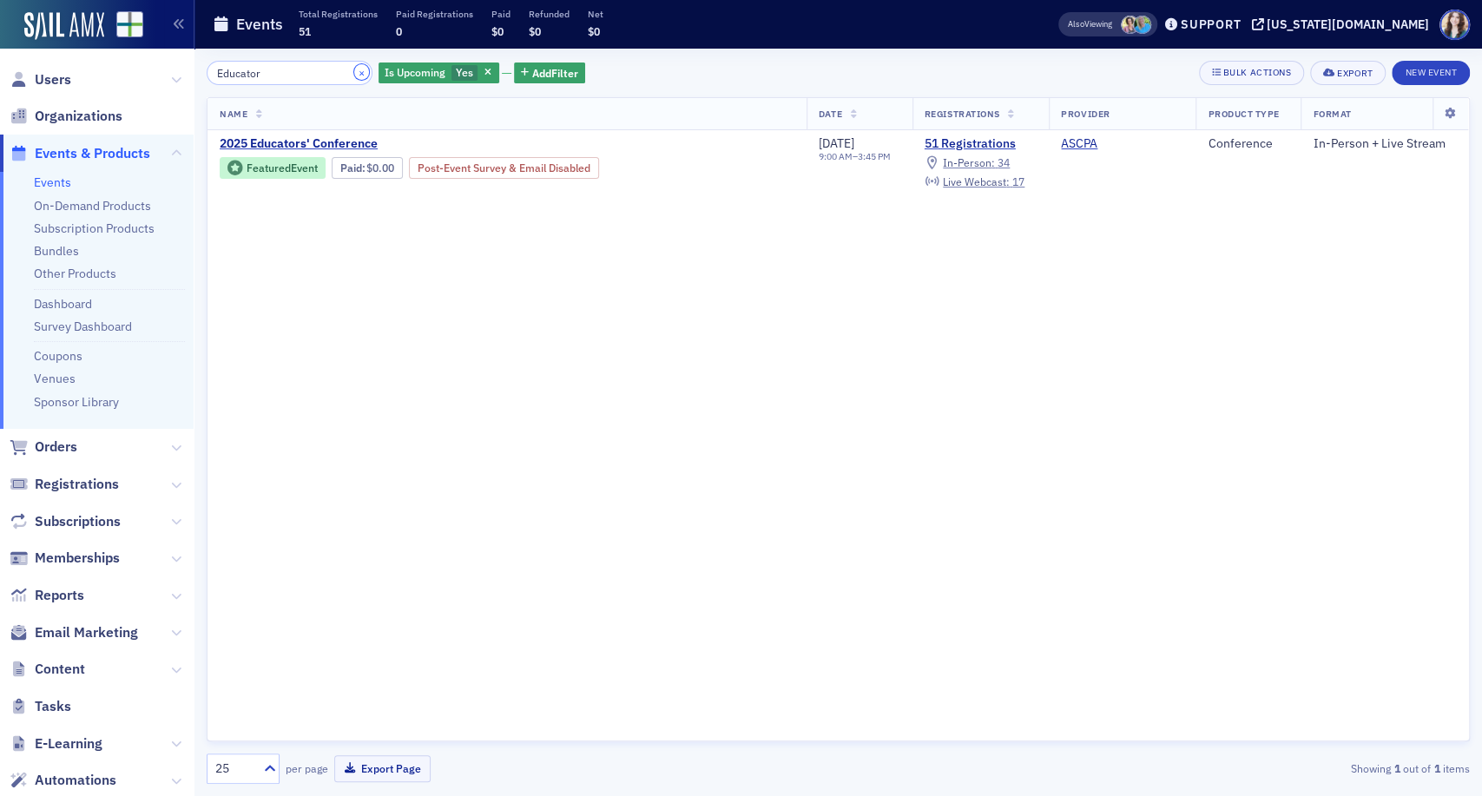
click at [354, 69] on button "×" at bounding box center [362, 72] width 16 height 16
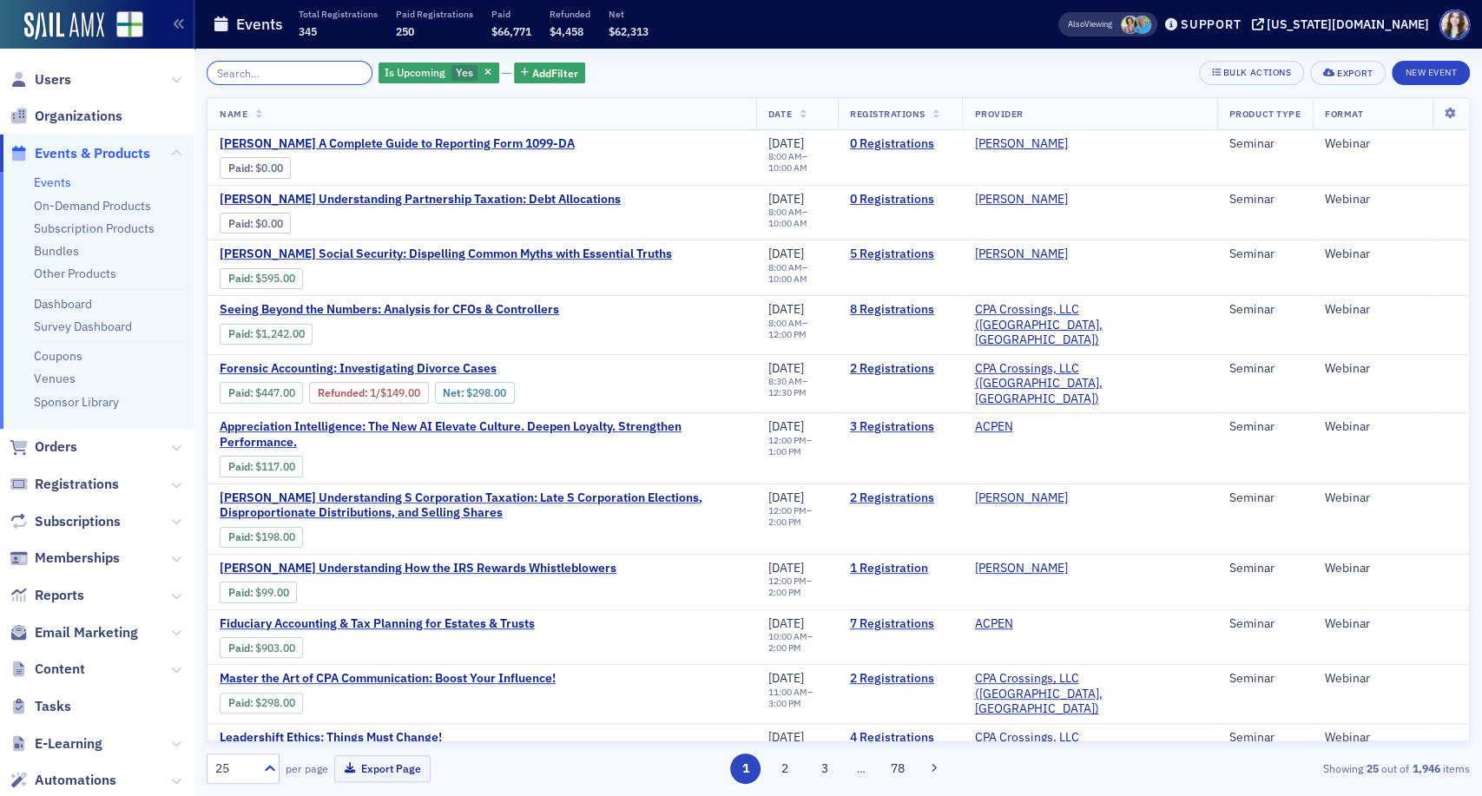
click at [332, 70] on input "search" at bounding box center [290, 73] width 166 height 24
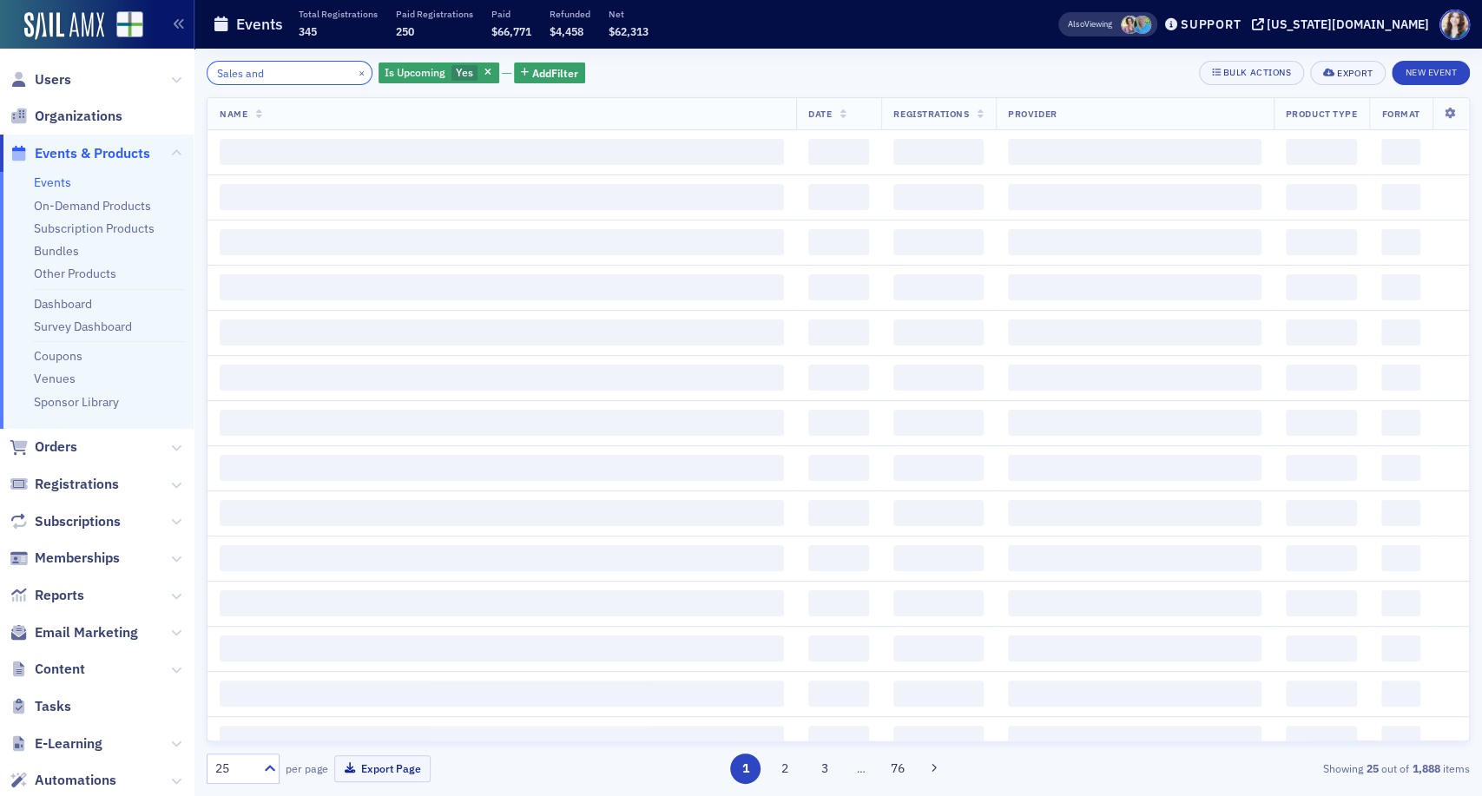
type input "Sales and"
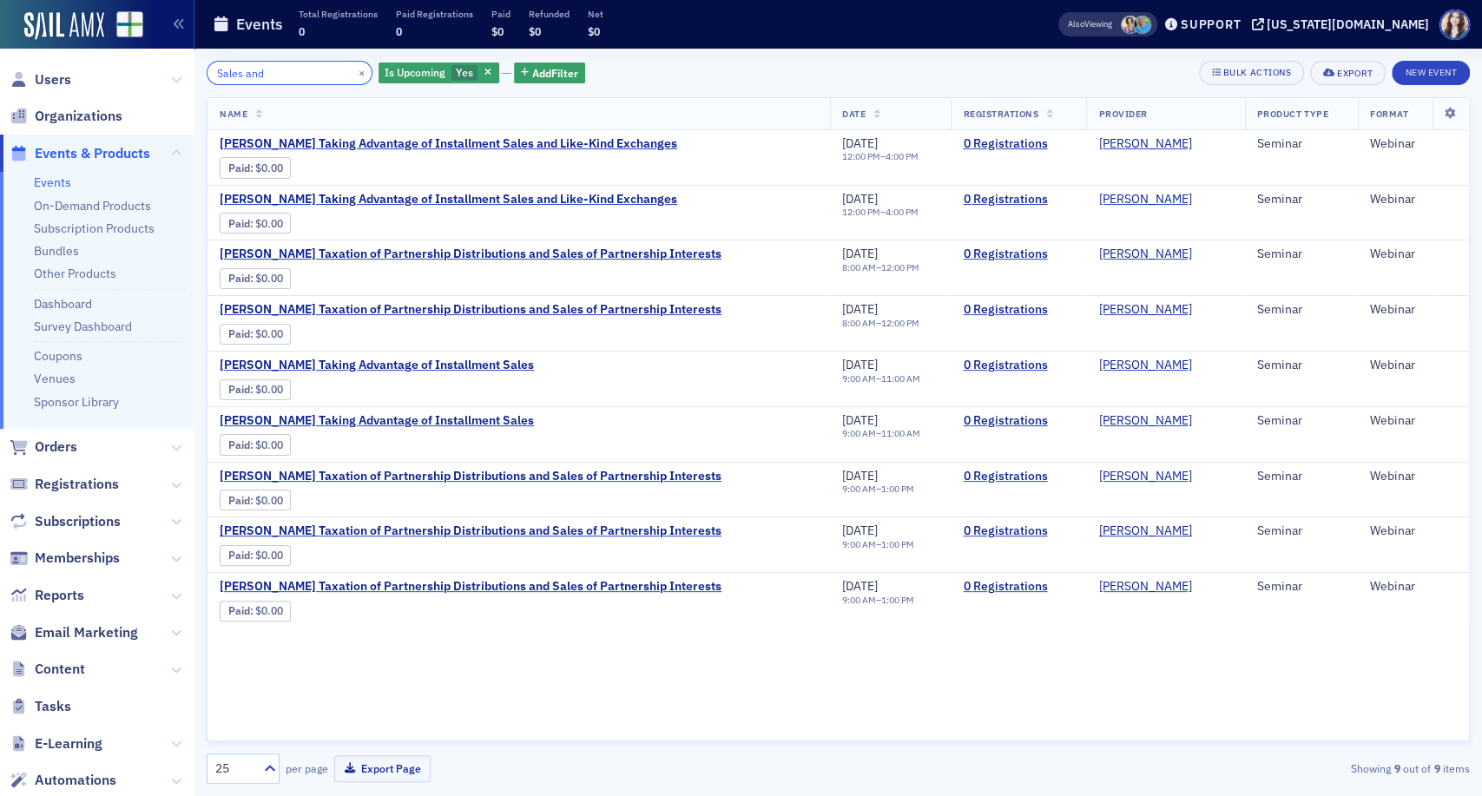
drag, startPoint x: 307, startPoint y: 67, endPoint x: 200, endPoint y: 76, distance: 108.1
click at [200, 76] on div "Sales and × Is Upcoming Yes Add Filter Bulk Actions Export New Event Name Date …" at bounding box center [837, 422] width 1287 height 747
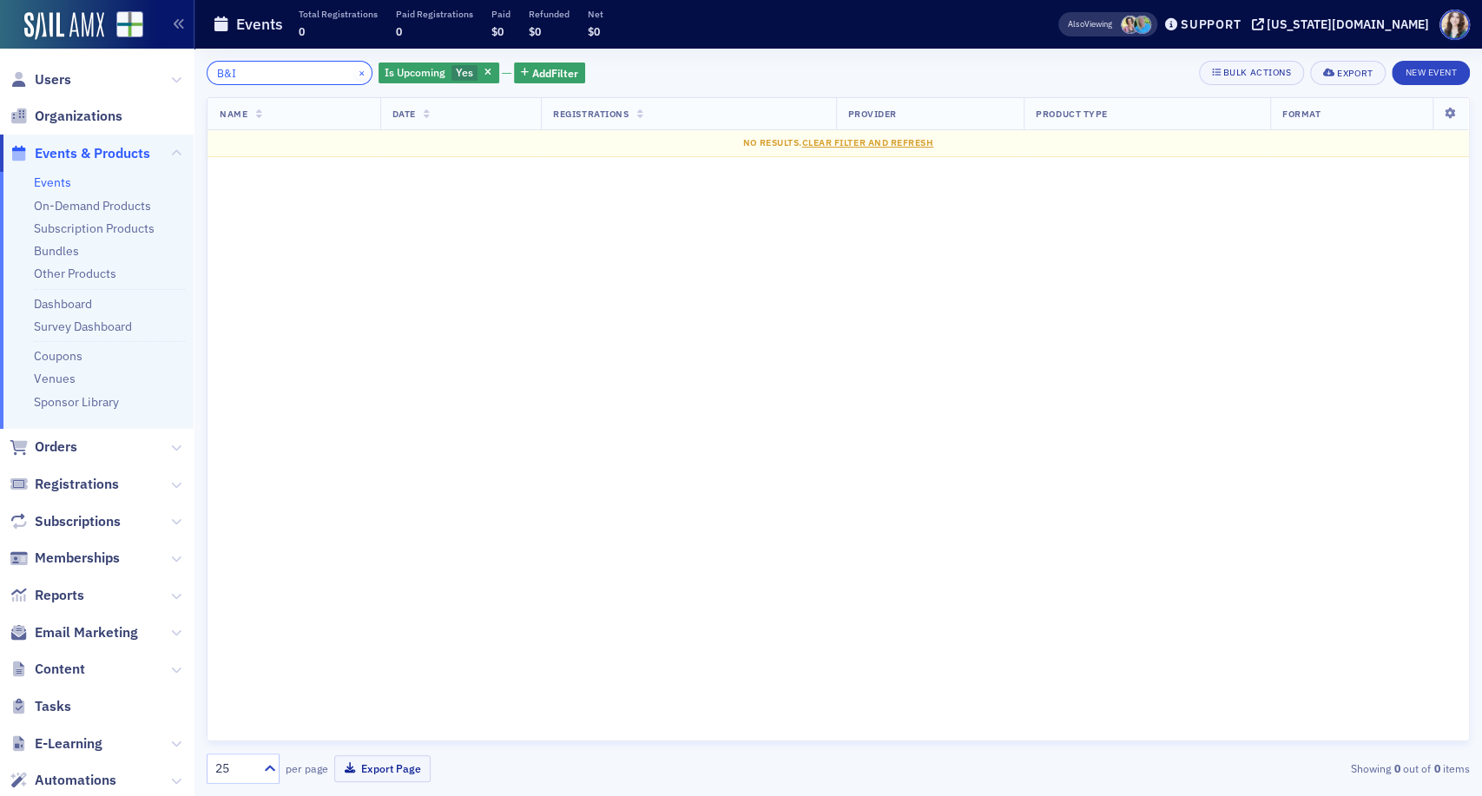
type input "B&I"
click at [354, 71] on button "×" at bounding box center [362, 72] width 16 height 16
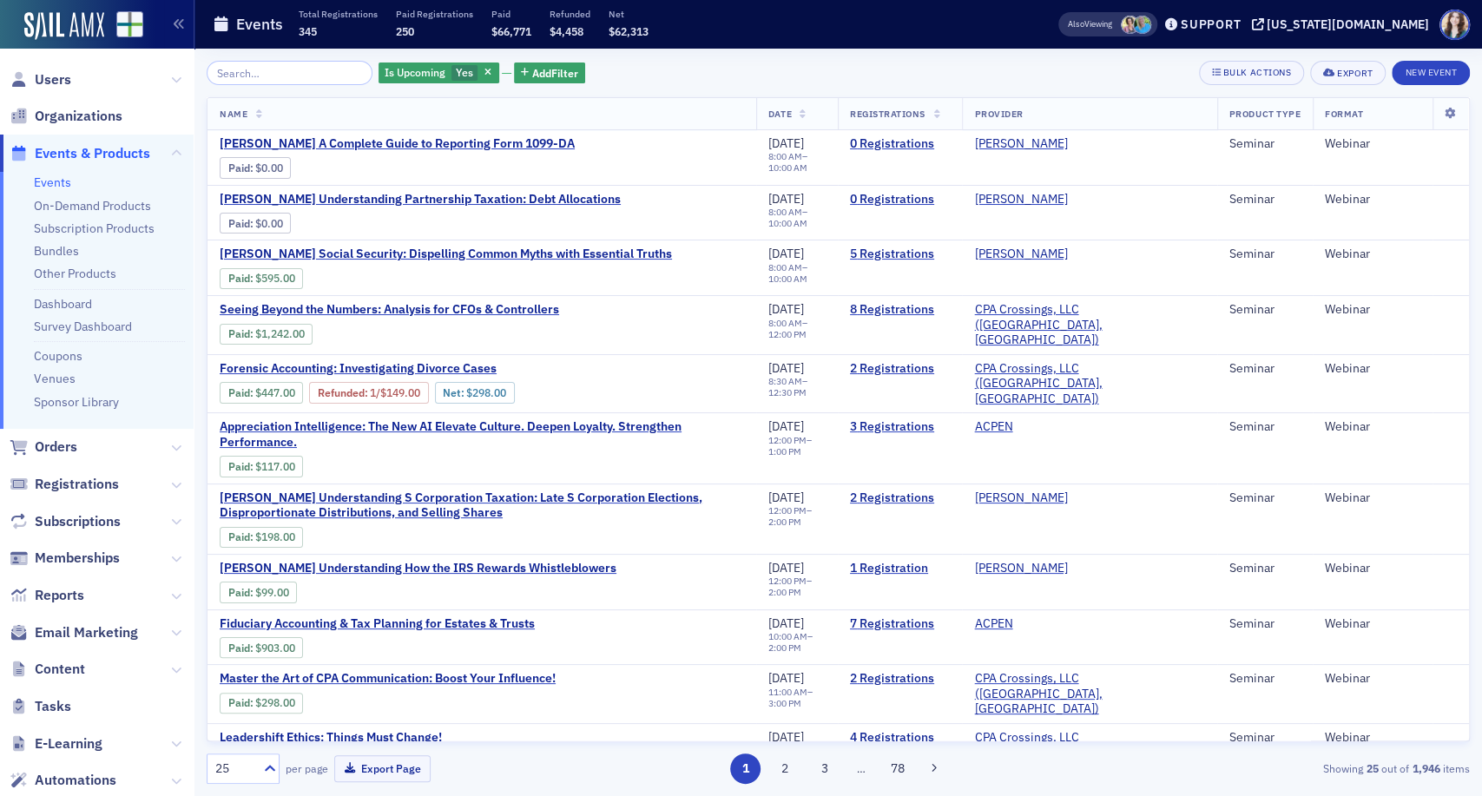
click at [703, 66] on div "Is Upcoming Yes Add Filter Bulk Actions Export New Event" at bounding box center [838, 73] width 1263 height 24
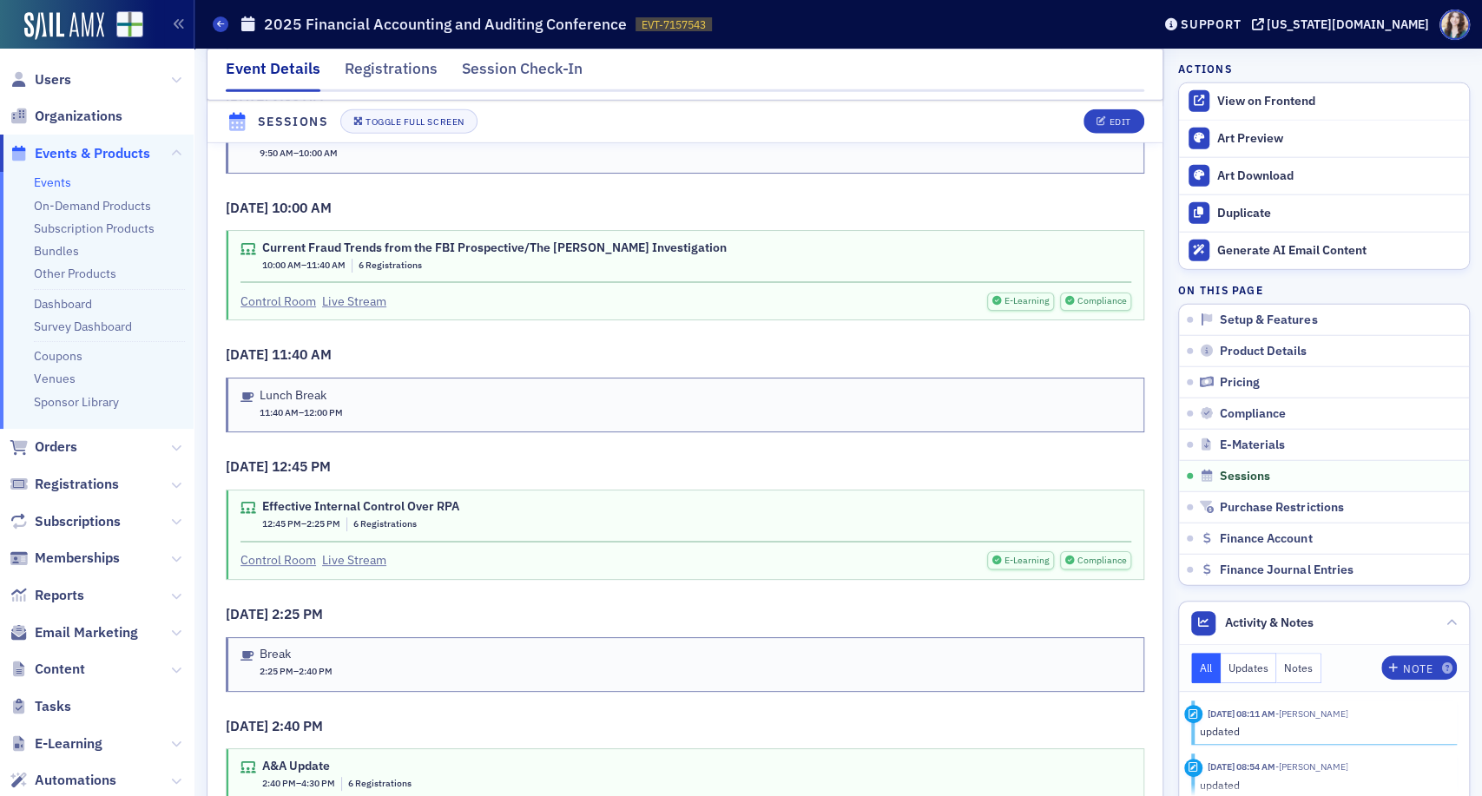
scroll to position [2940, 0]
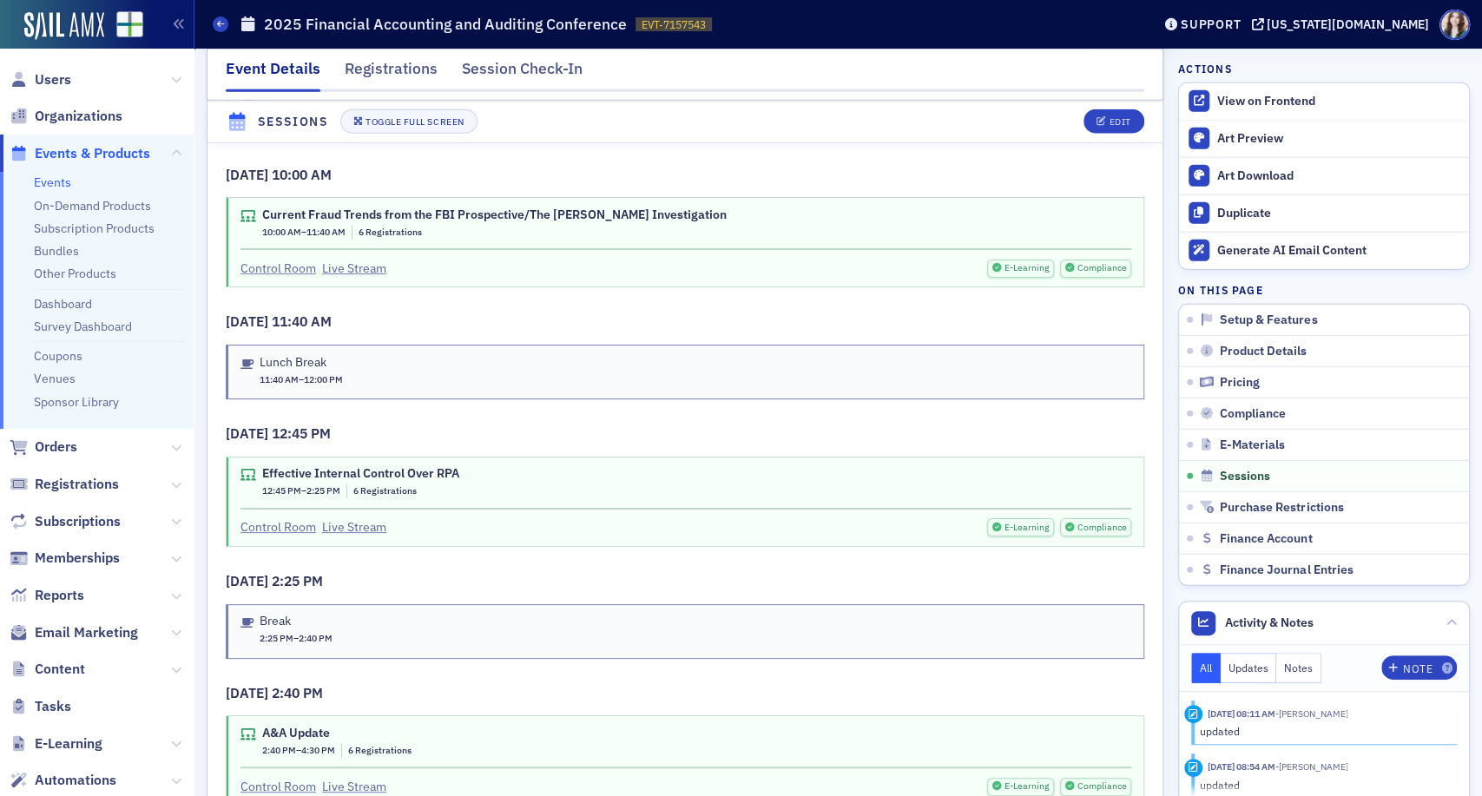
click at [855, 312] on h3 "[DATE] 11:40 AM" at bounding box center [685, 322] width 918 height 21
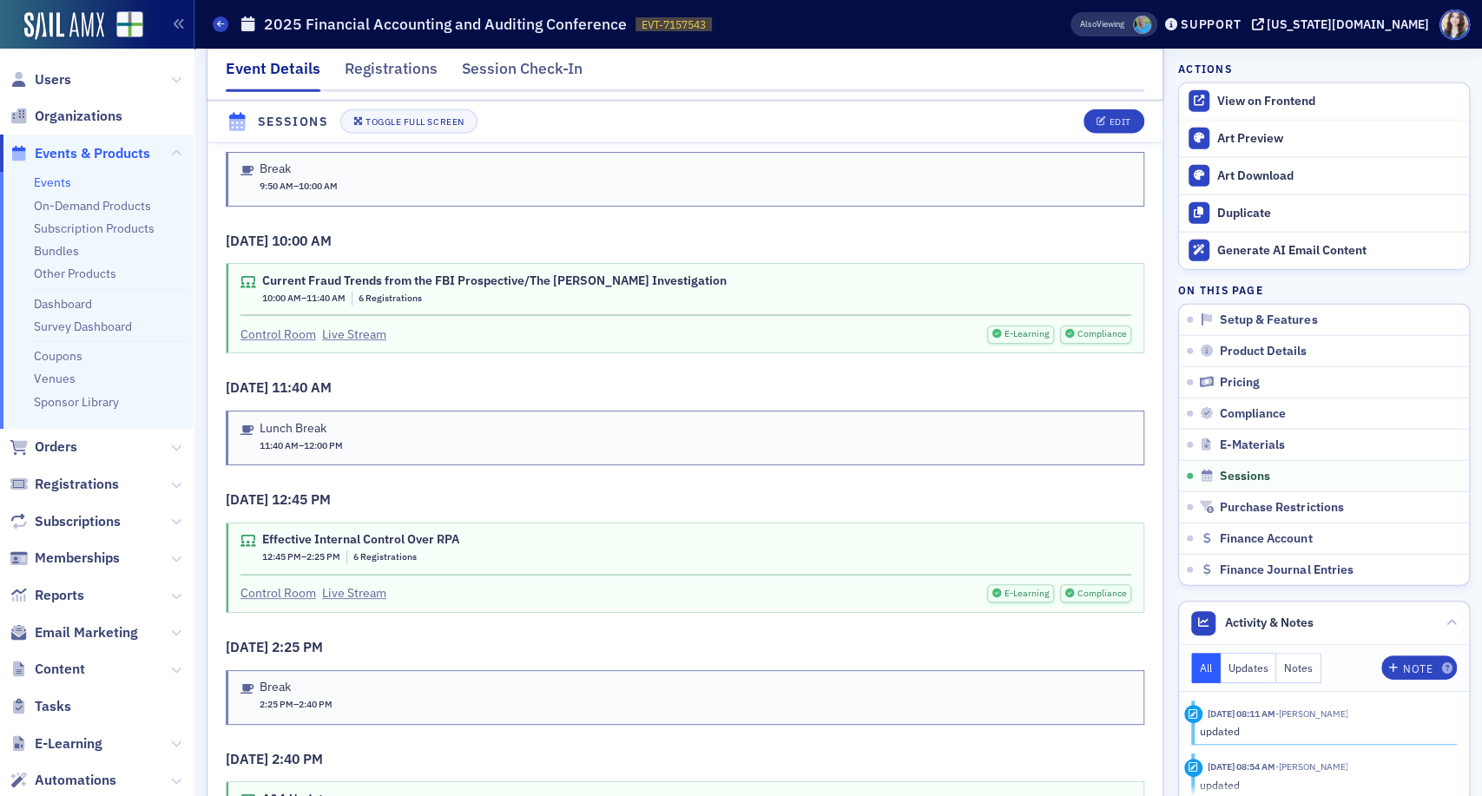
scroll to position [2844, 0]
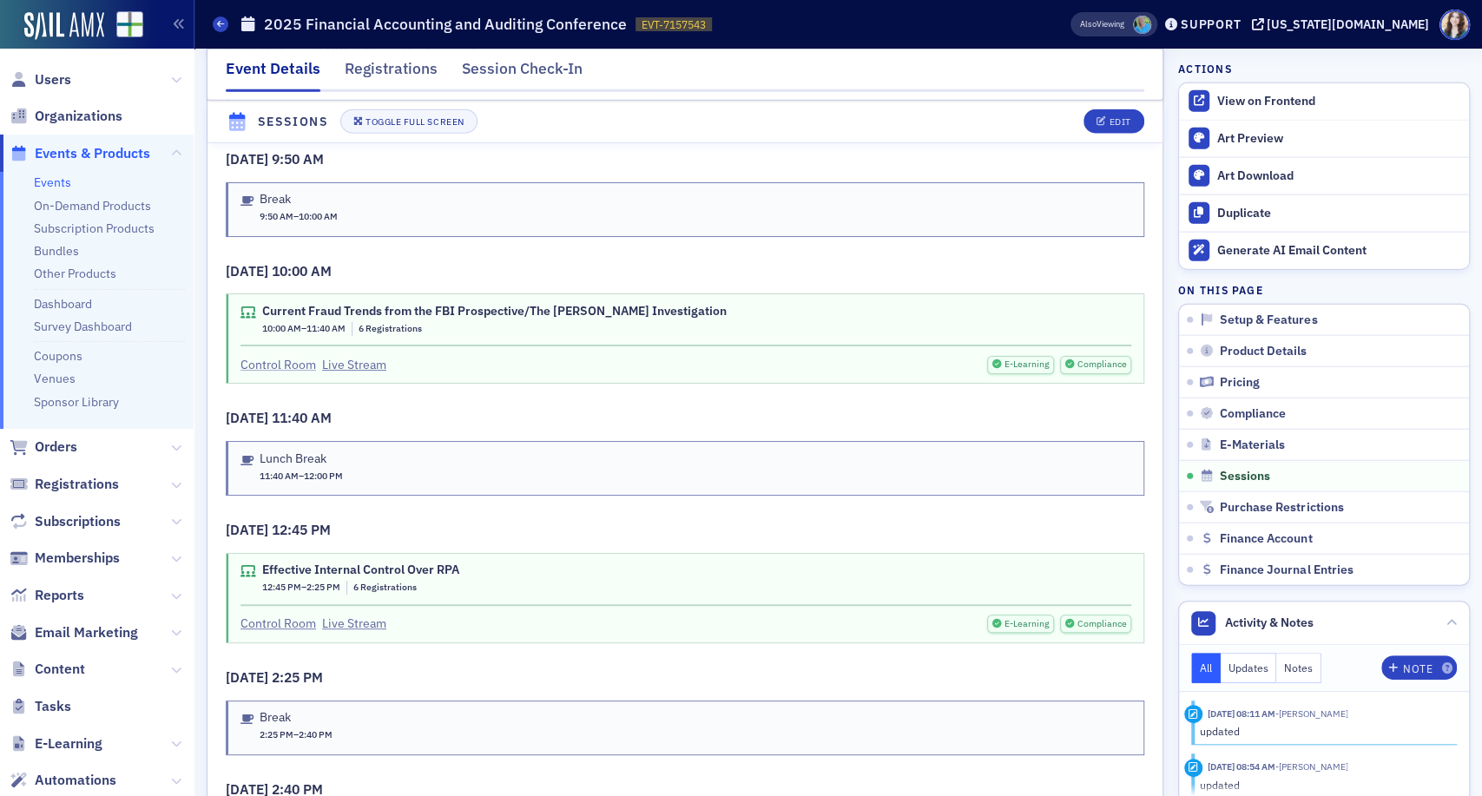
click at [280, 362] on link "Control Room" at bounding box center [278, 365] width 76 height 18
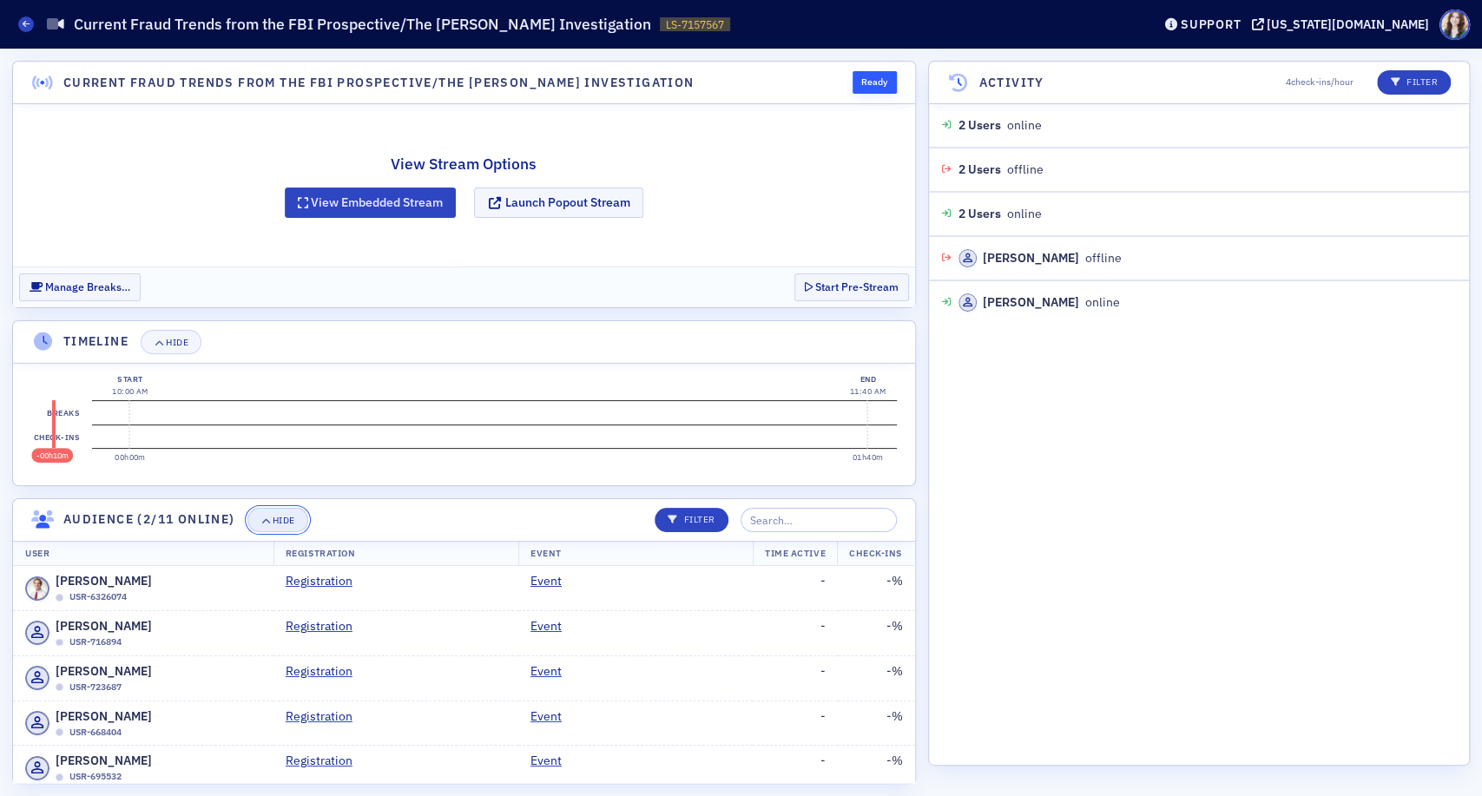
click at [287, 523] on div "Hide" at bounding box center [284, 521] width 23 height 10
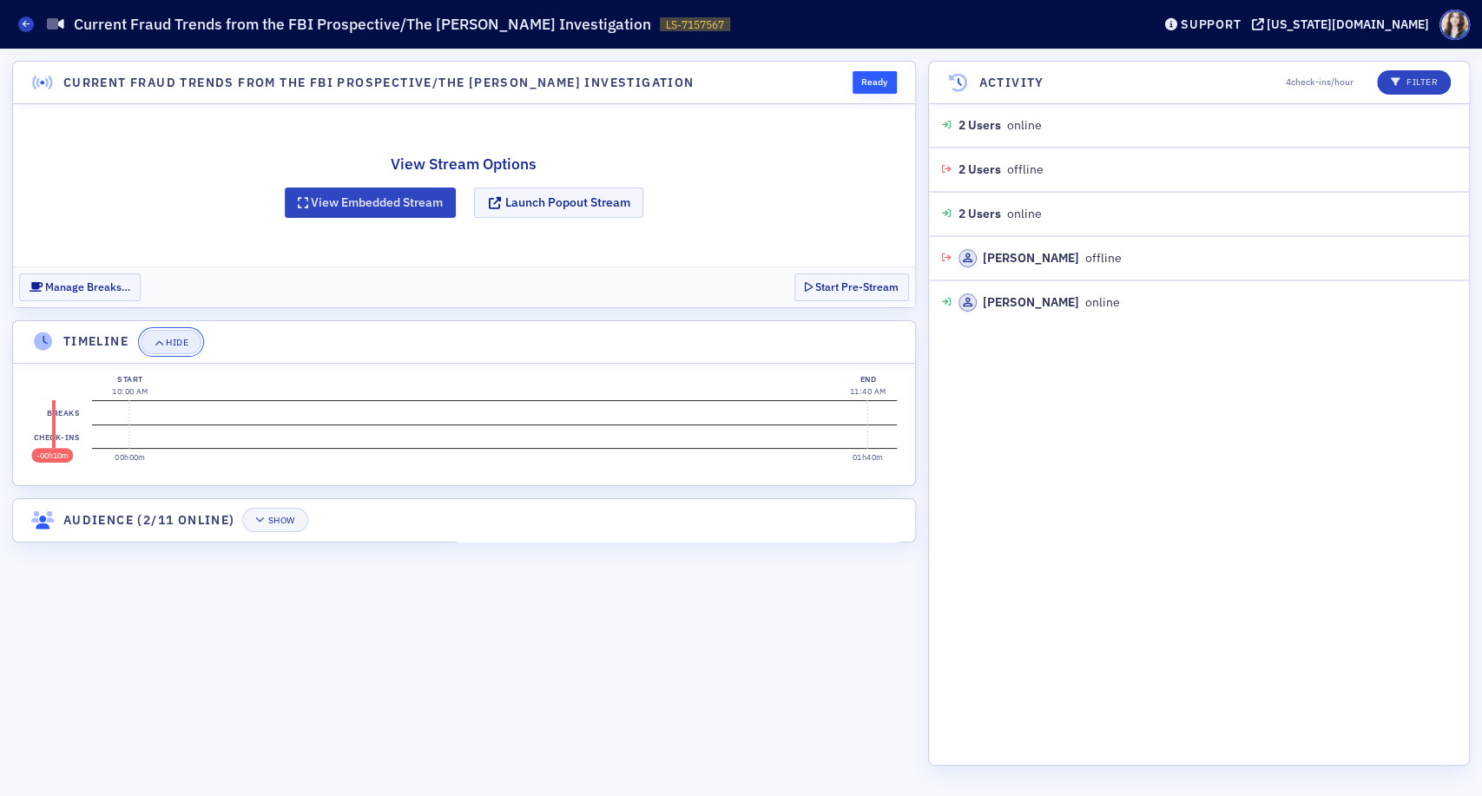
click at [173, 347] on button "Hide" at bounding box center [171, 342] width 61 height 24
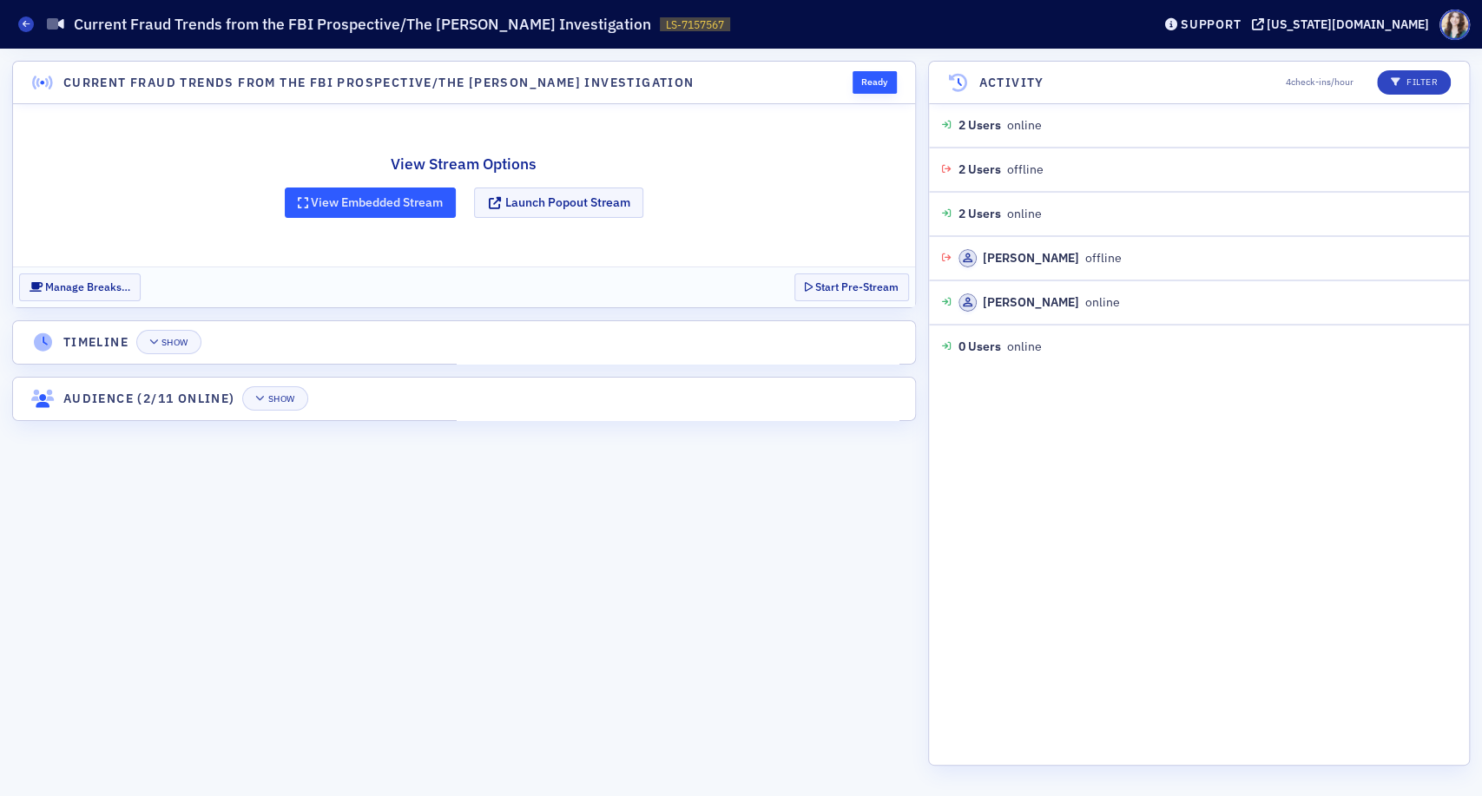
click at [371, 215] on button "View Embedded Stream" at bounding box center [371, 203] width 172 height 30
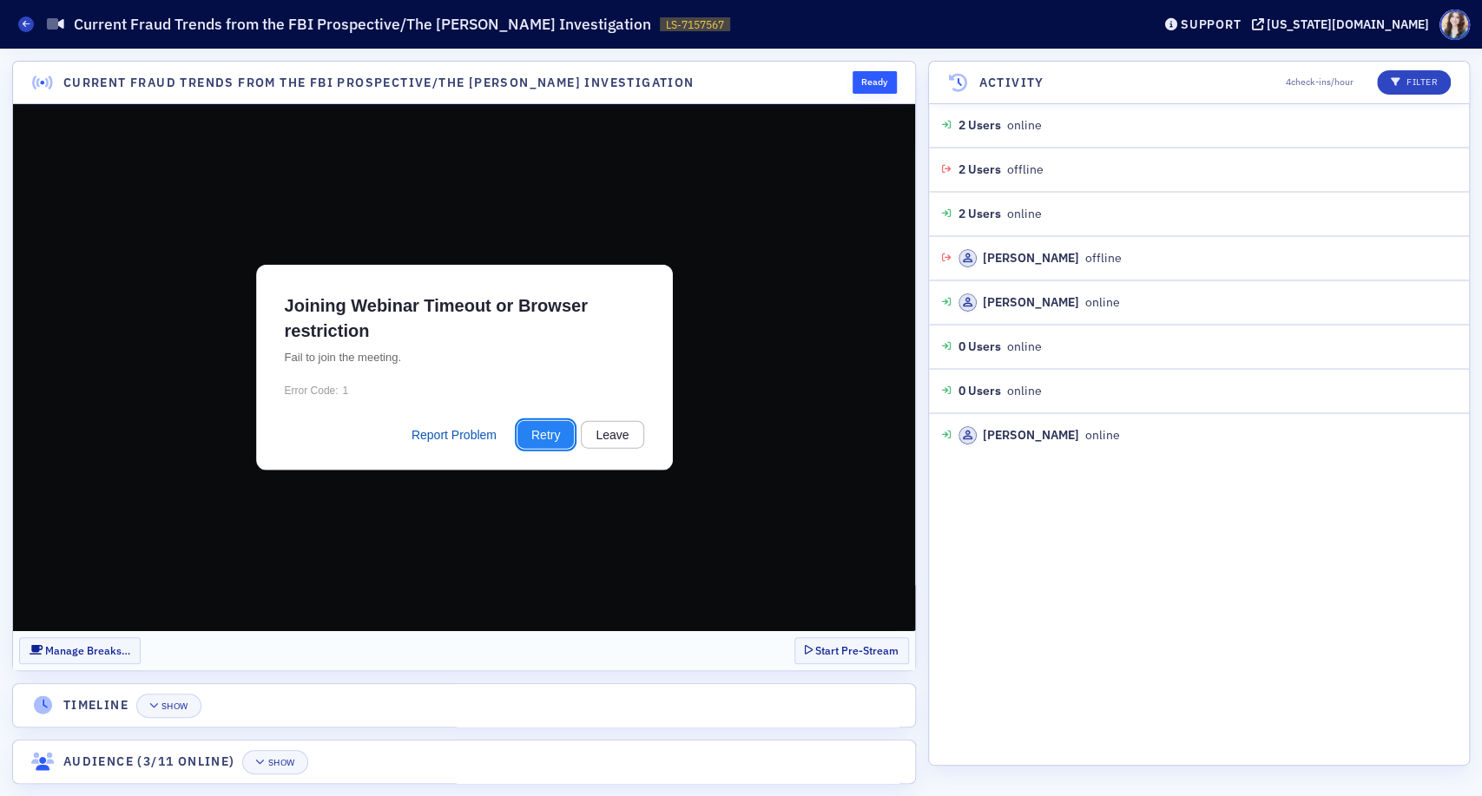
click at [550, 442] on button "Retry" at bounding box center [545, 434] width 56 height 28
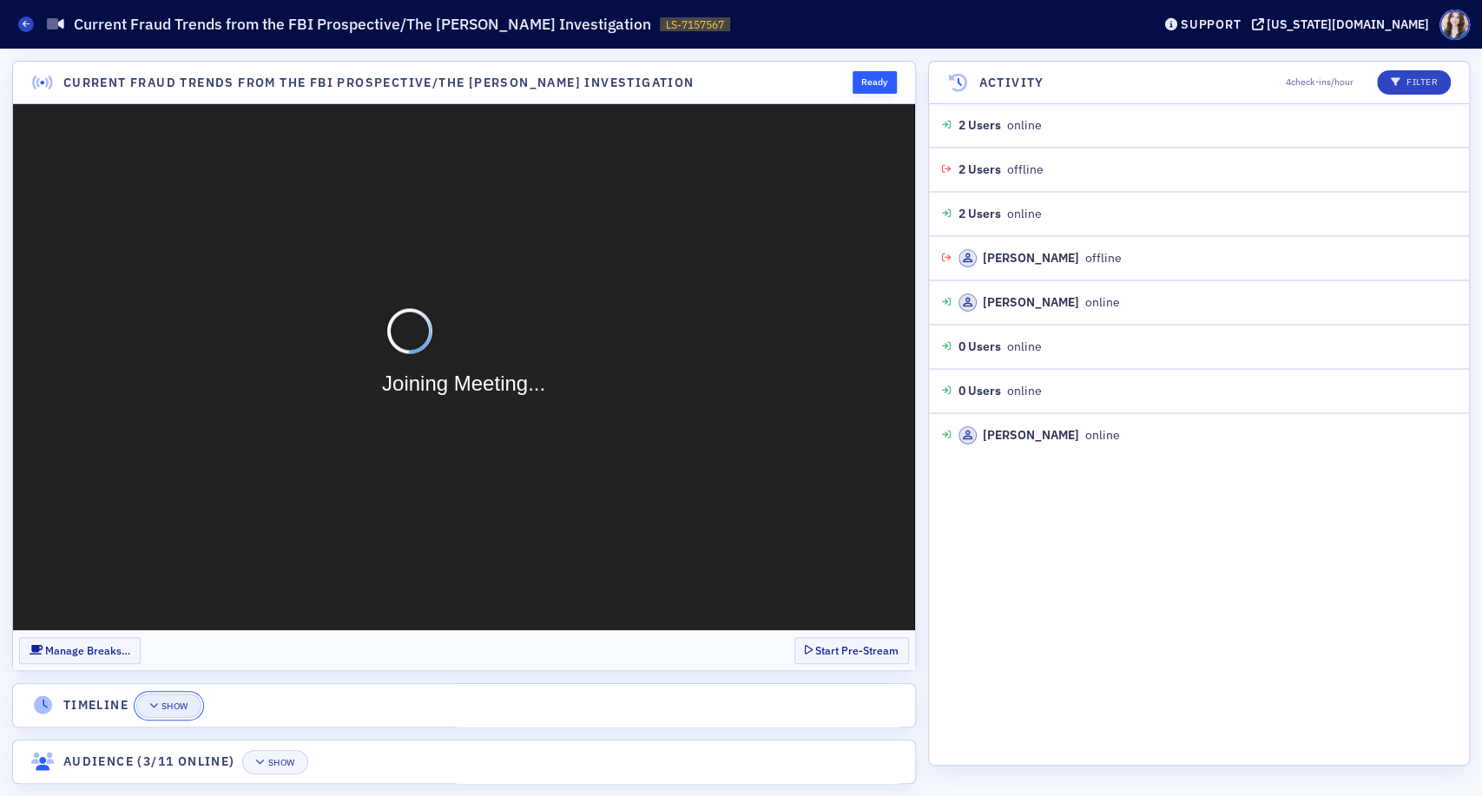
click at [174, 703] on div "Show" at bounding box center [174, 706] width 27 height 10
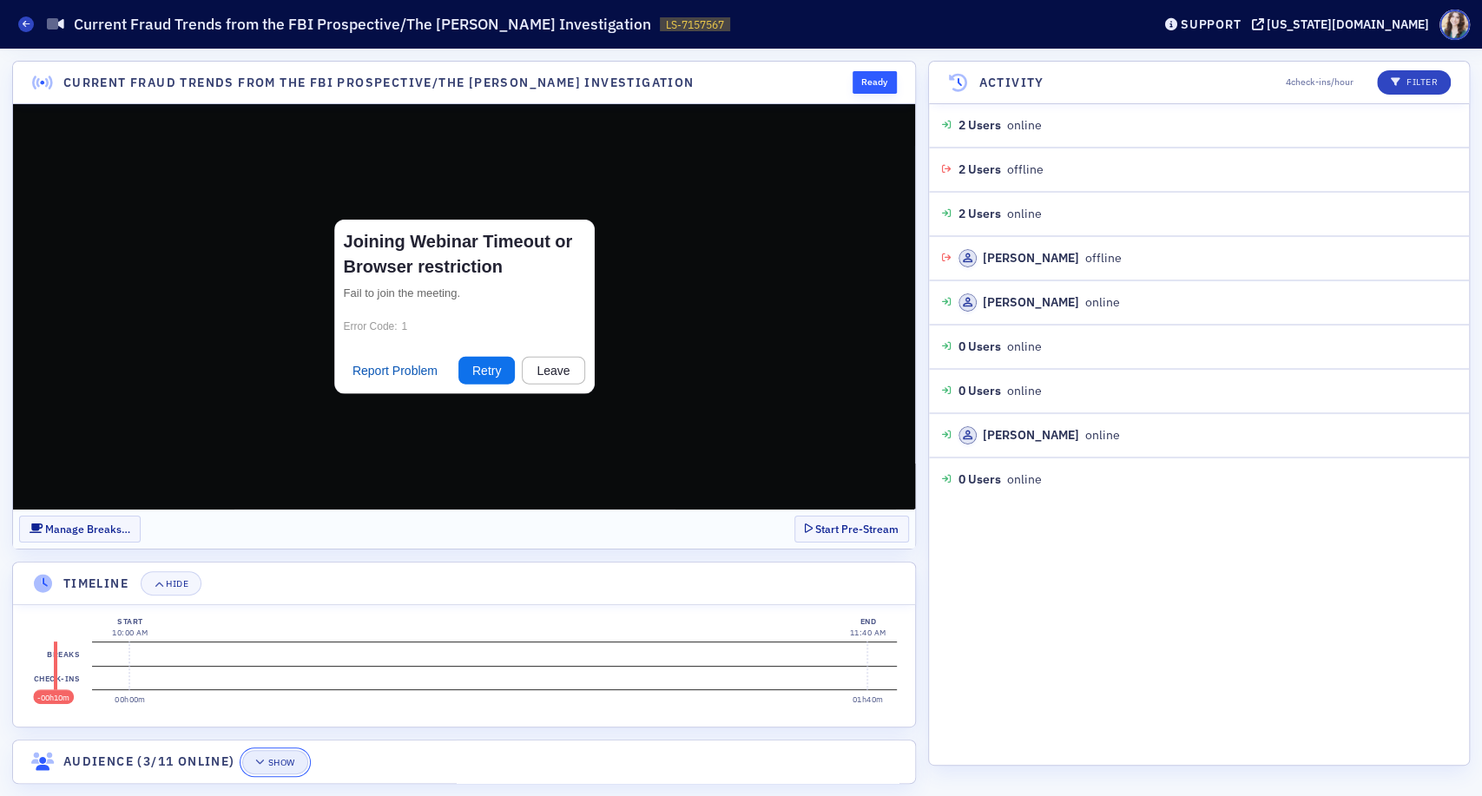
click at [275, 760] on div "Show" at bounding box center [280, 763] width 27 height 10
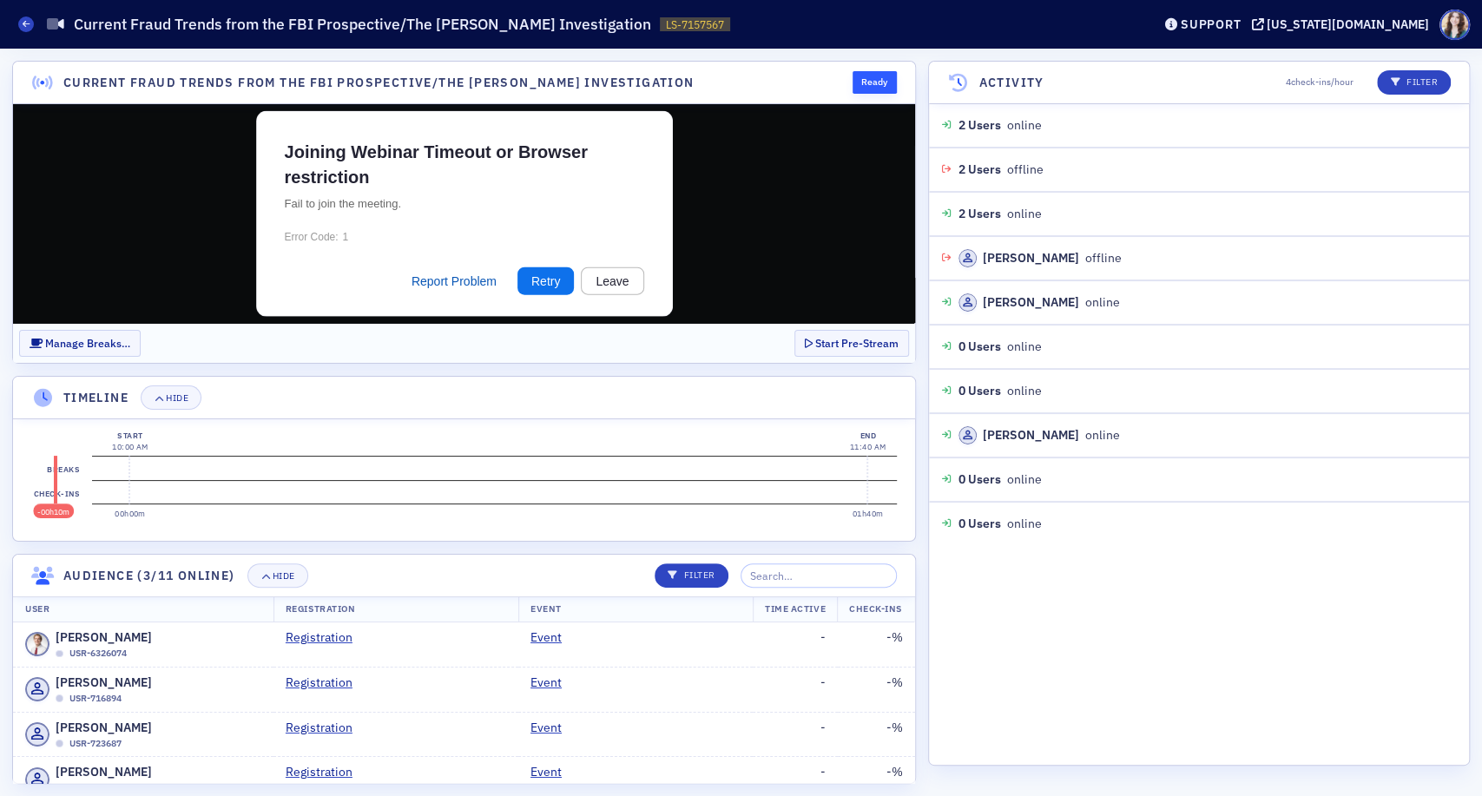
click at [596, 369] on section "Current Fraud Trends from the FBI Prospective/The [PERSON_NAME] Investigation R…" at bounding box center [464, 422] width 904 height 723
click at [813, 75] on header "Current Fraud Trends from the FBI Prospective/The [PERSON_NAME] Investigation R…" at bounding box center [464, 83] width 902 height 43
click at [753, 391] on header "Timeline Hide" at bounding box center [464, 398] width 902 height 43
click at [774, 391] on header "Timeline Hide" at bounding box center [464, 398] width 902 height 43
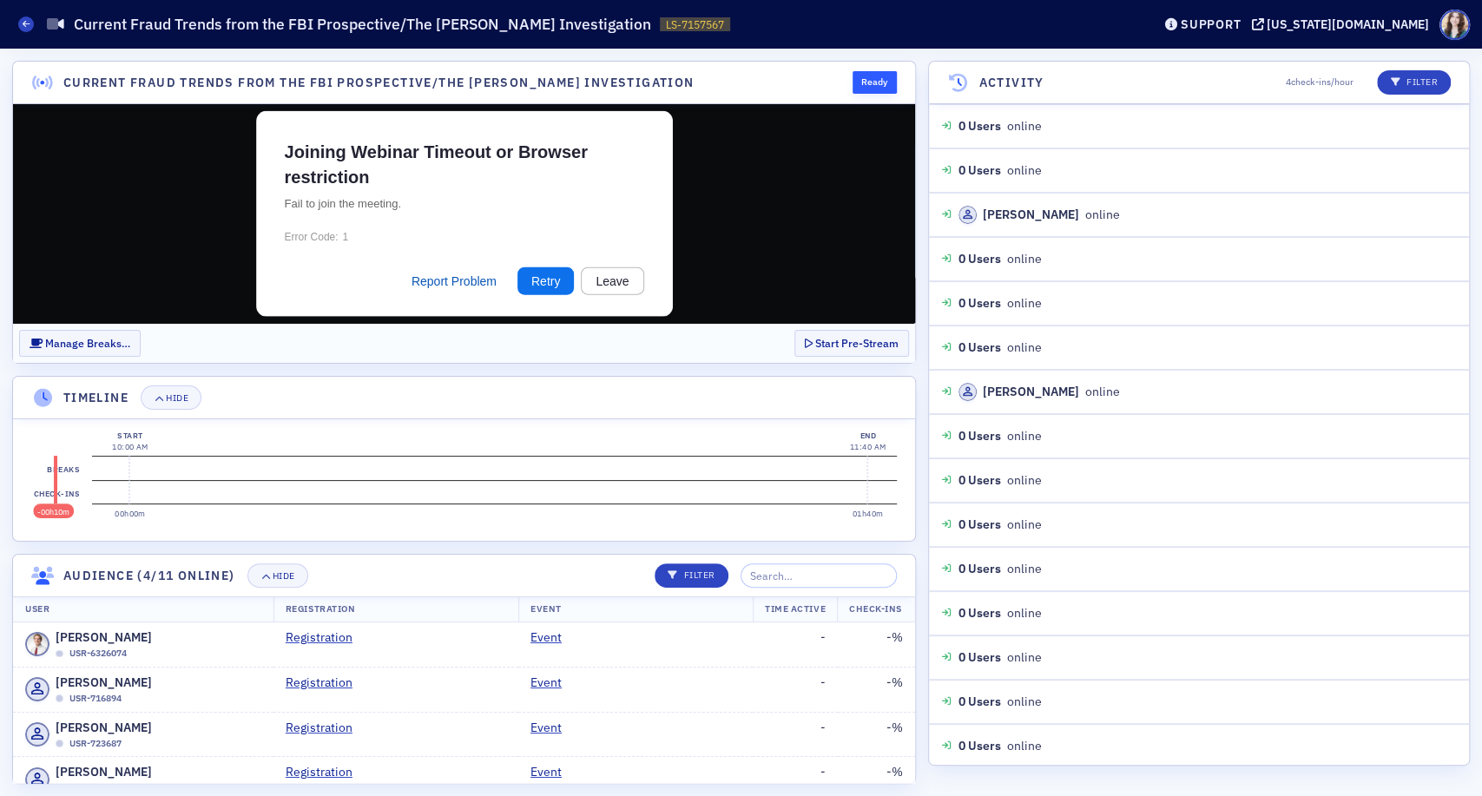
scroll to position [264, 0]
click at [840, 72] on div "Ready" at bounding box center [868, 82] width 56 height 23
click at [838, 74] on header "Current Fraud Trends from the FBI Prospective/The [PERSON_NAME] Investigation R…" at bounding box center [464, 83] width 902 height 43
click at [839, 71] on header "Current Fraud Trends from the FBI Prospective/The [PERSON_NAME] Investigation R…" at bounding box center [464, 83] width 902 height 43
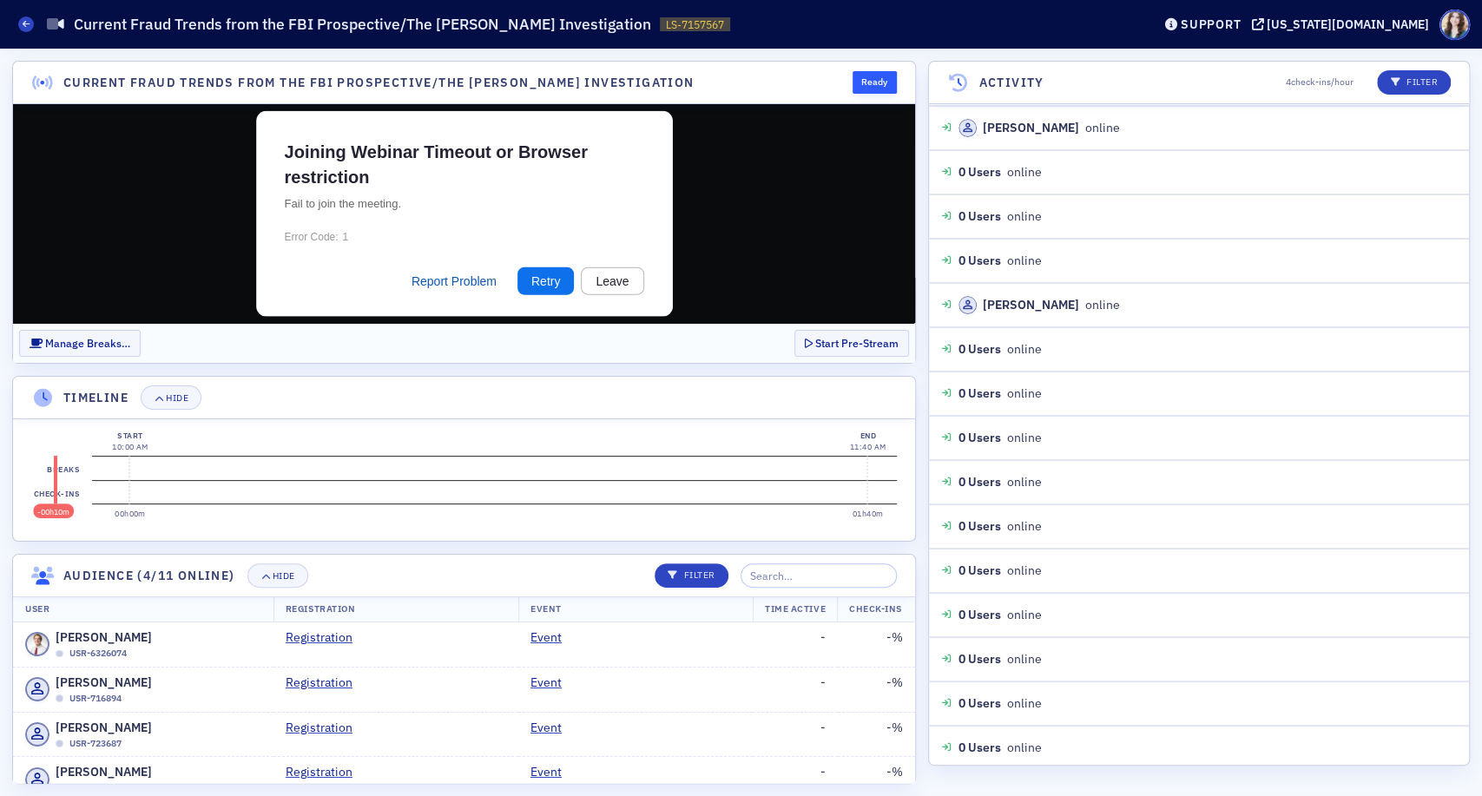
click at [840, 71] on div "Ready" at bounding box center [868, 82] width 56 height 23
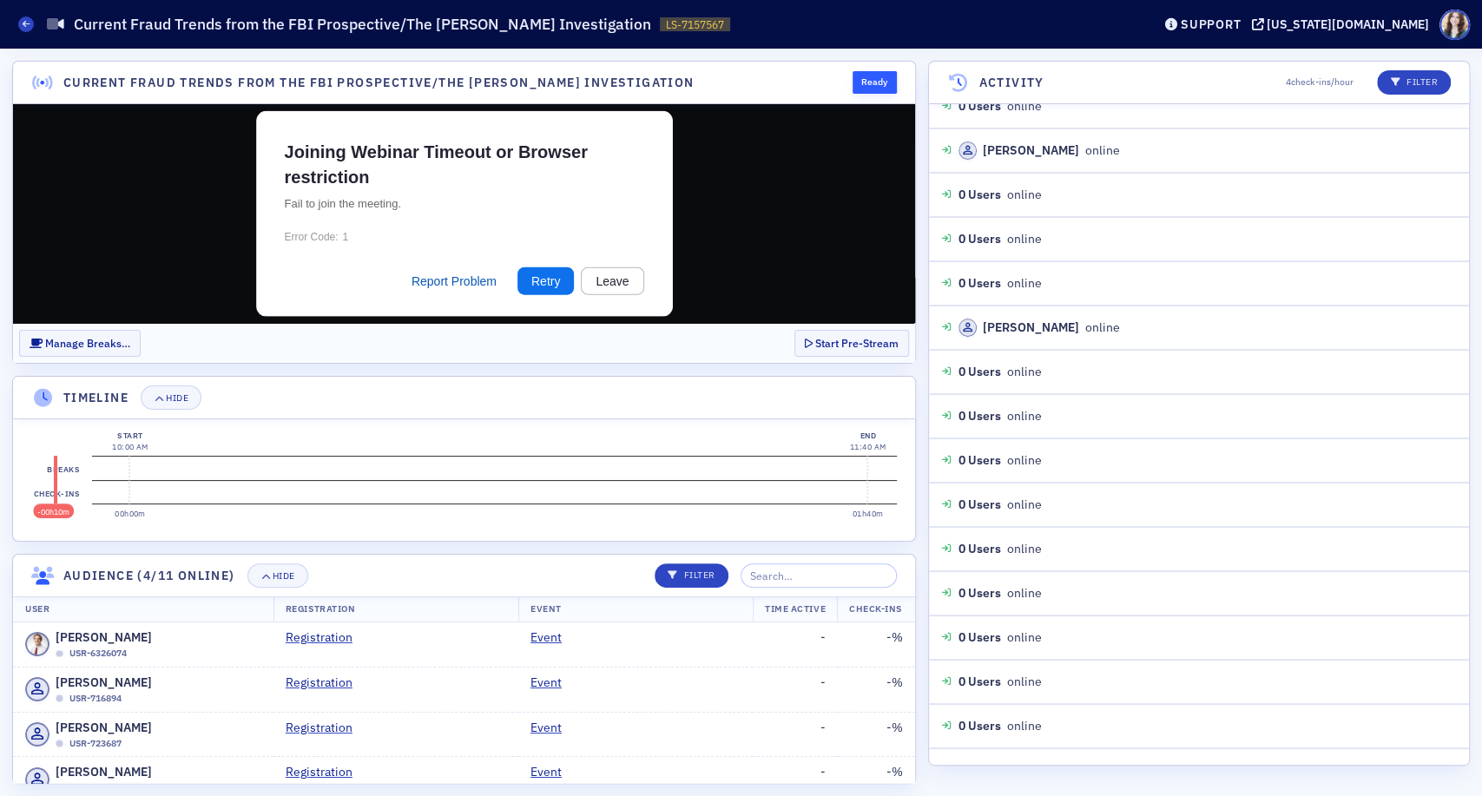
scroll to position [308, 0]
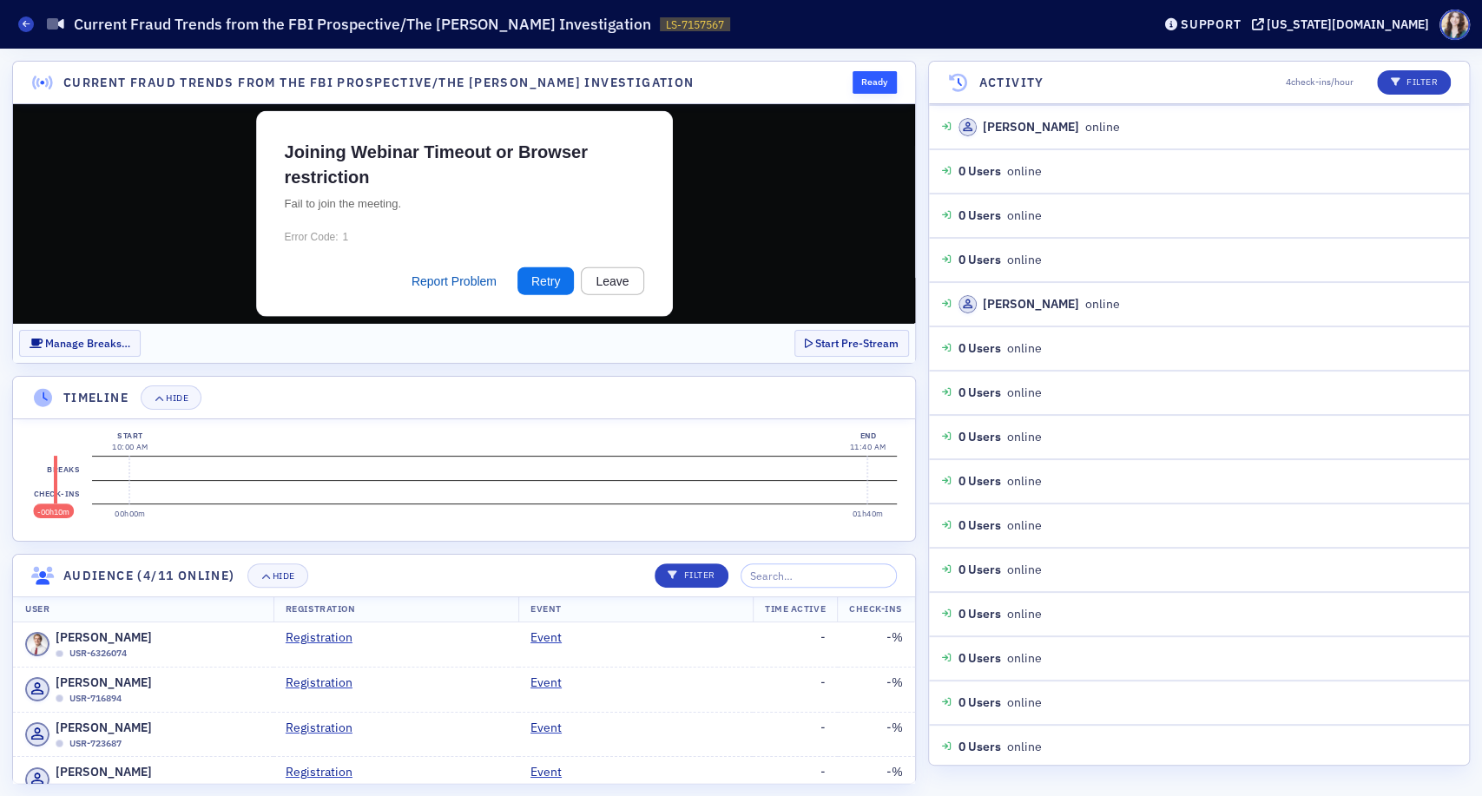
click at [1179, 62] on header "Activity 4 check-ins/hour Filter" at bounding box center [1199, 83] width 540 height 43
click at [1125, 17] on div "Live Streams Current Fraud Trends from the FBI Prospective/The [PERSON_NAME] In…" at bounding box center [571, 24] width 1107 height 33
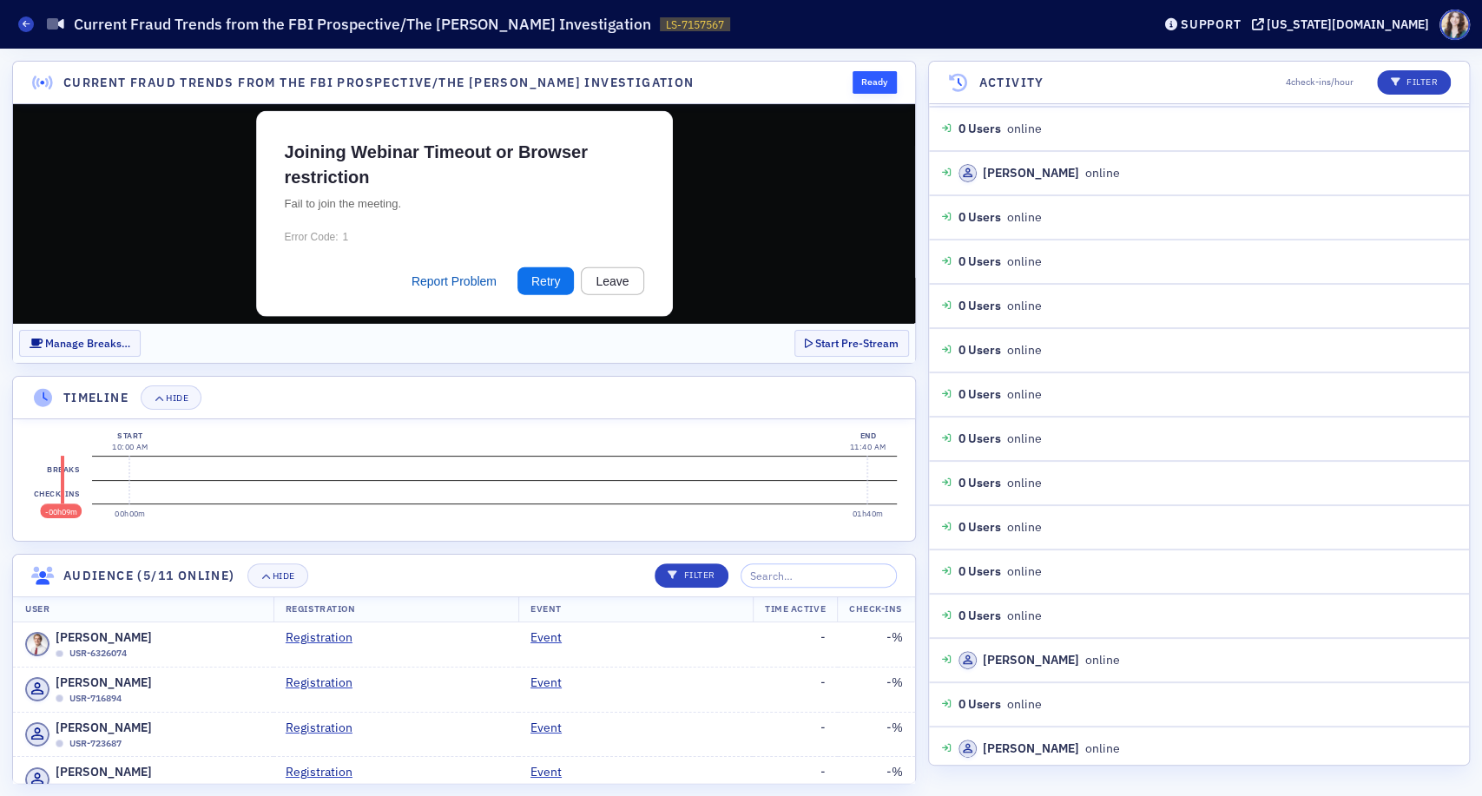
click at [786, 80] on header "Current Fraud Trends from the FBI Prospective/The [PERSON_NAME] Investigation R…" at bounding box center [464, 83] width 902 height 43
click at [833, 71] on header "Current Fraud Trends from the FBI Prospective/The [PERSON_NAME] Investigation R…" at bounding box center [464, 83] width 902 height 43
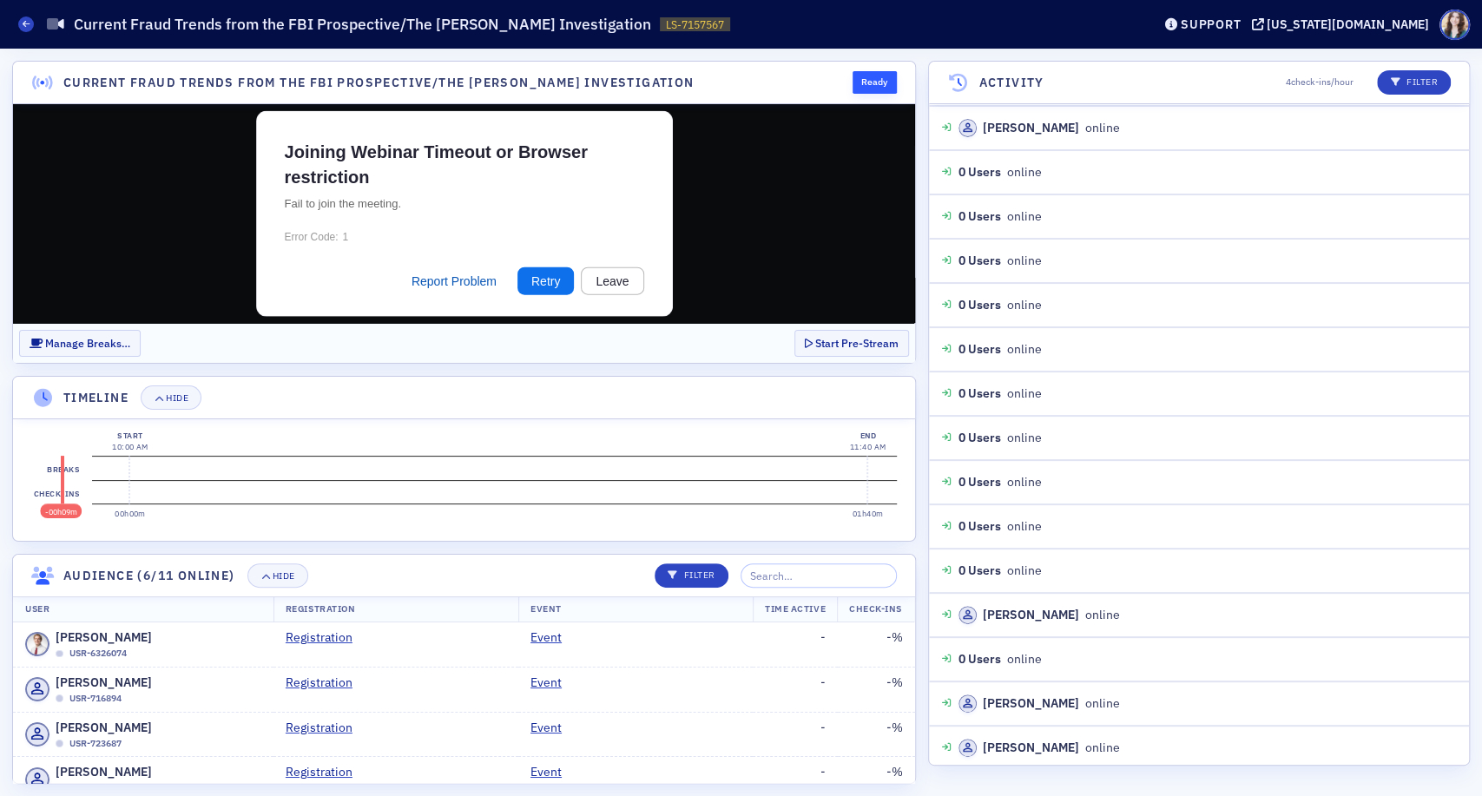
scroll to position [528, 0]
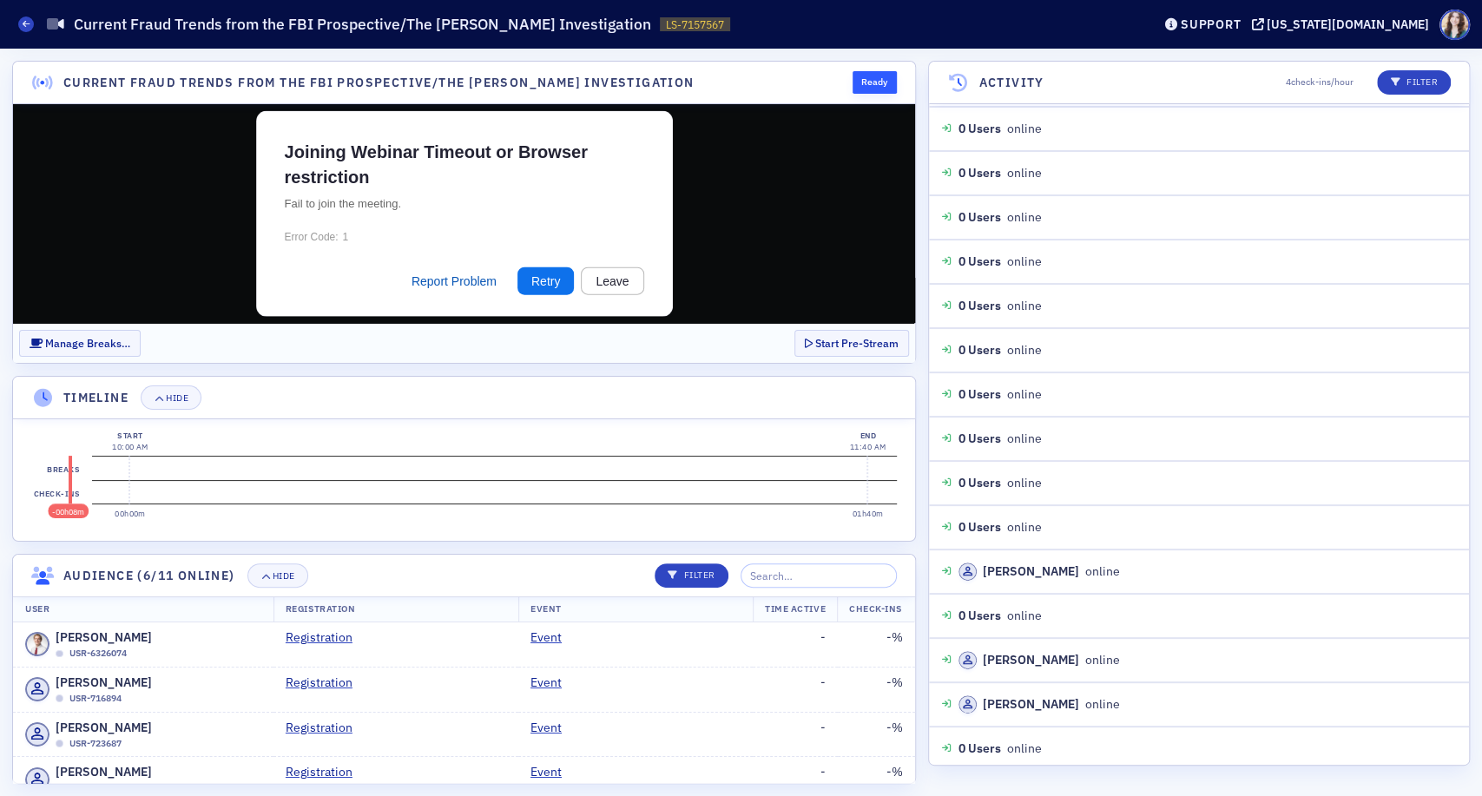
click at [833, 74] on header "Current Fraud Trends from the FBI Prospective/The [PERSON_NAME] Investigation R…" at bounding box center [464, 83] width 902 height 43
click at [836, 71] on header "Current Fraud Trends from the FBI Prospective/The [PERSON_NAME] Investigation R…" at bounding box center [464, 83] width 902 height 43
click at [835, 78] on header "Current Fraud Trends from the FBI Prospective/The [PERSON_NAME] Investigation R…" at bounding box center [464, 83] width 902 height 43
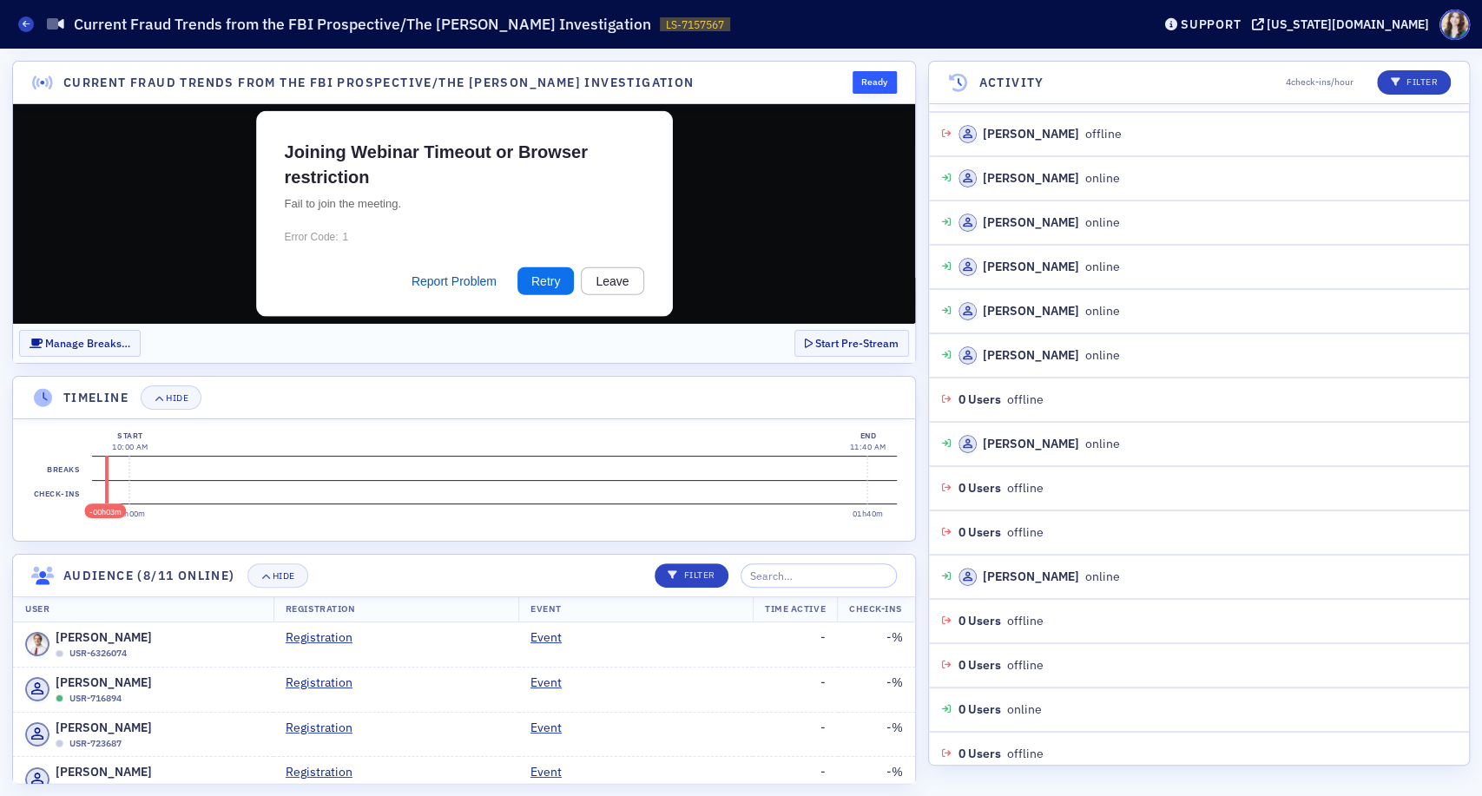
scroll to position [0, 0]
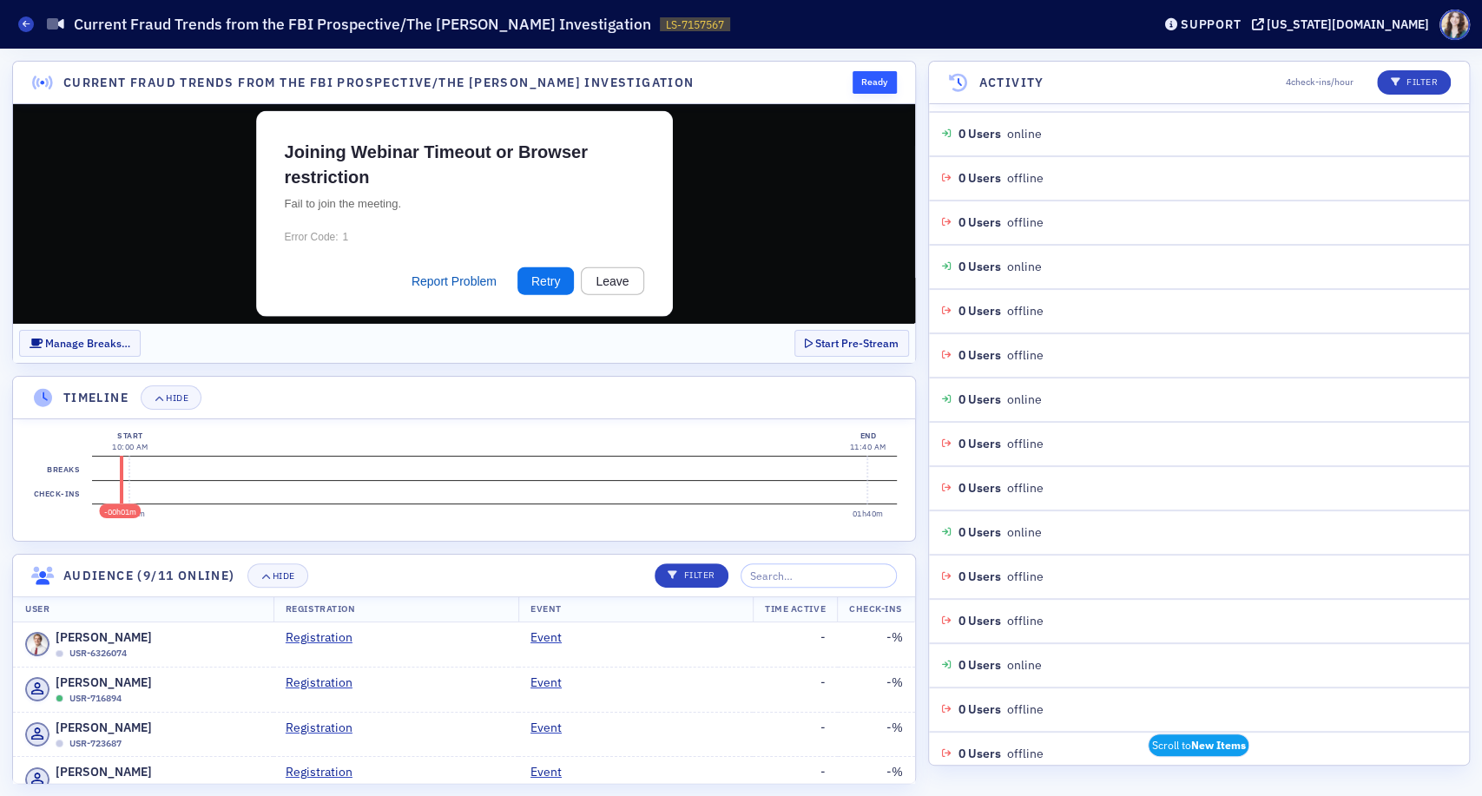
click at [777, 335] on section "Manage Breaks… Start Pre-Stream" at bounding box center [464, 343] width 902 height 40
click at [778, 335] on section "Manage Breaks… Start Pre-Stream" at bounding box center [464, 343] width 902 height 40
click at [780, 335] on section "Manage Breaks… Start Pre-Stream" at bounding box center [464, 343] width 902 height 40
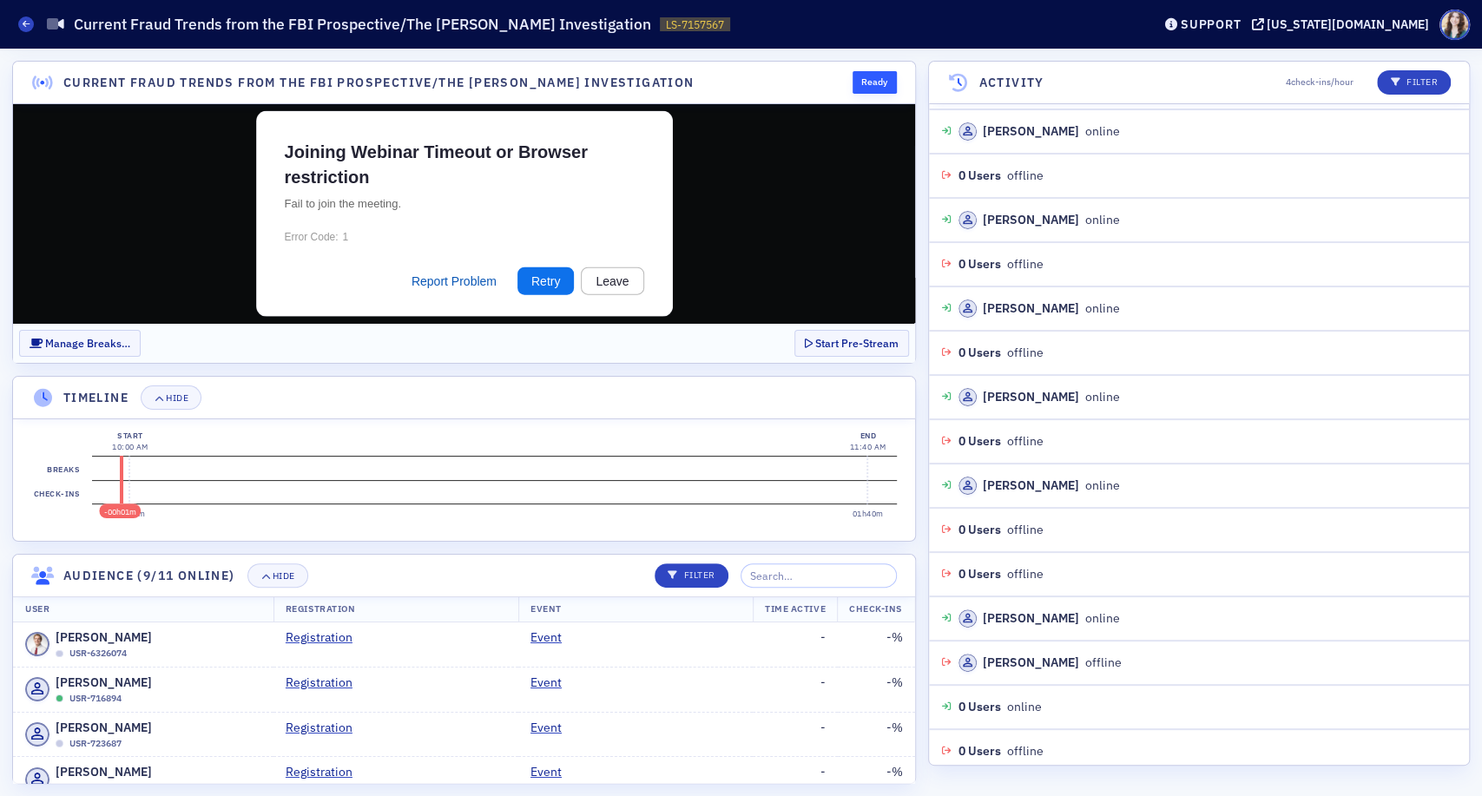
scroll to position [9247, 0]
click at [780, 337] on section "Manage Breaks… Start Pre-Stream" at bounding box center [464, 343] width 902 height 40
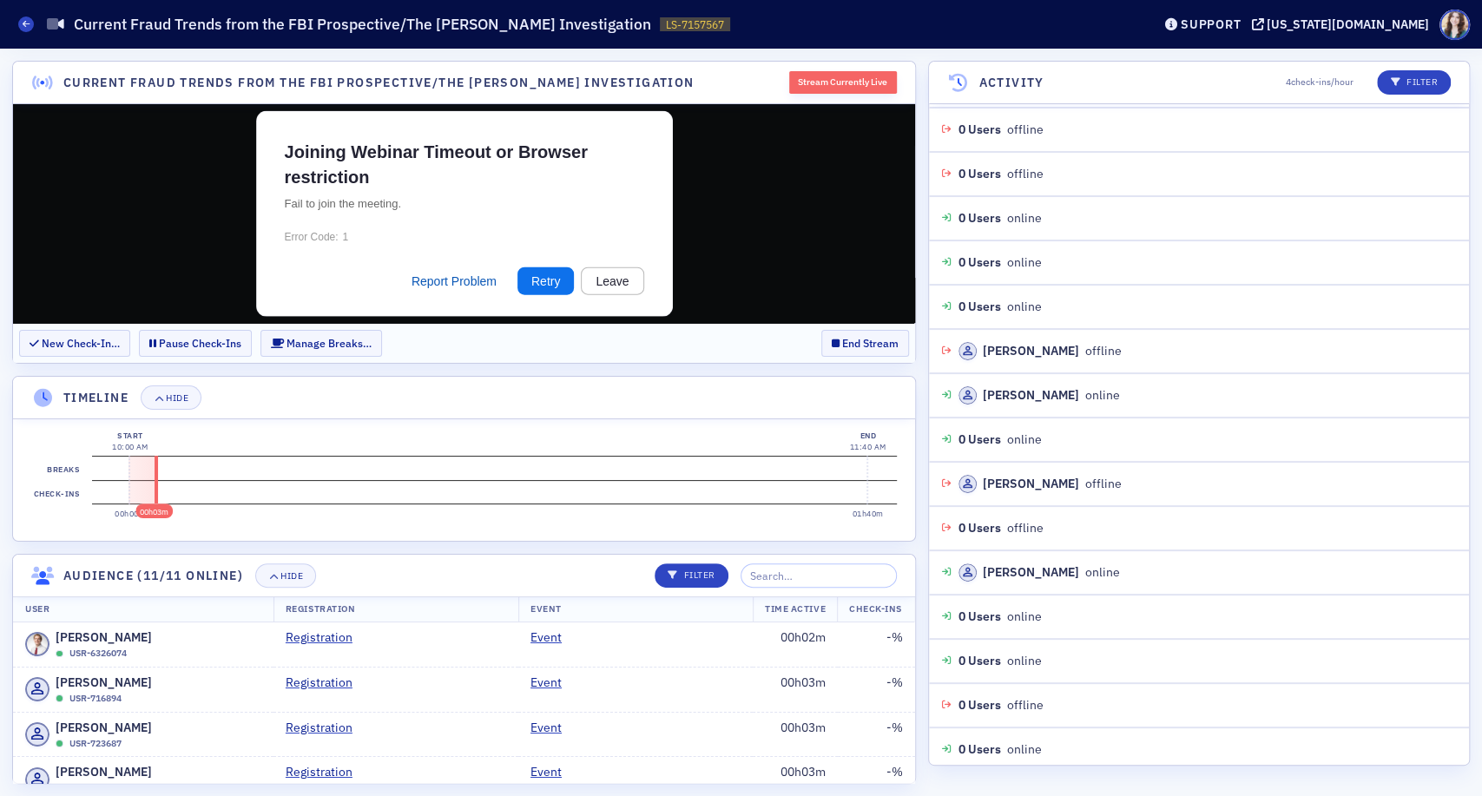
scroll to position [13806, 0]
click at [1021, 32] on div "Live Streams Current Fraud Trends from the FBI Prospective/The [PERSON_NAME] In…" at bounding box center [571, 24] width 1107 height 33
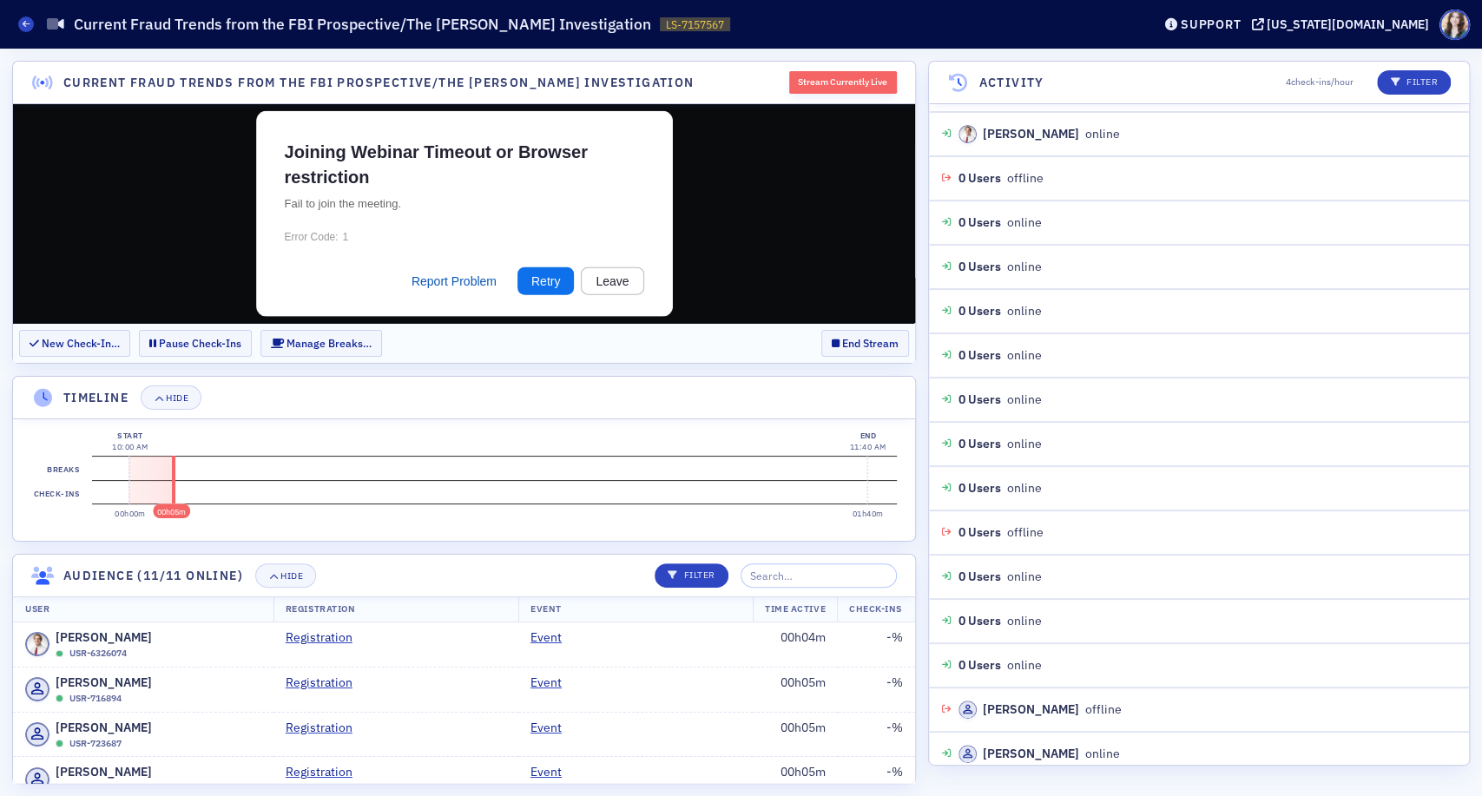
scroll to position [14335, 0]
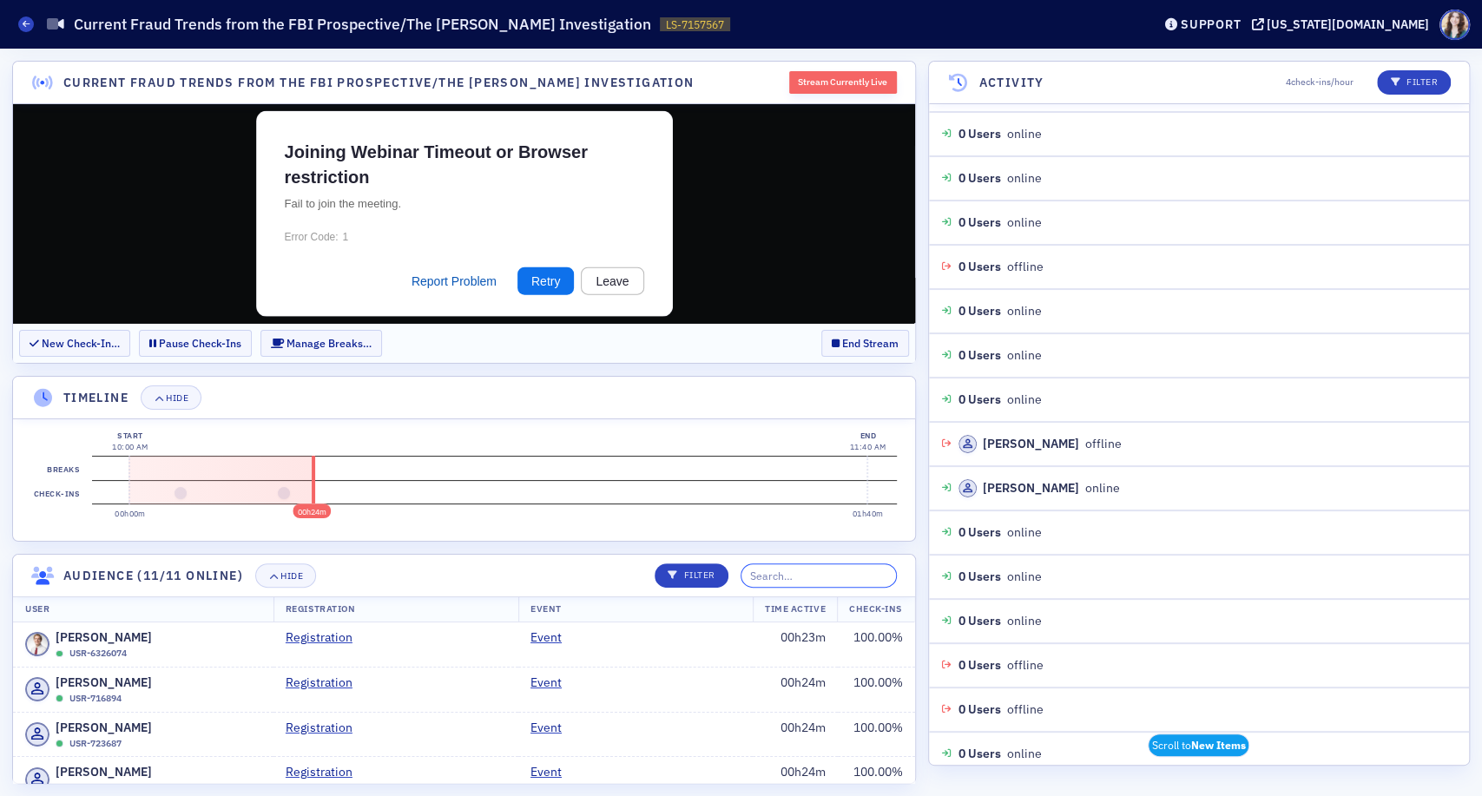
click at [813, 571] on input "search" at bounding box center [818, 575] width 156 height 24
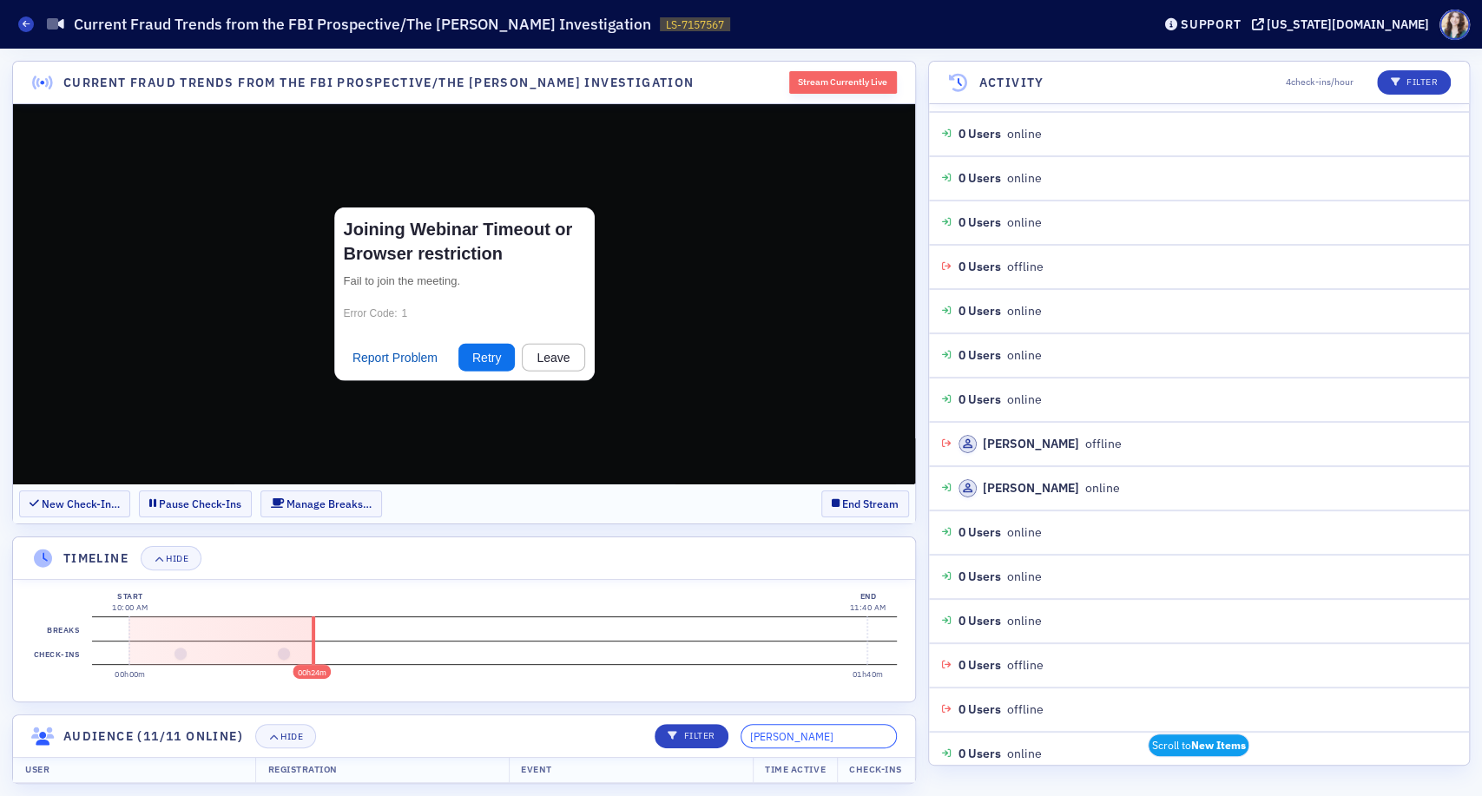
type input "J"
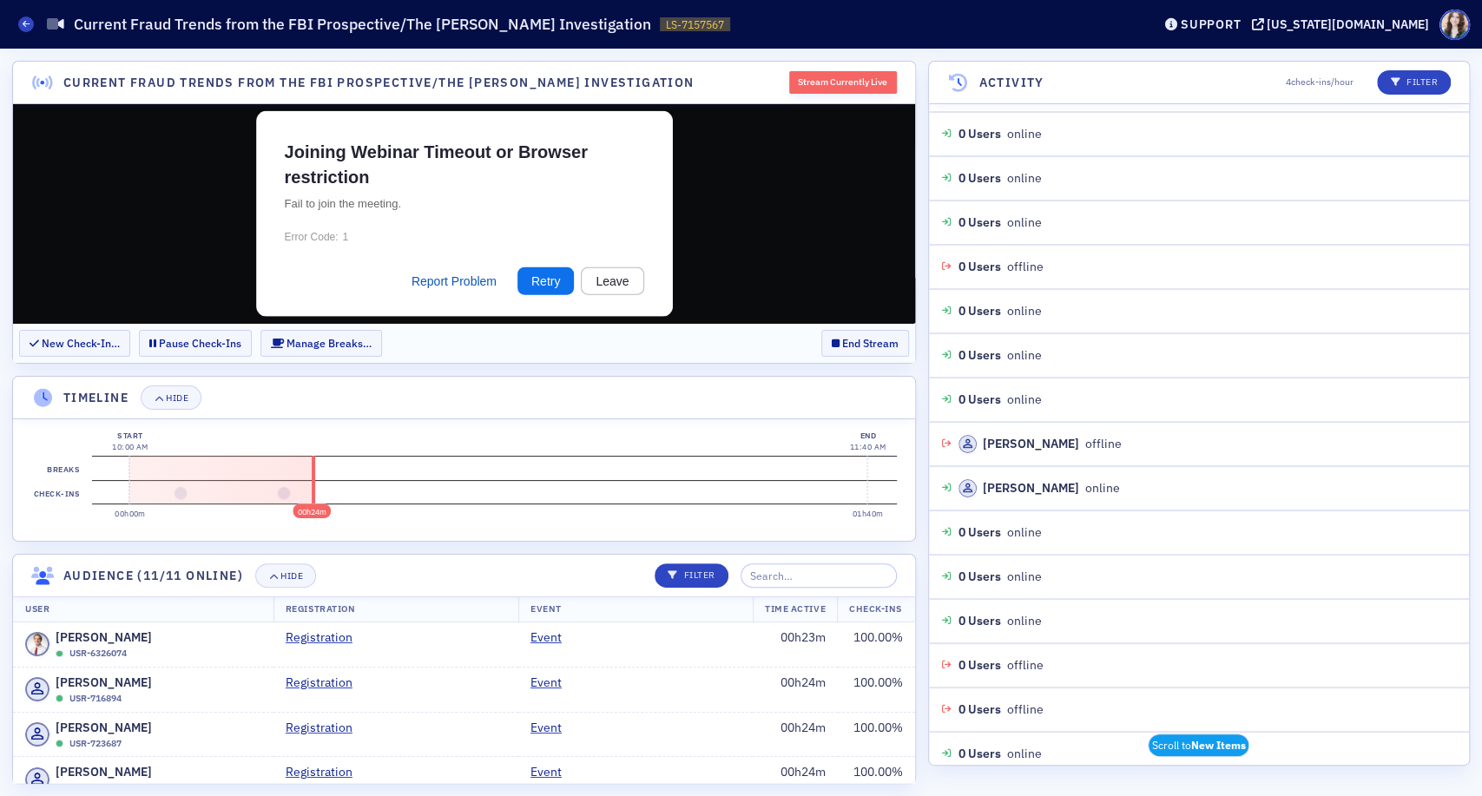
click at [668, 385] on header "Timeline Hide" at bounding box center [464, 398] width 902 height 43
